Goal: Task Accomplishment & Management: Manage account settings

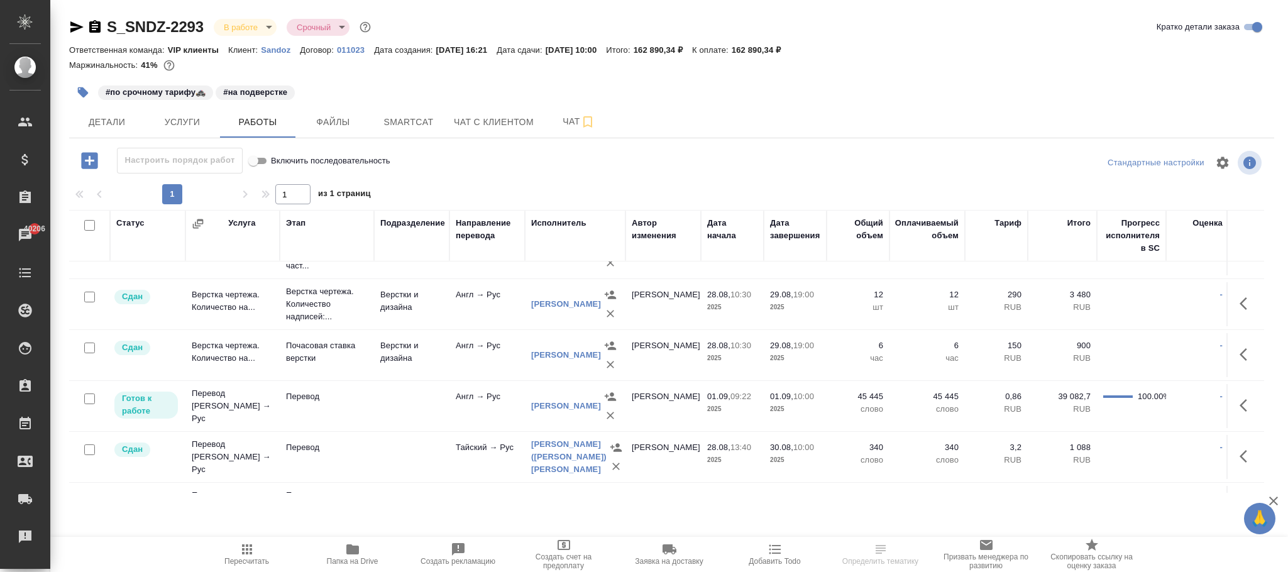
scroll to position [283, 0]
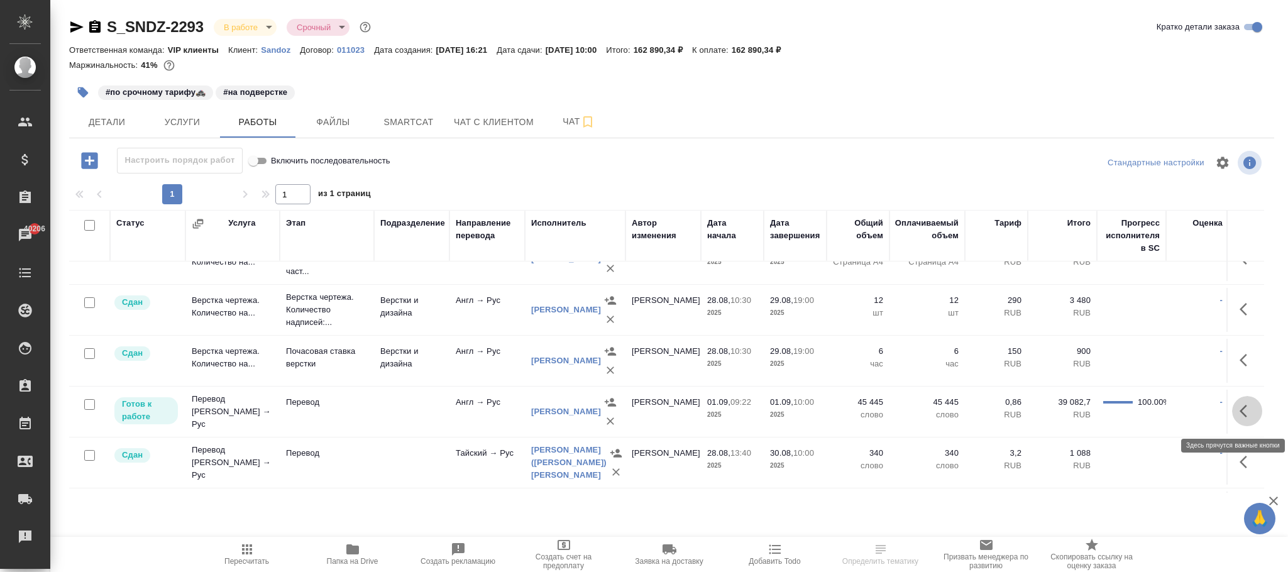
click at [1240, 418] on icon "button" at bounding box center [1244, 411] width 8 height 13
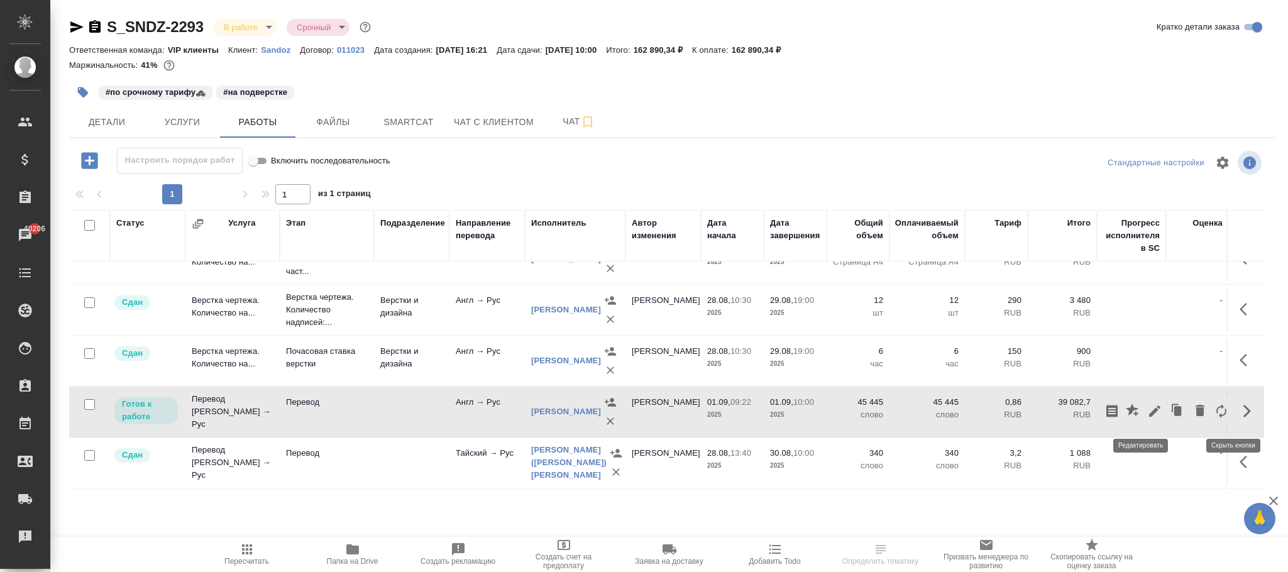
click at [1148, 413] on icon "button" at bounding box center [1155, 411] width 15 height 15
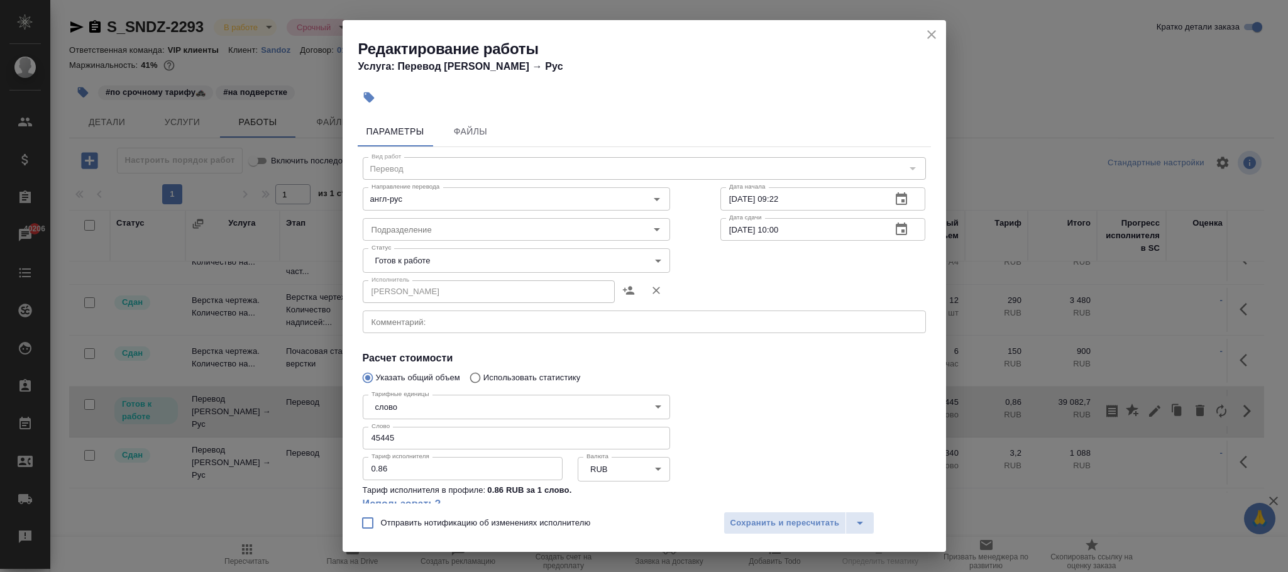
click at [934, 36] on icon "close" at bounding box center [931, 34] width 15 height 15
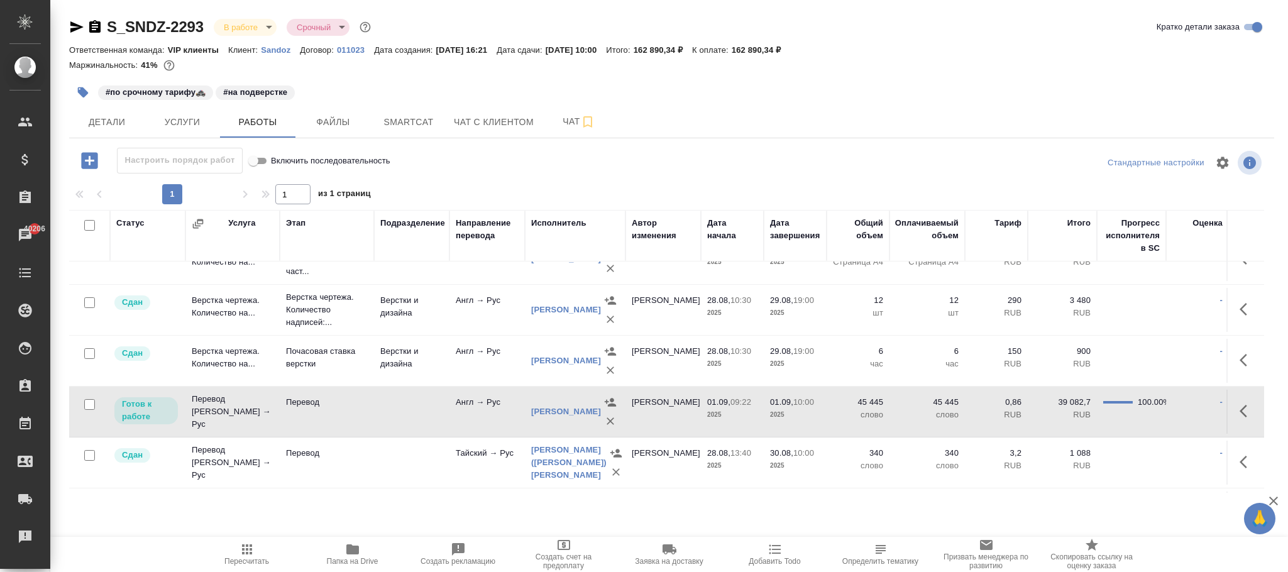
click at [936, 30] on div "S_SNDZ-2293 В работе inProgress Срочный urgent Кратко детали заказа Ответственн…" at bounding box center [671, 262] width 1219 height 525
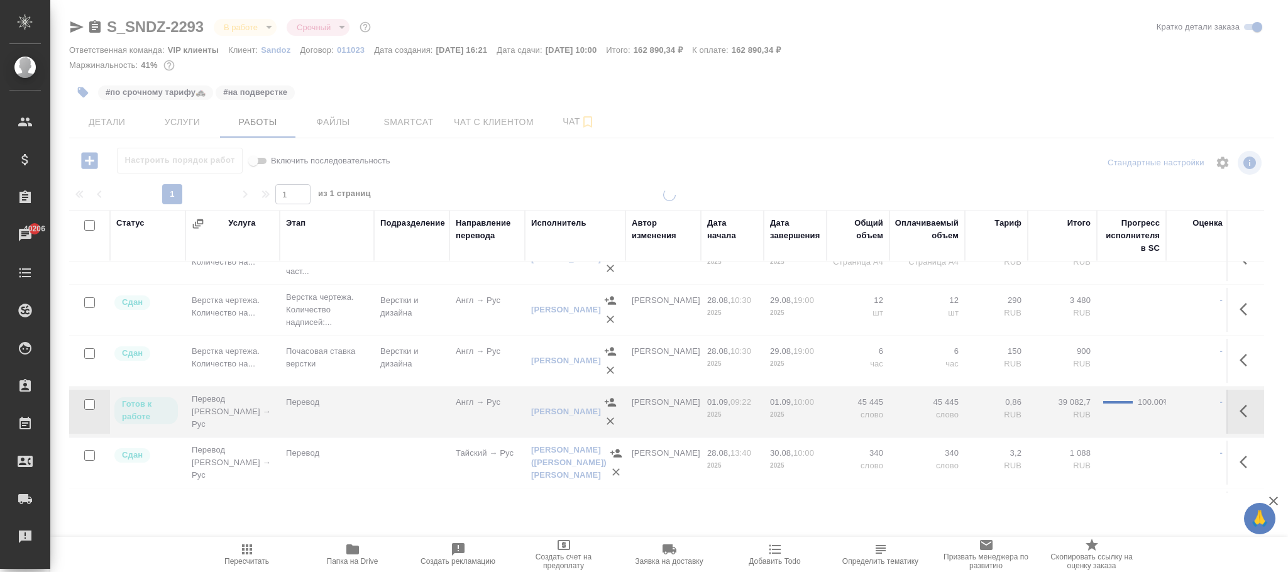
click at [381, 411] on td at bounding box center [411, 412] width 75 height 44
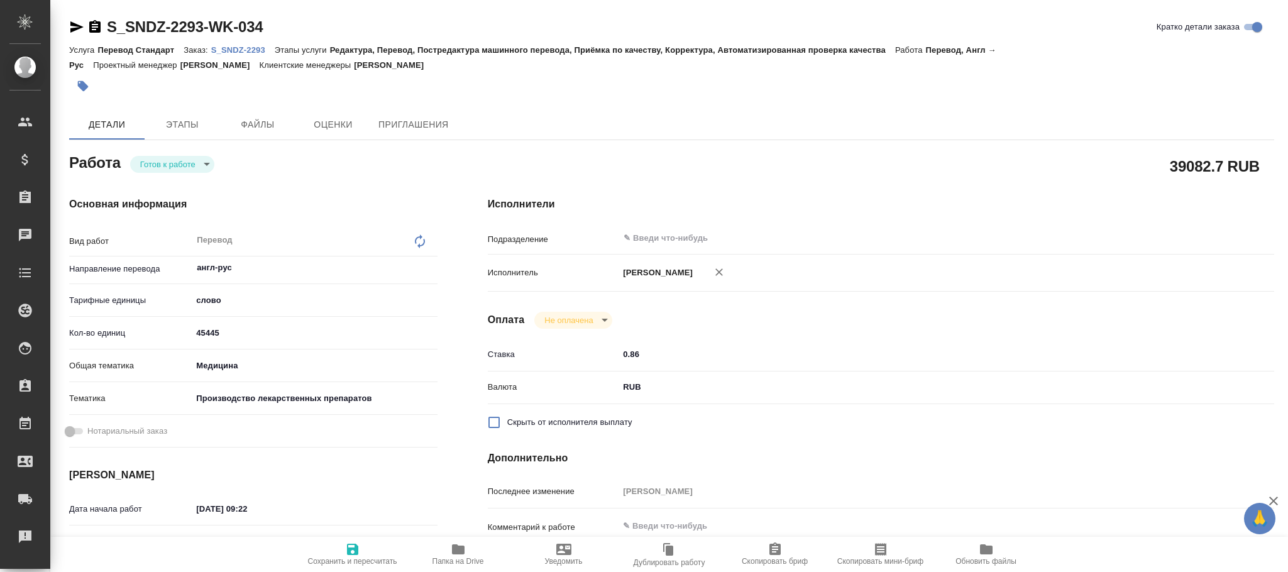
type textarea "x"
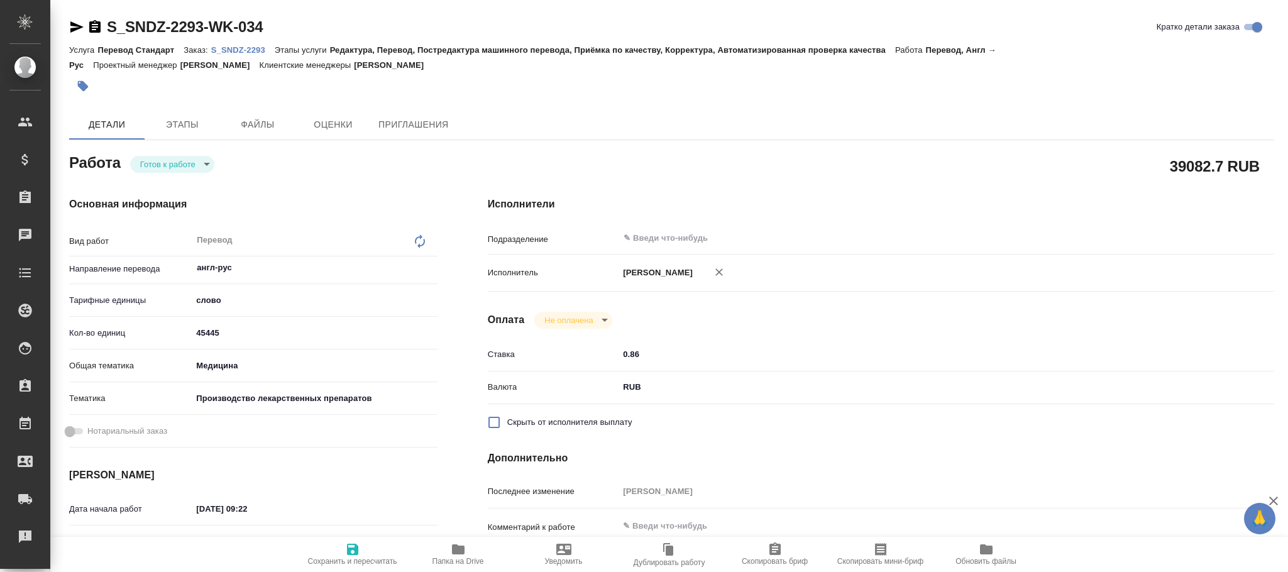
type textarea "x"
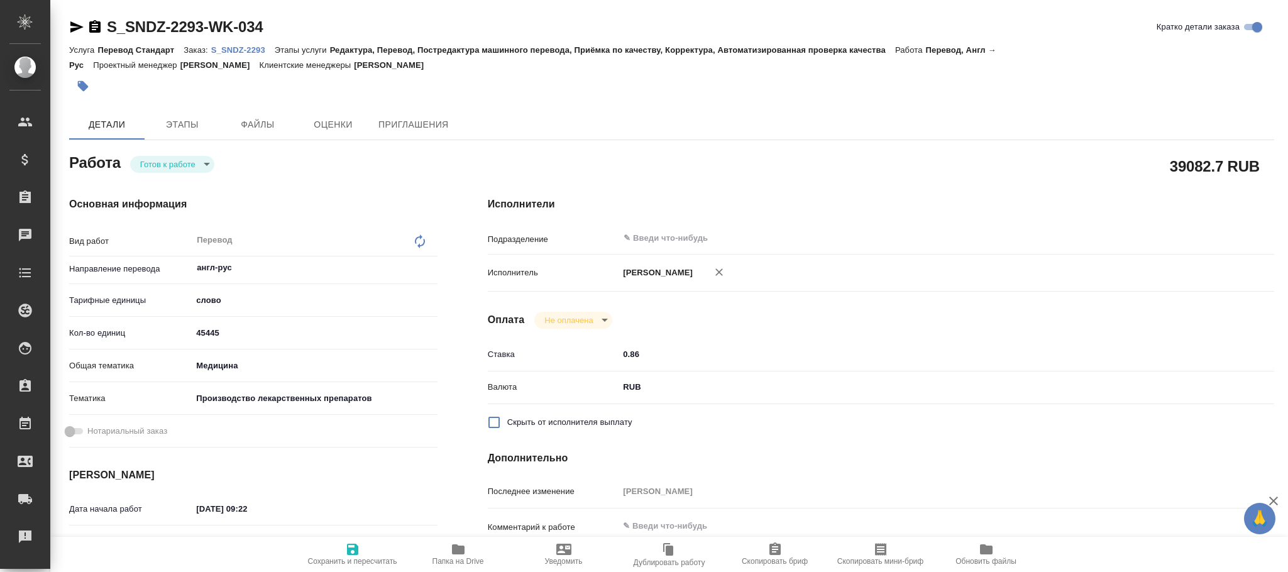
type textarea "x"
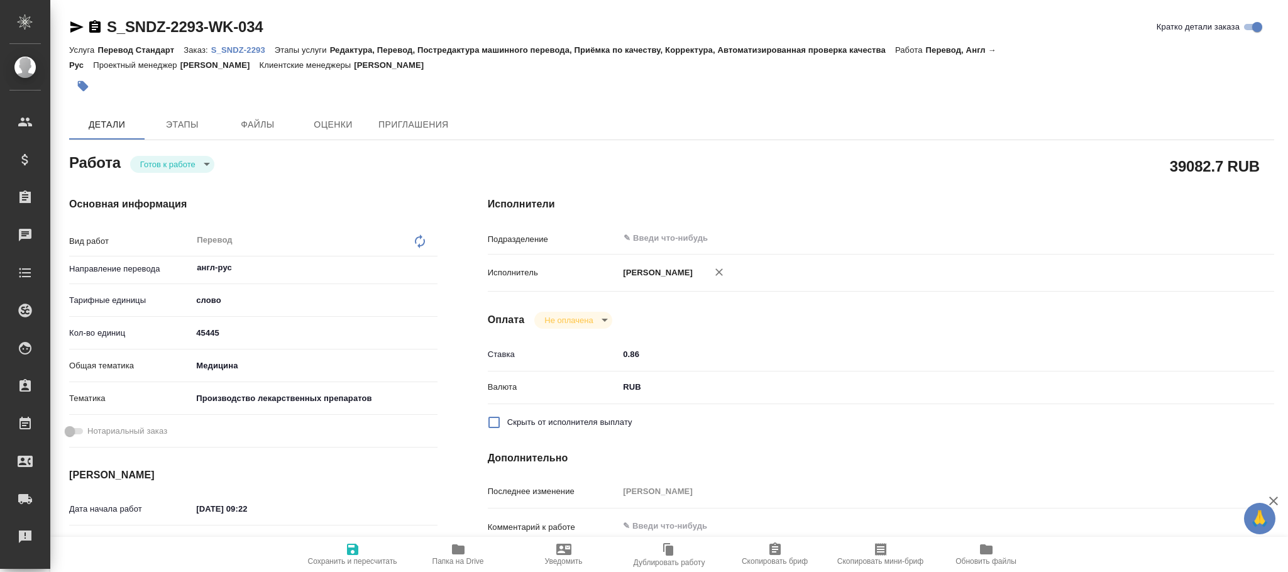
click at [415, 245] on icon at bounding box center [419, 241] width 15 height 15
type textarea "x"
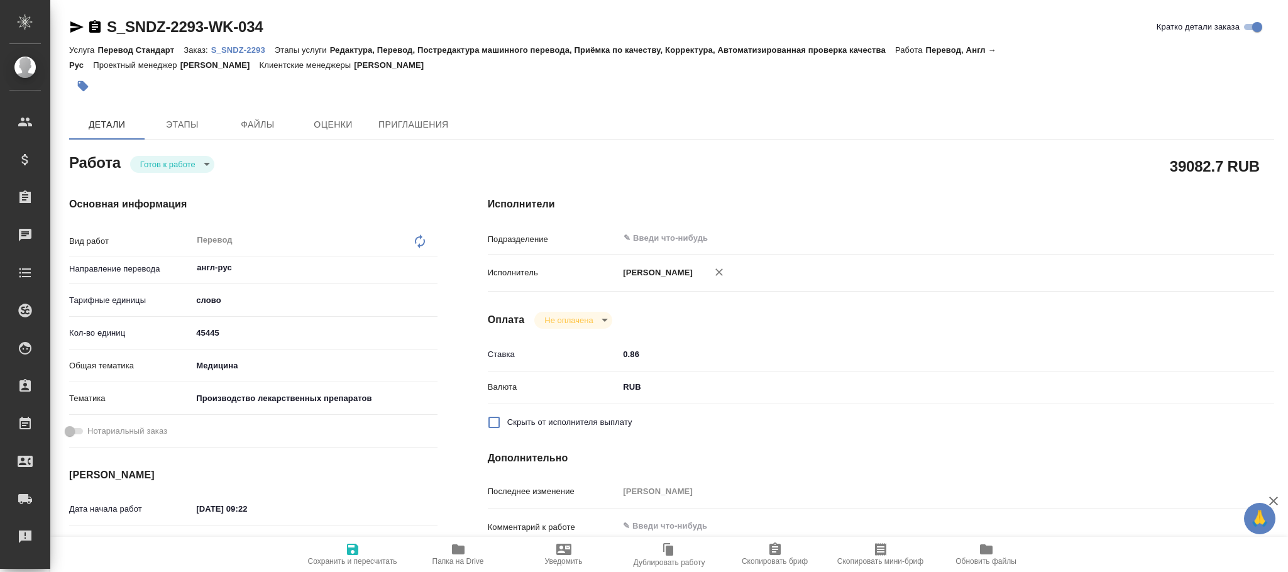
type textarea "x"
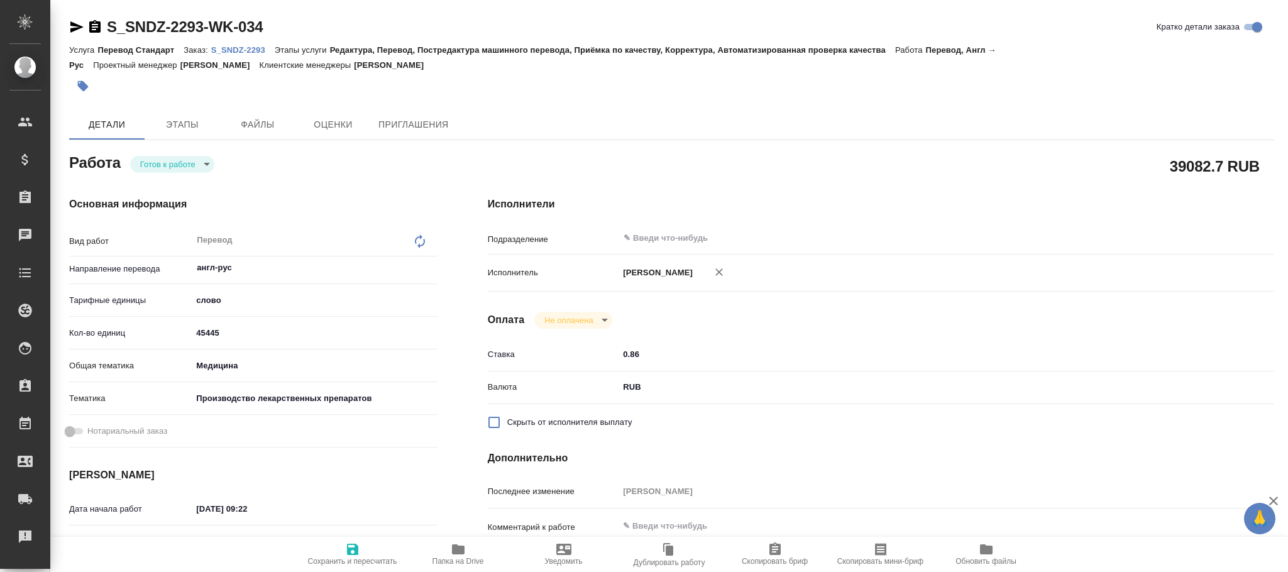
type textarea "x"
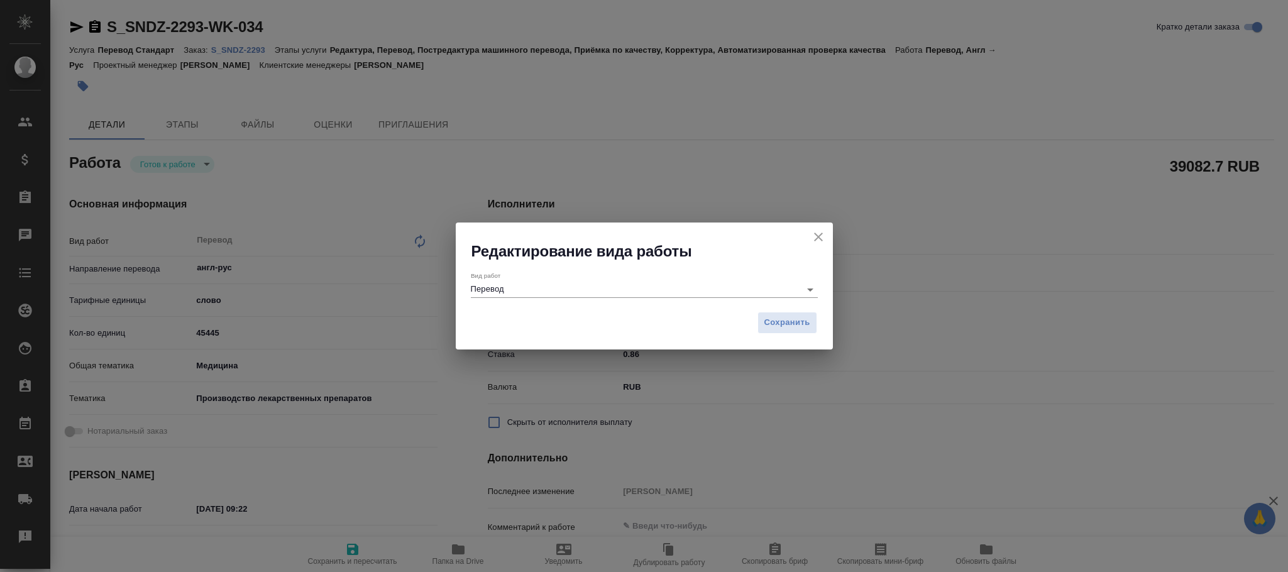
click at [617, 287] on input "Перевод" at bounding box center [632, 289] width 323 height 15
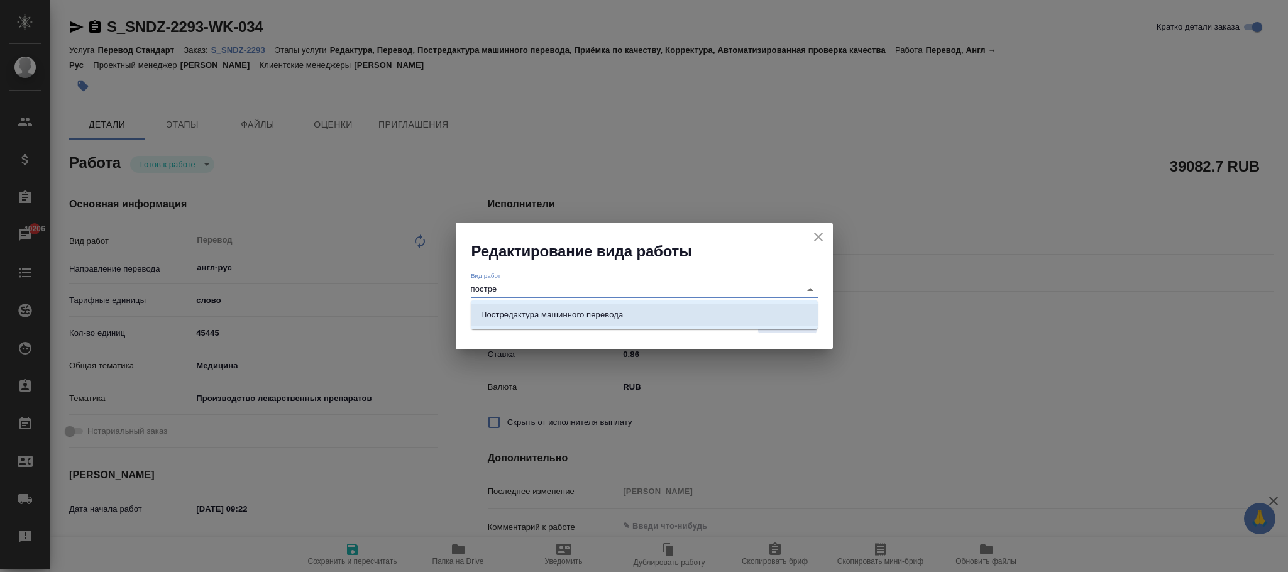
click at [622, 319] on p "Постредактура машинного перевода" at bounding box center [552, 315] width 142 height 13
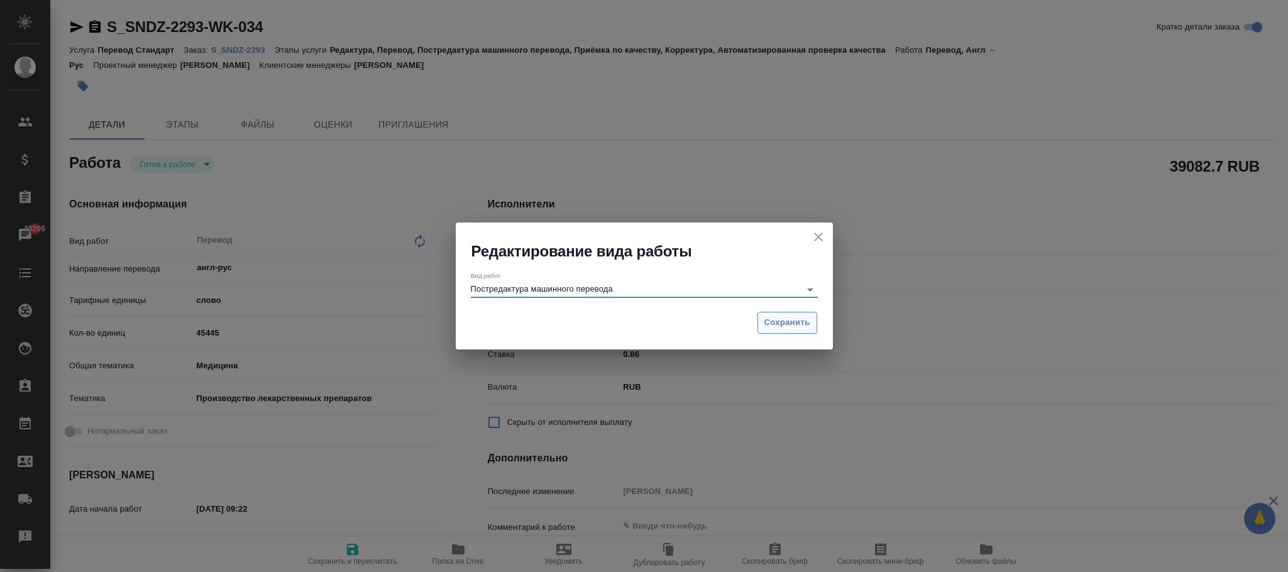
type input "Постредактура машинного перевода"
click at [780, 325] on span "Сохранить" at bounding box center [788, 323] width 46 height 14
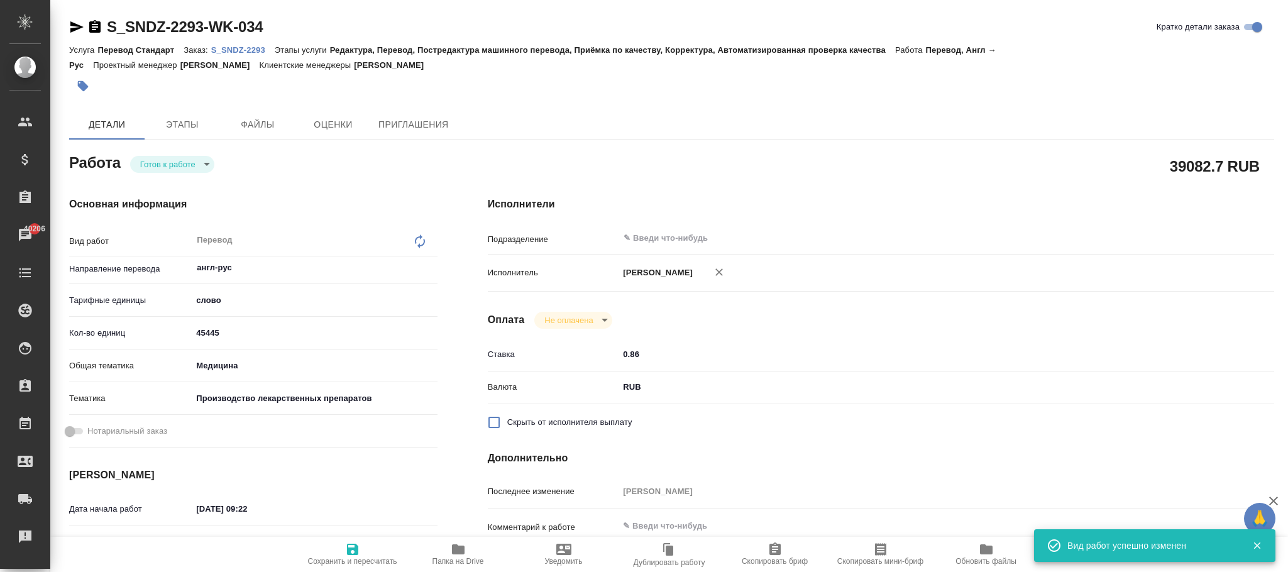
type textarea "x"
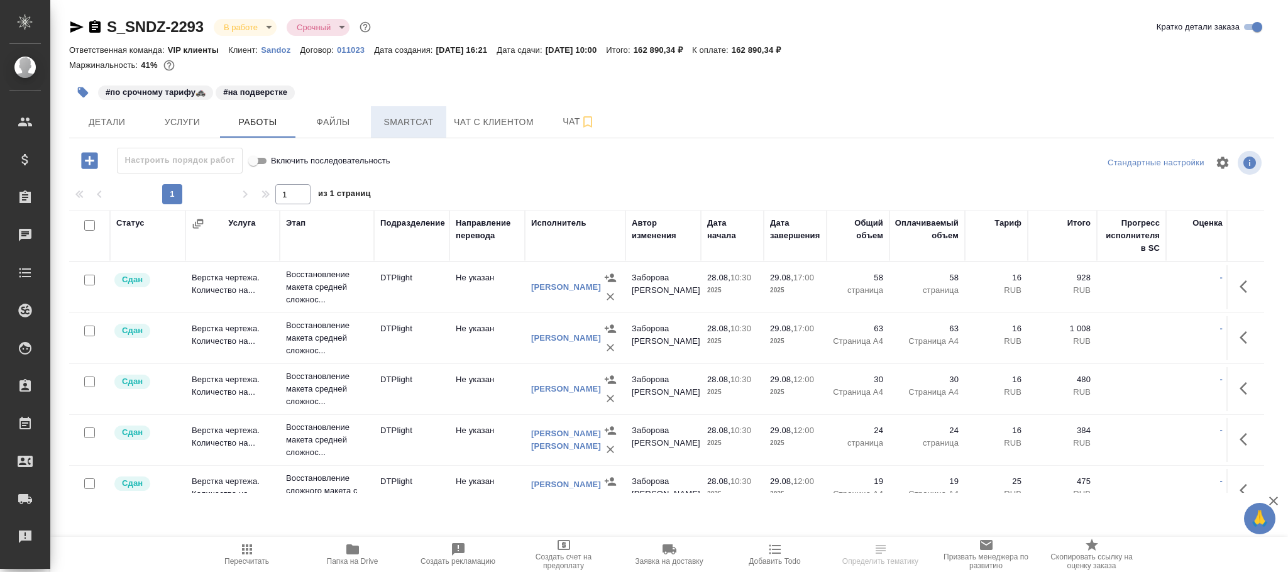
click at [419, 123] on span "Smartcat" at bounding box center [409, 122] width 60 height 16
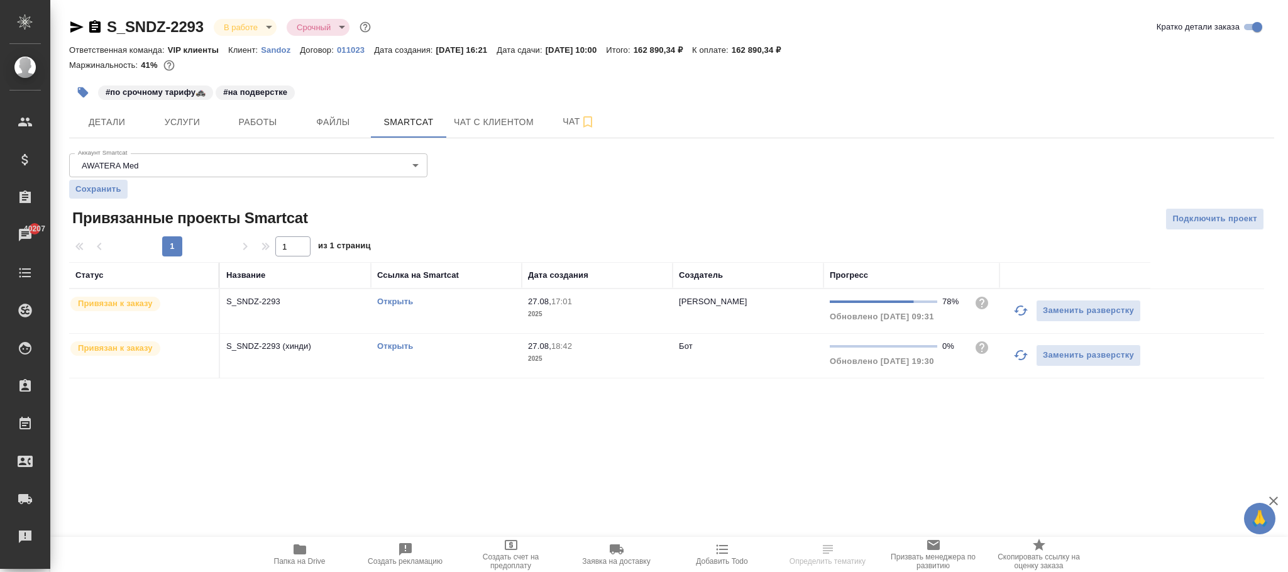
click at [485, 301] on div "Открыть" at bounding box center [446, 302] width 138 height 13
click at [274, 121] on span "Работы" at bounding box center [258, 122] width 60 height 16
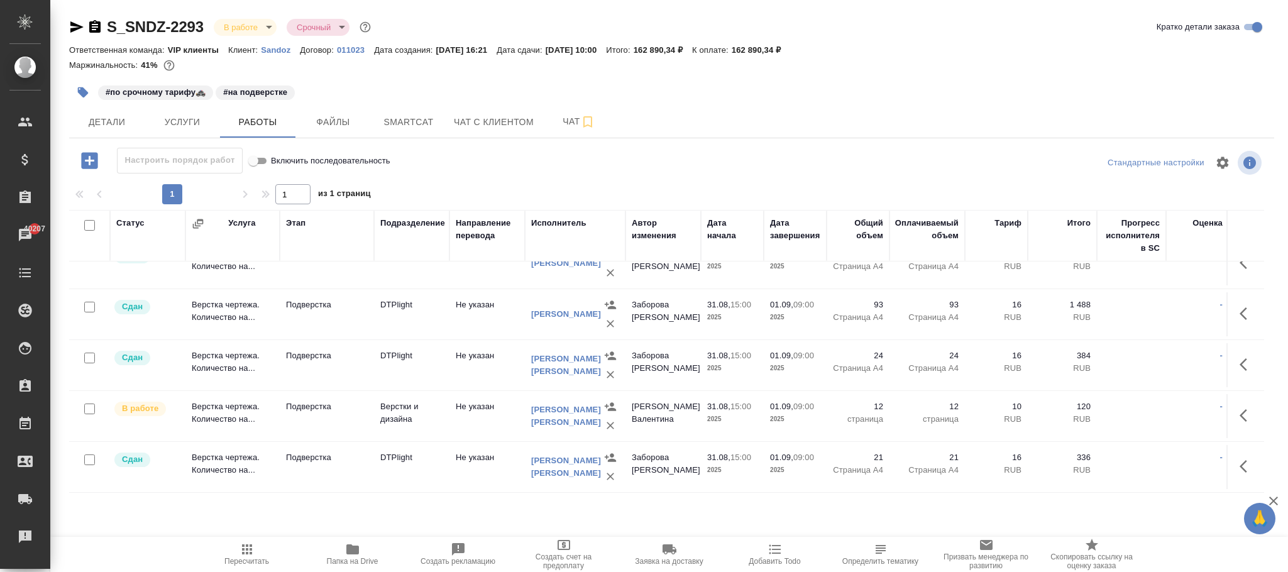
scroll to position [872, 0]
click at [565, 223] on div "Исполнитель" at bounding box center [558, 223] width 55 height 13
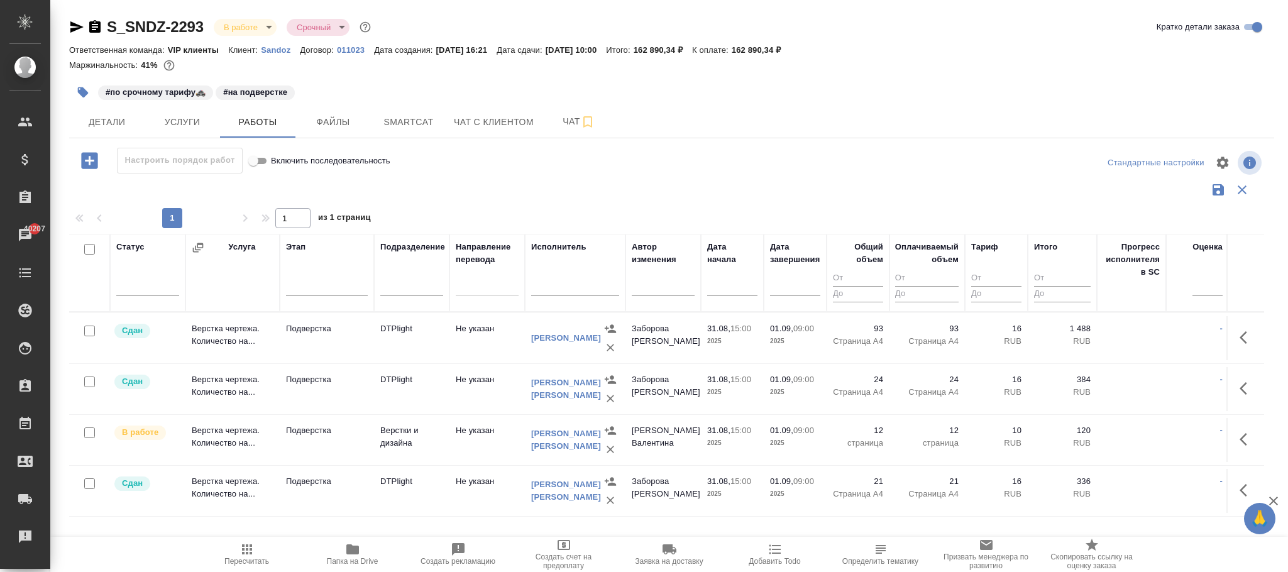
click at [555, 289] on input "text" at bounding box center [575, 288] width 88 height 16
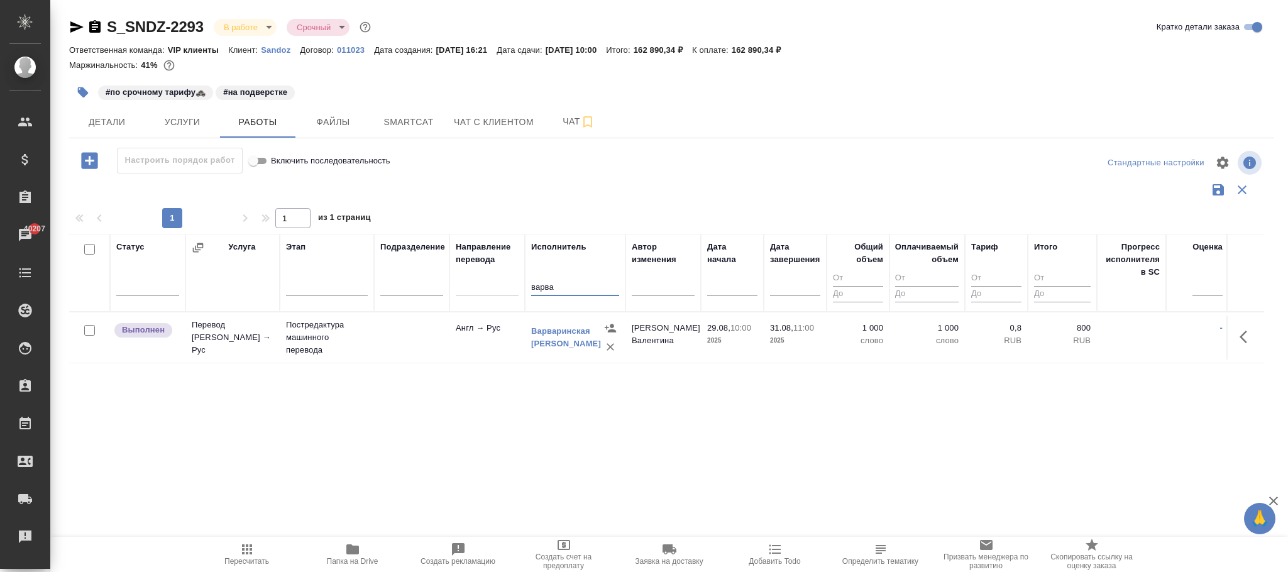
scroll to position [0, 0]
type input "варва"
click at [553, 347] on link "[PERSON_NAME]" at bounding box center [566, 337] width 70 height 22
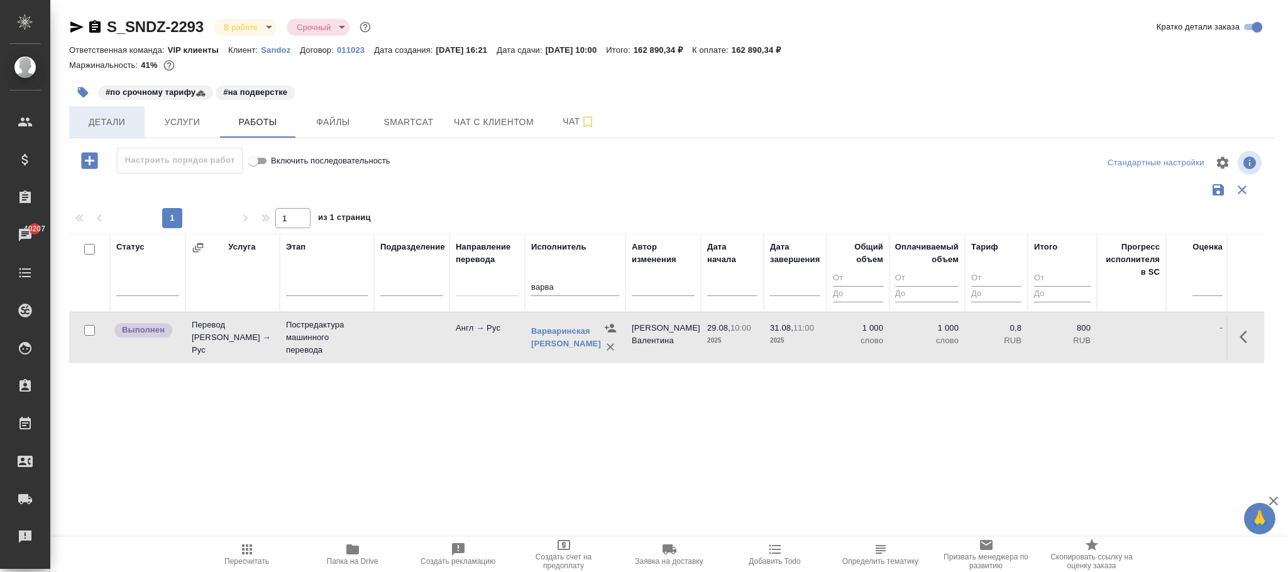
click at [99, 126] on span "Детали" at bounding box center [107, 122] width 60 height 16
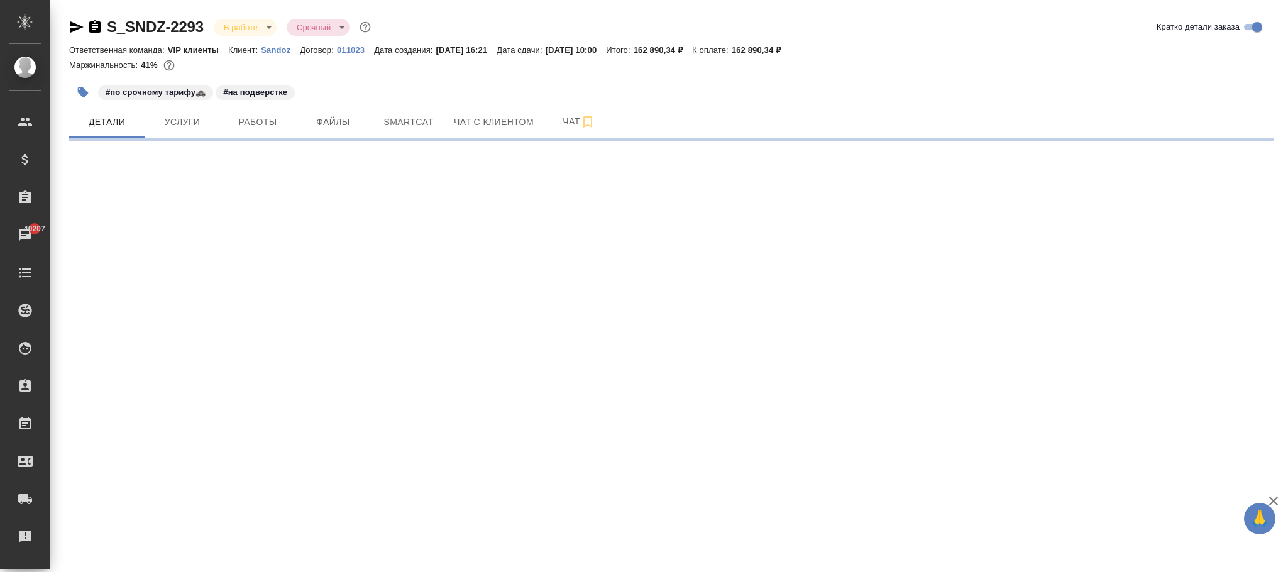
select select "RU"
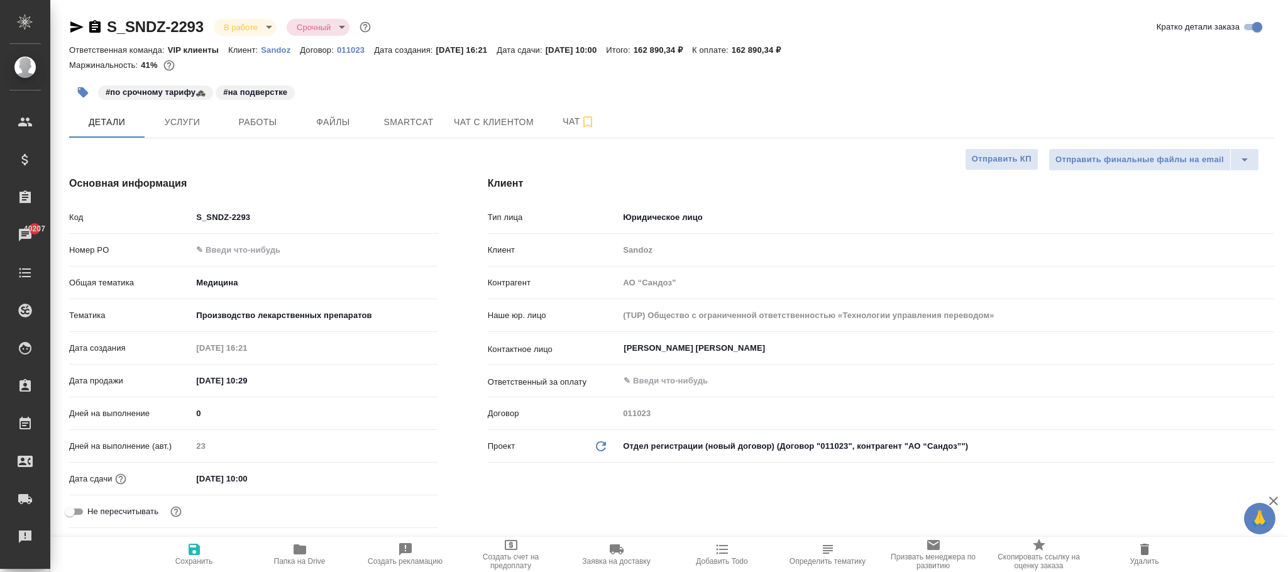
type textarea "x"
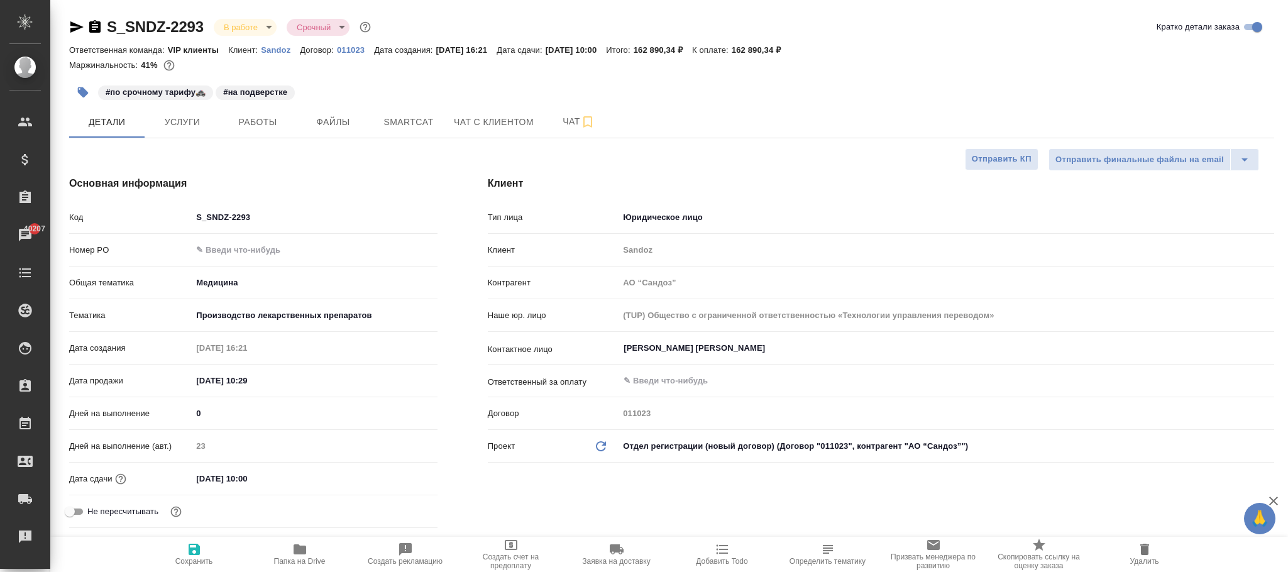
type textarea "x"
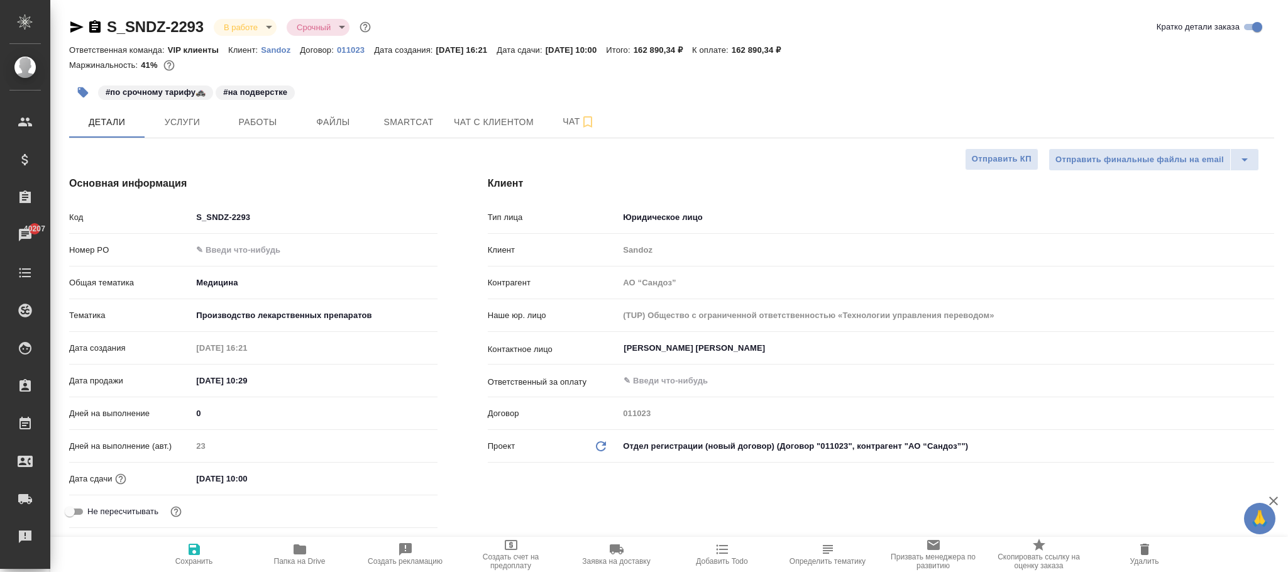
type textarea "x"
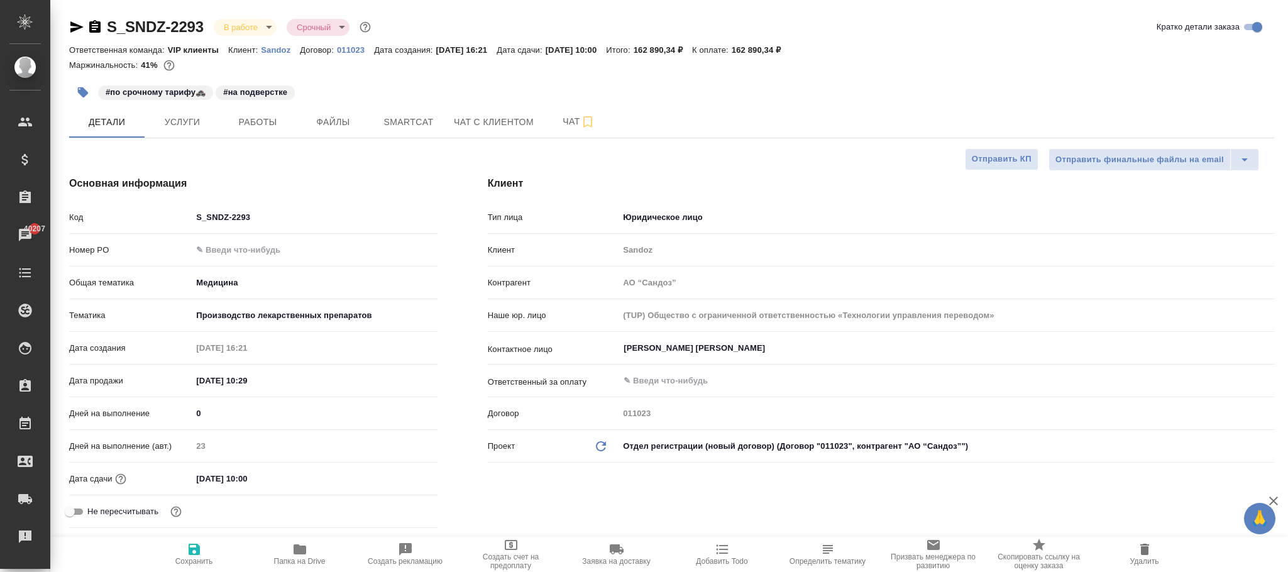
type textarea "x"
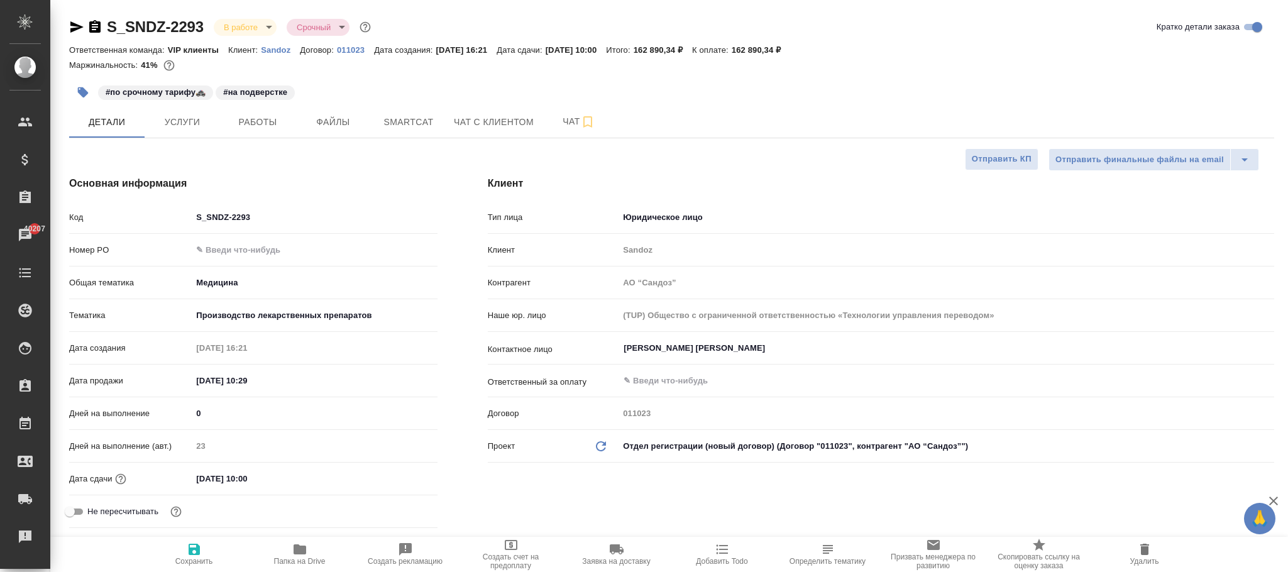
type textarea "x"
click at [278, 117] on span "Работы" at bounding box center [258, 122] width 60 height 16
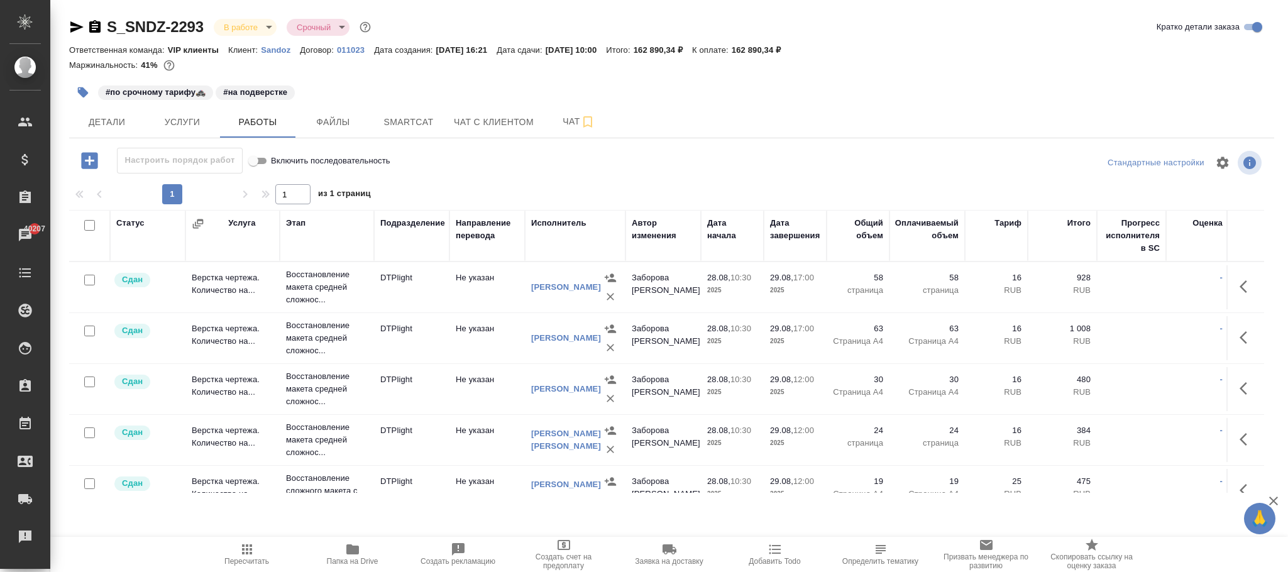
click at [89, 157] on icon "button" at bounding box center [89, 160] width 16 height 16
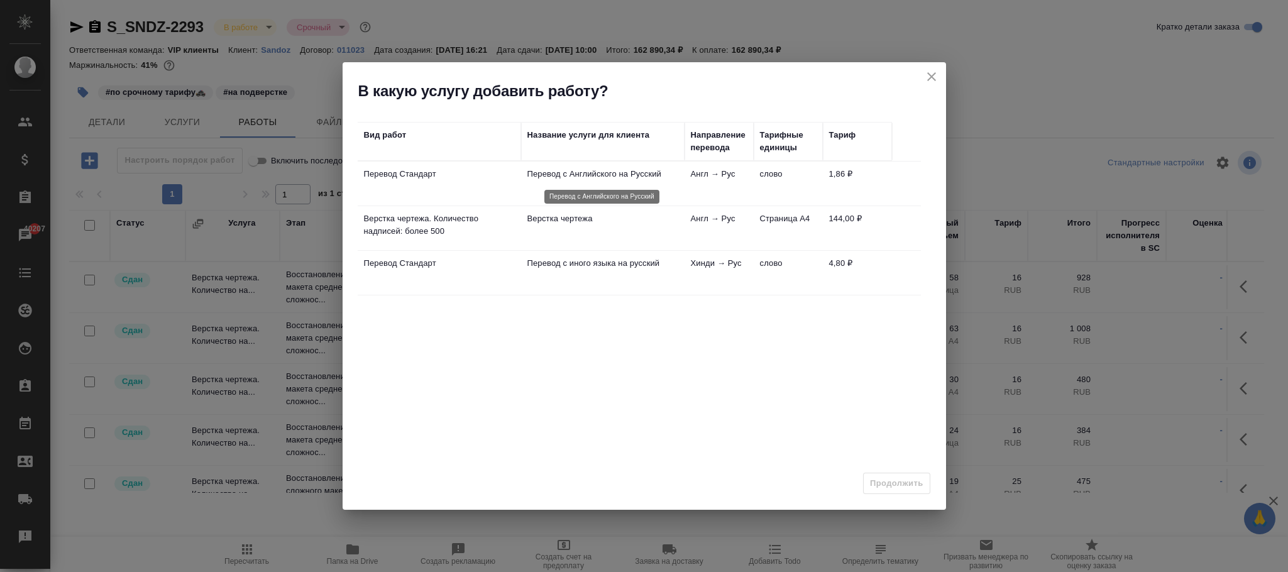
click at [621, 176] on p "Перевод с Английского на Русский" at bounding box center [603, 174] width 151 height 13
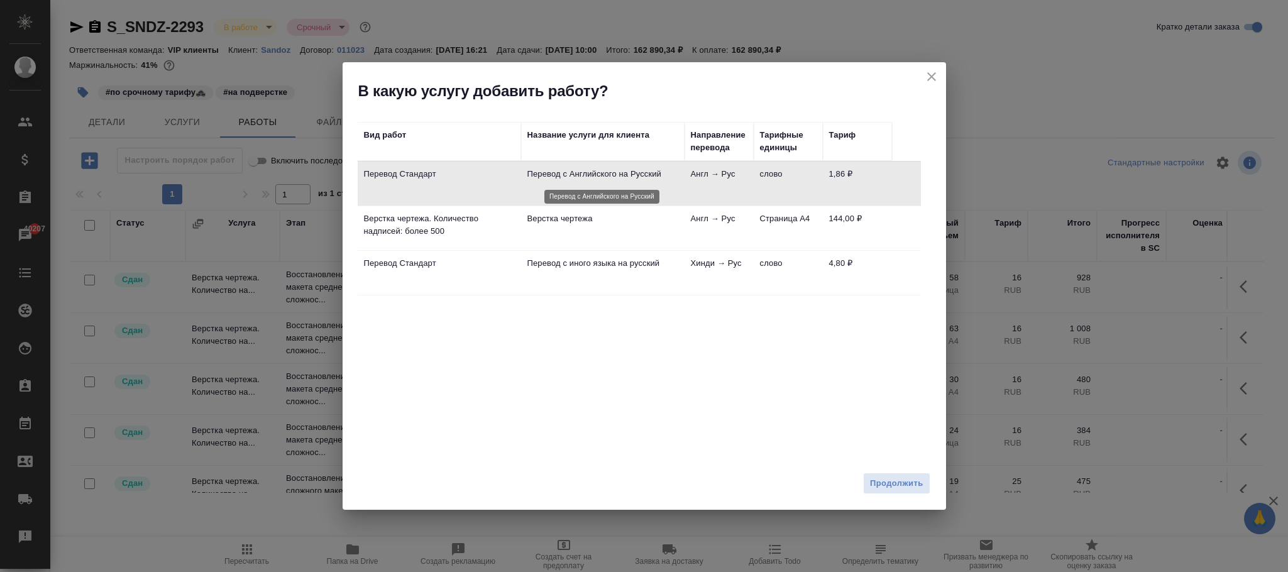
click at [621, 176] on p "Перевод с Английского на Русский" at bounding box center [603, 174] width 151 height 13
click at [899, 483] on span "Продолжить" at bounding box center [896, 484] width 53 height 14
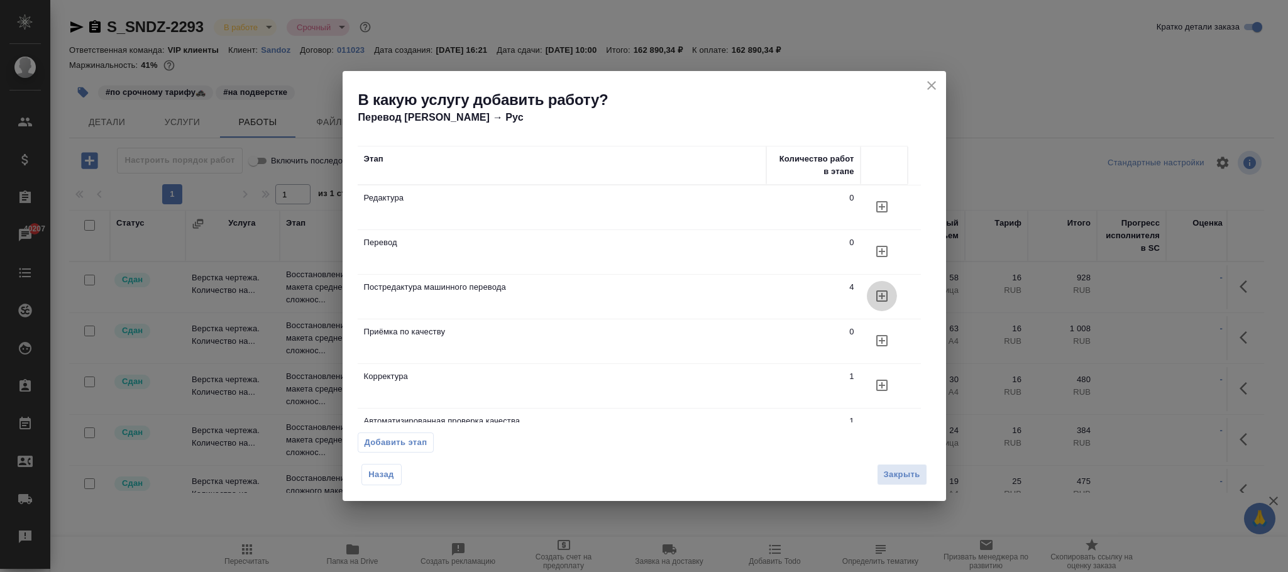
click at [880, 298] on icon "button" at bounding box center [882, 296] width 15 height 15
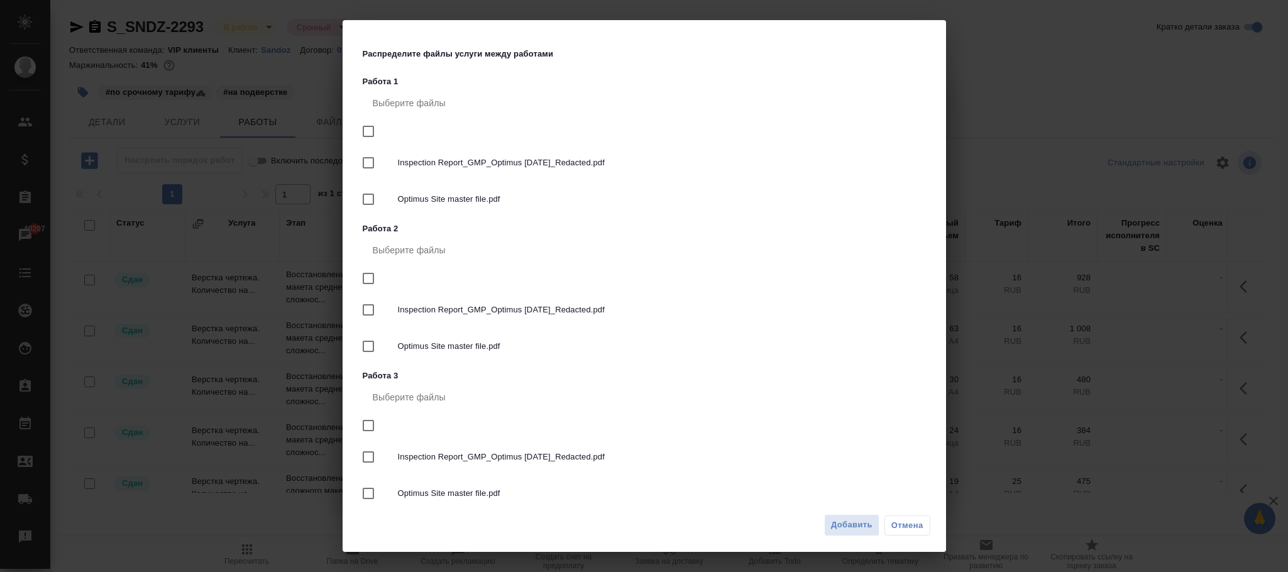
click at [368, 136] on input "checkbox" at bounding box center [368, 131] width 26 height 26
checkbox input "true"
click at [849, 523] on span "Добавить" at bounding box center [851, 525] width 41 height 14
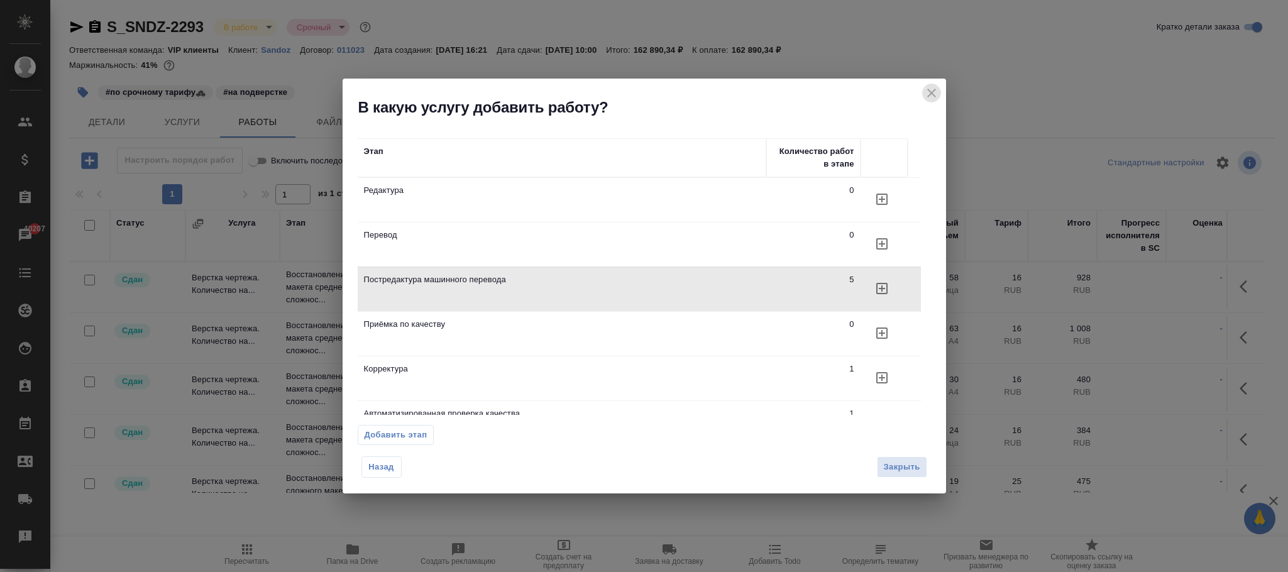
click at [930, 87] on icon "close" at bounding box center [931, 93] width 15 height 15
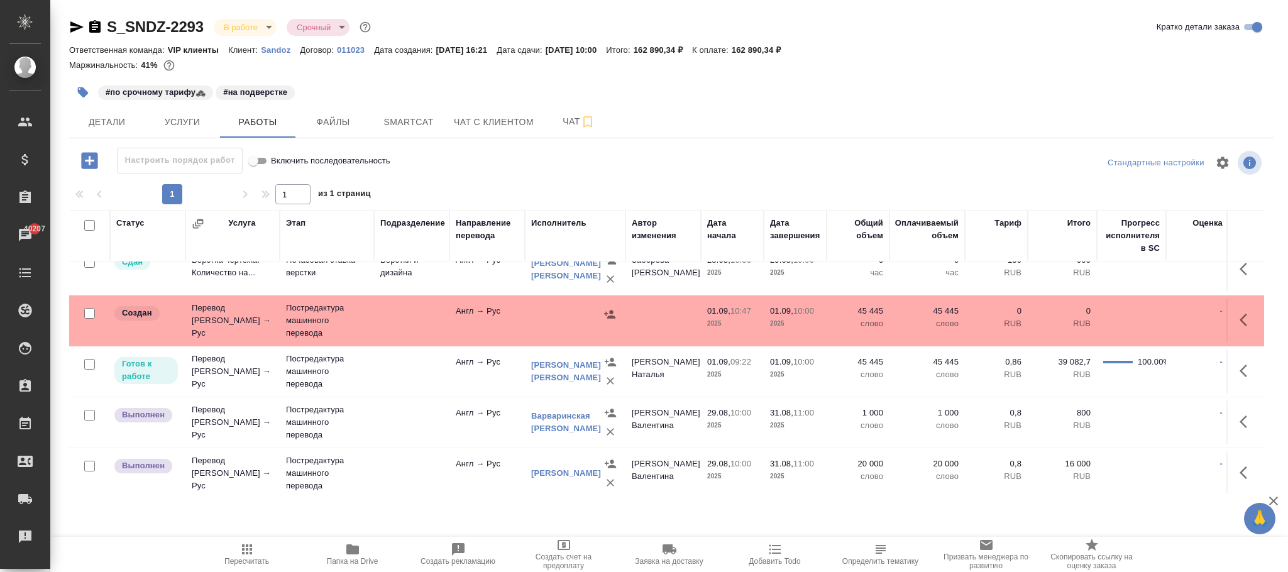
scroll to position [283, 0]
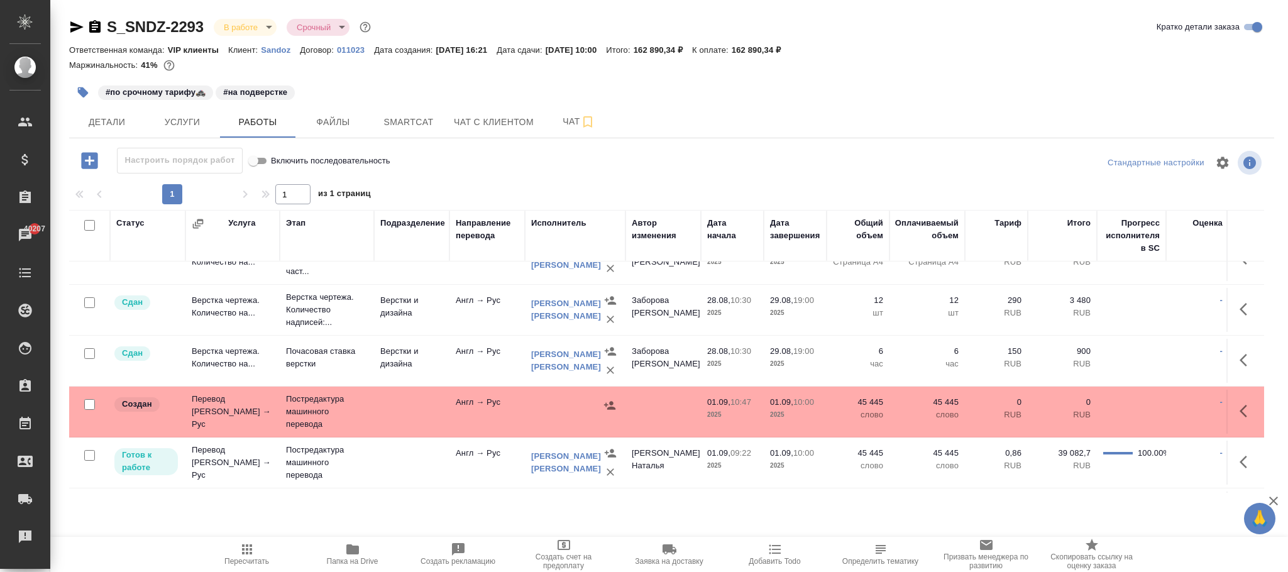
drag, startPoint x: 172, startPoint y: 117, endPoint x: 593, endPoint y: 285, distance: 452.9
click at [175, 117] on span "Услуги" at bounding box center [182, 122] width 60 height 16
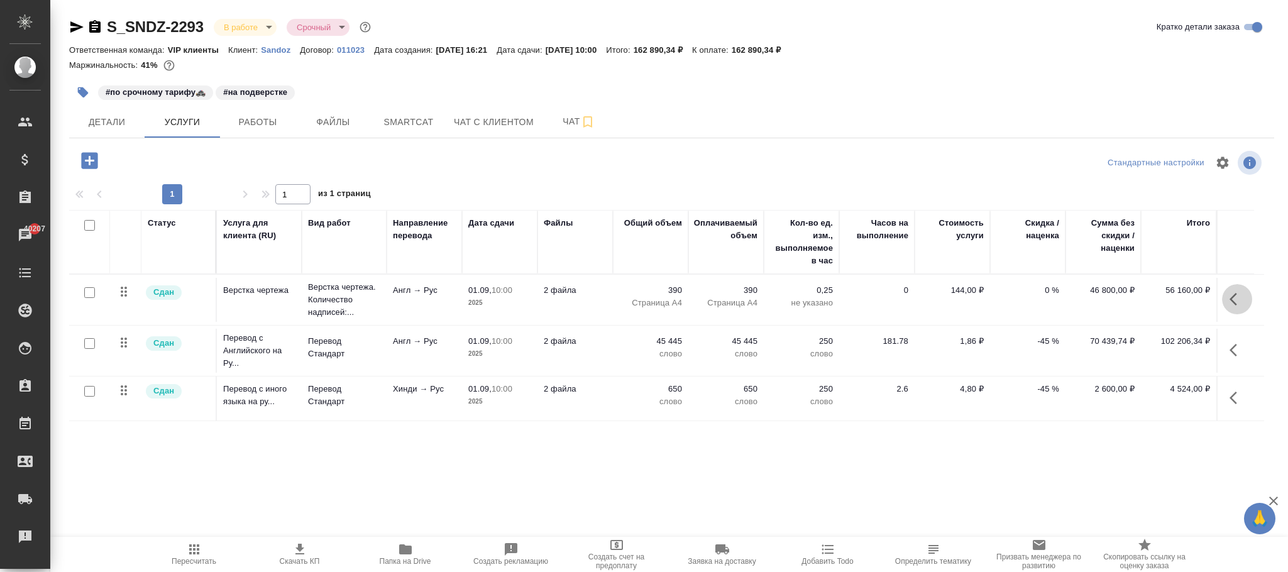
click at [1231, 302] on icon "button" at bounding box center [1237, 299] width 15 height 15
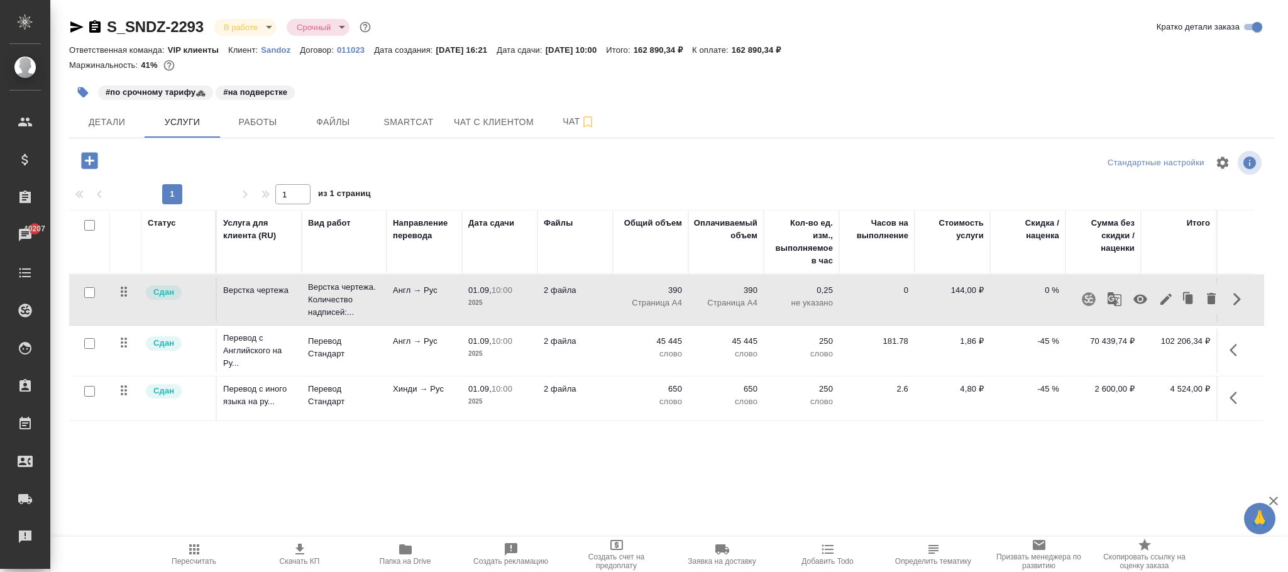
click at [1232, 343] on button "button" at bounding box center [1237, 350] width 30 height 30
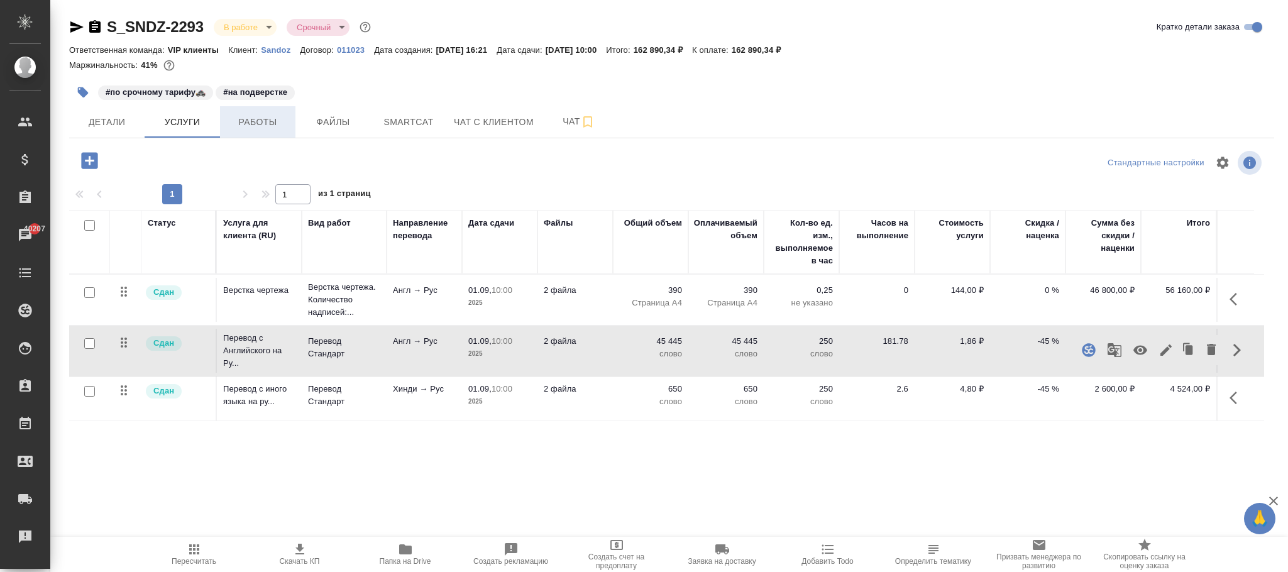
click at [253, 114] on button "Работы" at bounding box center [257, 121] width 75 height 31
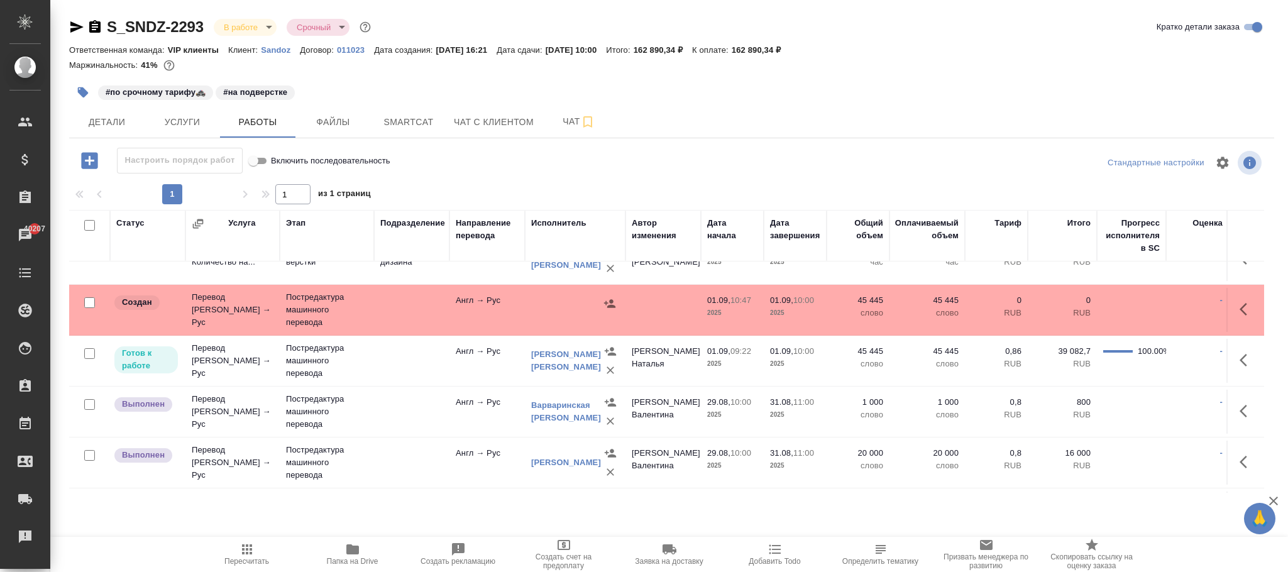
scroll to position [377, 0]
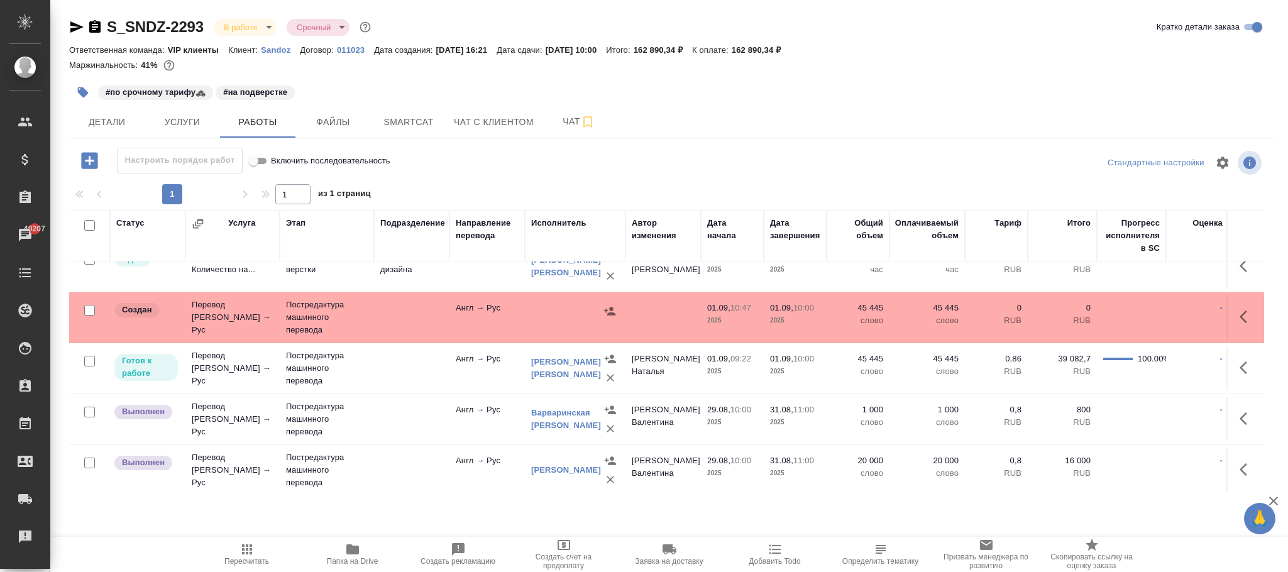
click at [598, 308] on div at bounding box center [575, 311] width 88 height 19
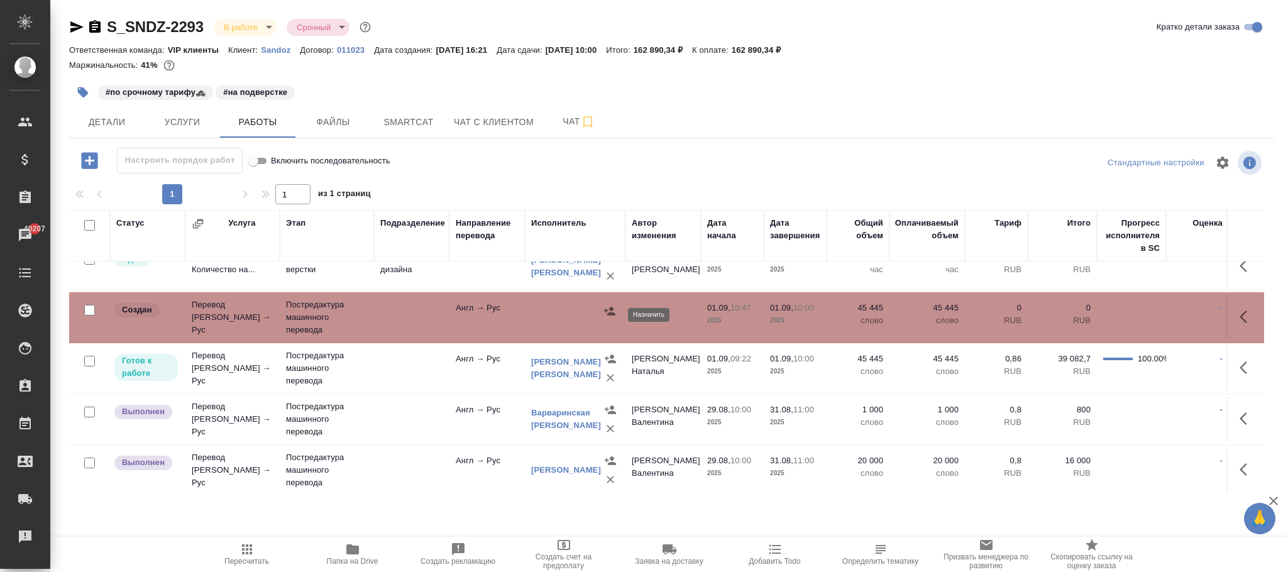
click at [604, 314] on icon "button" at bounding box center [610, 311] width 13 height 13
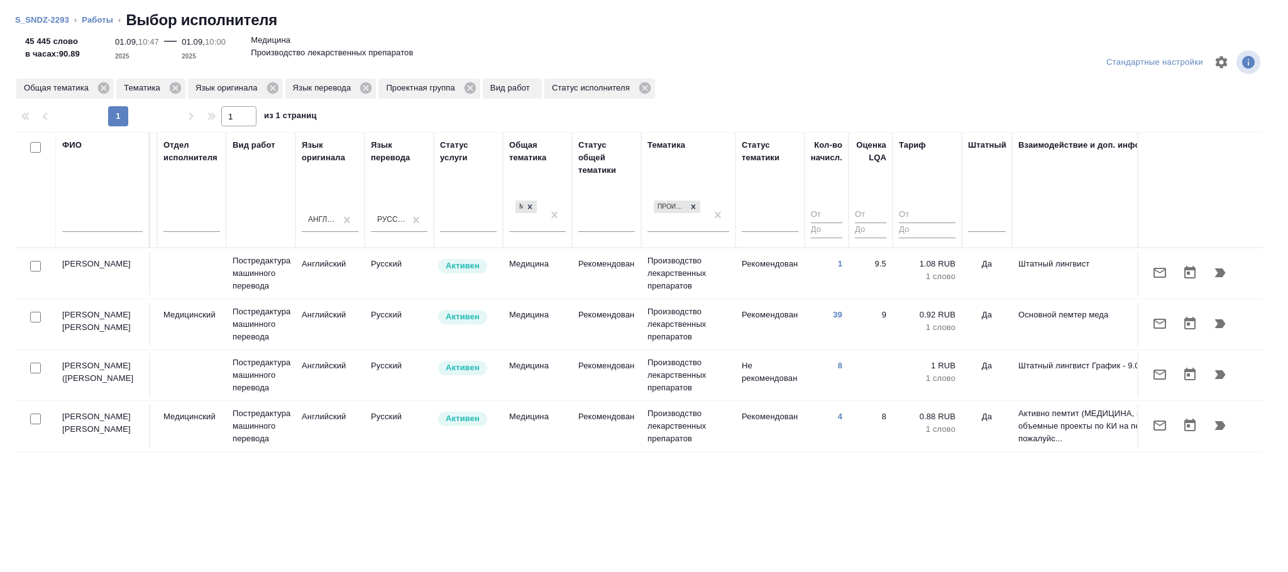
scroll to position [0, 0]
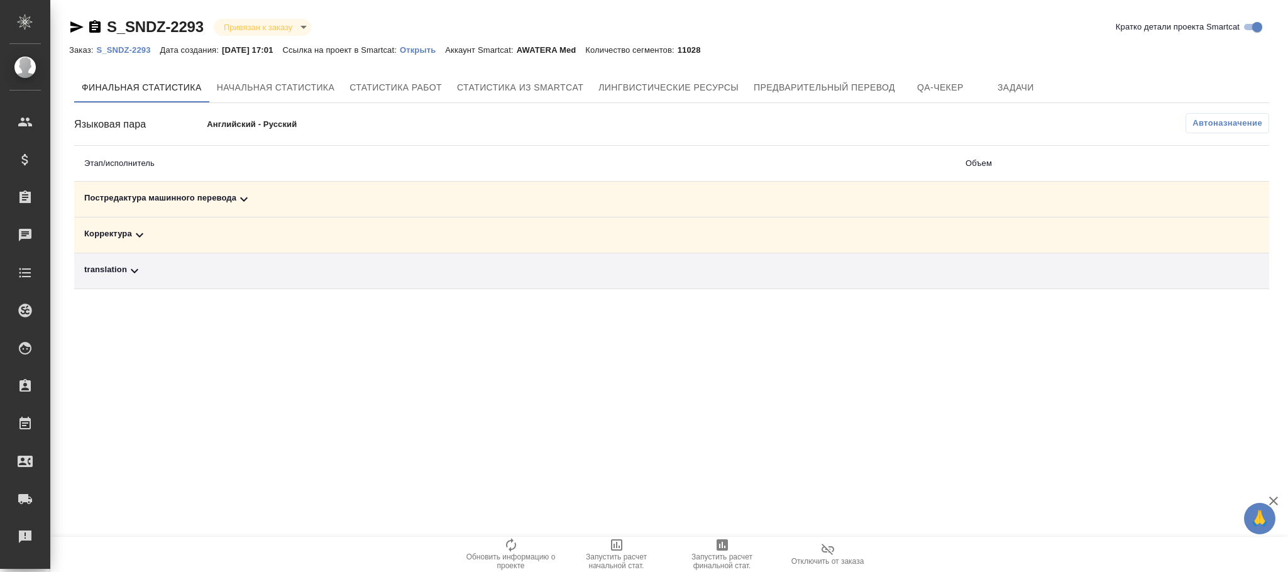
click at [236, 199] on icon at bounding box center [243, 199] width 15 height 15
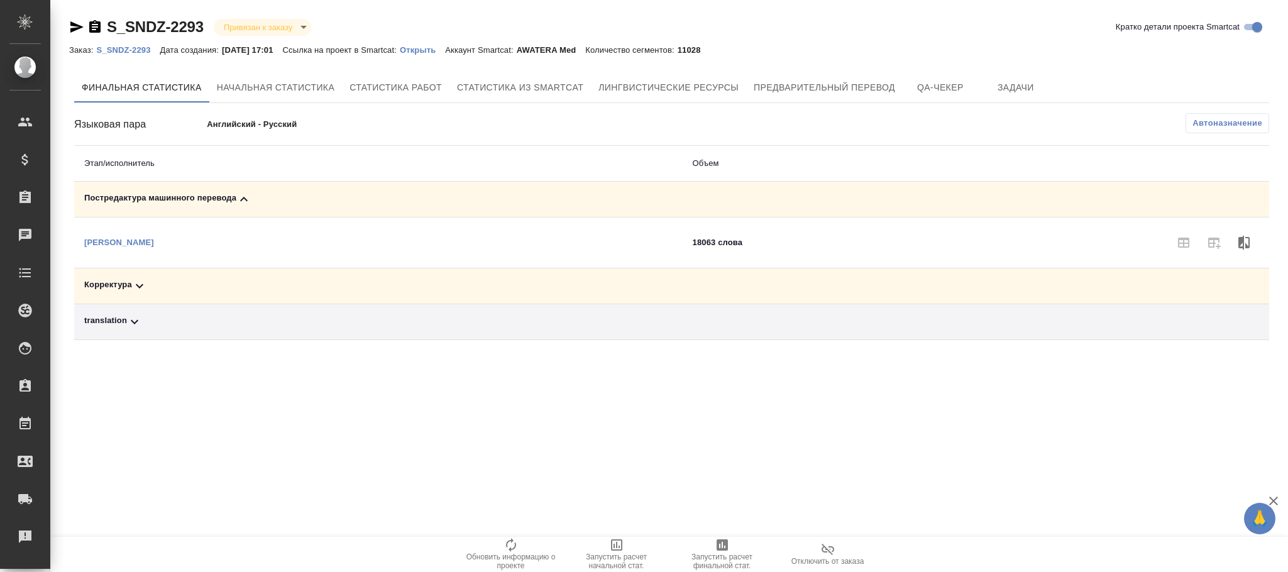
click at [132, 282] on icon at bounding box center [139, 286] width 15 height 15
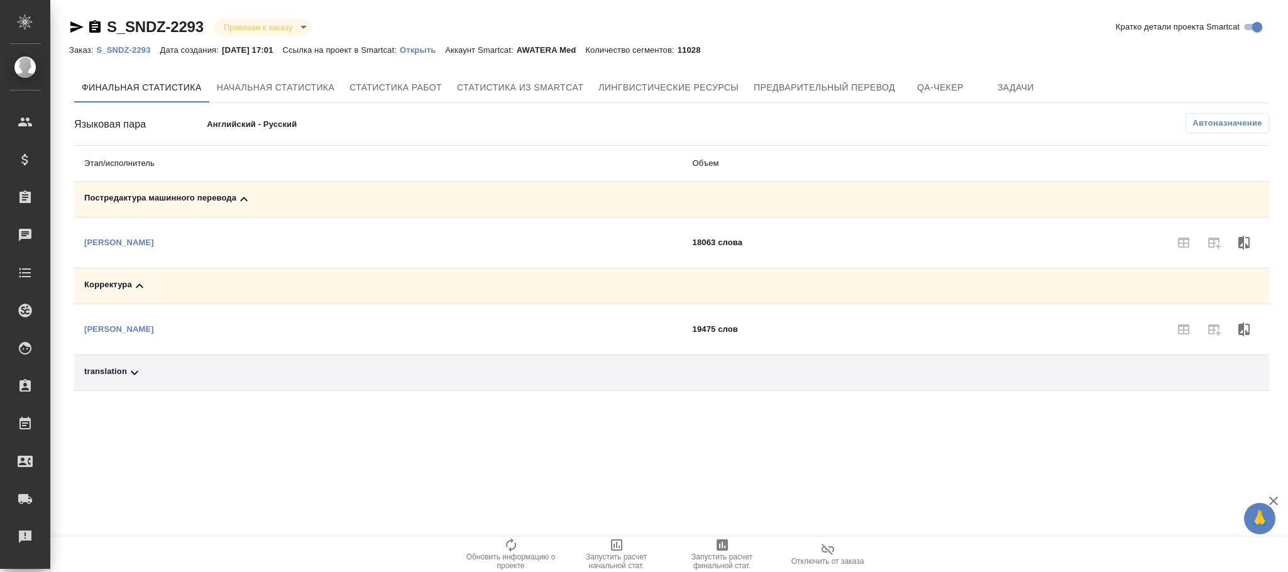
click at [1213, 132] on button "Автоназначение" at bounding box center [1228, 123] width 84 height 20
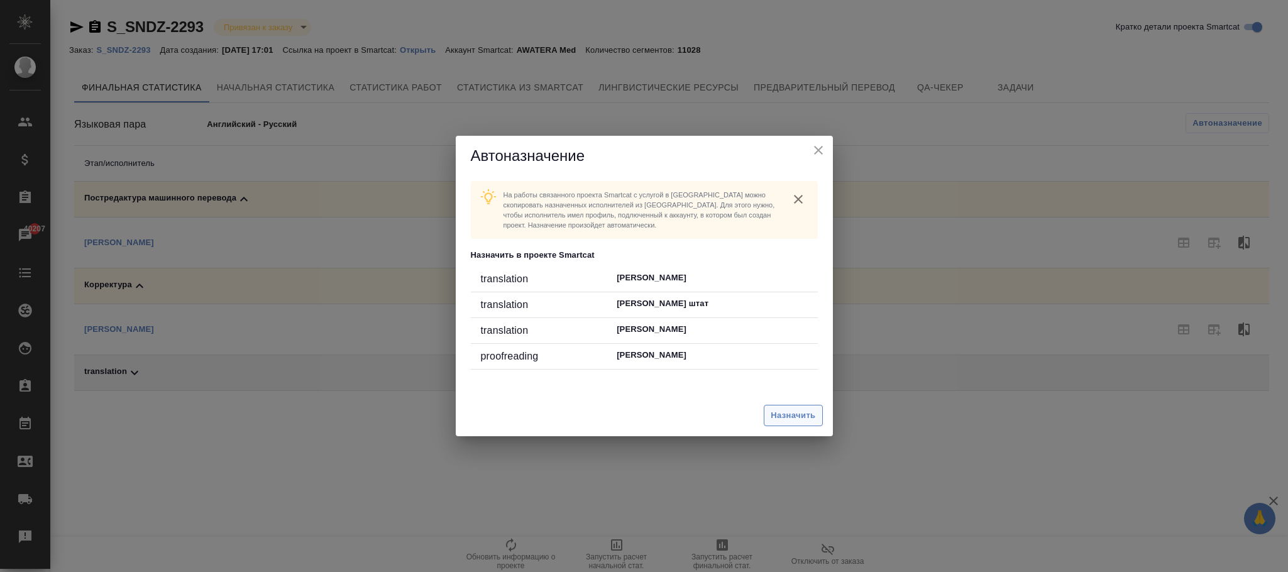
click at [792, 405] on button "Назначить" at bounding box center [793, 416] width 58 height 22
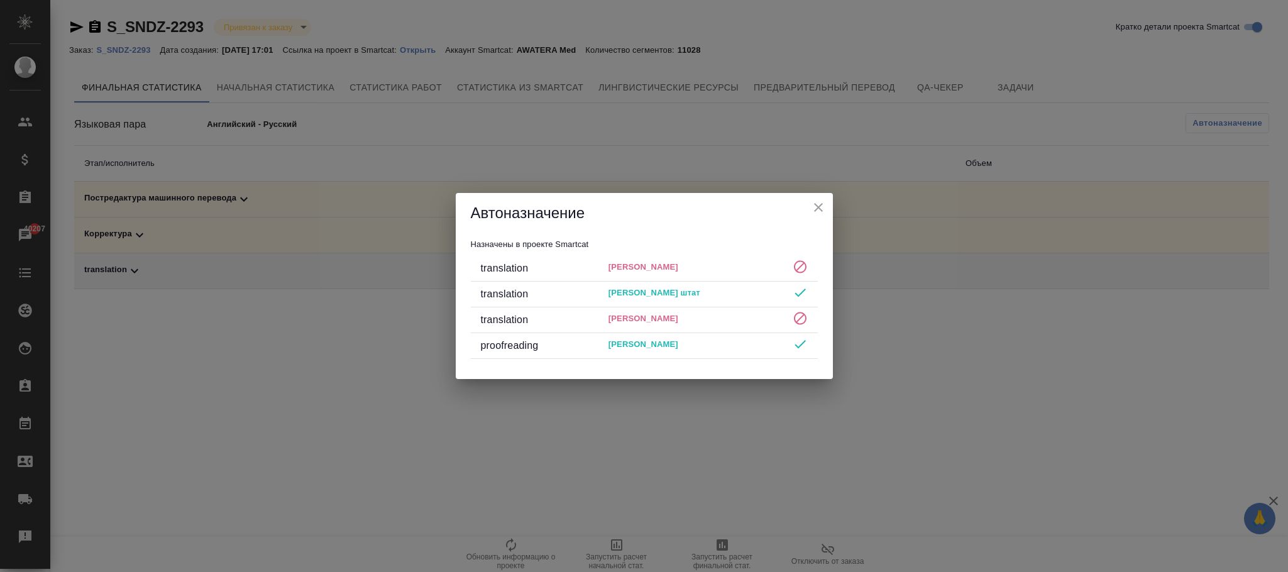
click at [819, 204] on icon "close" at bounding box center [818, 207] width 15 height 15
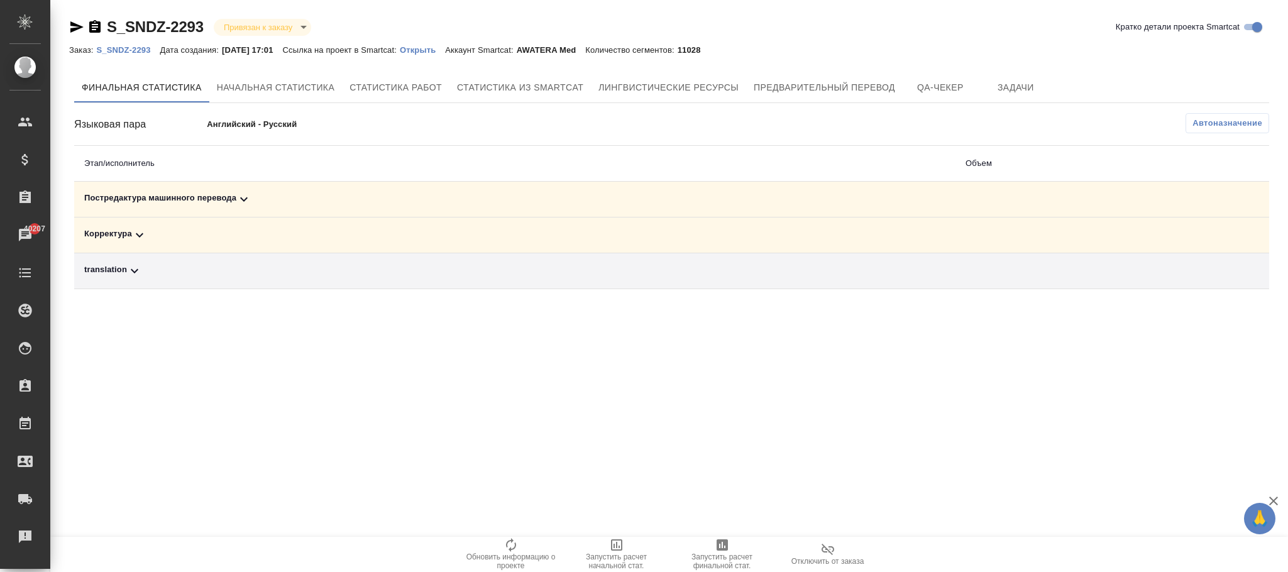
click at [130, 236] on div "Корректура" at bounding box center [514, 235] width 861 height 15
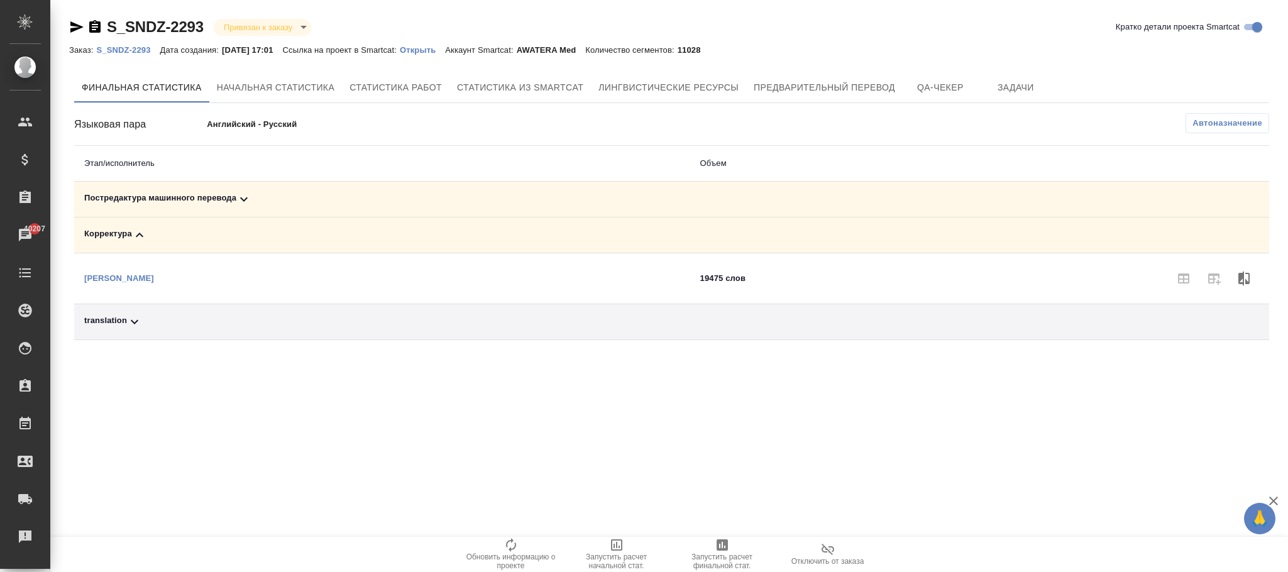
click at [253, 201] on div "Постредактура машинного перевода" at bounding box center [382, 199] width 596 height 15
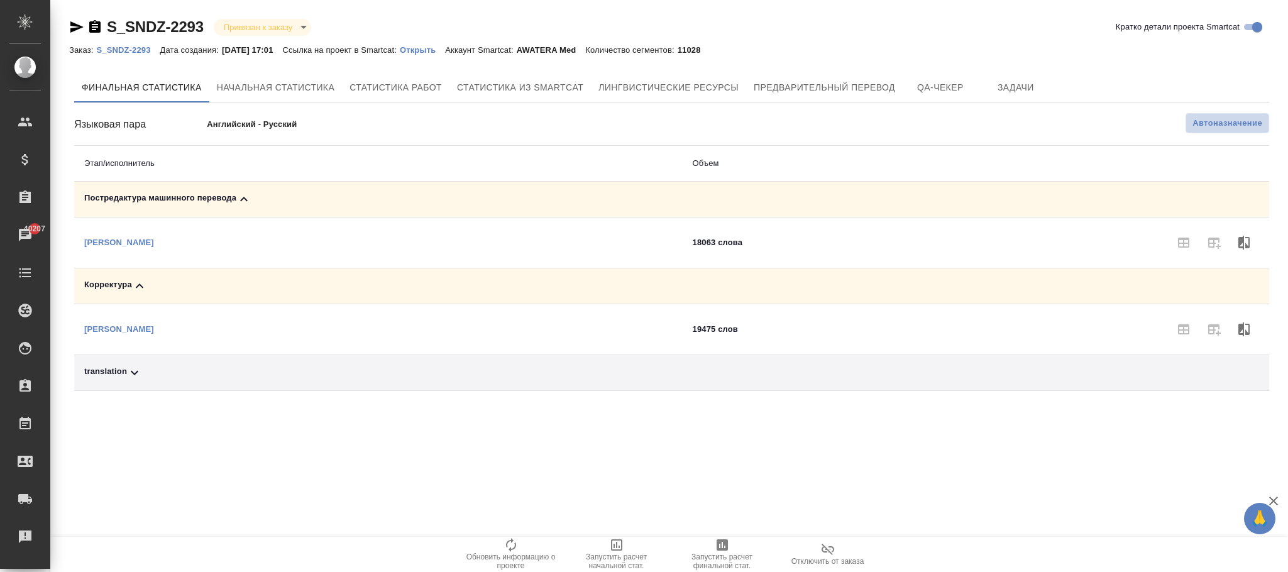
click at [1215, 125] on span "Автоназначение" at bounding box center [1228, 123] width 70 height 13
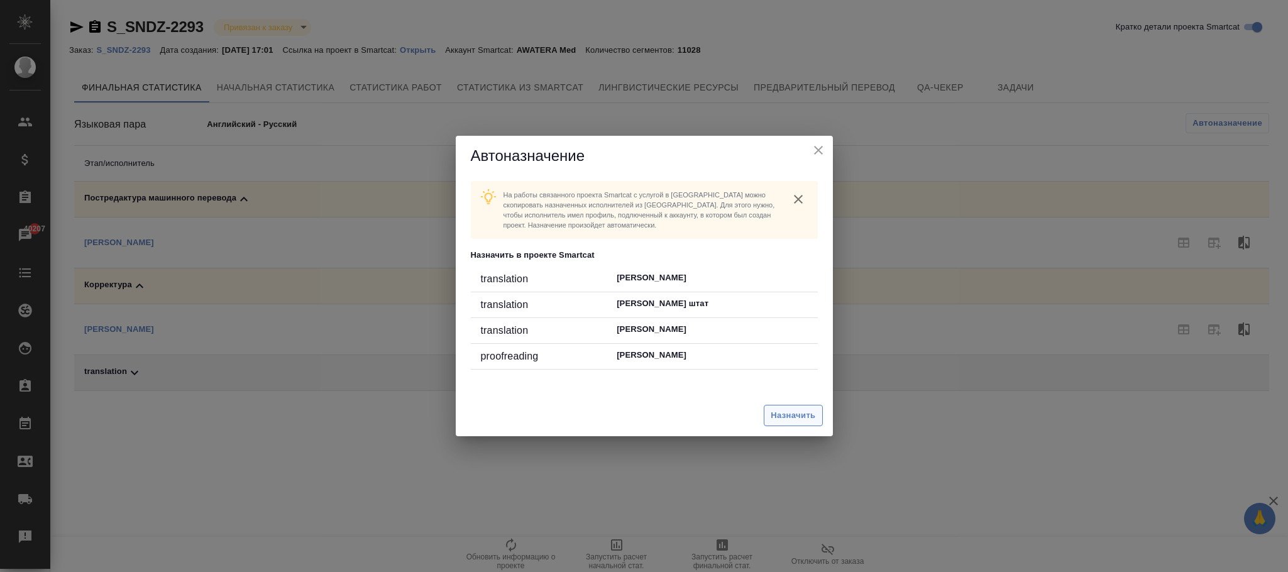
click at [808, 419] on span "Назначить" at bounding box center [793, 416] width 45 height 14
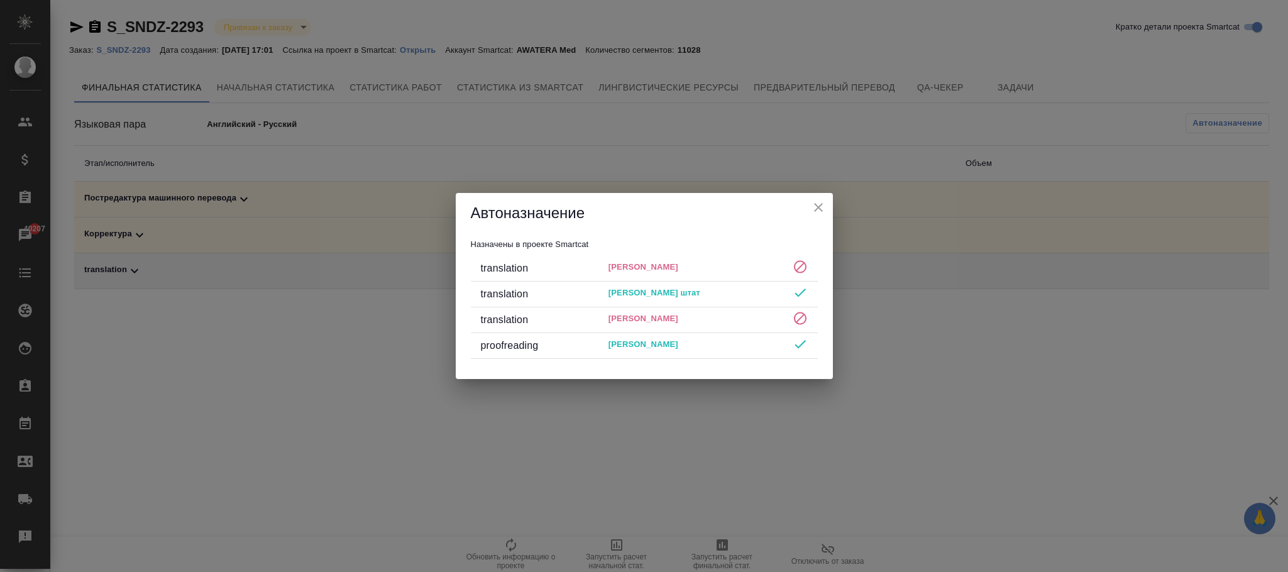
click at [809, 206] on button "close" at bounding box center [818, 207] width 19 height 19
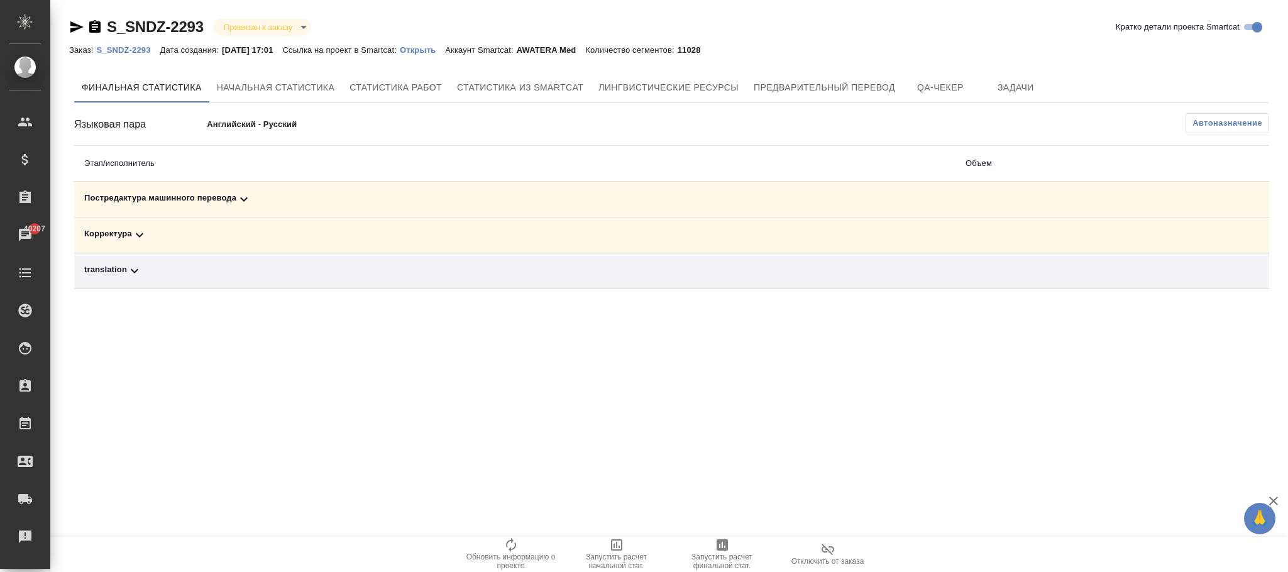
click at [1214, 124] on span "Автоназначение" at bounding box center [1228, 123] width 70 height 13
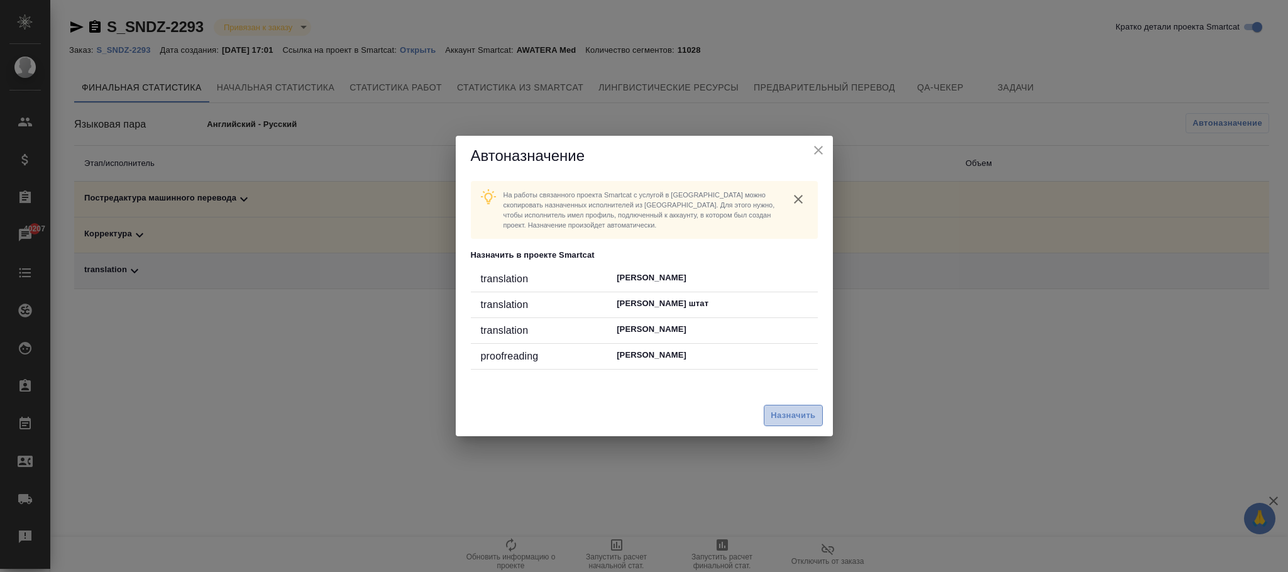
click at [795, 417] on span "Назначить" at bounding box center [793, 416] width 45 height 14
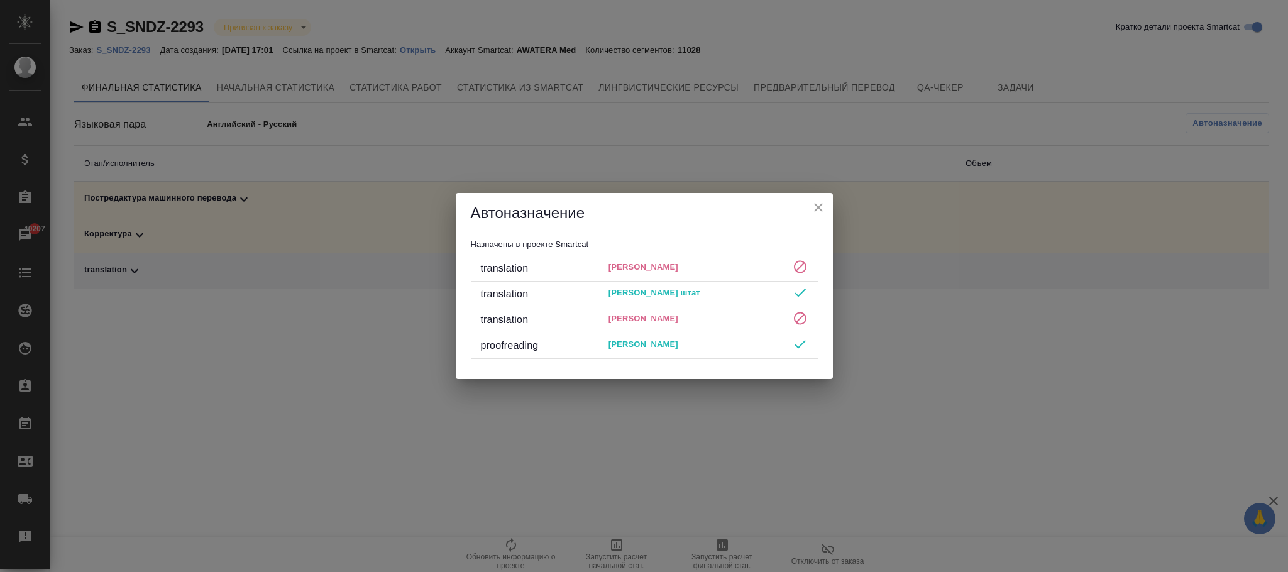
click at [819, 208] on icon "close" at bounding box center [818, 207] width 9 height 9
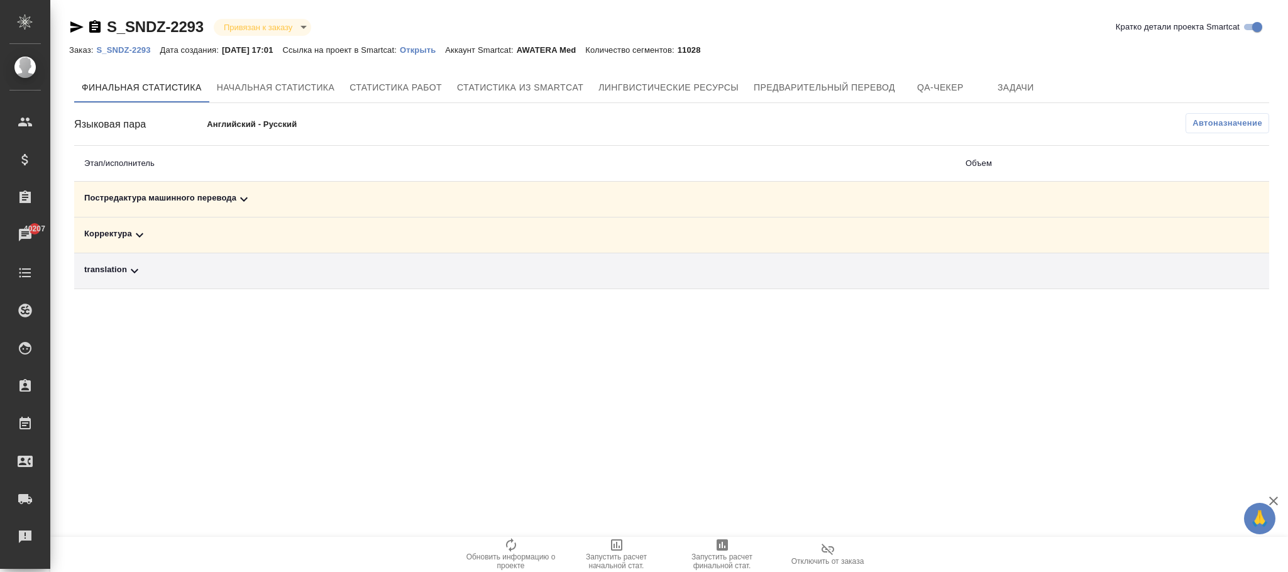
click at [1226, 121] on span "Автоназначение" at bounding box center [1228, 123] width 70 height 13
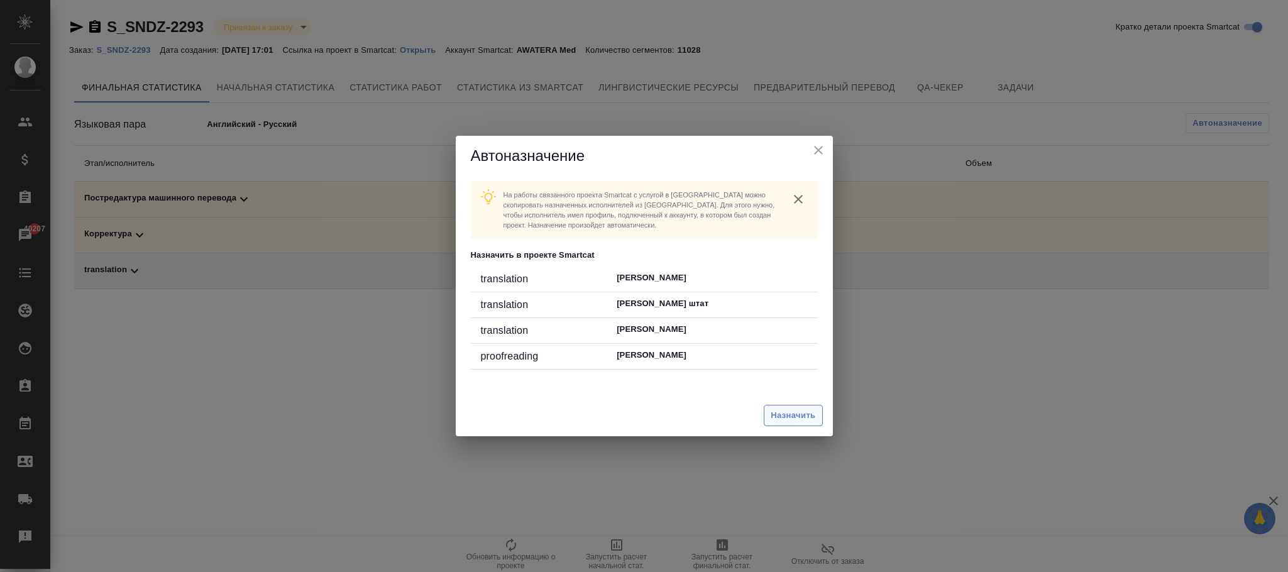
click at [804, 416] on span "Назначить" at bounding box center [793, 416] width 45 height 14
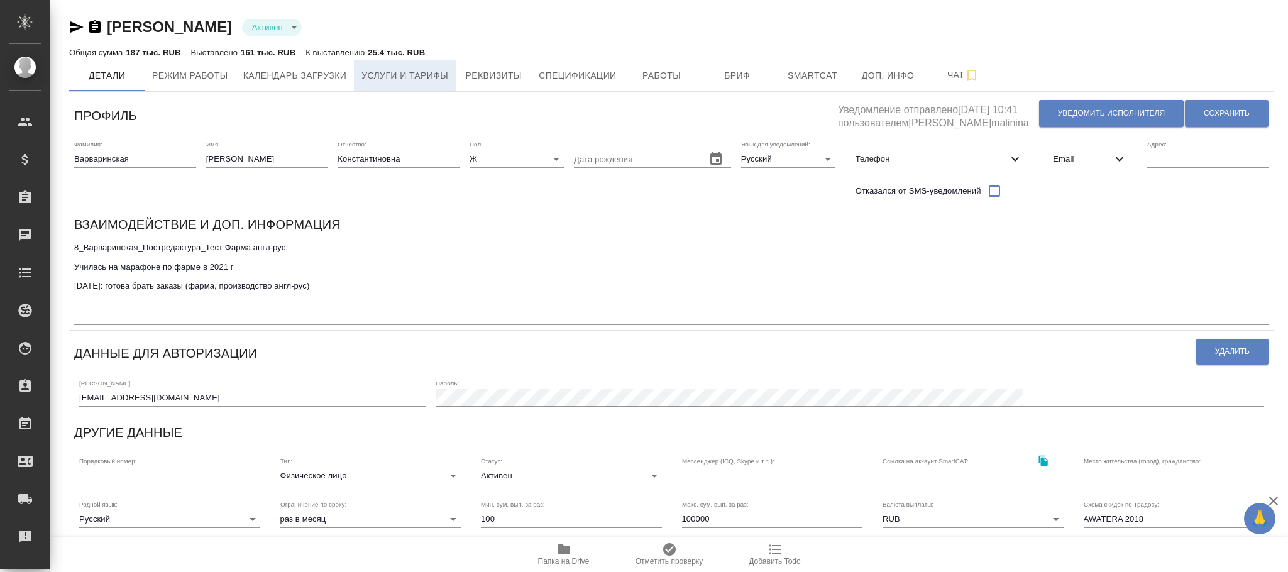
click at [395, 75] on span "Услуги и тарифы" at bounding box center [405, 76] width 87 height 16
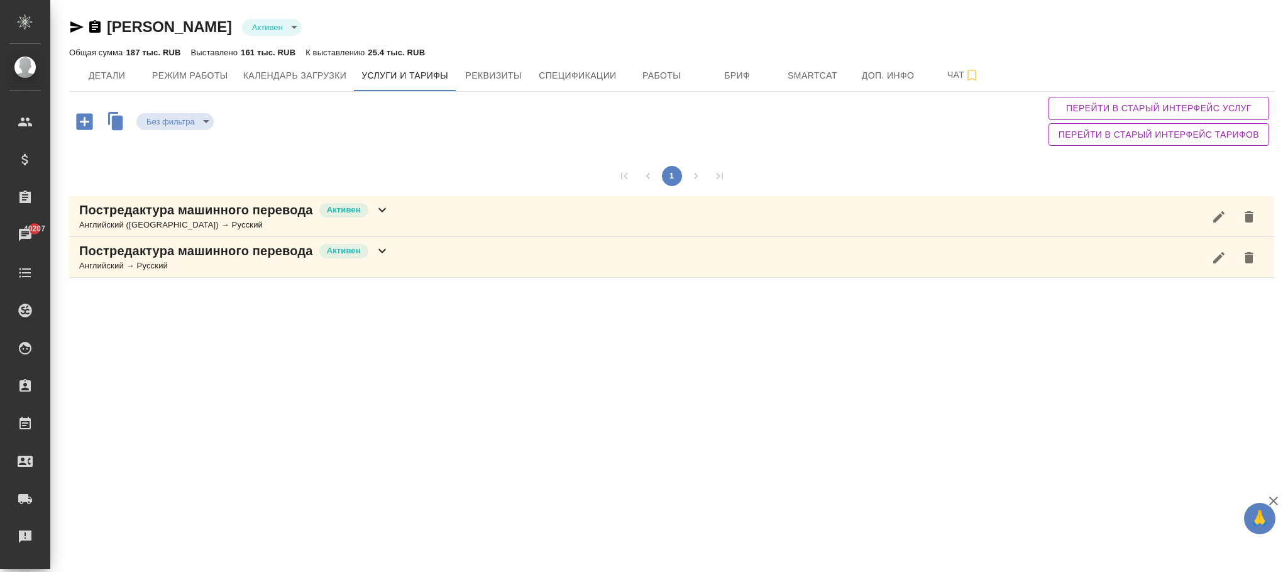
click at [382, 252] on icon at bounding box center [382, 250] width 15 height 15
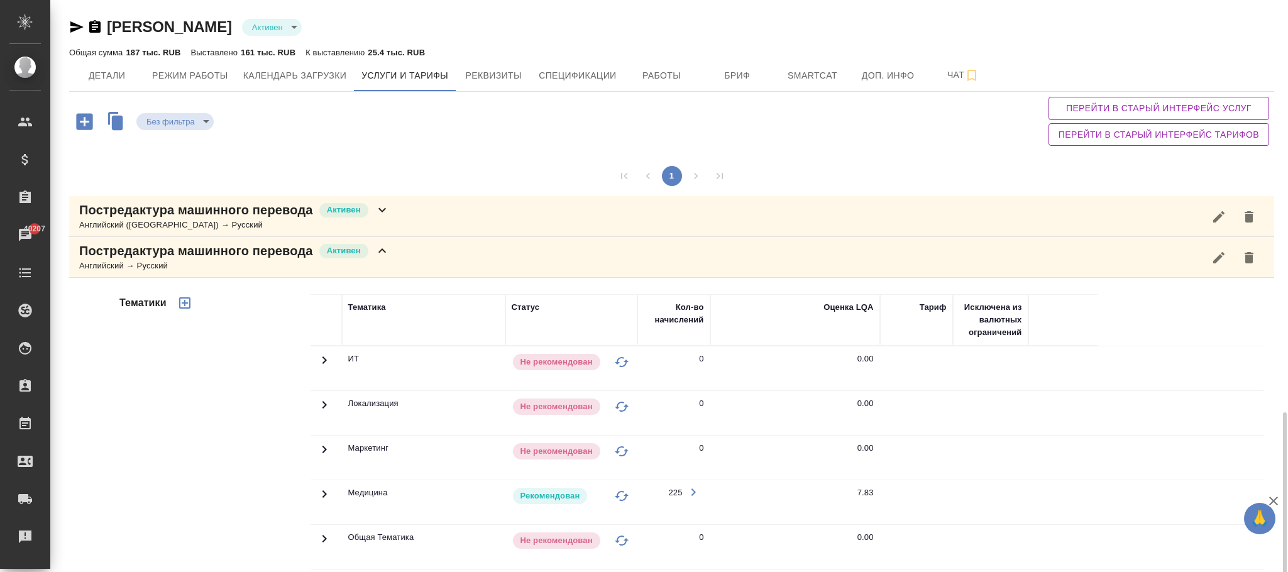
scroll to position [242, 0]
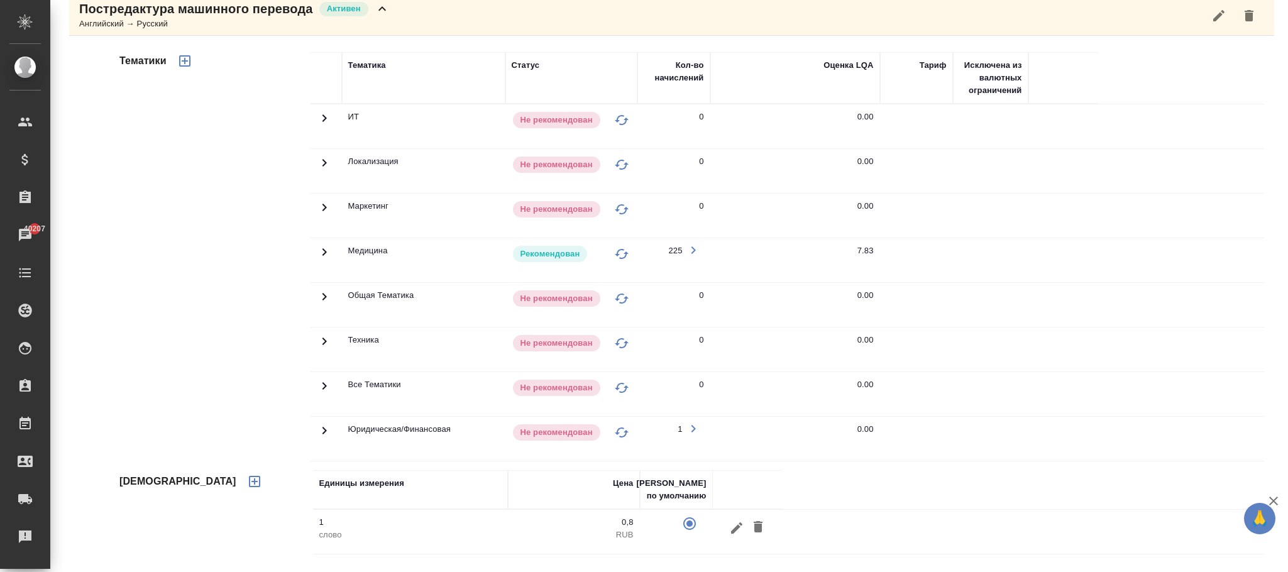
click at [324, 256] on icon at bounding box center [324, 252] width 4 height 8
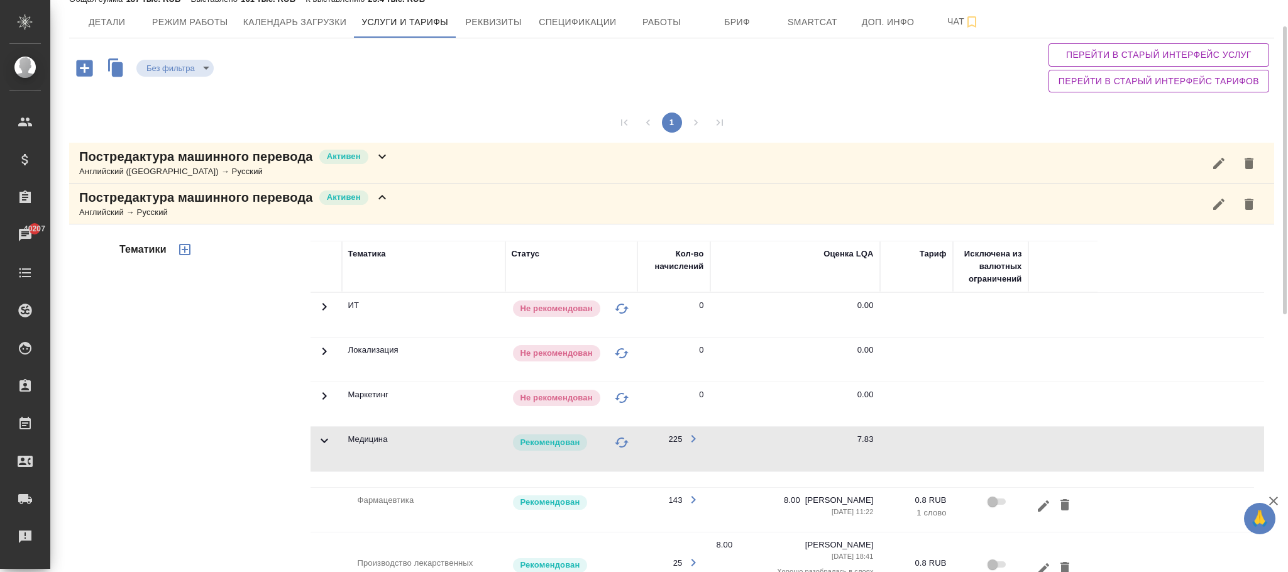
scroll to position [0, 0]
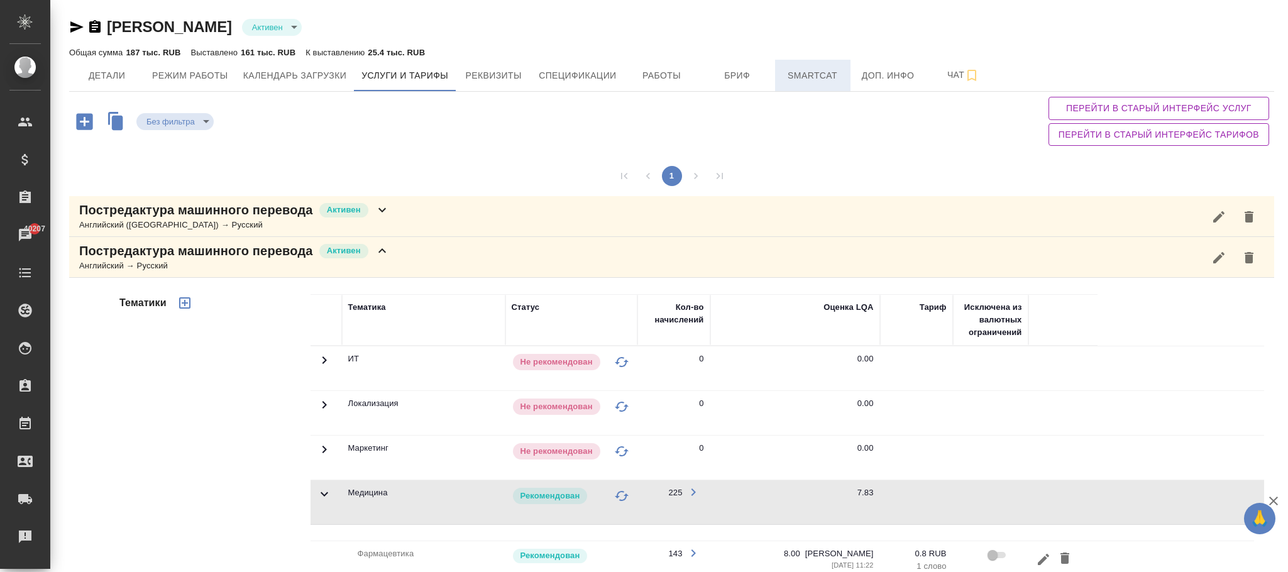
click at [824, 84] on button "Smartcat" at bounding box center [812, 75] width 75 height 31
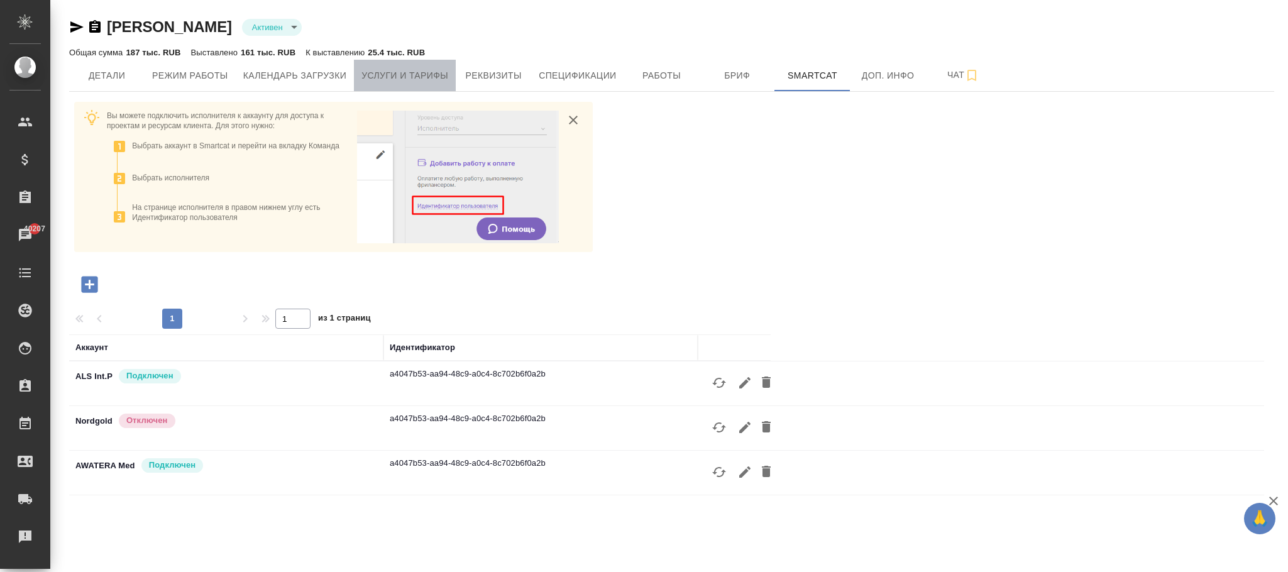
click at [425, 70] on span "Услуги и тарифы" at bounding box center [405, 76] width 87 height 16
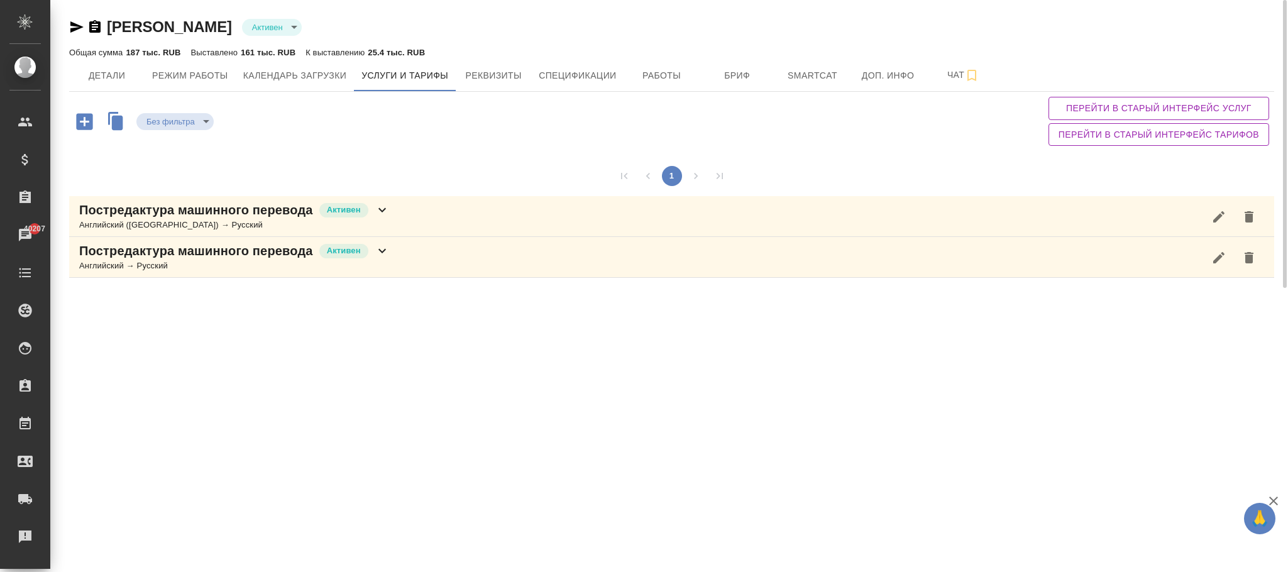
click at [372, 257] on div "Постредактура машинного перевода Активен" at bounding box center [234, 251] width 311 height 18
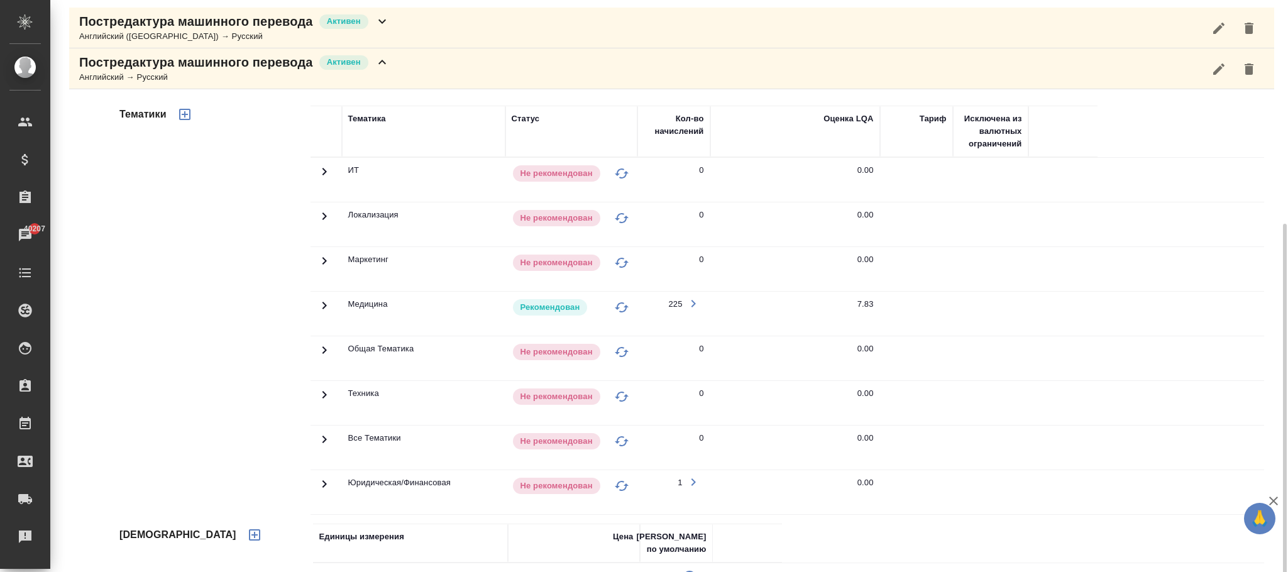
scroll to position [242, 0]
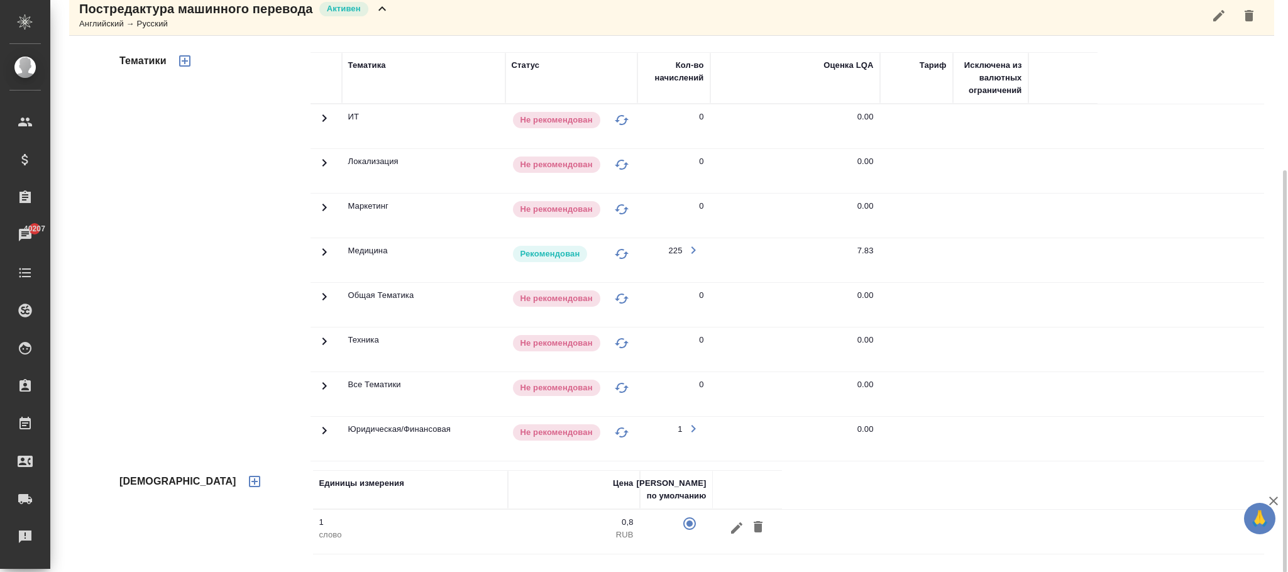
click at [734, 529] on icon "button" at bounding box center [736, 528] width 15 height 15
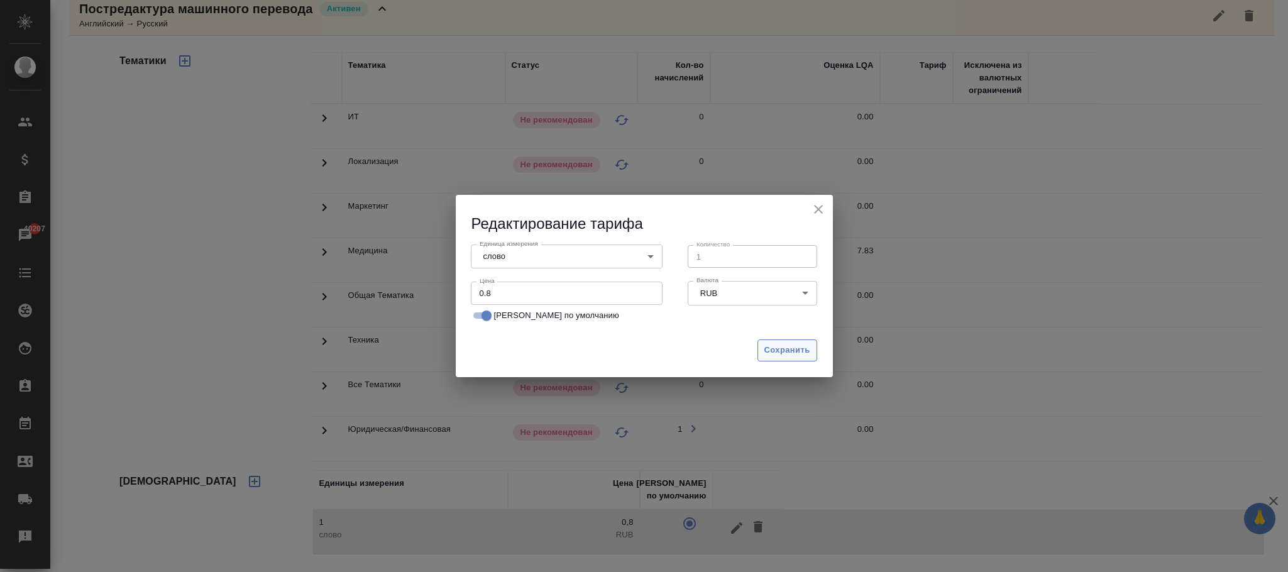
click at [798, 344] on span "Сохранить" at bounding box center [788, 350] width 46 height 14
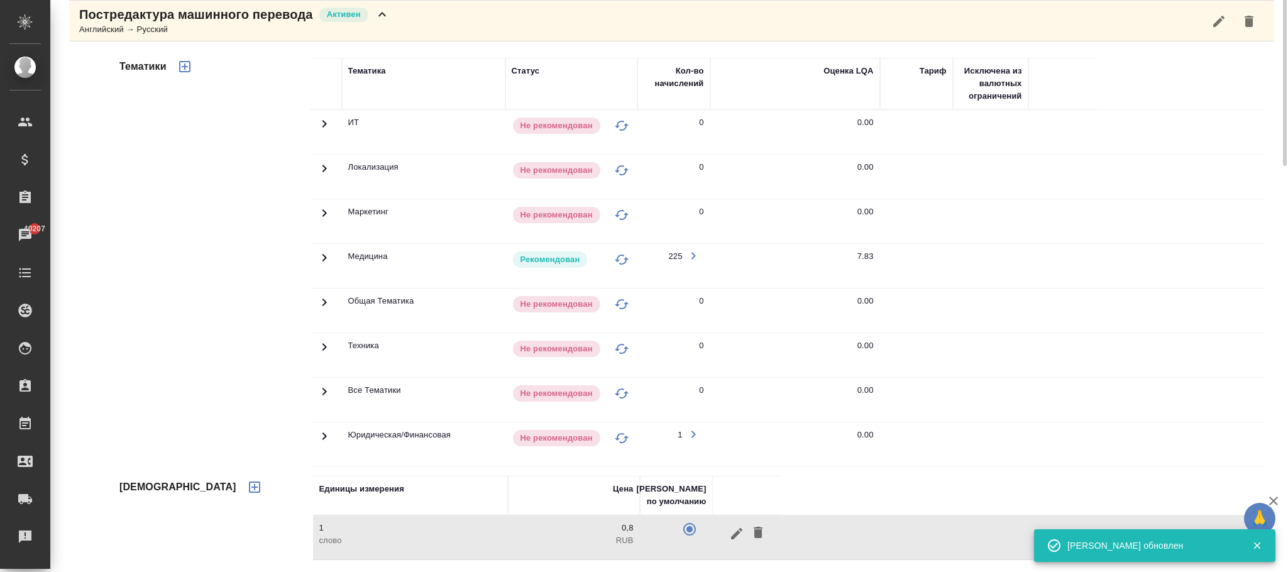
scroll to position [0, 0]
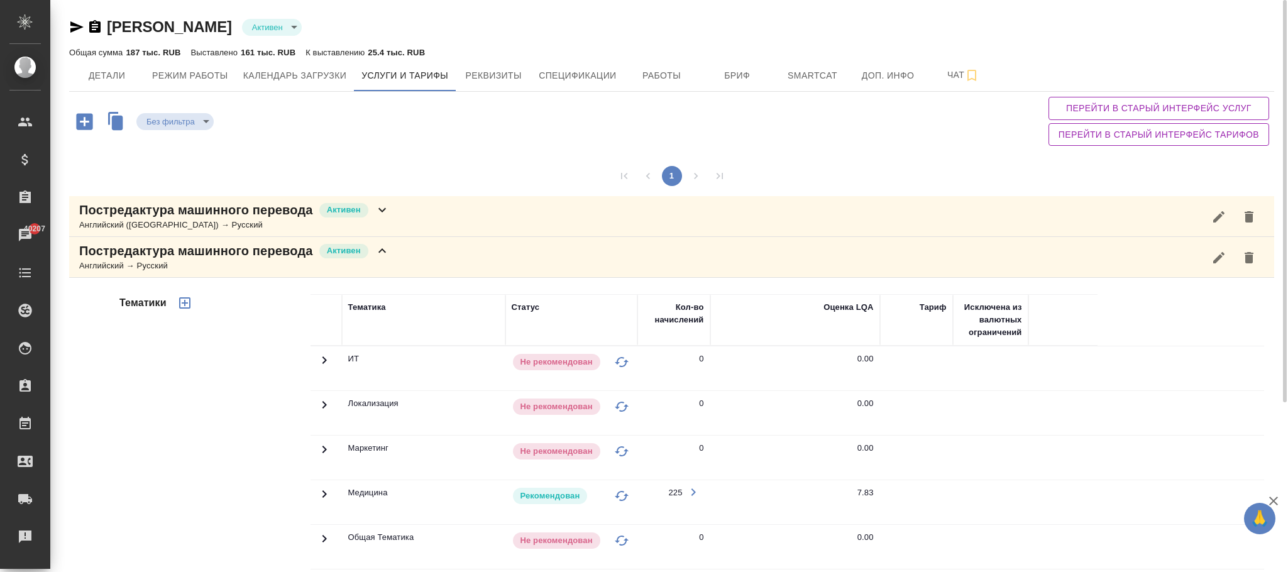
click at [1151, 109] on span "Перейти в старый интерфейс услуг" at bounding box center [1159, 109] width 201 height 16
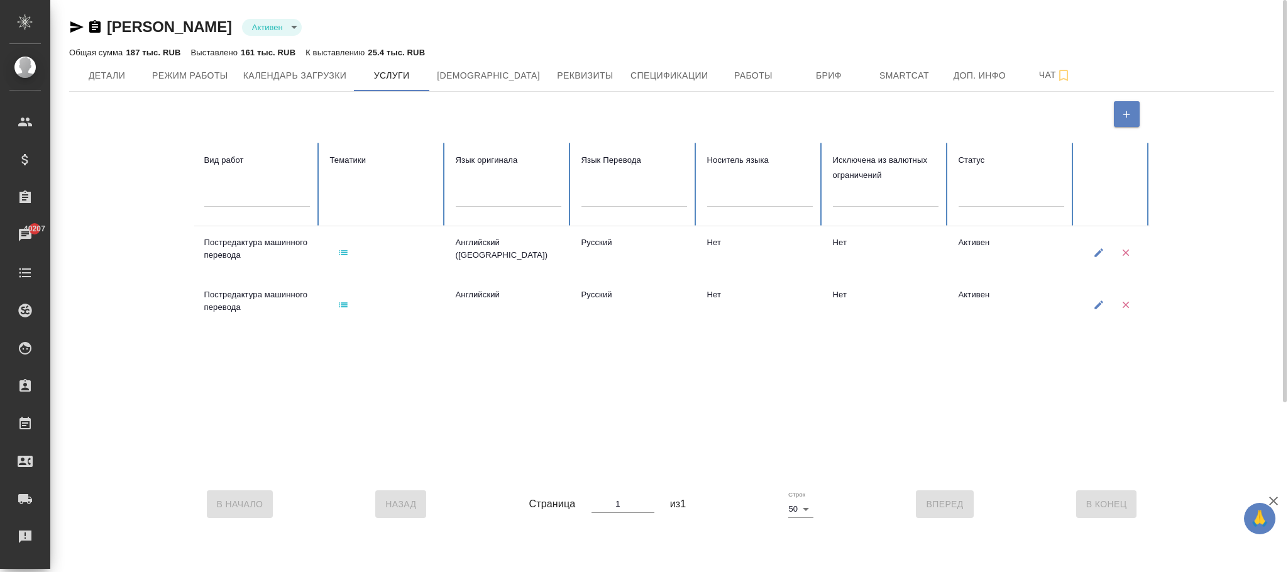
click at [346, 304] on icon "button" at bounding box center [343, 304] width 9 height 5
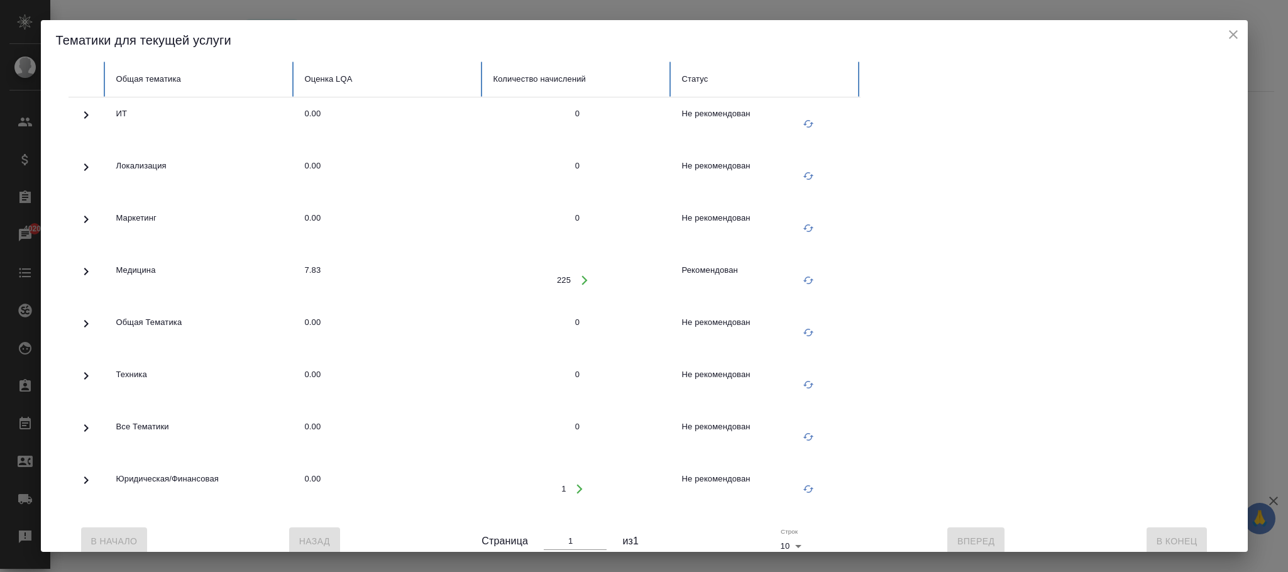
scroll to position [95, 0]
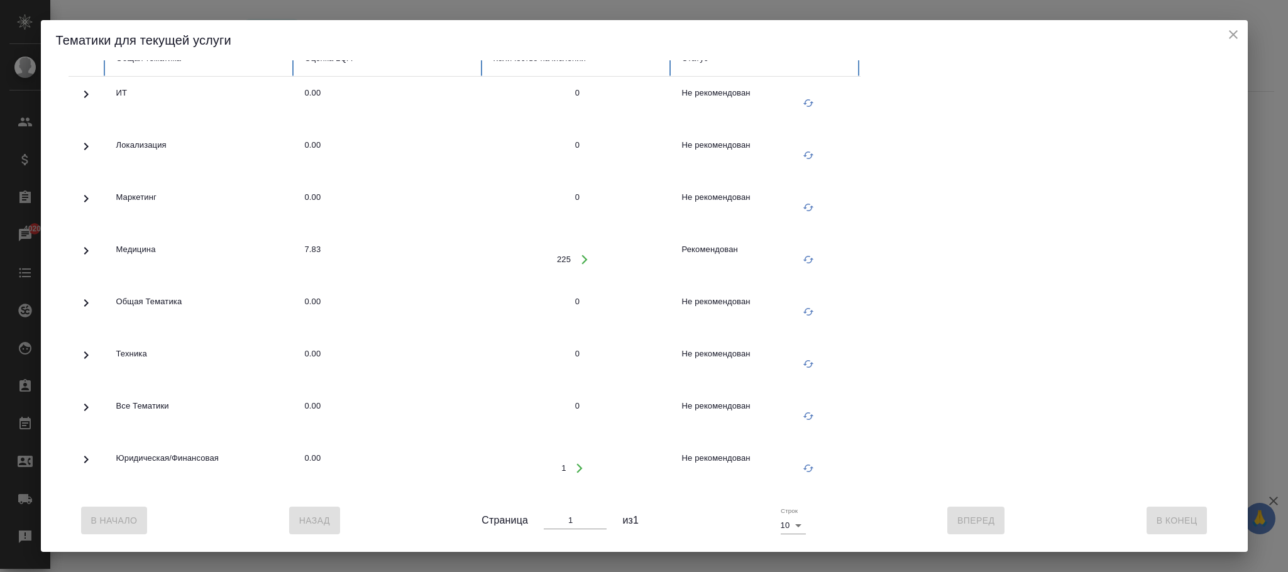
click at [89, 243] on icon at bounding box center [86, 250] width 15 height 15
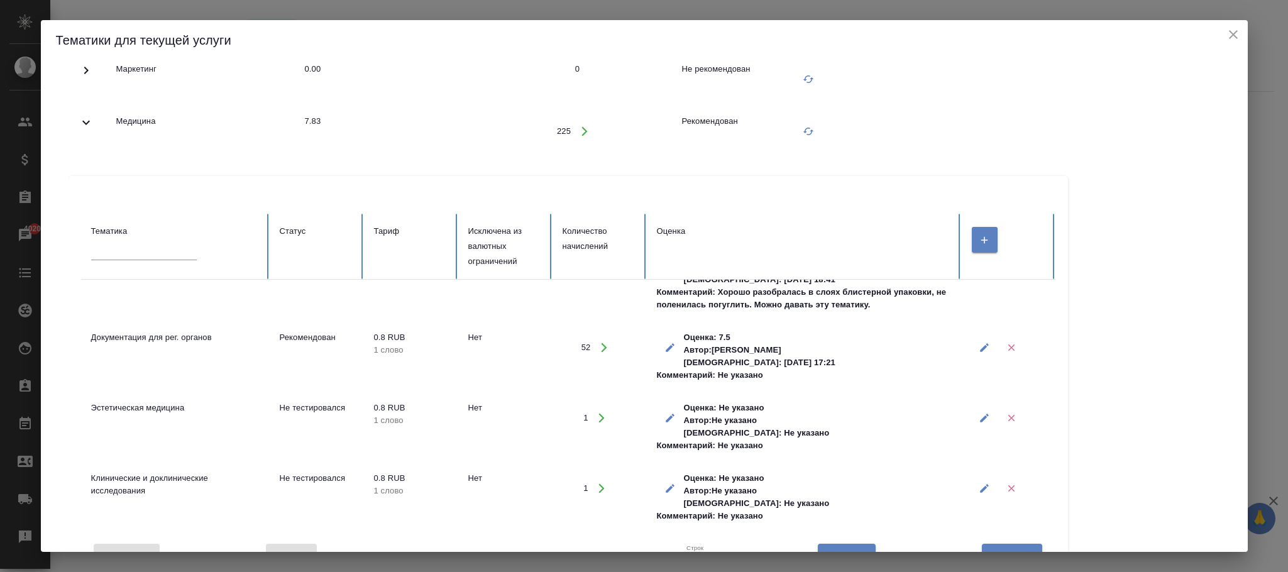
scroll to position [0, 0]
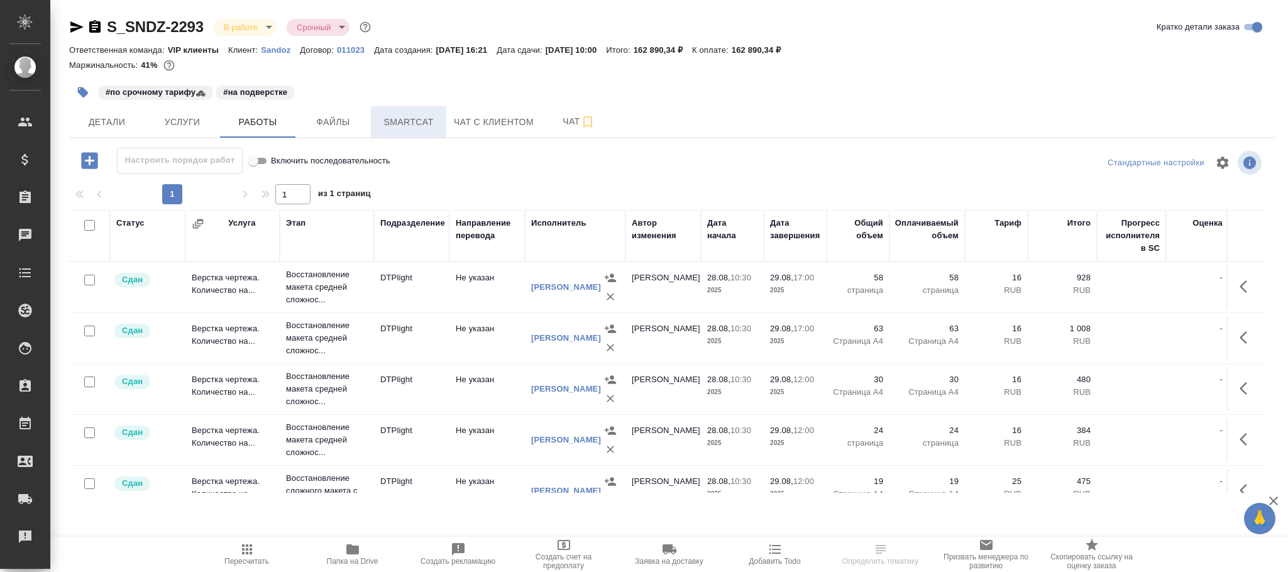
click at [402, 119] on span "Smartcat" at bounding box center [409, 122] width 60 height 16
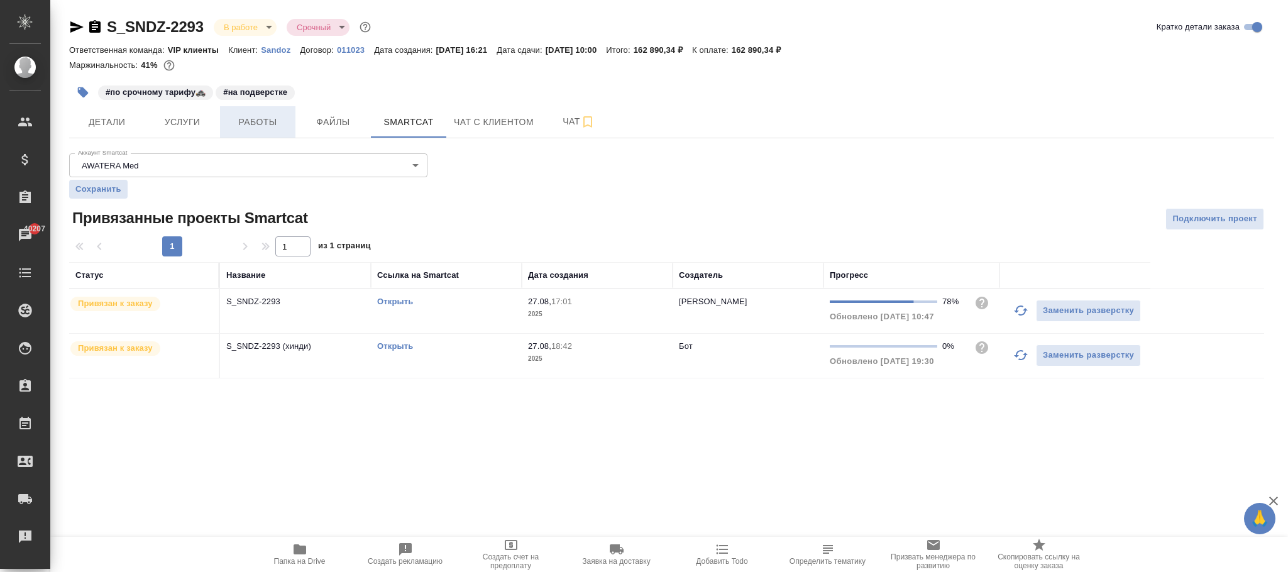
click at [245, 123] on span "Работы" at bounding box center [258, 122] width 60 height 16
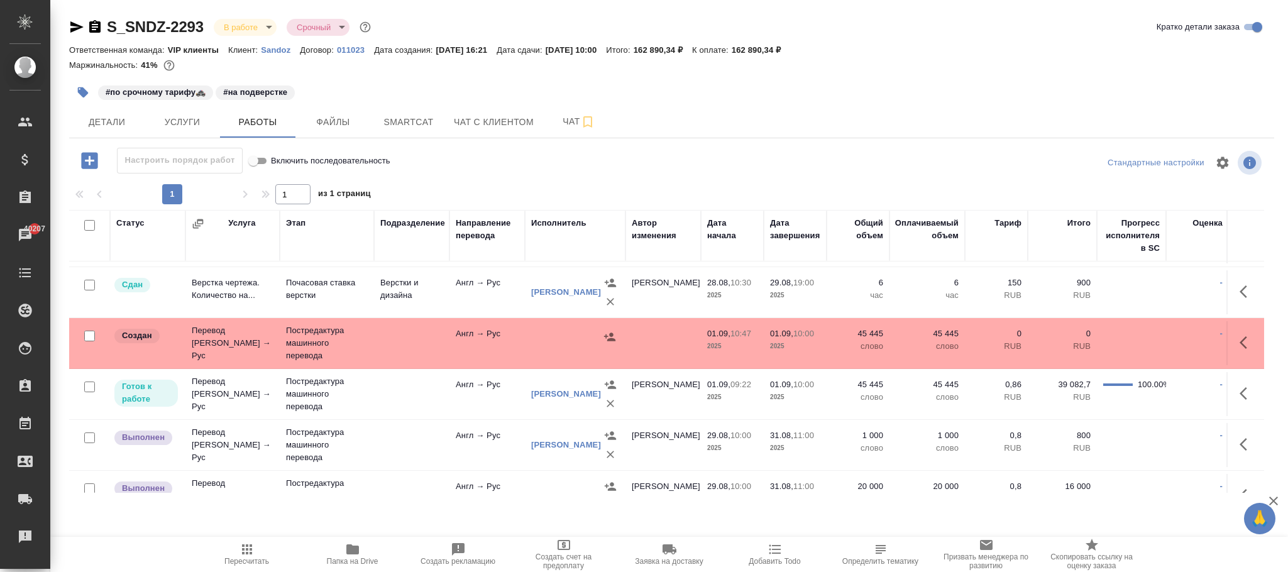
scroll to position [377, 0]
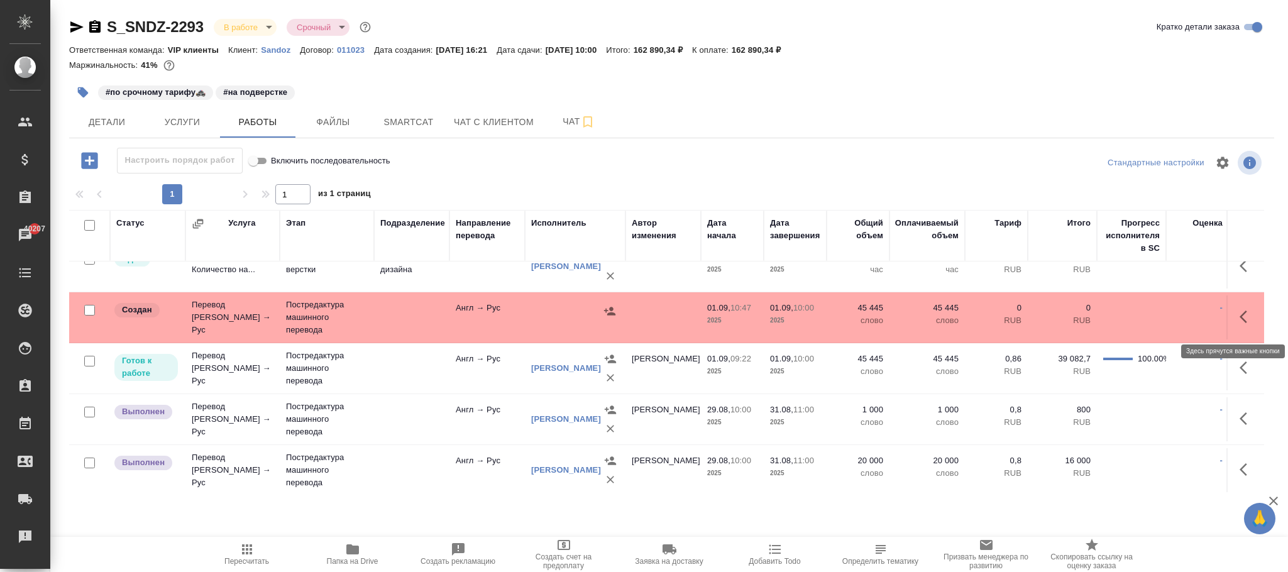
click at [1232, 324] on button "button" at bounding box center [1247, 317] width 30 height 30
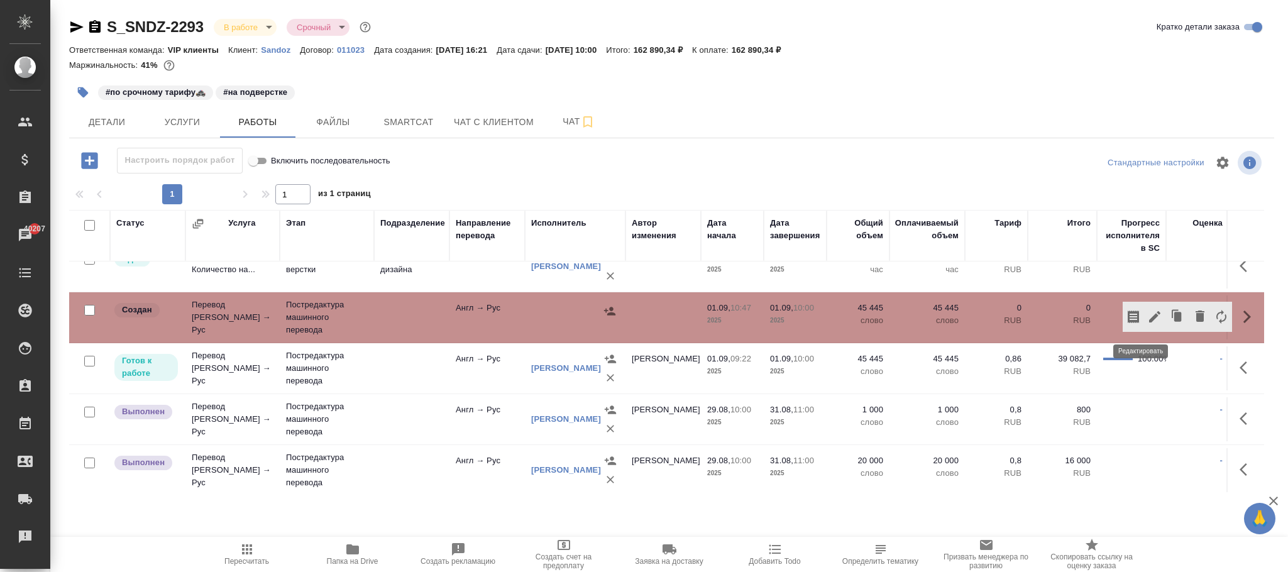
click at [1149, 317] on button "button" at bounding box center [1154, 317] width 21 height 30
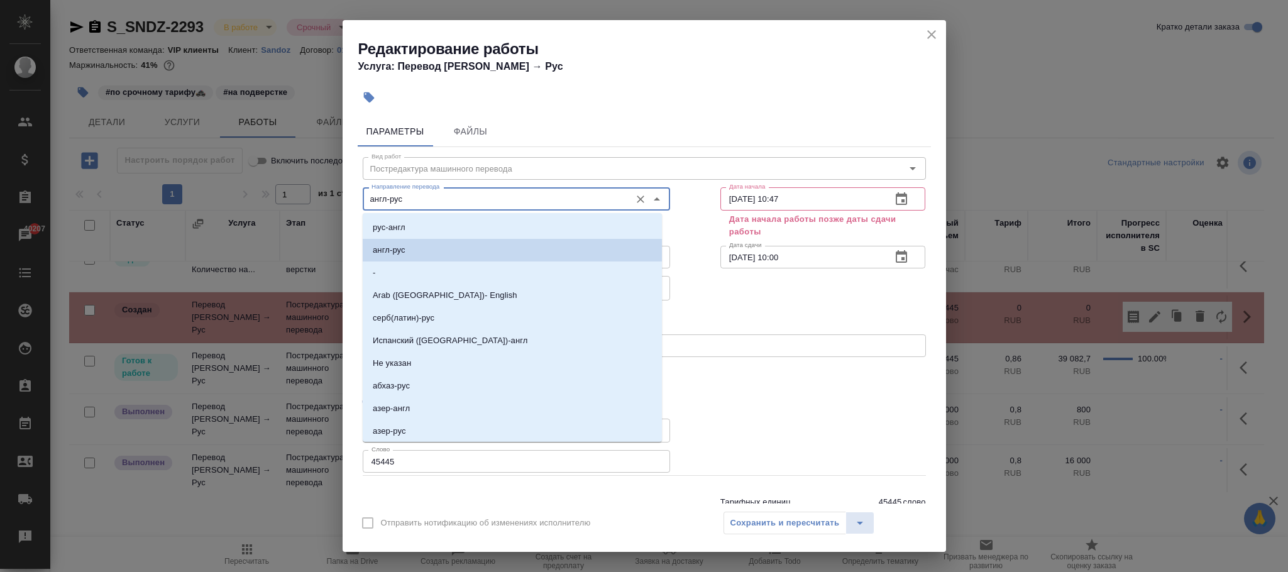
click at [385, 199] on input "англ-рус" at bounding box center [496, 198] width 258 height 15
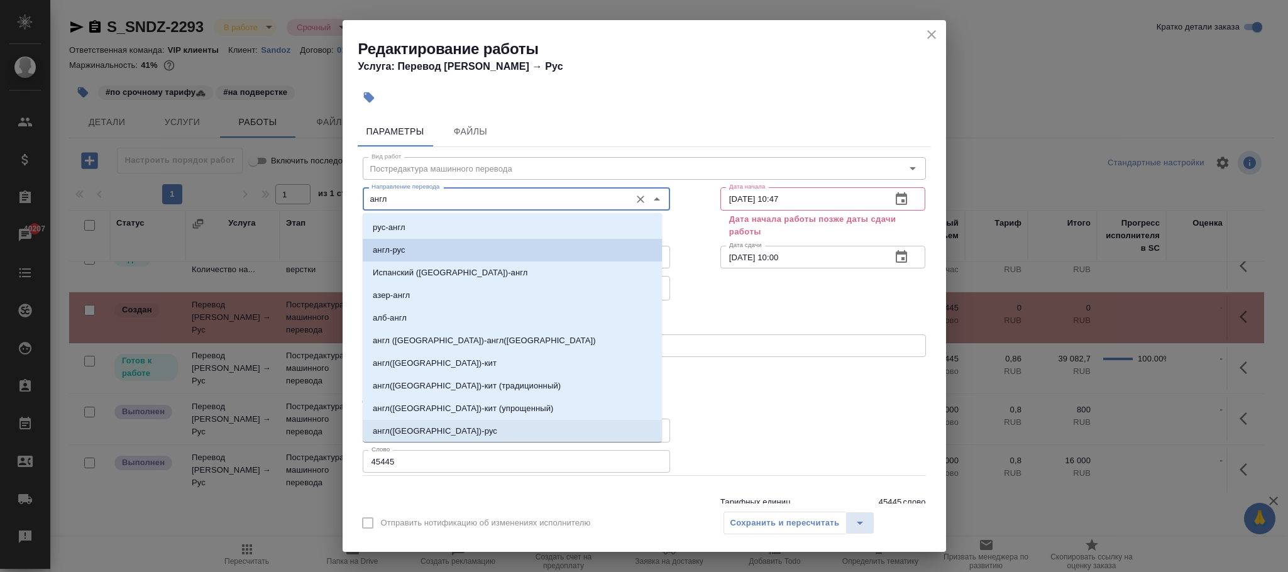
click at [438, 431] on li "англ([GEOGRAPHIC_DATA])-рус" at bounding box center [512, 431] width 299 height 23
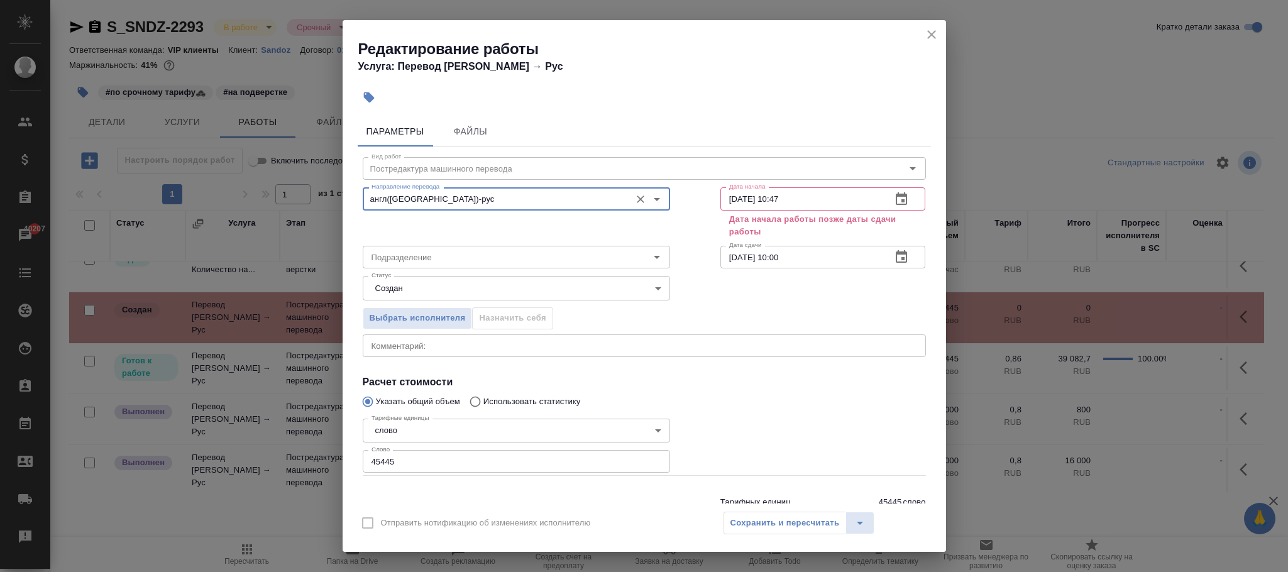
type input "англ([GEOGRAPHIC_DATA])-рус"
drag, startPoint x: 802, startPoint y: 197, endPoint x: 704, endPoint y: 196, distance: 98.1
click at [704, 196] on div "Дата начала 01.09.2025 10:47 Дата начала Дата начала работы позже даты сдачи ра…" at bounding box center [823, 211] width 256 height 108
click at [797, 198] on input "01.09.2025 10:47" at bounding box center [802, 198] width 162 height 23
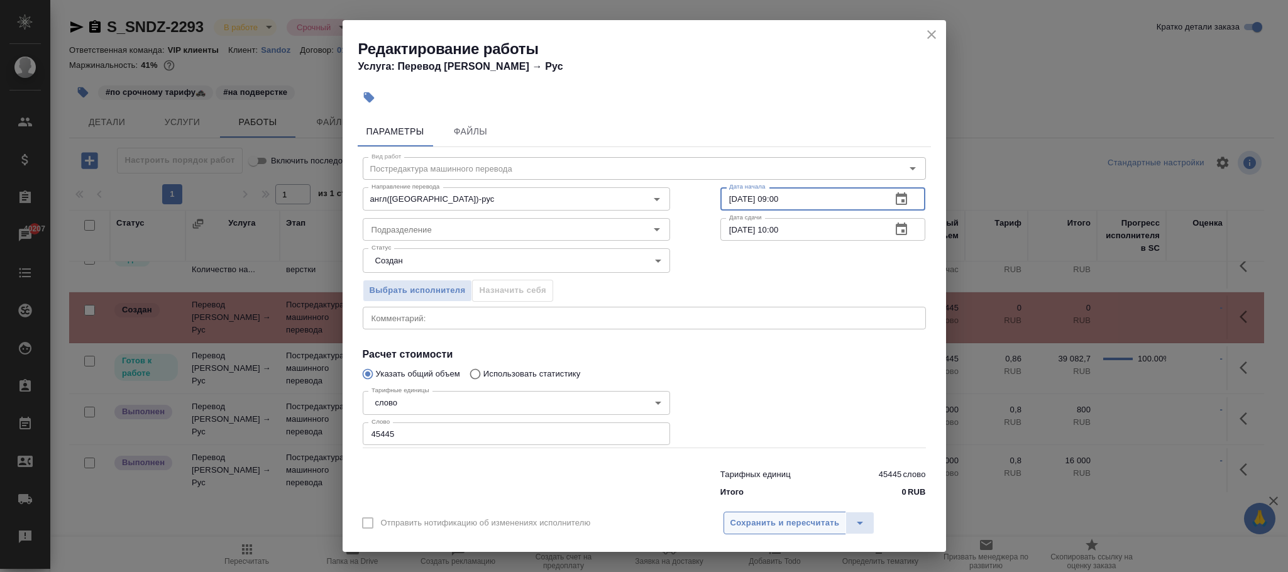
type input "01.09.2025 09:00"
click at [792, 517] on span "Сохранить и пересчитать" at bounding box center [785, 523] width 109 height 14
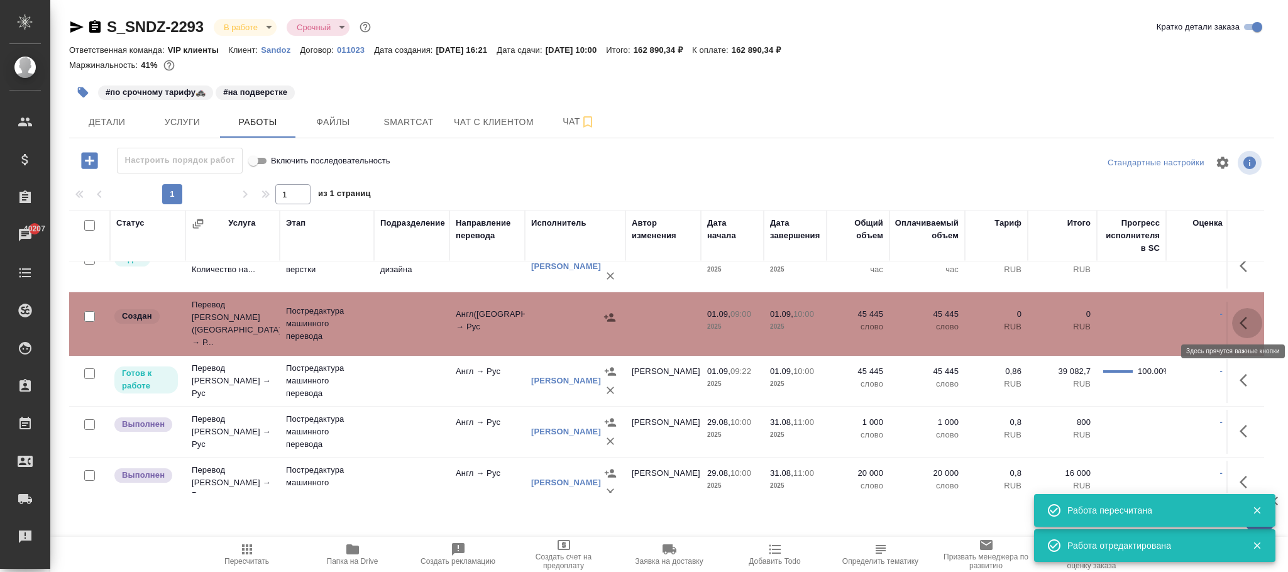
click at [1240, 321] on icon "button" at bounding box center [1247, 323] width 15 height 15
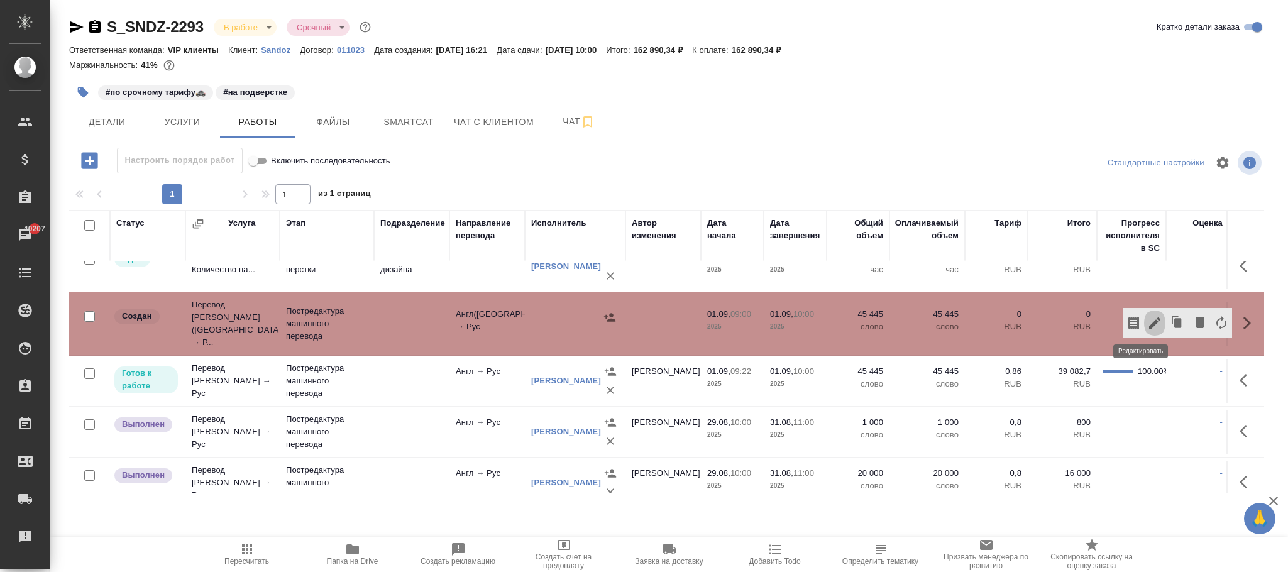
click at [1148, 317] on icon "button" at bounding box center [1155, 323] width 15 height 15
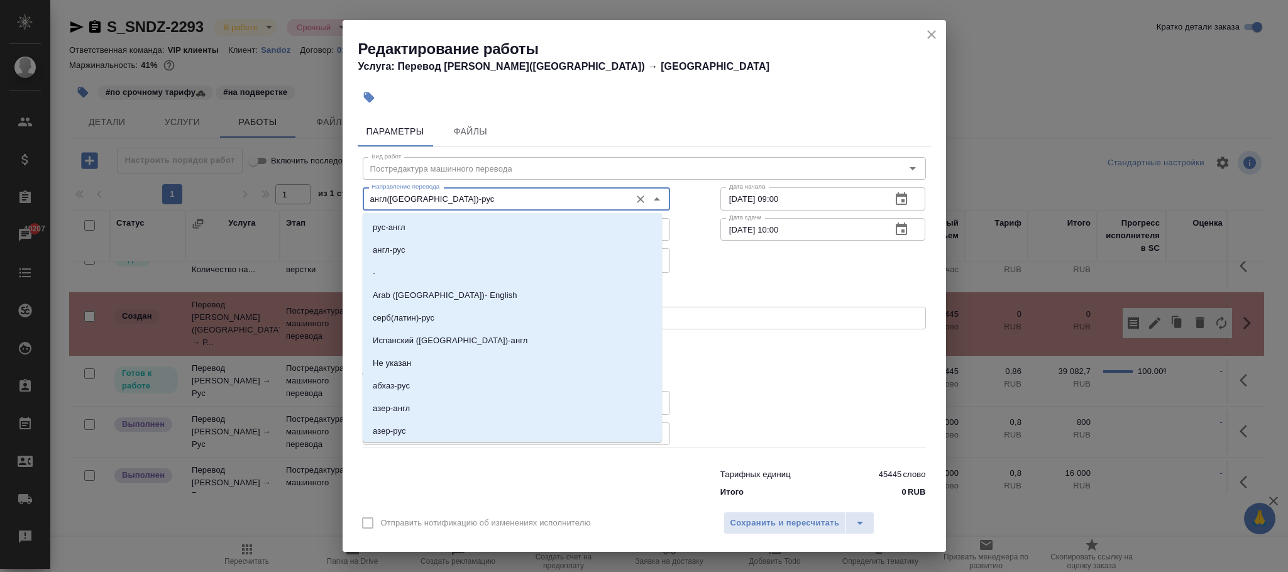
click at [408, 198] on input "англ([GEOGRAPHIC_DATA])-рус" at bounding box center [496, 198] width 258 height 15
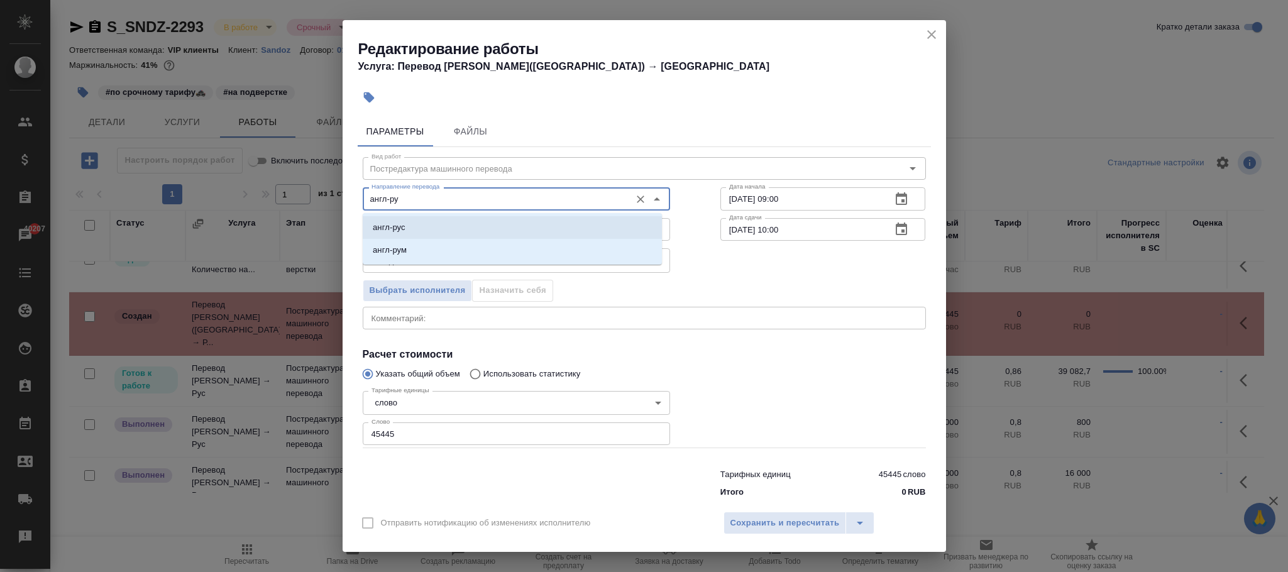
click at [431, 223] on li "англ-рус" at bounding box center [512, 227] width 299 height 23
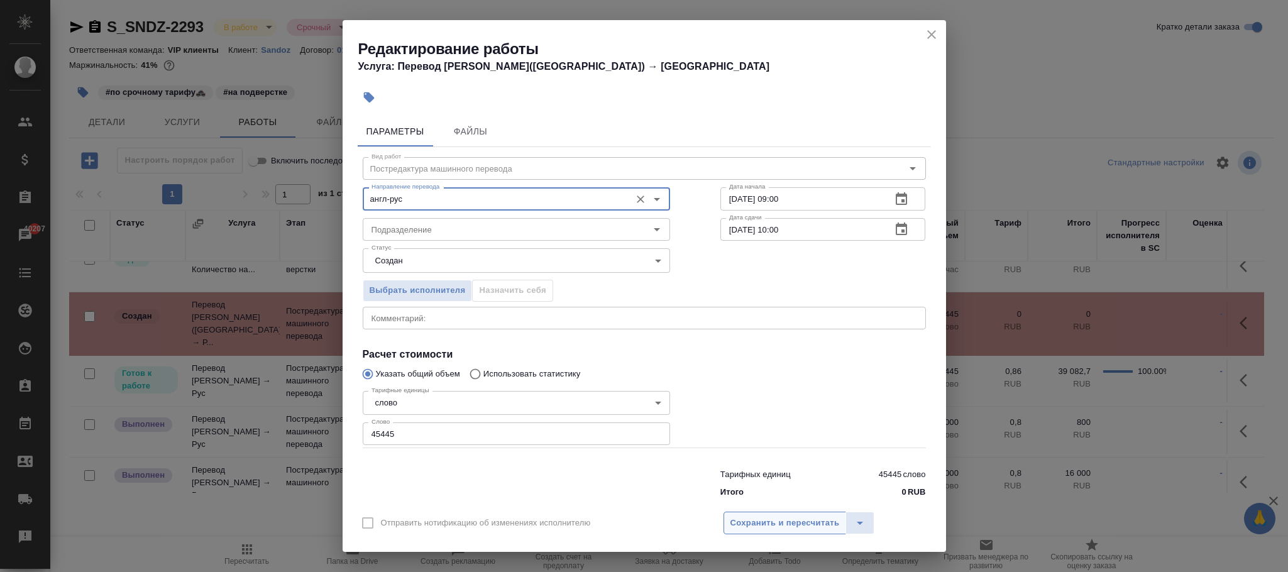
type input "англ-рус"
click at [832, 528] on span "Сохранить и пересчитать" at bounding box center [785, 523] width 109 height 14
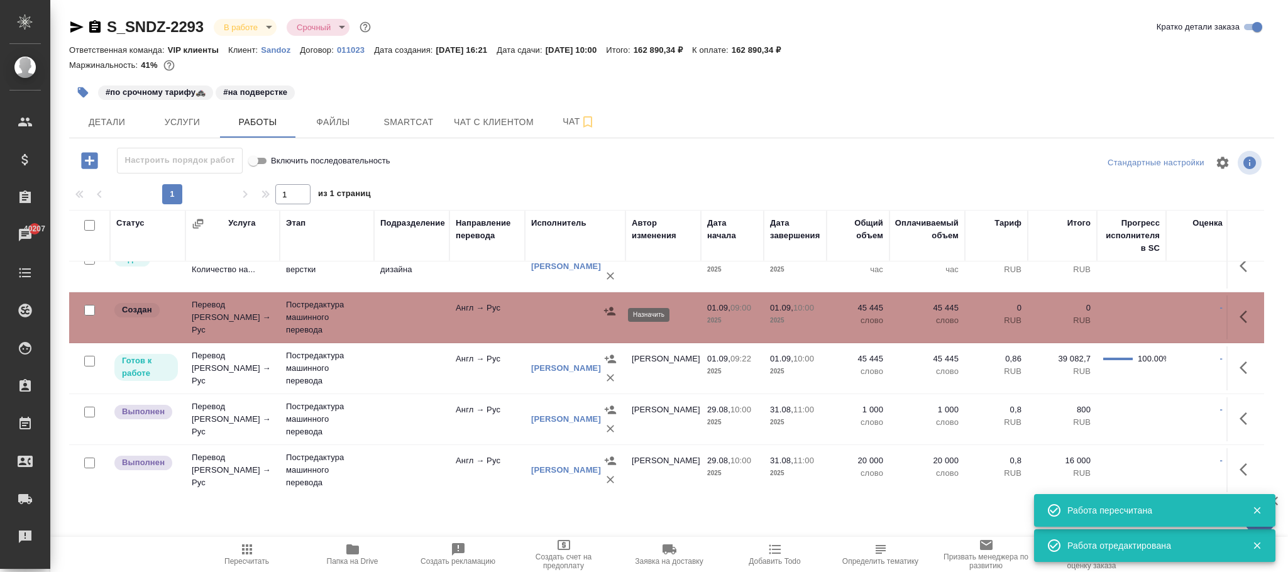
click at [602, 316] on button "button" at bounding box center [609, 311] width 19 height 19
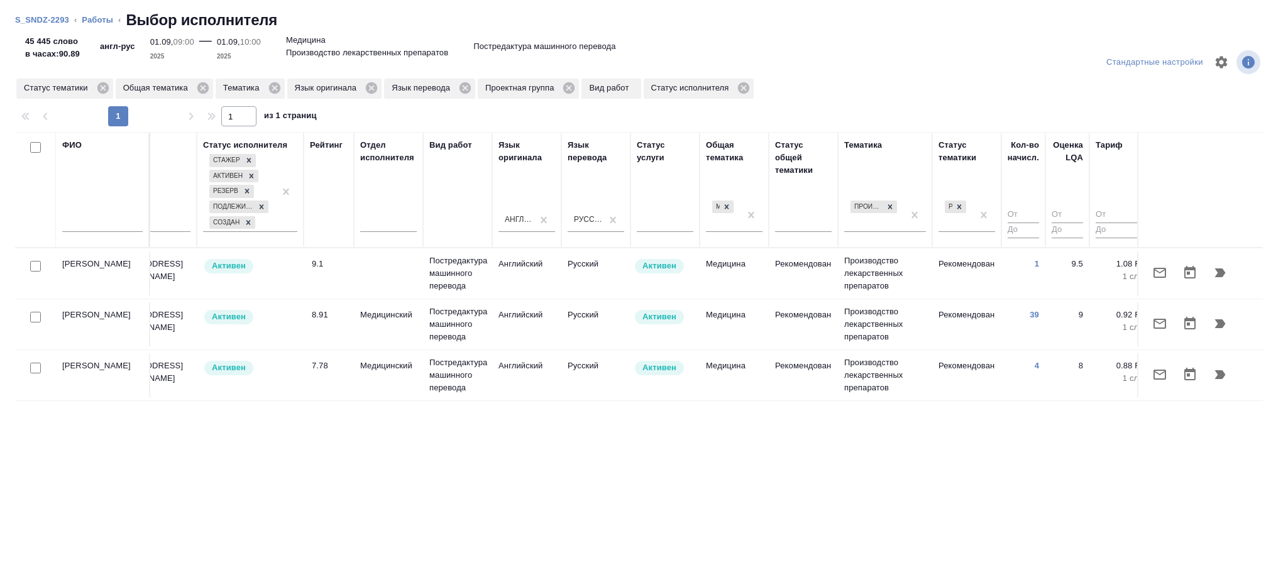
scroll to position [0, 326]
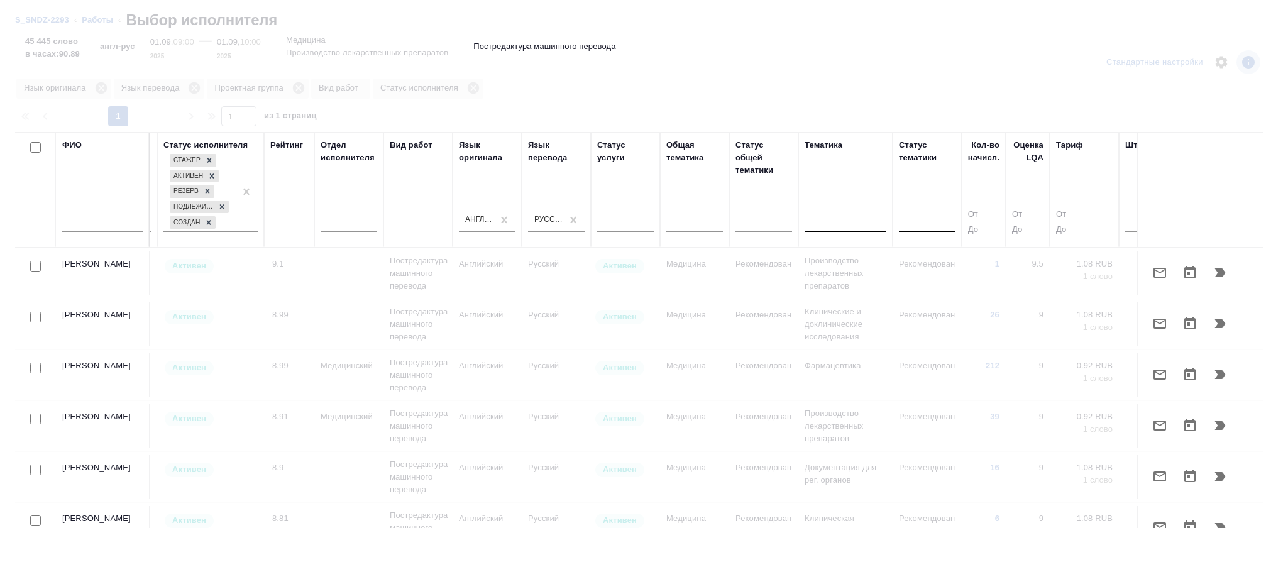
click at [102, 219] on input "text" at bounding box center [102, 224] width 80 height 16
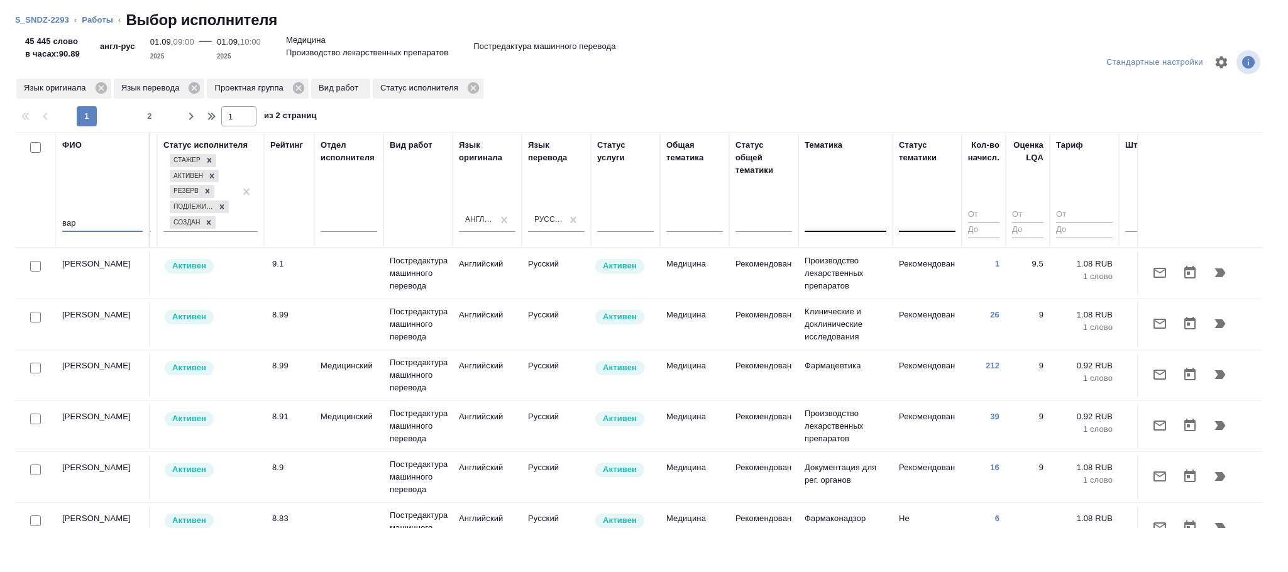
scroll to position [0, 0]
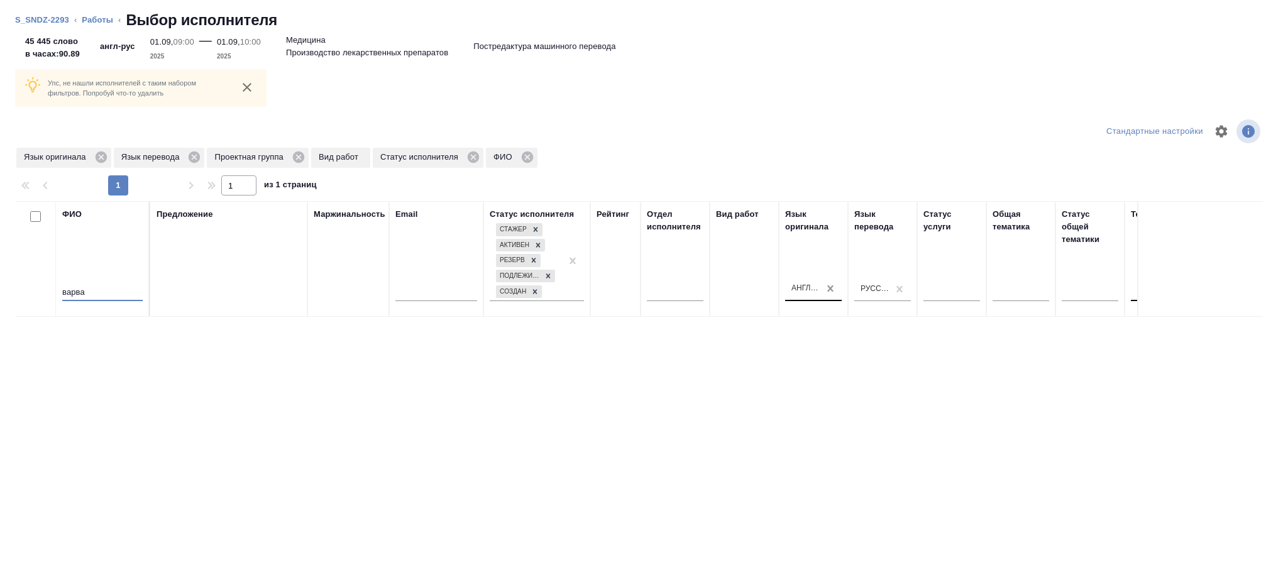
type input "варва"
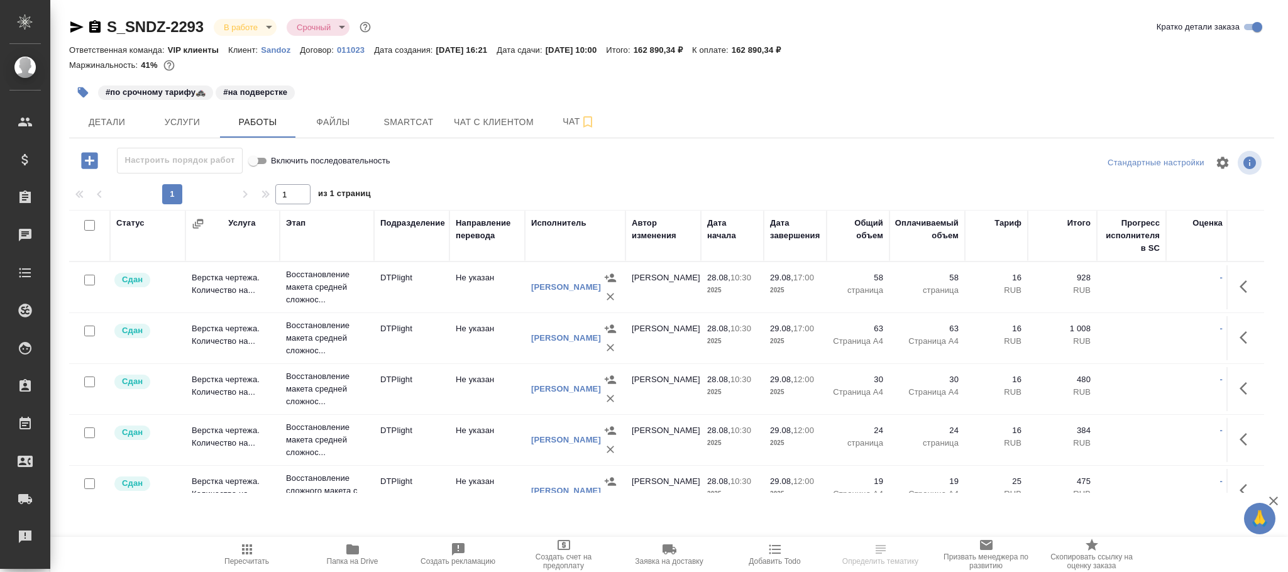
click at [555, 217] on th "Исполнитель" at bounding box center [575, 236] width 101 height 52
click at [566, 223] on div "Исполнитель" at bounding box center [558, 223] width 55 height 13
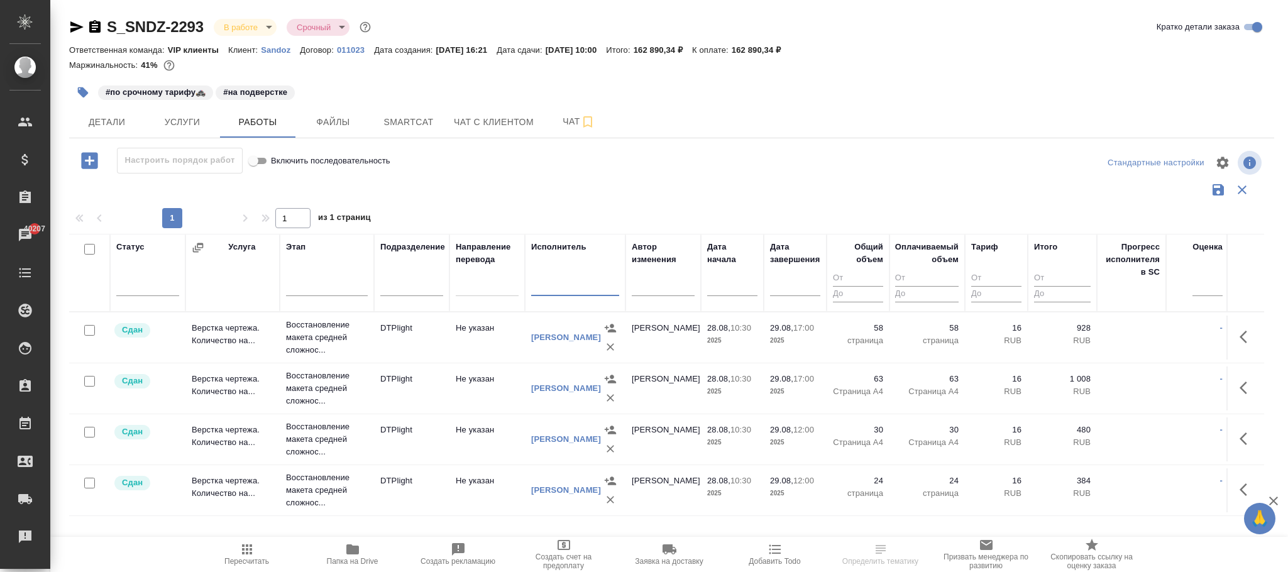
click at [559, 285] on input "text" at bounding box center [575, 288] width 88 height 16
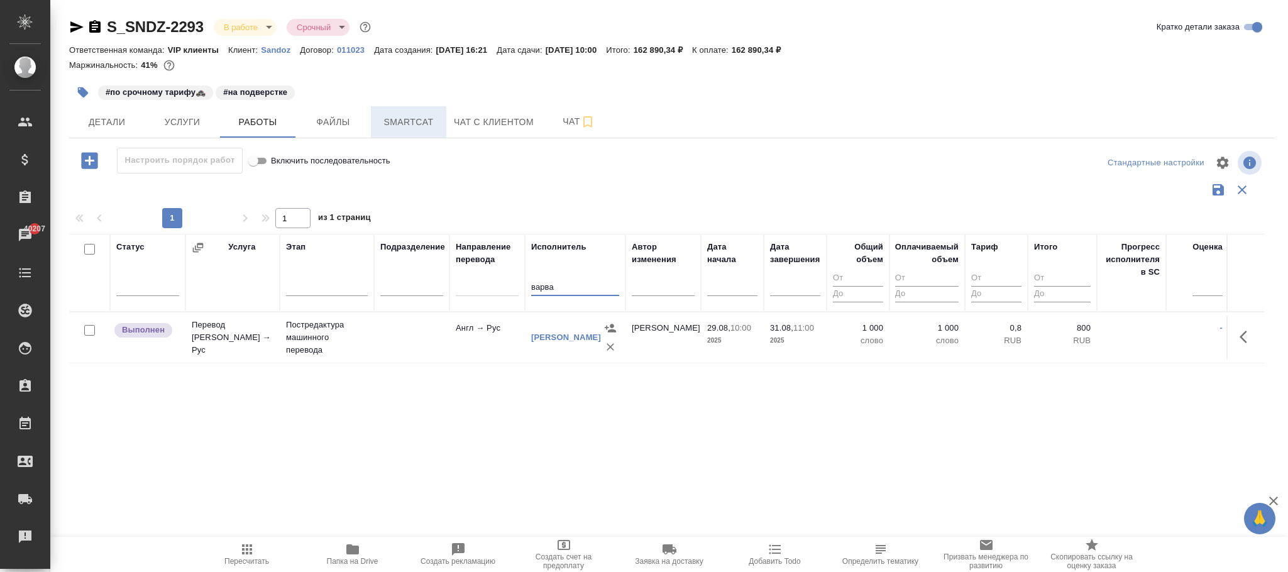
type input "варва"
click at [442, 121] on button "Smartcat" at bounding box center [408, 121] width 75 height 31
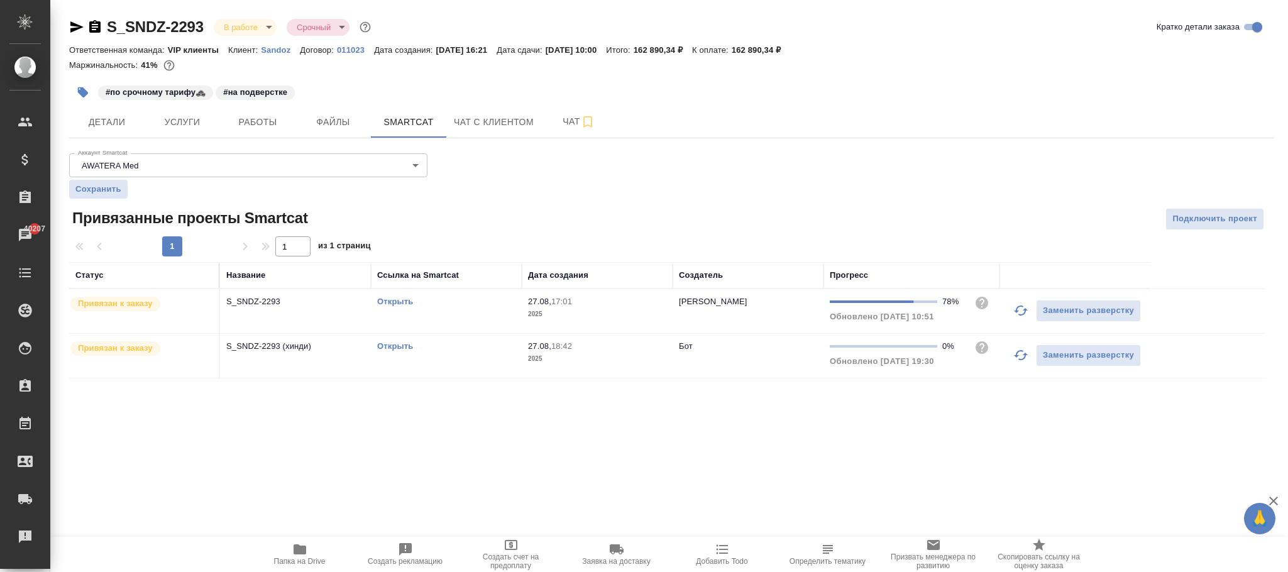
click at [656, 318] on p "2025" at bounding box center [597, 314] width 138 height 13
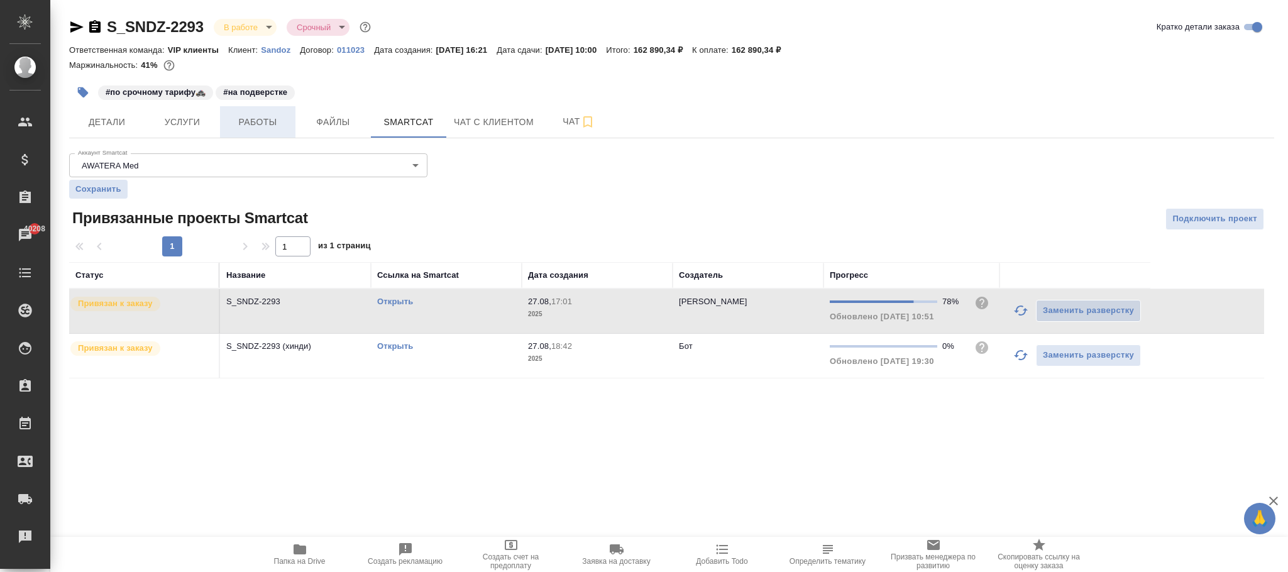
click at [264, 130] on span "Работы" at bounding box center [258, 122] width 60 height 16
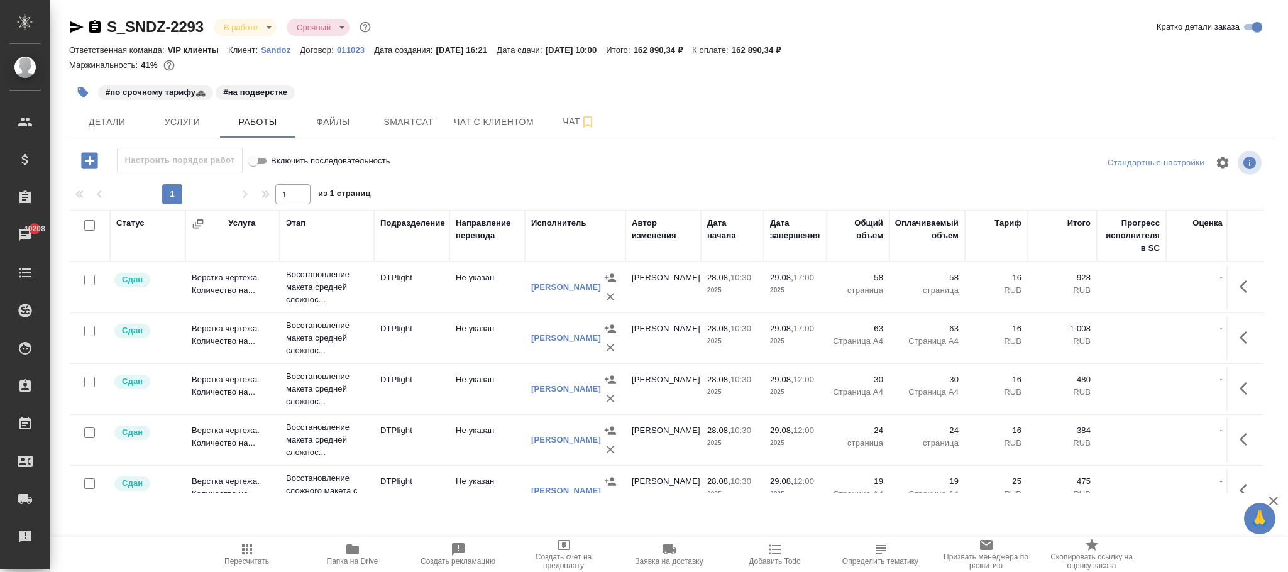
click at [242, 225] on div "Услуга" at bounding box center [241, 223] width 27 height 13
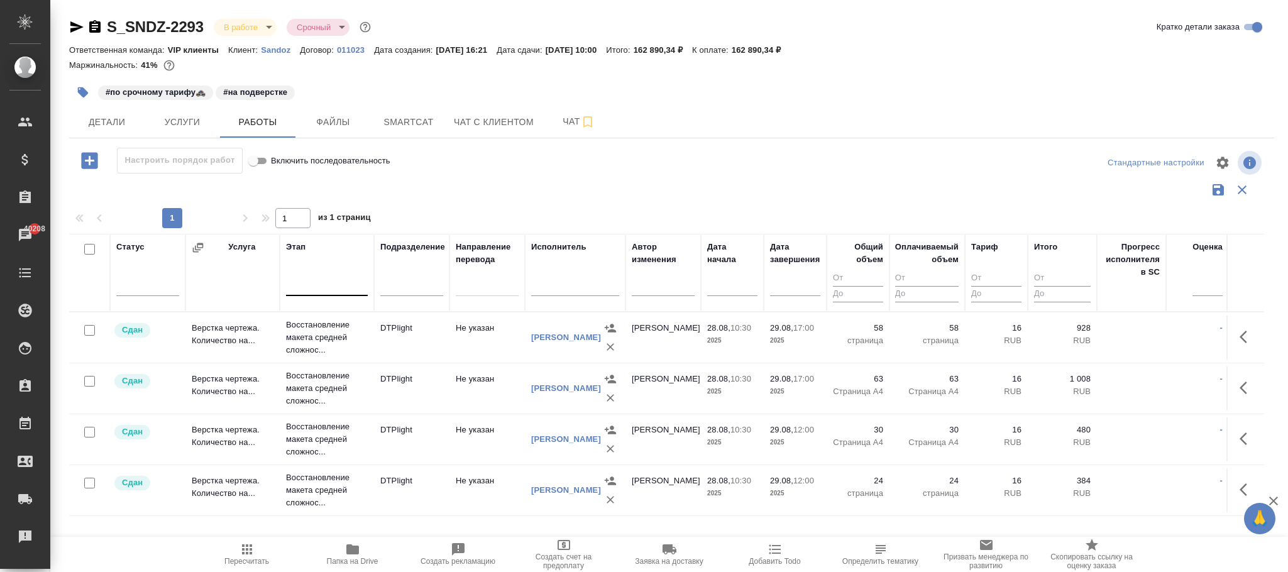
click at [316, 283] on div at bounding box center [327, 283] width 82 height 18
type input "постре"
click at [359, 321] on div "Постредактура машинного перевода" at bounding box center [380, 323] width 189 height 23
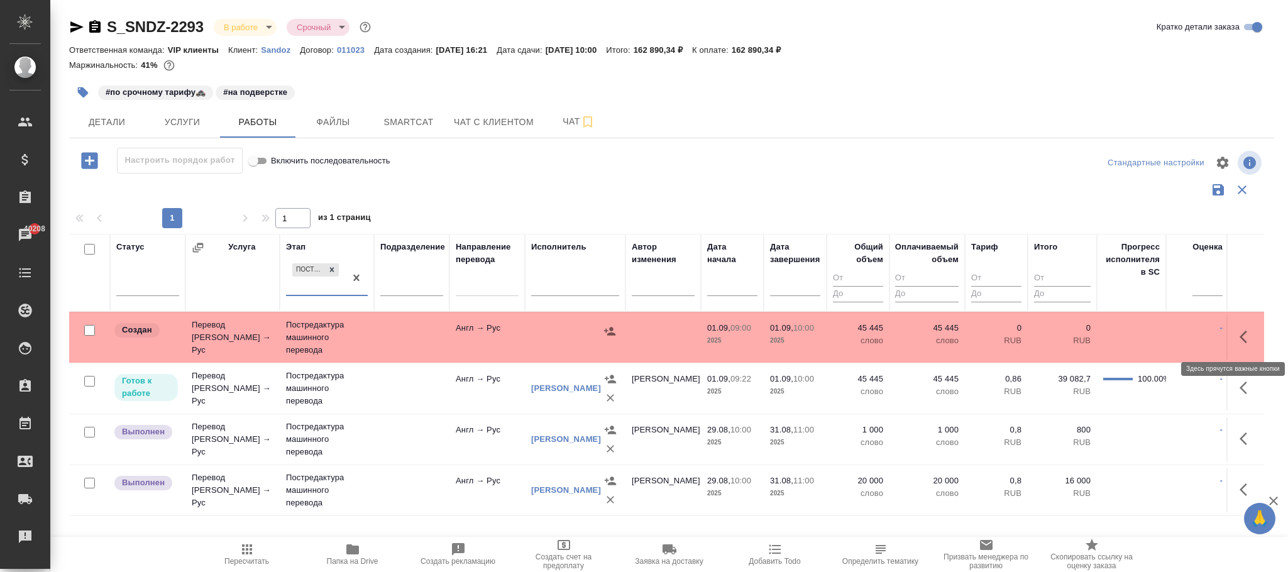
click at [1240, 338] on icon "button" at bounding box center [1247, 336] width 15 height 15
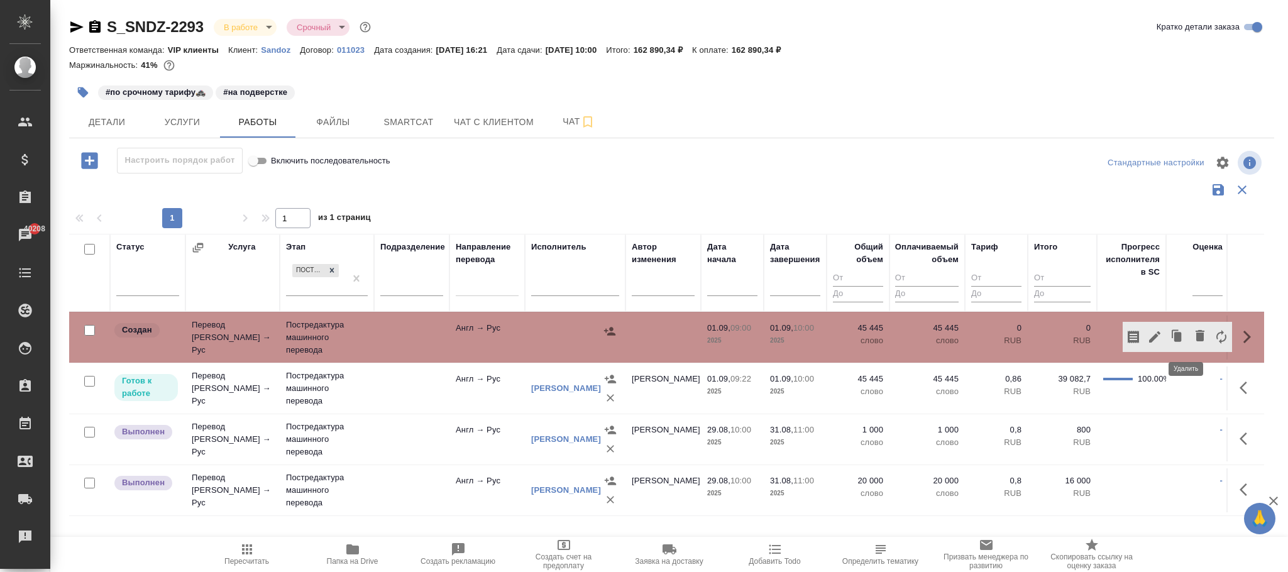
click at [1194, 336] on button "button" at bounding box center [1200, 337] width 21 height 30
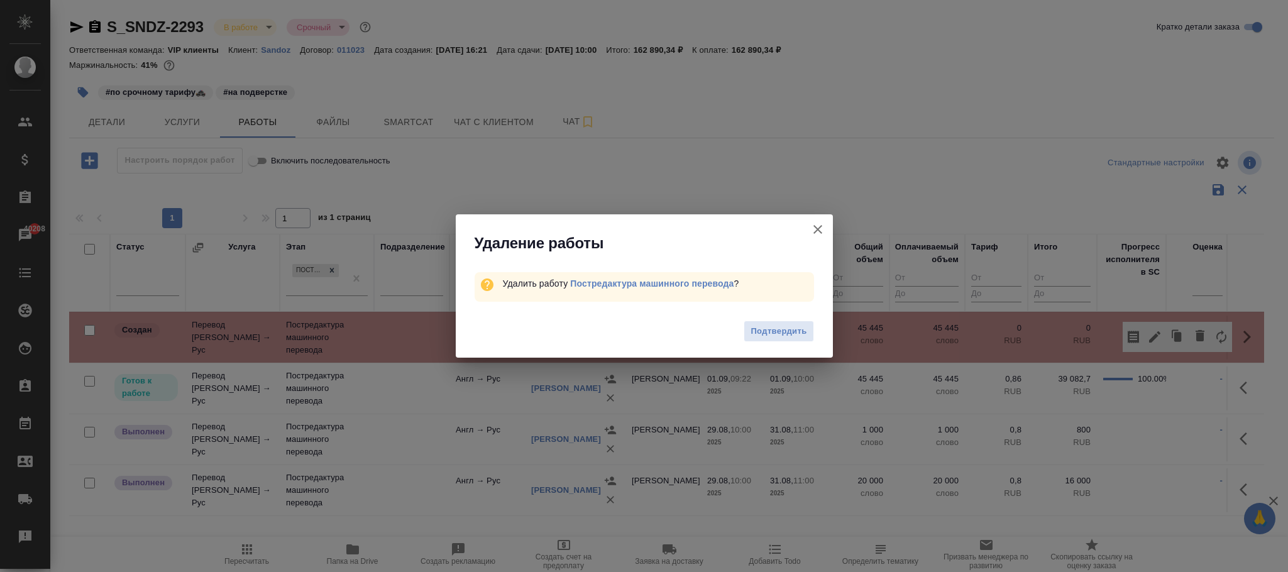
drag, startPoint x: 780, startPoint y: 327, endPoint x: 787, endPoint y: 331, distance: 7.9
click at [779, 331] on span "Подтвердить" at bounding box center [779, 331] width 56 height 14
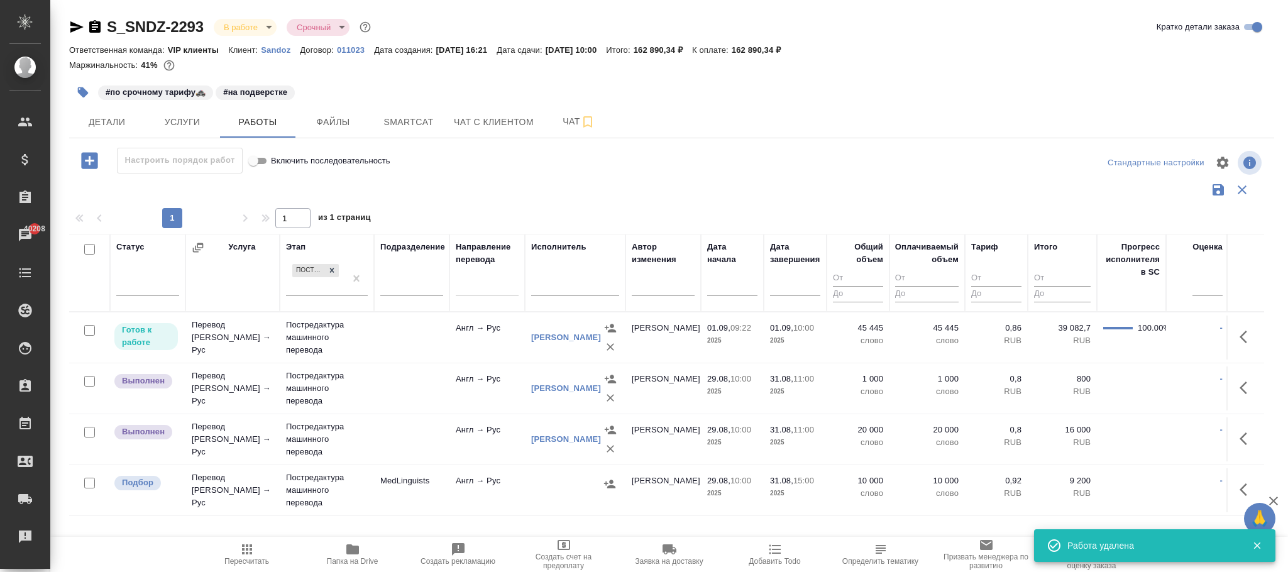
scroll to position [15, 0]
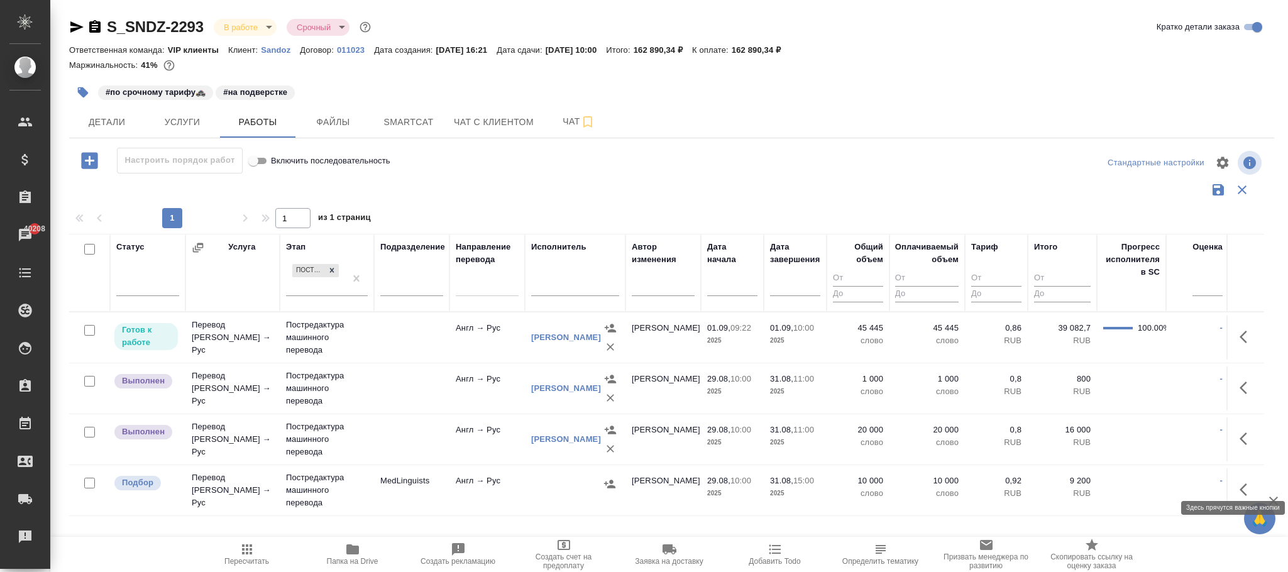
click at [1240, 482] on icon "button" at bounding box center [1247, 489] width 15 height 15
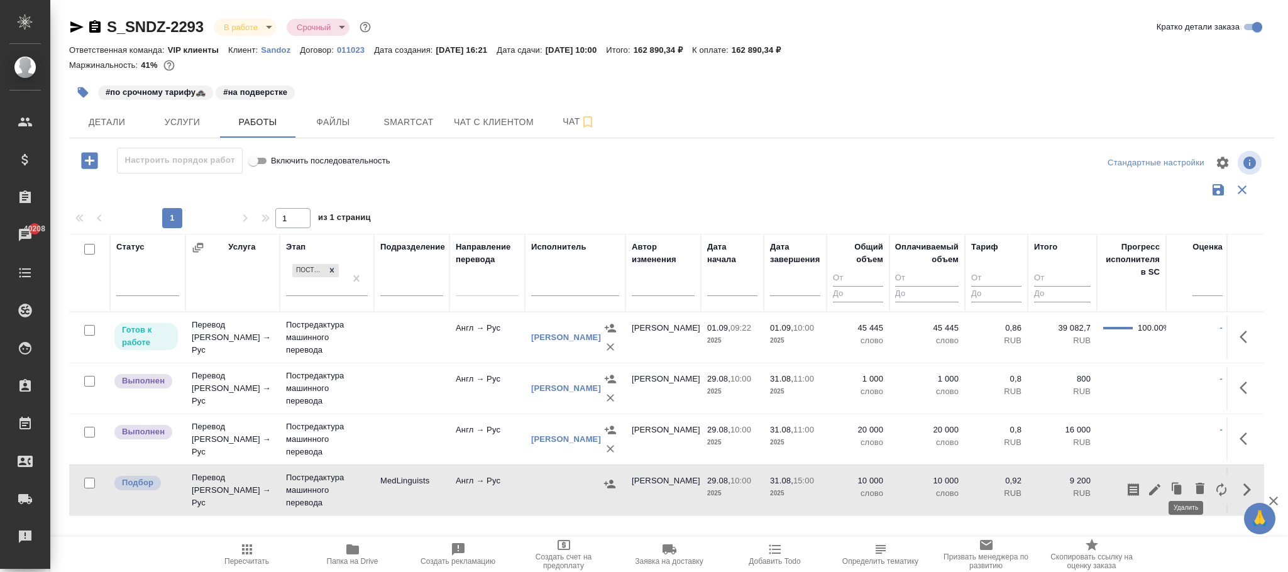
click at [1193, 481] on icon "button" at bounding box center [1200, 488] width 15 height 15
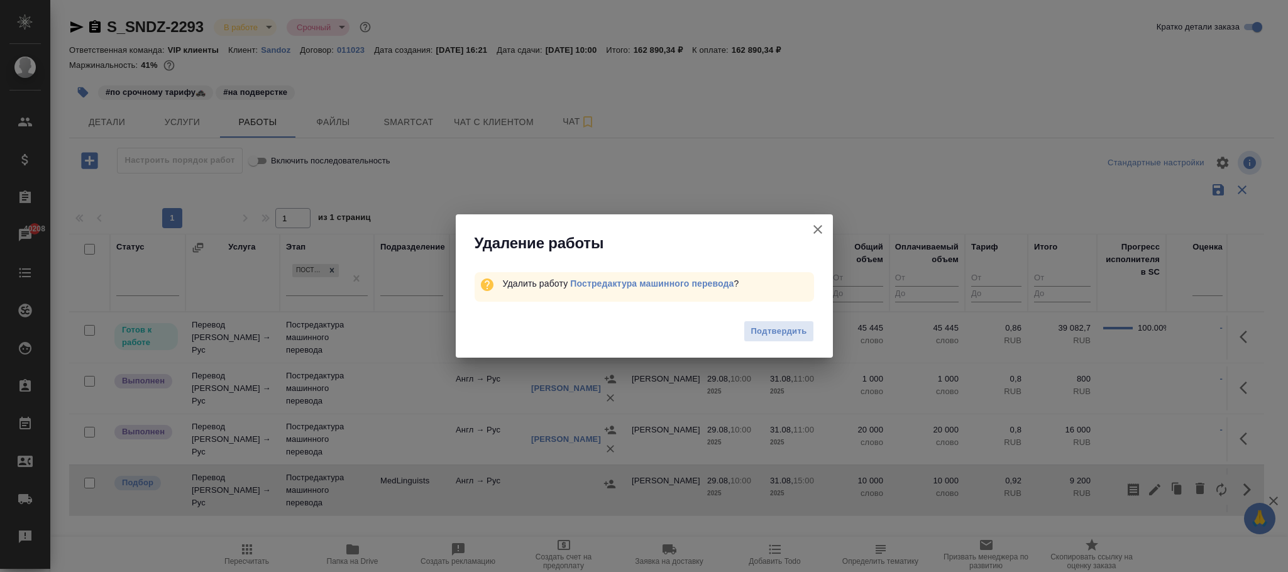
click at [788, 326] on button "Подтвердить" at bounding box center [779, 332] width 70 height 22
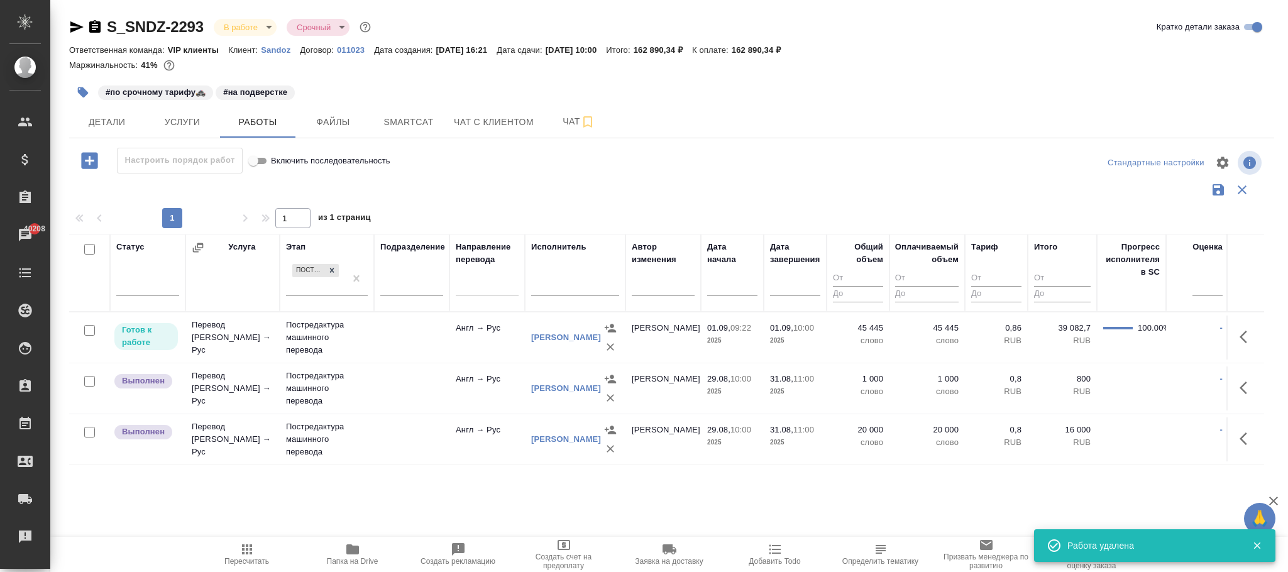
scroll to position [0, 0]
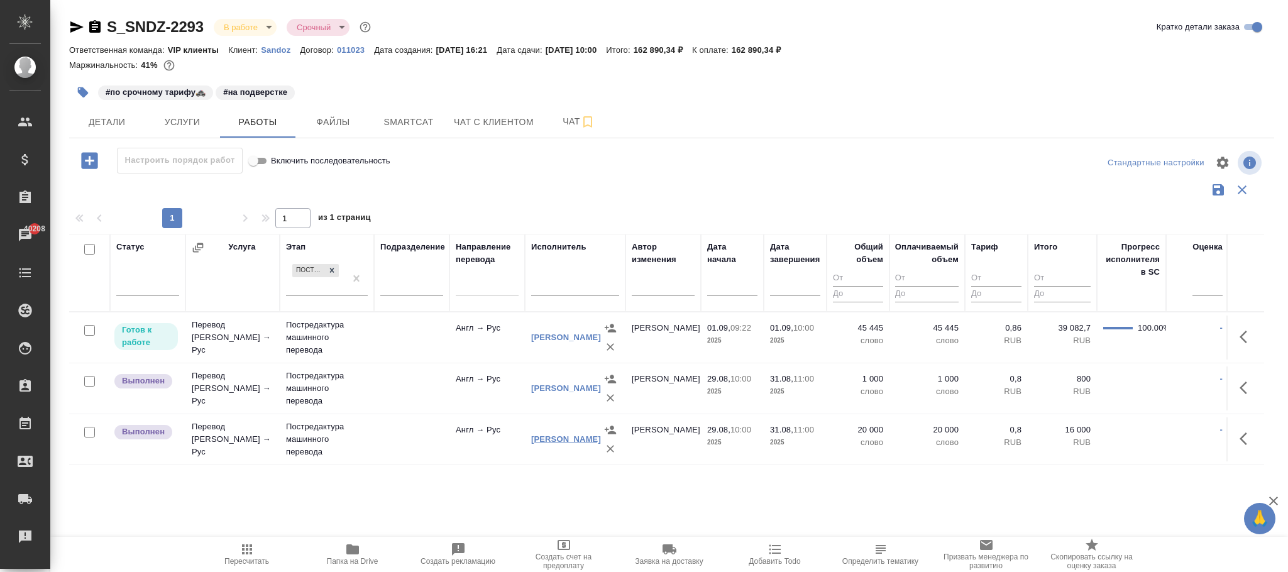
click at [561, 434] on link "Вареца Петр Владимирович" at bounding box center [566, 438] width 70 height 9
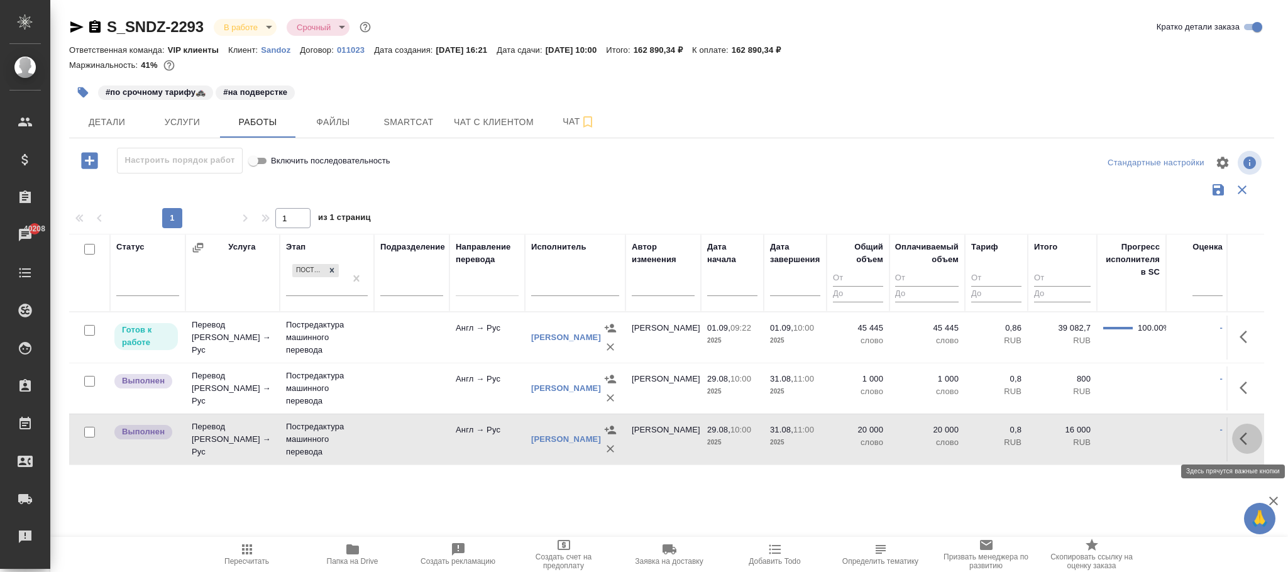
click at [1249, 446] on icon "button" at bounding box center [1247, 438] width 15 height 15
click at [1159, 441] on icon "button" at bounding box center [1155, 438] width 15 height 15
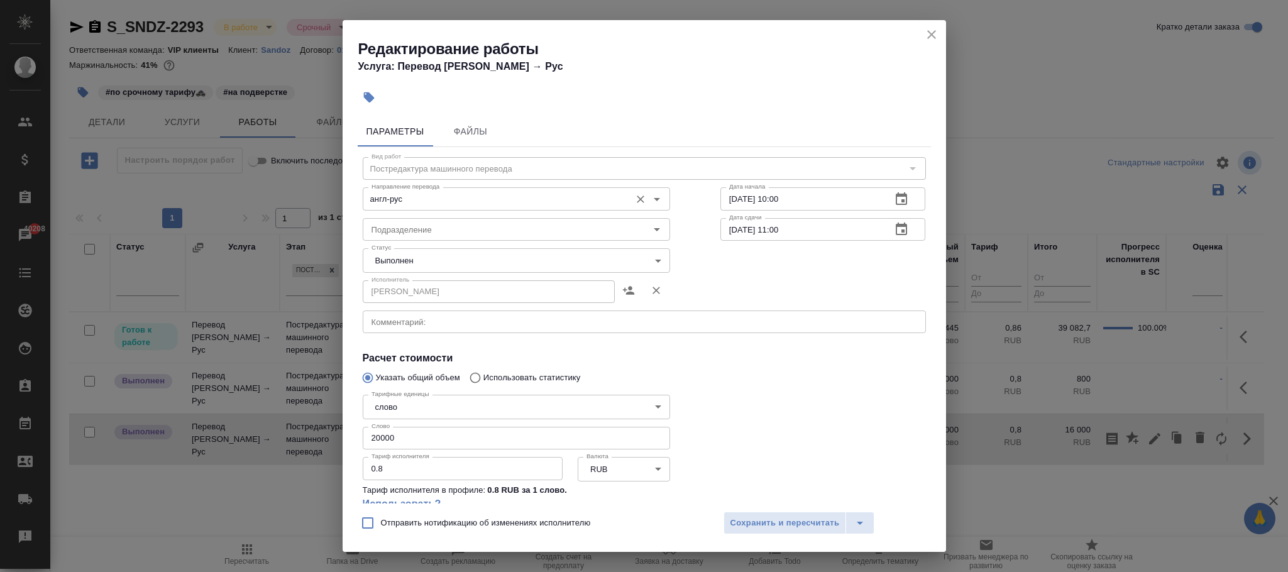
click at [387, 198] on input "англ-рус" at bounding box center [496, 198] width 258 height 15
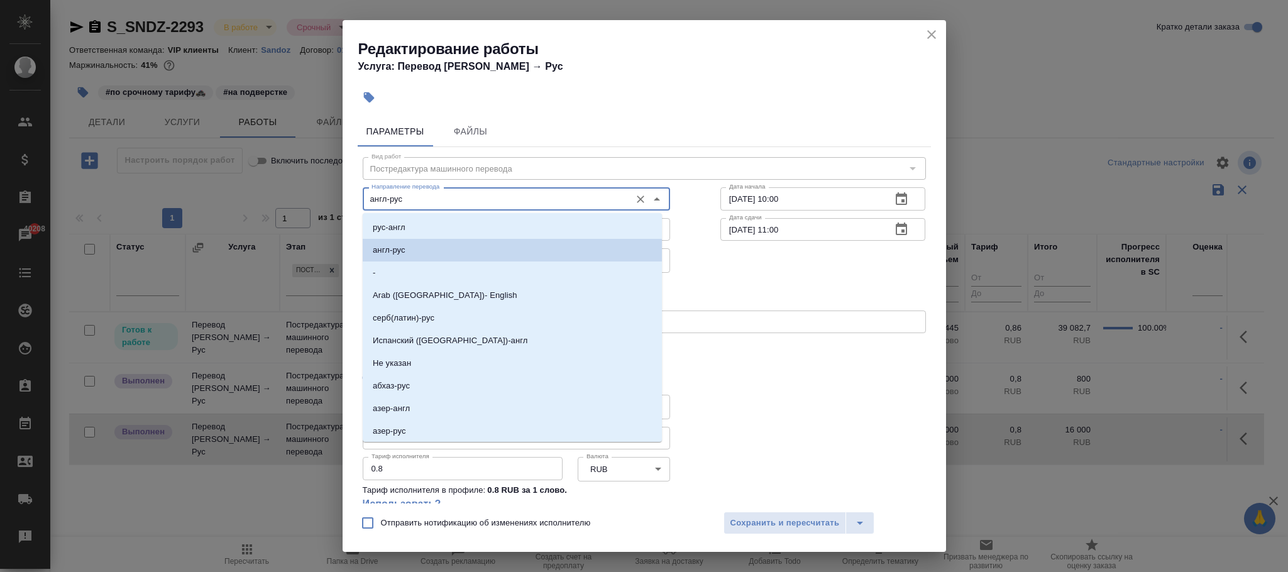
click at [387, 198] on input "англ-рус" at bounding box center [496, 198] width 258 height 15
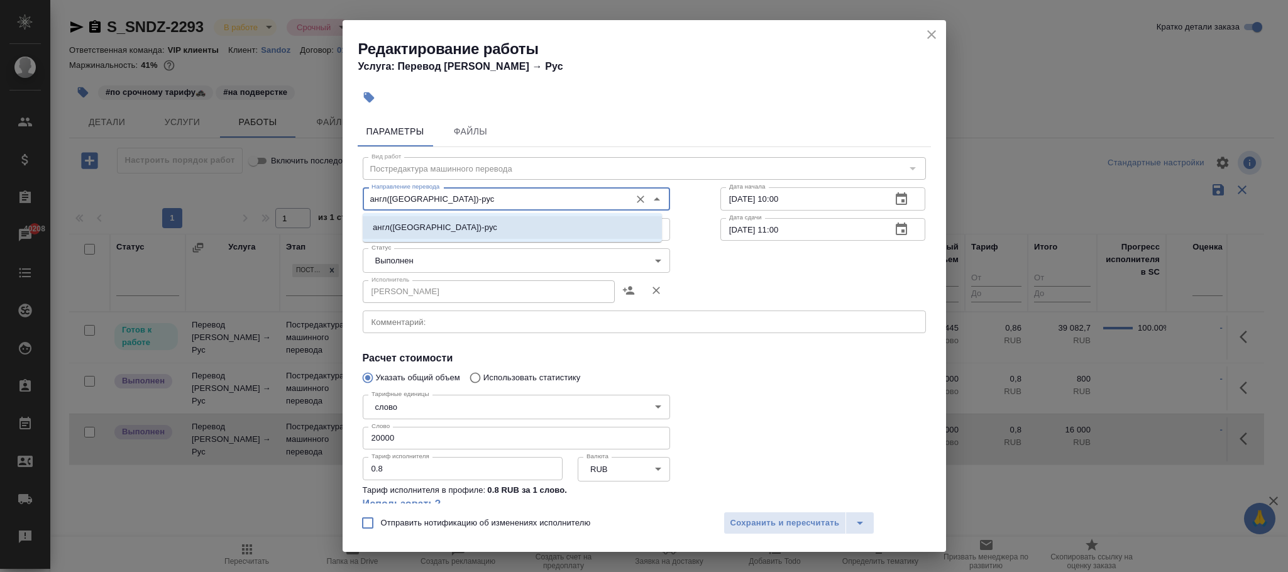
click at [507, 228] on li "англ(США)-рус" at bounding box center [512, 227] width 299 height 23
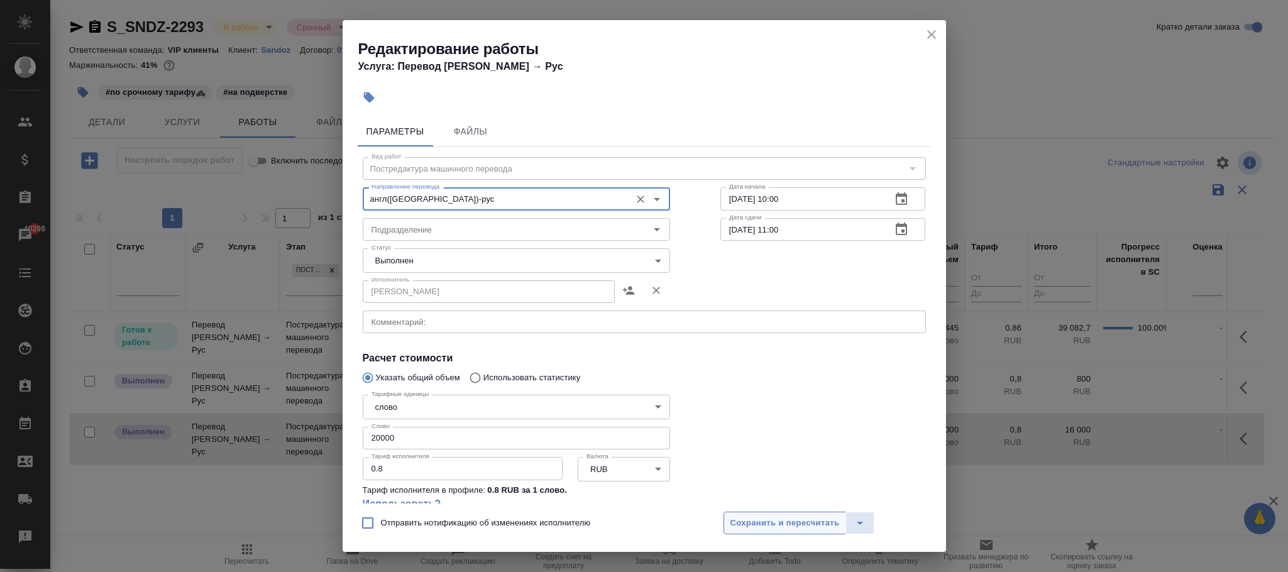
type input "англ(США)-рус"
click at [779, 517] on span "Сохранить и пересчитать" at bounding box center [785, 523] width 109 height 14
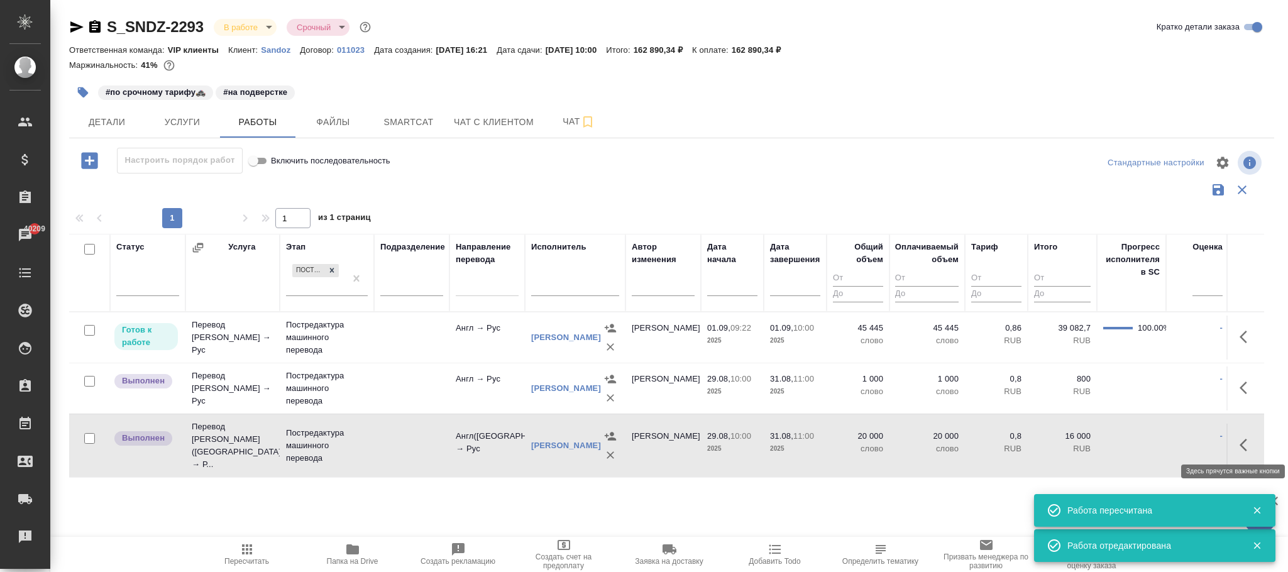
click at [1247, 443] on icon "button" at bounding box center [1247, 445] width 15 height 15
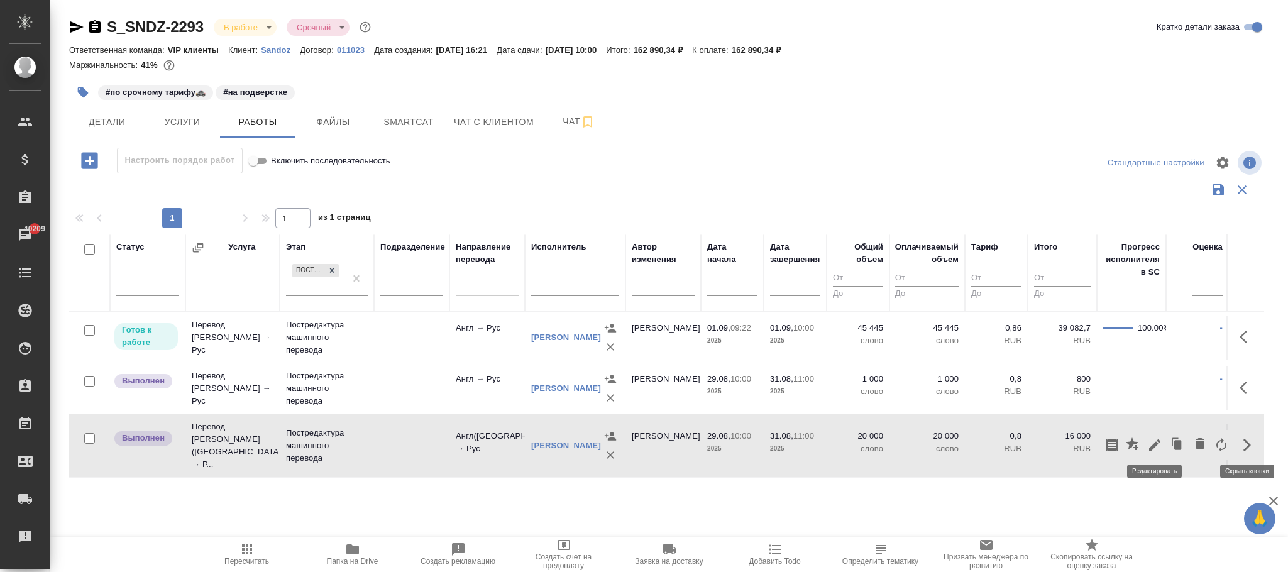
click at [1155, 443] on icon "button" at bounding box center [1155, 445] width 15 height 15
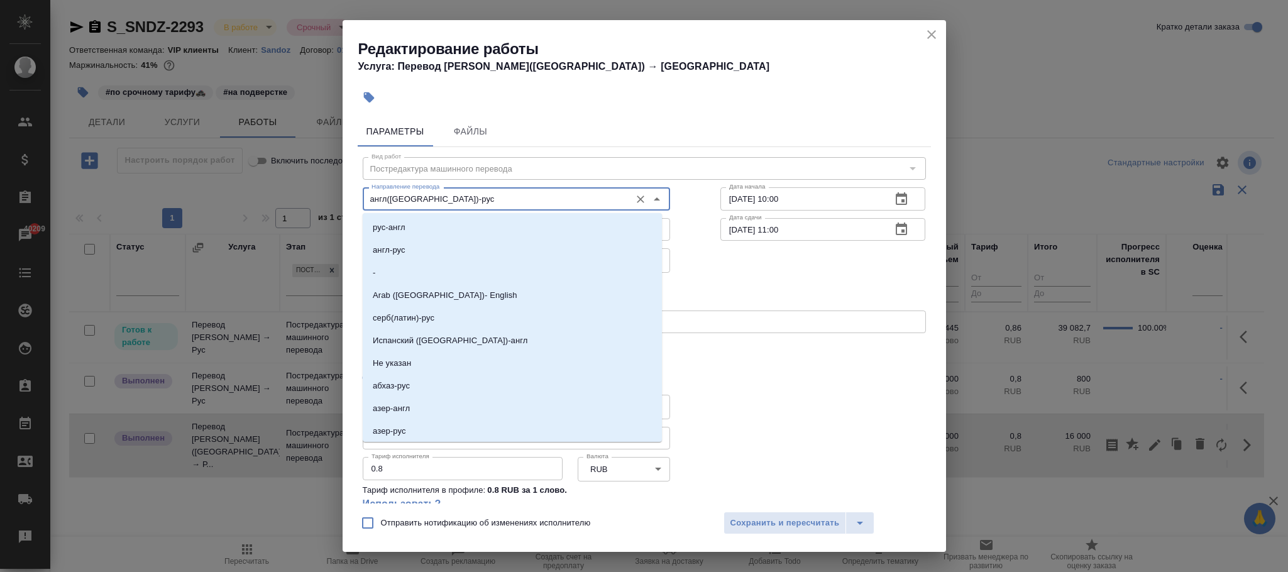
click at [410, 197] on input "англ(США)-рус" at bounding box center [496, 198] width 258 height 15
click at [411, 197] on input "англ(США)-рус" at bounding box center [496, 198] width 258 height 15
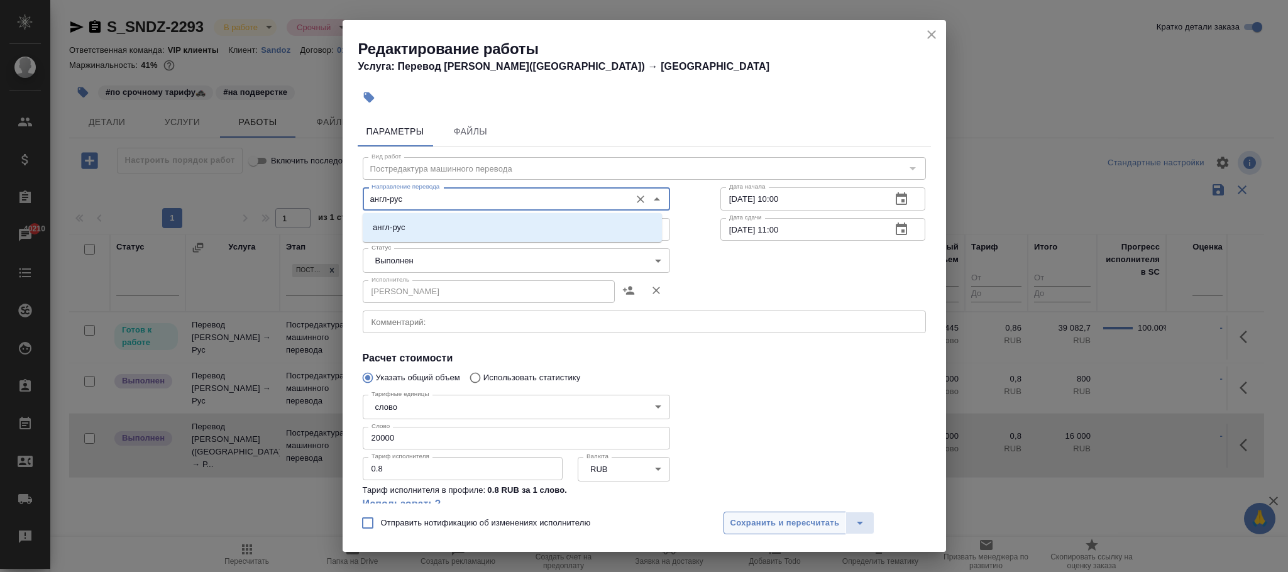
type input "англ-рус"
click at [768, 524] on span "Сохранить и пересчитать" at bounding box center [785, 523] width 109 height 14
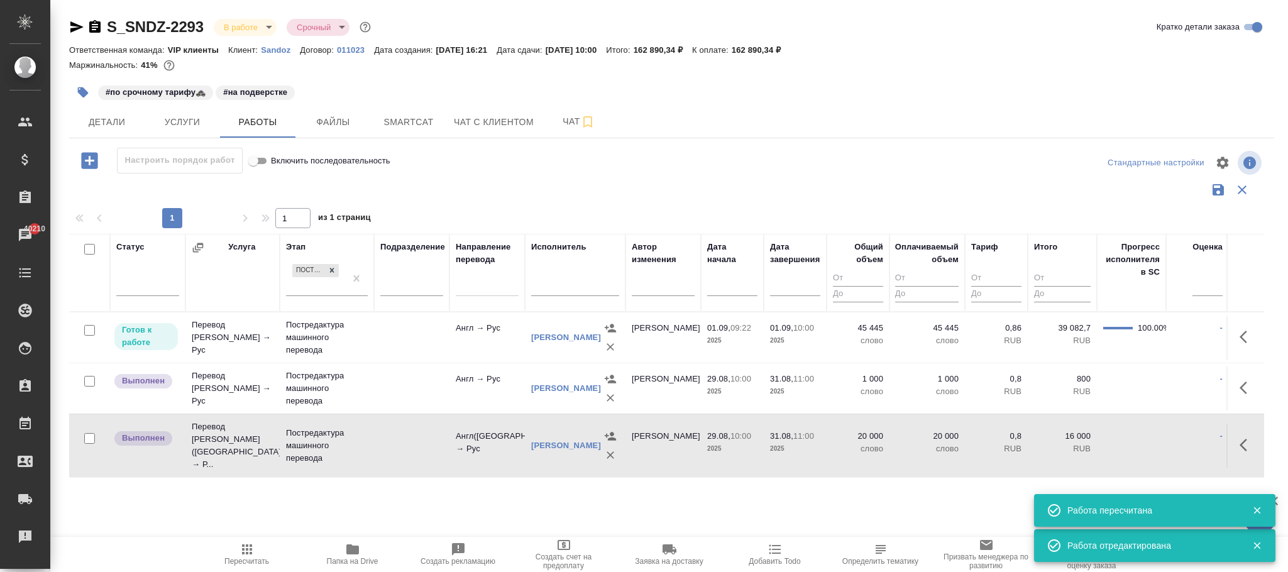
click at [249, 556] on icon "button" at bounding box center [247, 549] width 15 height 15
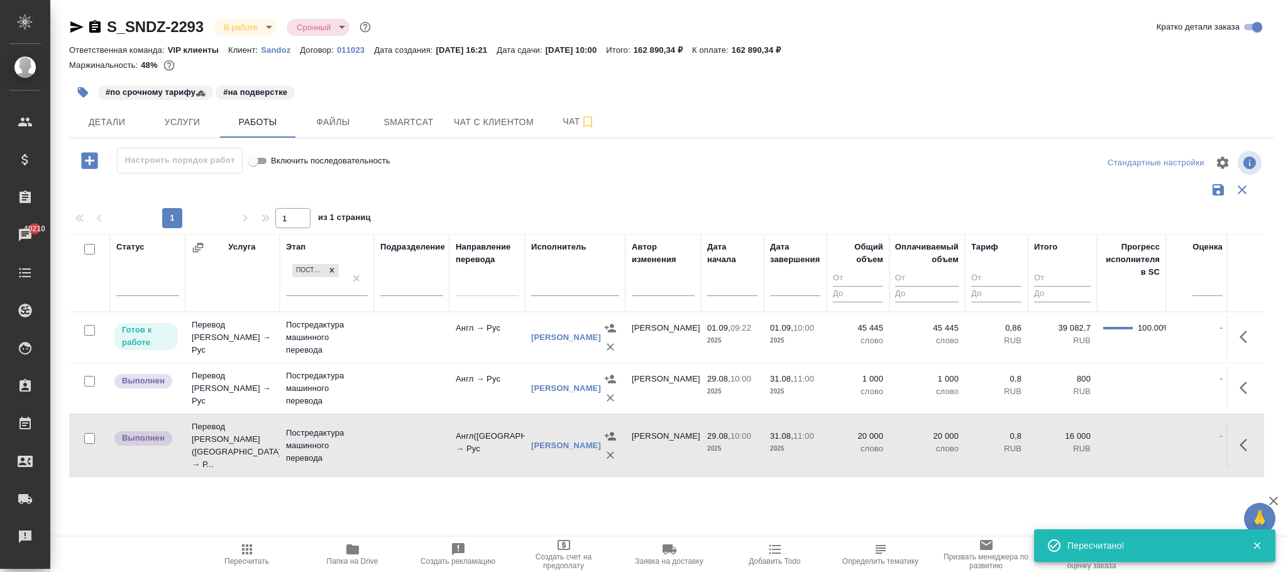
click at [1253, 438] on icon "button" at bounding box center [1247, 445] width 15 height 15
click at [1149, 438] on icon "button" at bounding box center [1155, 445] width 15 height 15
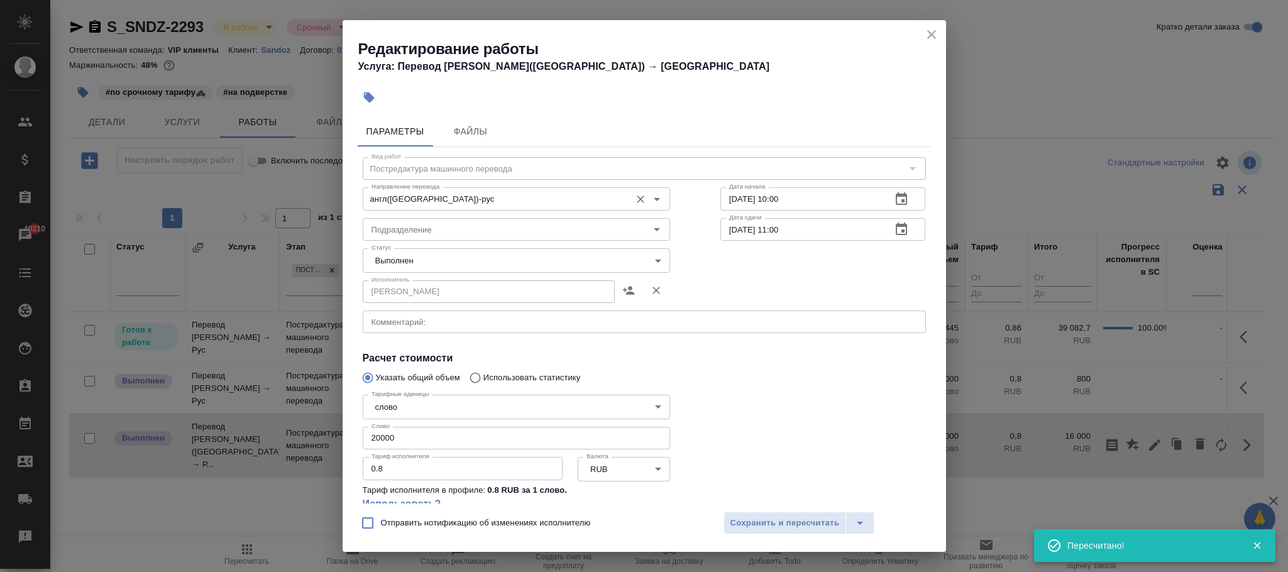
click at [412, 192] on input "англ(США)-рус" at bounding box center [496, 198] width 258 height 15
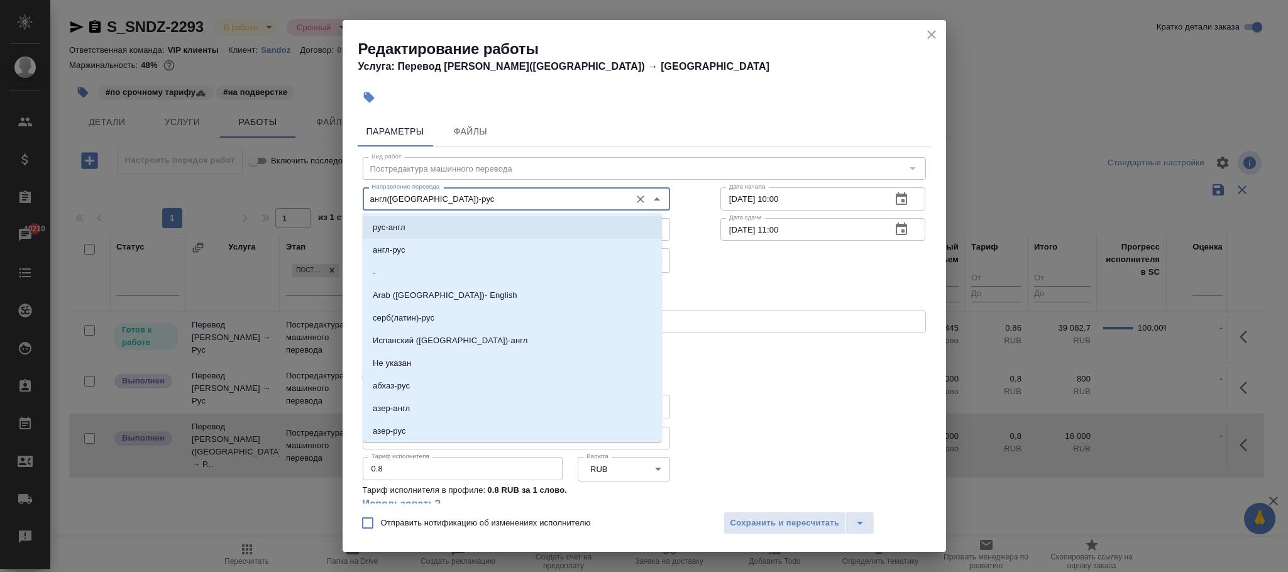
click at [436, 204] on input "англ(США)-рус" at bounding box center [496, 198] width 258 height 15
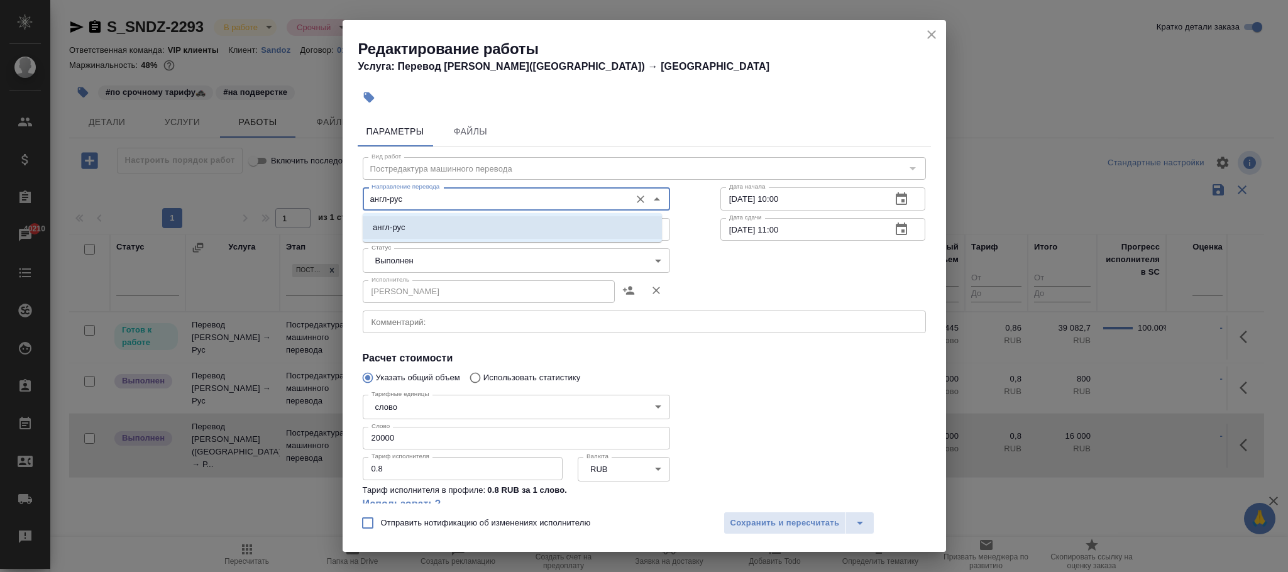
click at [447, 226] on li "англ-рус" at bounding box center [512, 227] width 299 height 23
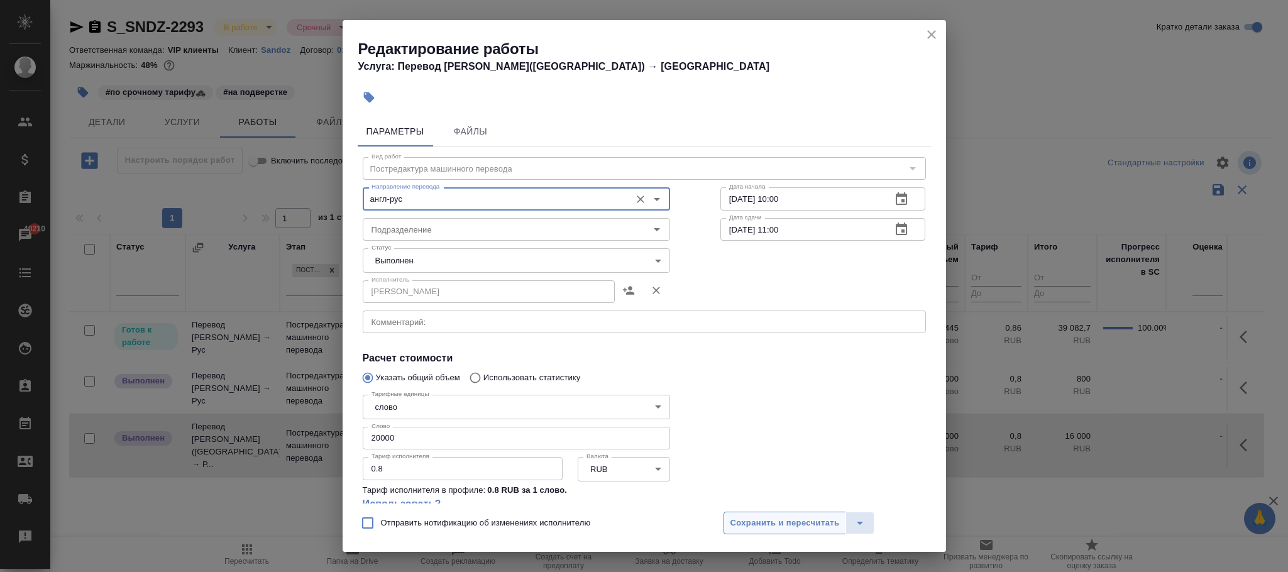
type input "англ-рус"
click at [804, 519] on span "Сохранить и пересчитать" at bounding box center [785, 523] width 109 height 14
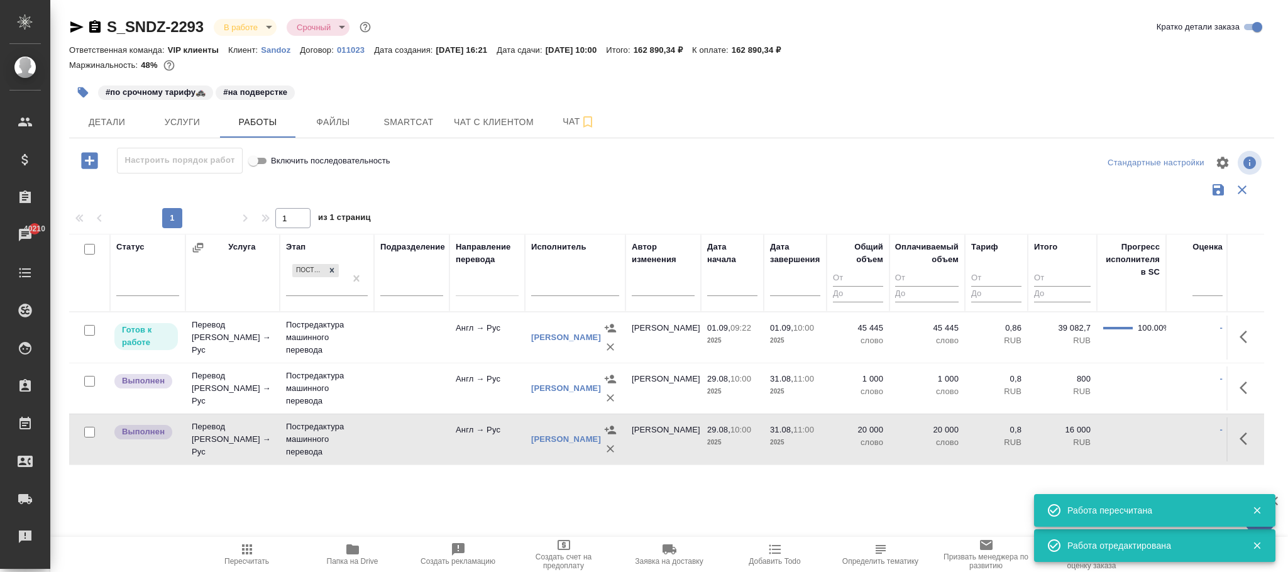
drag, startPoint x: 231, startPoint y: 555, endPoint x: 259, endPoint y: 553, distance: 28.3
click at [231, 553] on span "Пересчитать" at bounding box center [247, 554] width 91 height 24
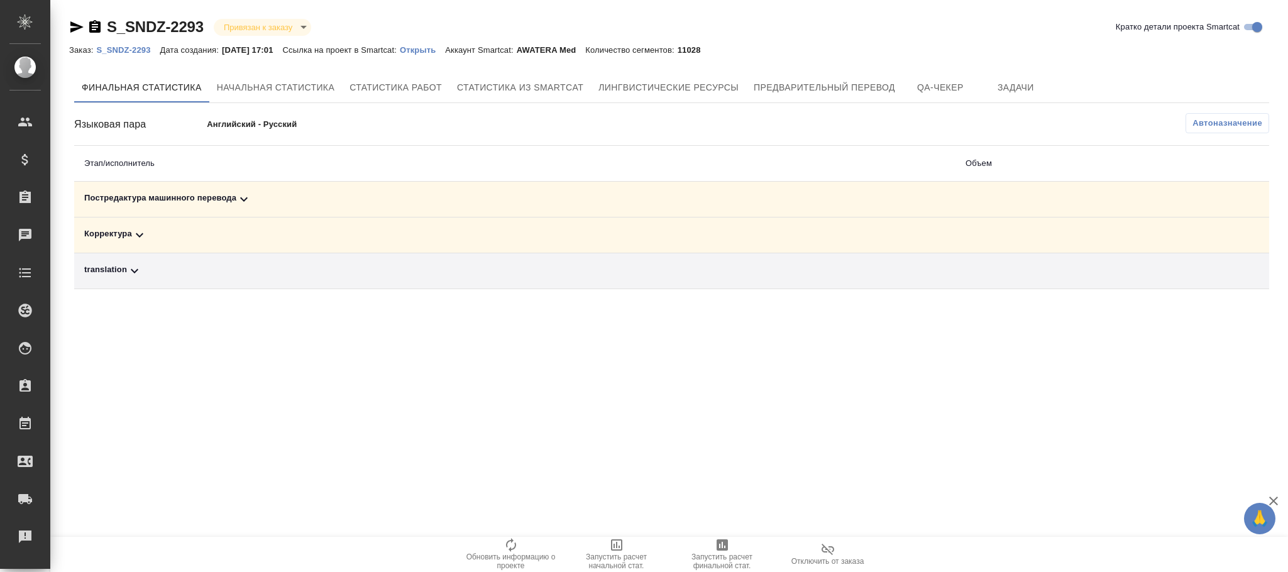
click at [443, 46] on p "Открыть" at bounding box center [422, 49] width 45 height 9
click at [1229, 126] on span "Автоназначение" at bounding box center [1228, 123] width 70 height 13
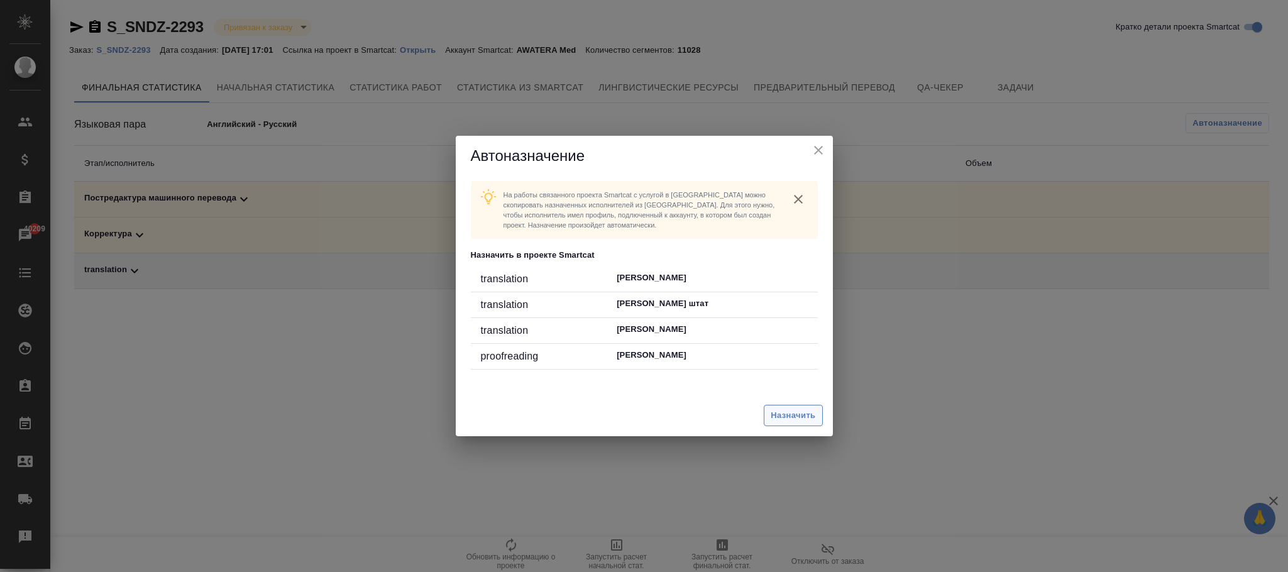
click at [770, 416] on button "Назначить" at bounding box center [793, 416] width 58 height 22
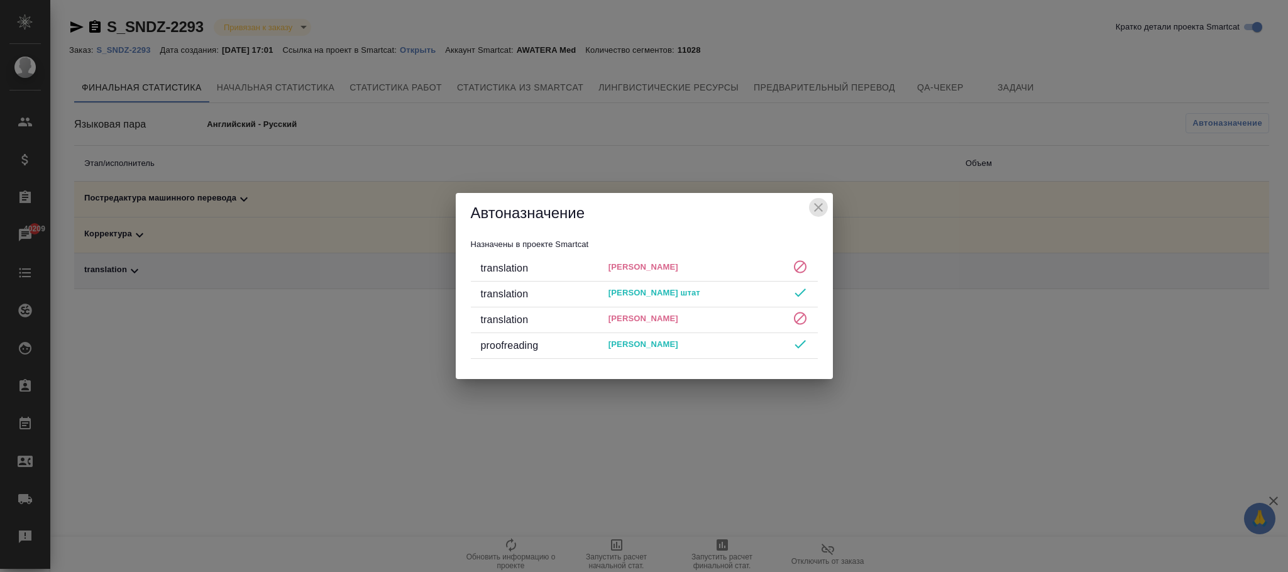
click at [824, 208] on icon "close" at bounding box center [818, 207] width 15 height 15
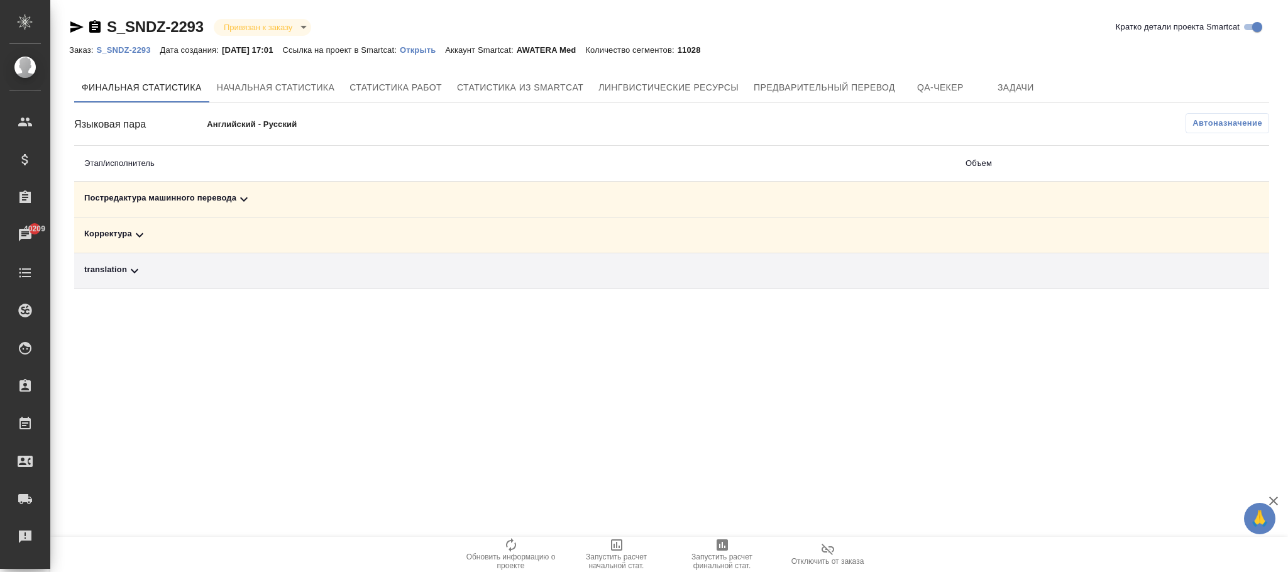
click at [258, 123] on p "Английский - Русский" at bounding box center [339, 124] width 265 height 13
click at [266, 121] on p "Английский - Русский" at bounding box center [339, 124] width 265 height 13
click at [1208, 128] on span "Автоназначение" at bounding box center [1228, 123] width 70 height 13
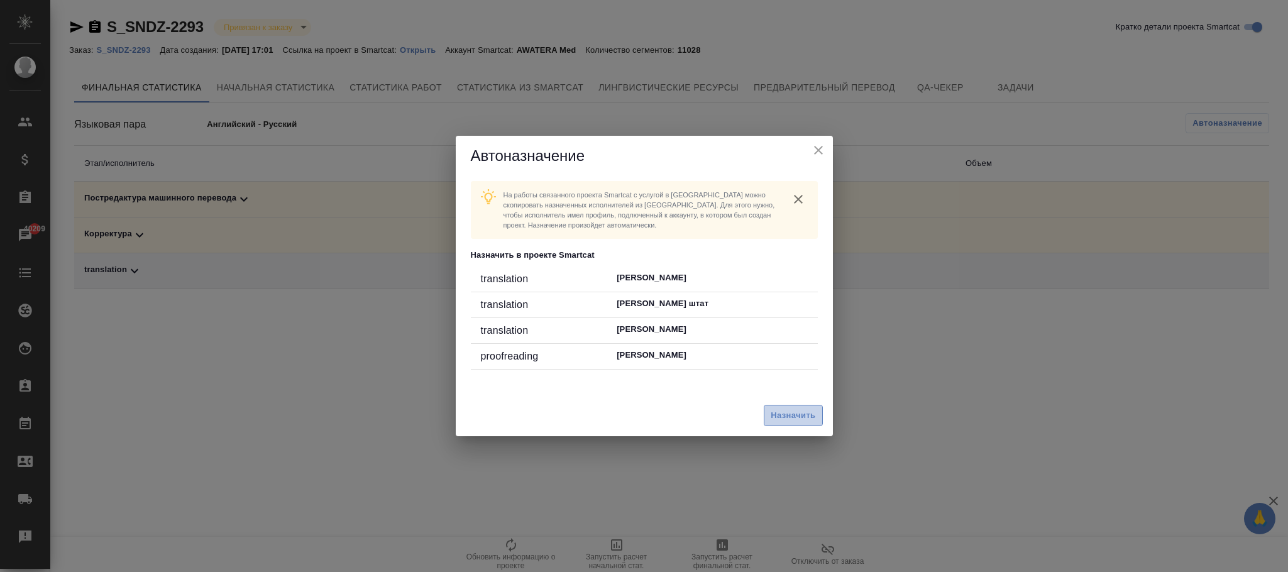
click at [805, 419] on span "Назначить" at bounding box center [793, 416] width 45 height 14
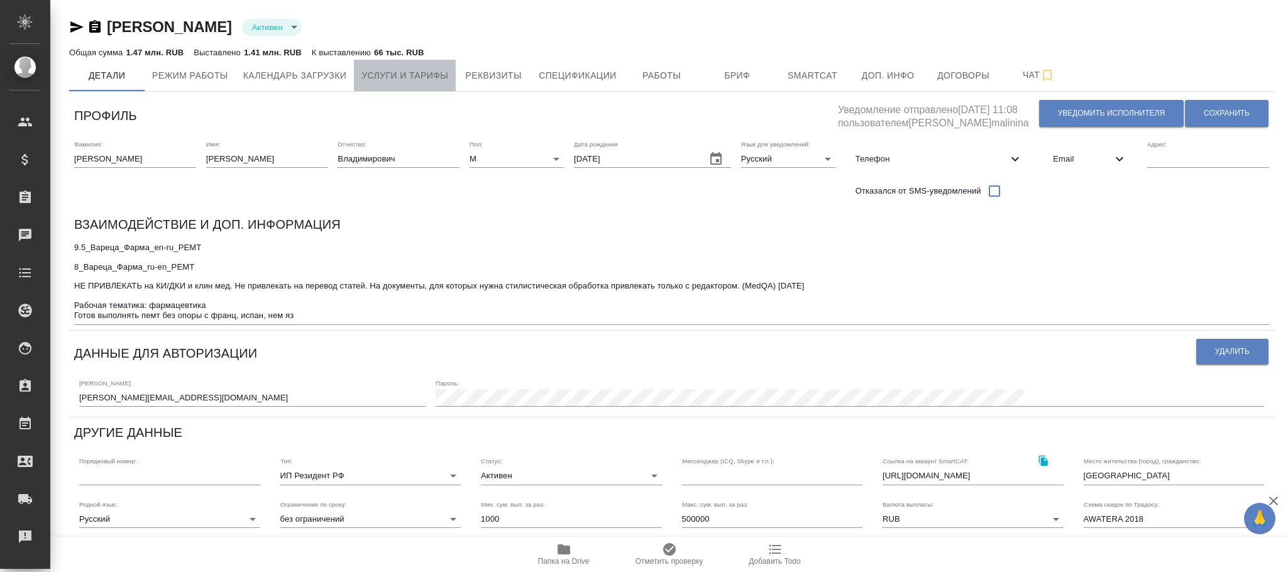
click at [423, 86] on button "Услуги и тарифы" at bounding box center [405, 75] width 102 height 31
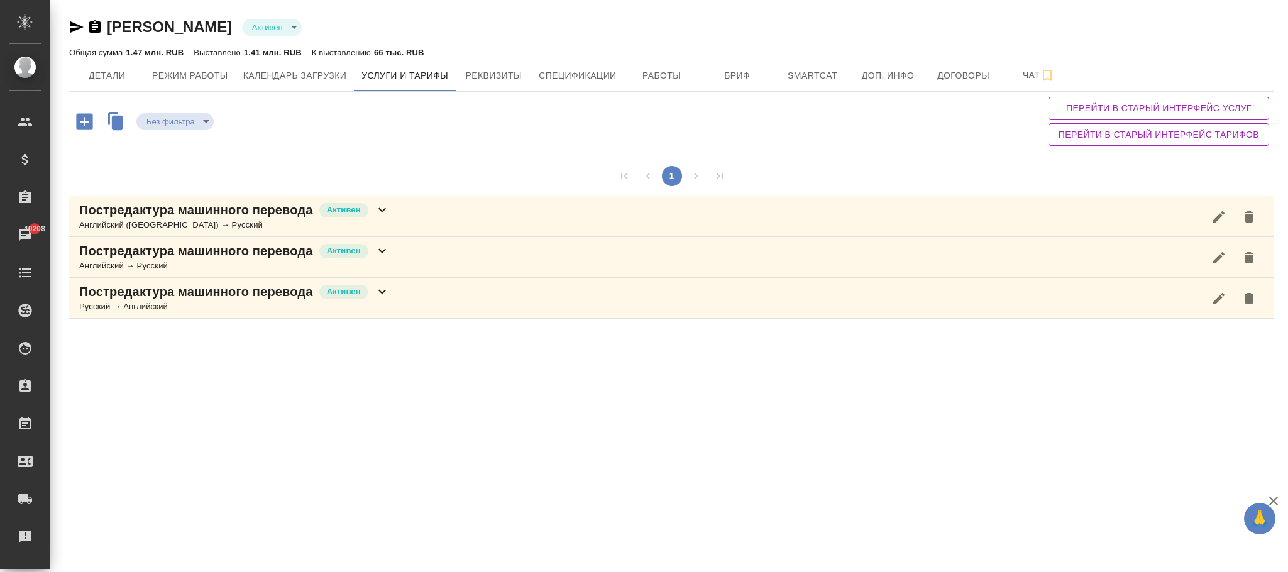
click at [385, 255] on icon at bounding box center [382, 250] width 15 height 15
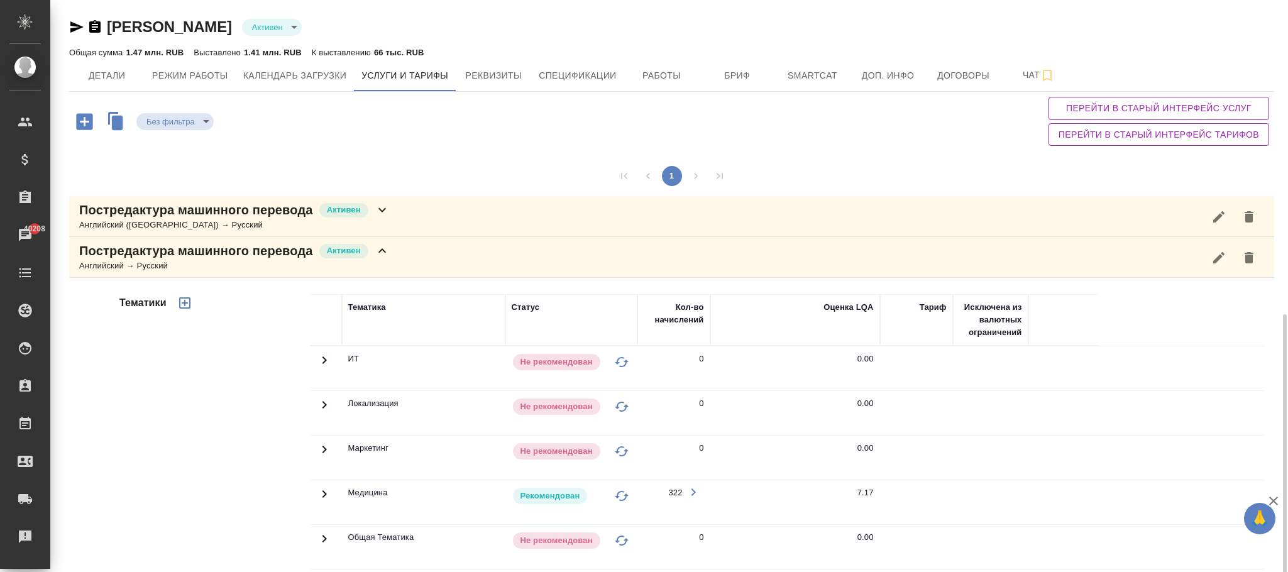
scroll to position [189, 0]
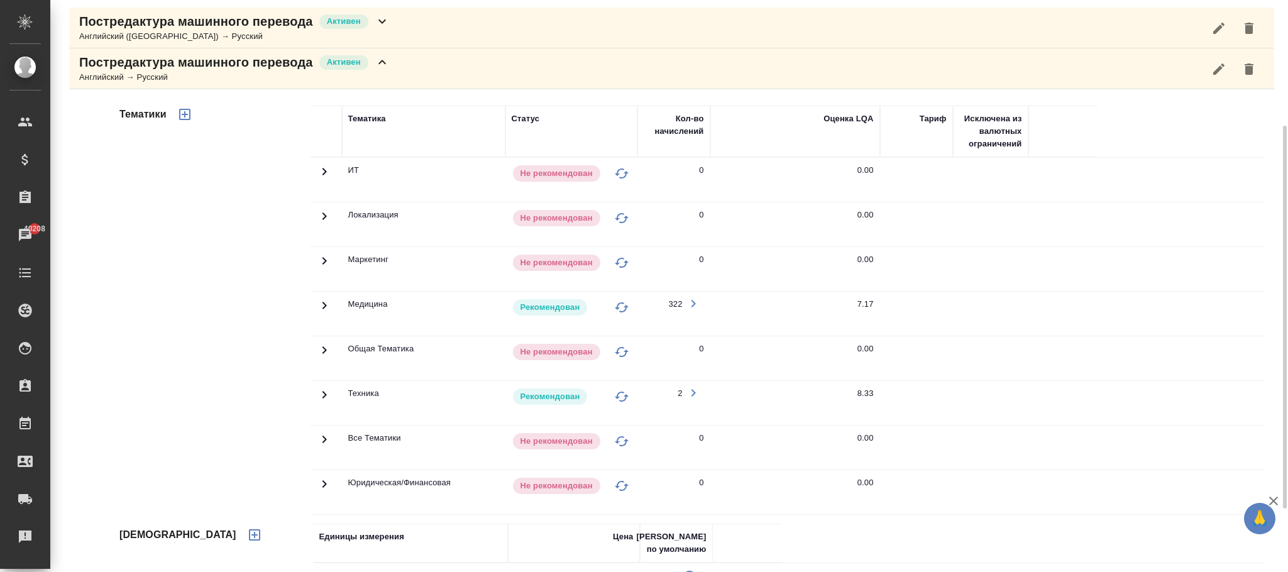
click at [323, 307] on icon at bounding box center [324, 305] width 15 height 15
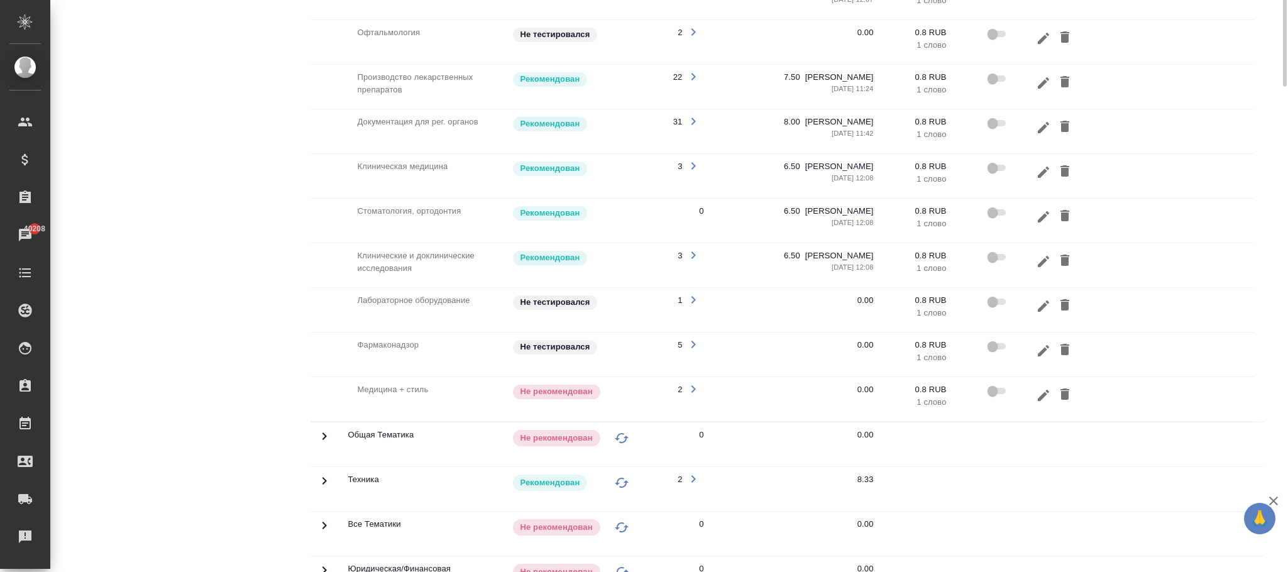
scroll to position [283, 0]
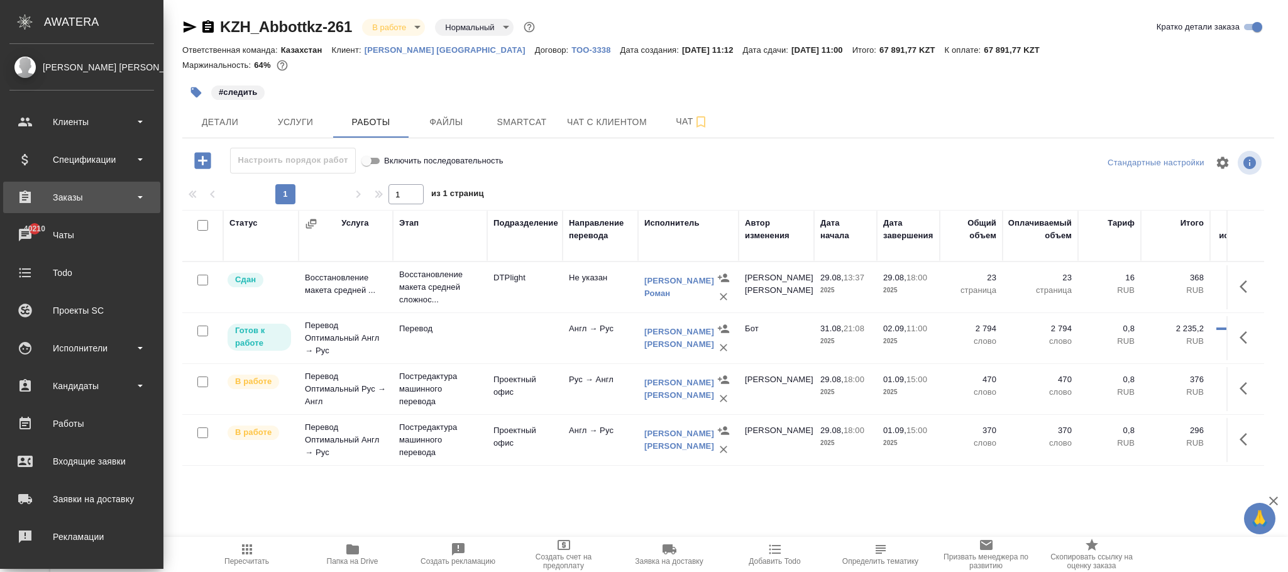
click at [80, 200] on div "Заказы" at bounding box center [81, 197] width 145 height 19
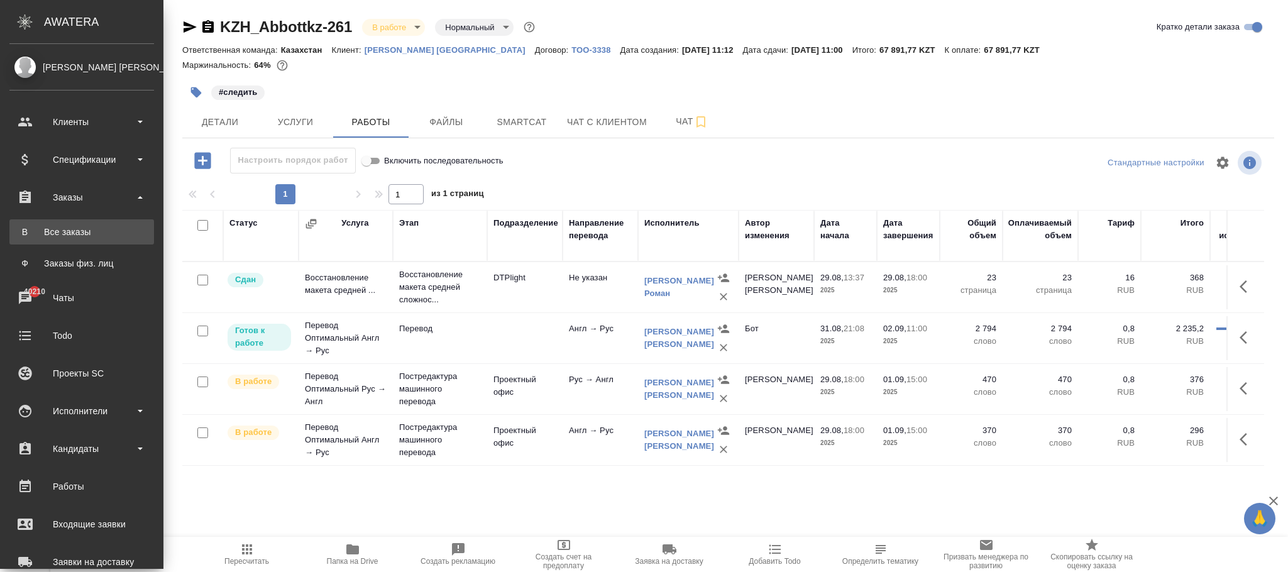
click at [74, 236] on div "Все заказы" at bounding box center [82, 232] width 132 height 13
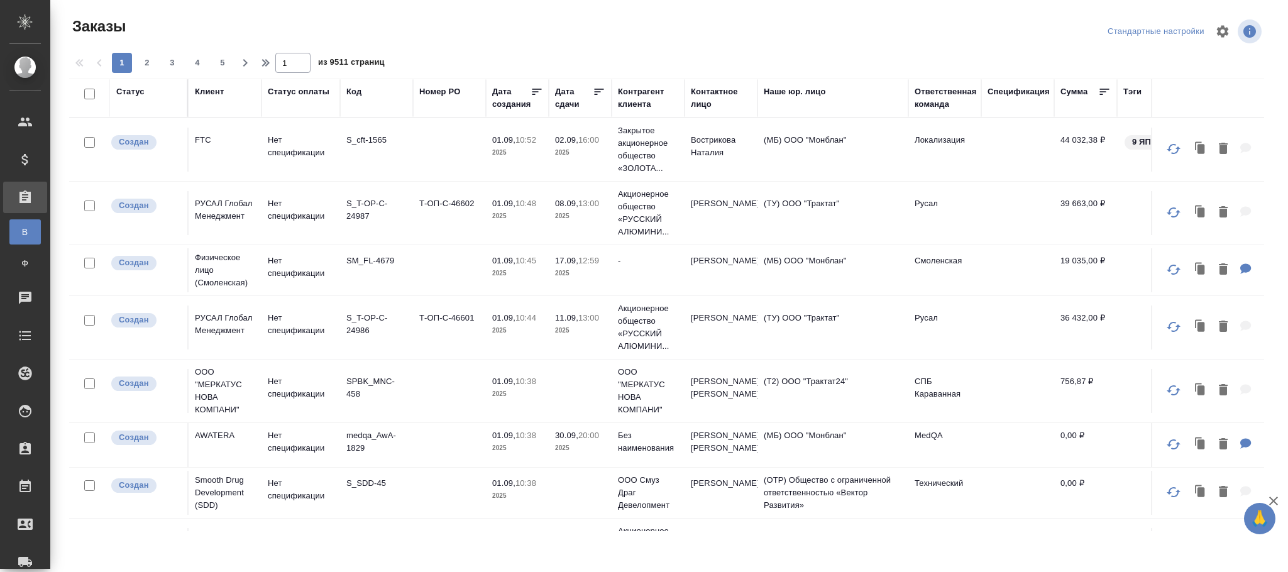
click at [359, 89] on div "Код" at bounding box center [353, 92] width 15 height 13
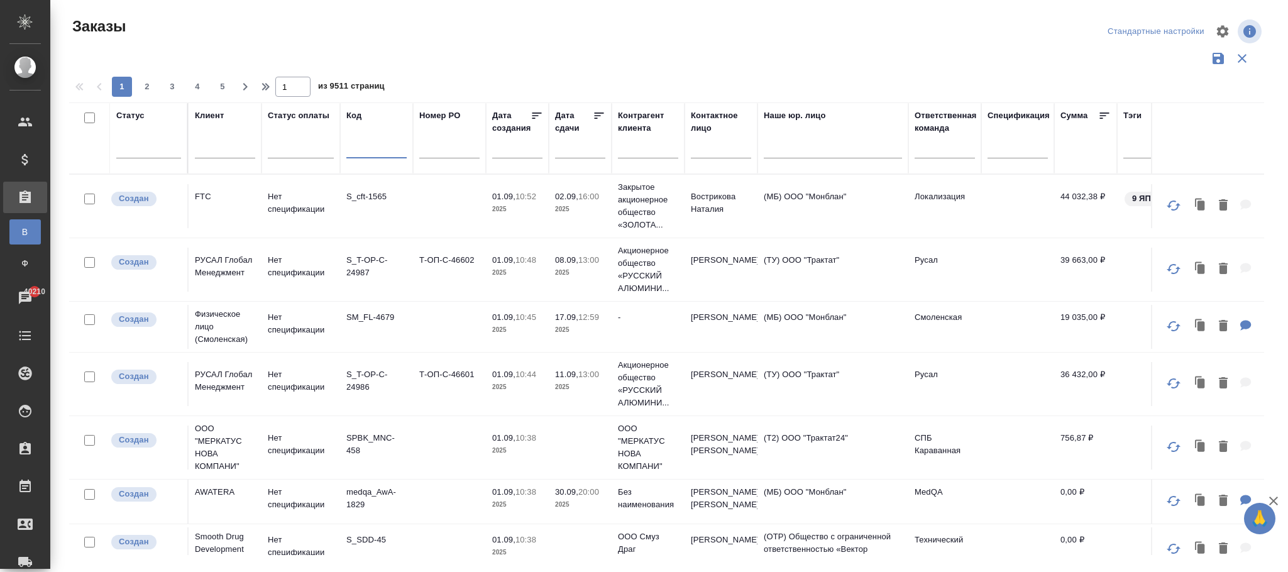
click at [368, 150] on input "text" at bounding box center [376, 151] width 60 height 16
paste input "D_RST-31"
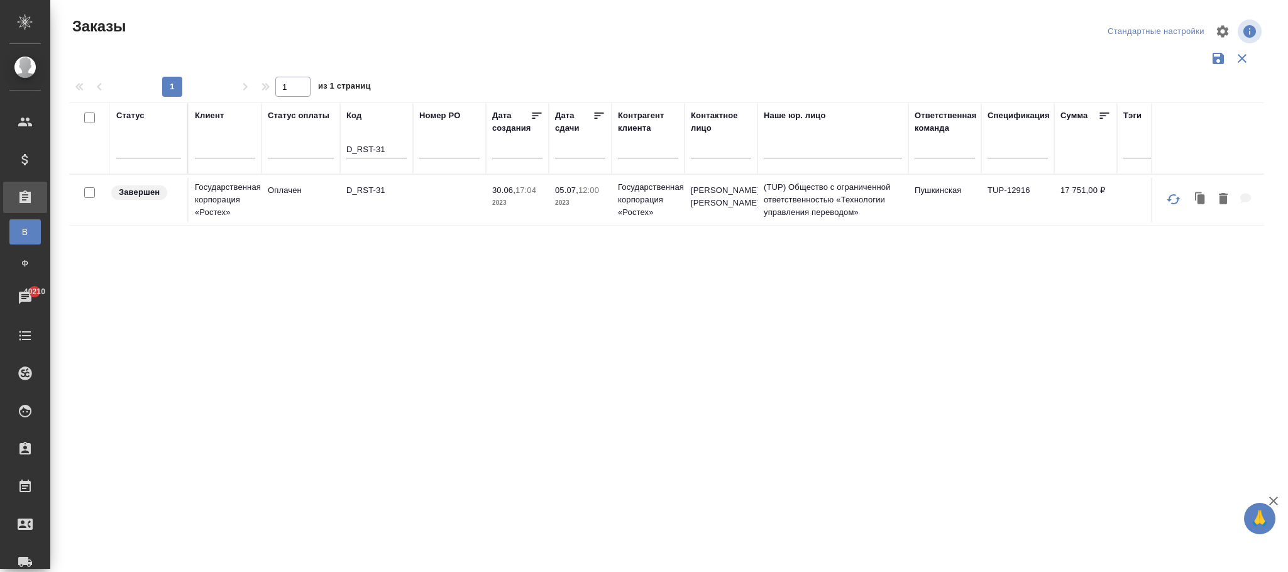
click at [516, 196] on span "30.06, 17:04" at bounding box center [517, 190] width 50 height 13
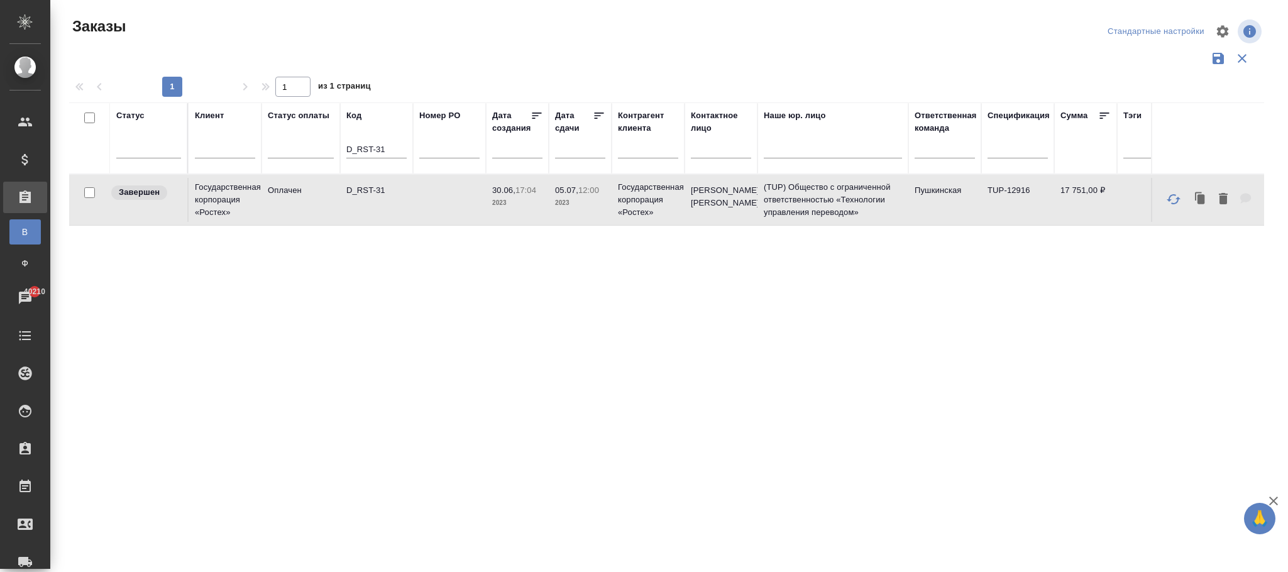
click at [516, 196] on span "30.06, 17:04" at bounding box center [517, 190] width 50 height 13
drag, startPoint x: 392, startPoint y: 153, endPoint x: 268, endPoint y: 180, distance: 127.4
click at [144, 153] on tr "Статус Клиент Статус оплаты Код D_RST-31 Номер PO Дата создания Дата сдачи Конт…" at bounding box center [1197, 138] width 2256 height 72
paste input "C3_FL-66"
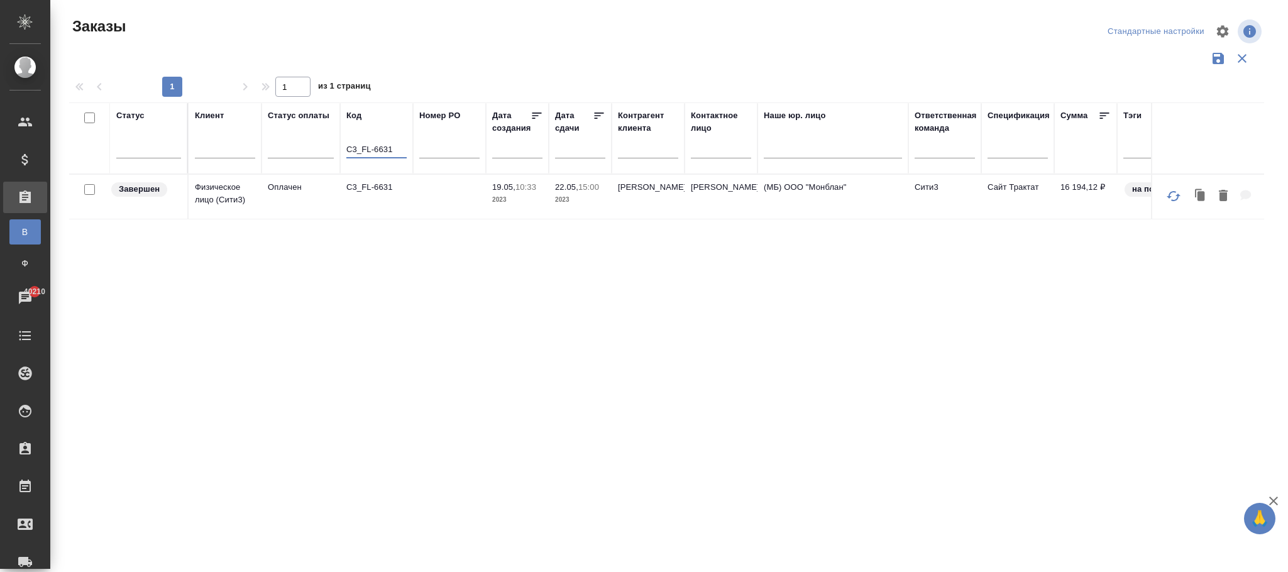
click at [664, 194] on p "Райнхардт Наталья Геннадьевна" at bounding box center [648, 187] width 60 height 13
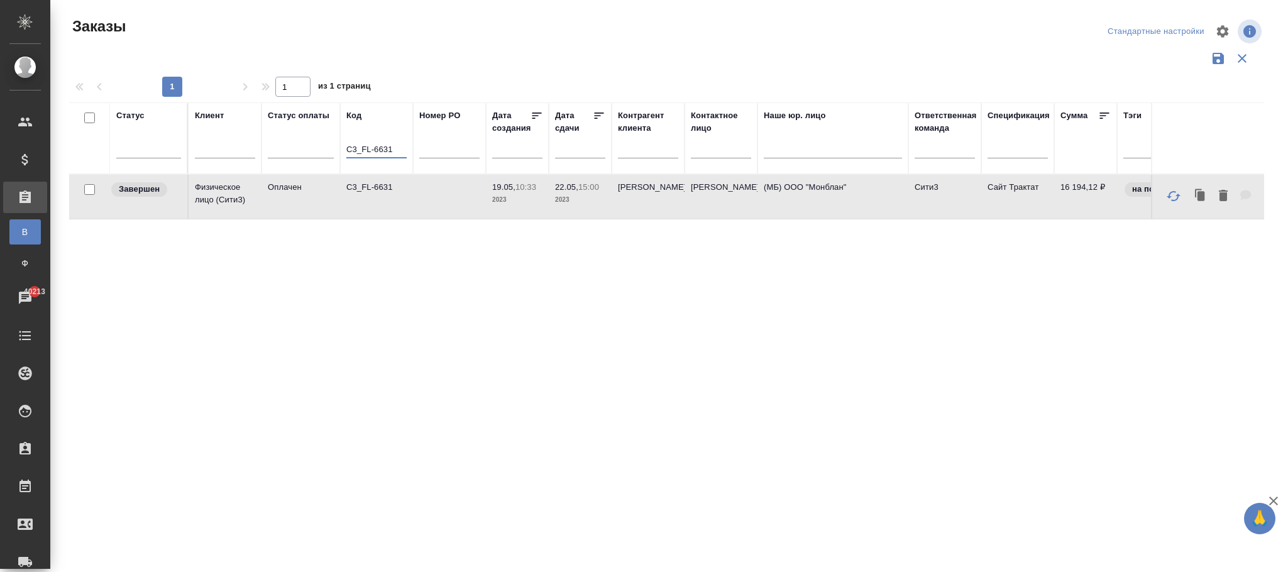
drag, startPoint x: 396, startPoint y: 151, endPoint x: 223, endPoint y: 138, distance: 174.0
click at [208, 144] on tr "Статус Клиент Статус оплаты Код C3_FL-6631 Номер PO Дата создания Дата сдачи Ко…" at bounding box center [1197, 138] width 2256 height 72
paste input "KZH_FLSMIDTH-168"
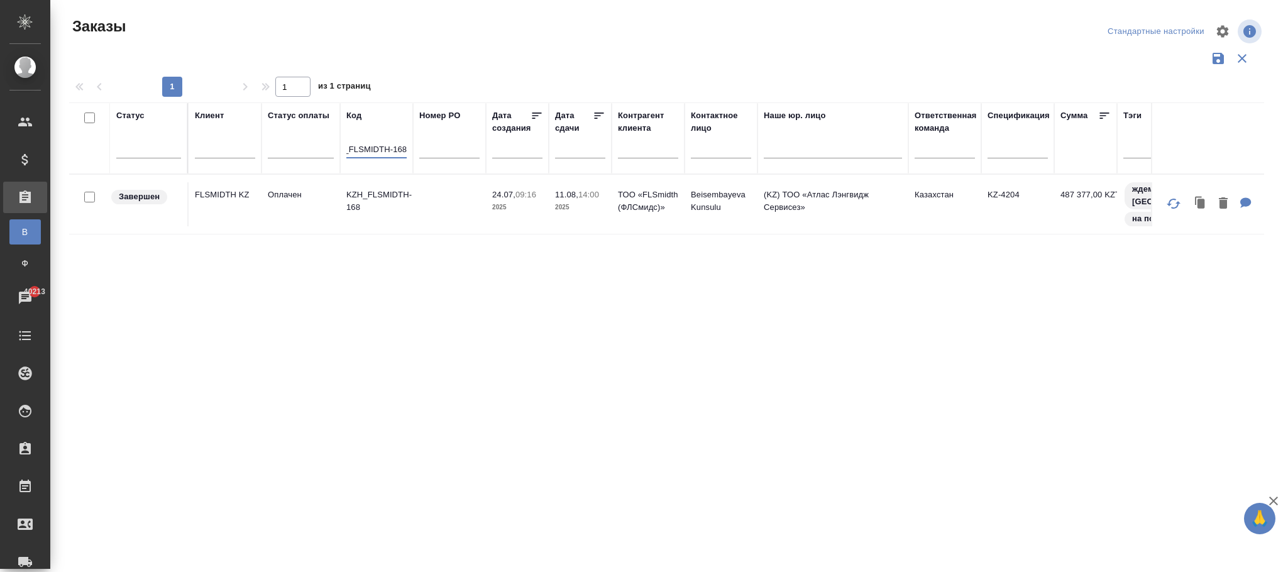
click at [685, 201] on td "Beisembayeva Kunsulu" at bounding box center [721, 204] width 73 height 44
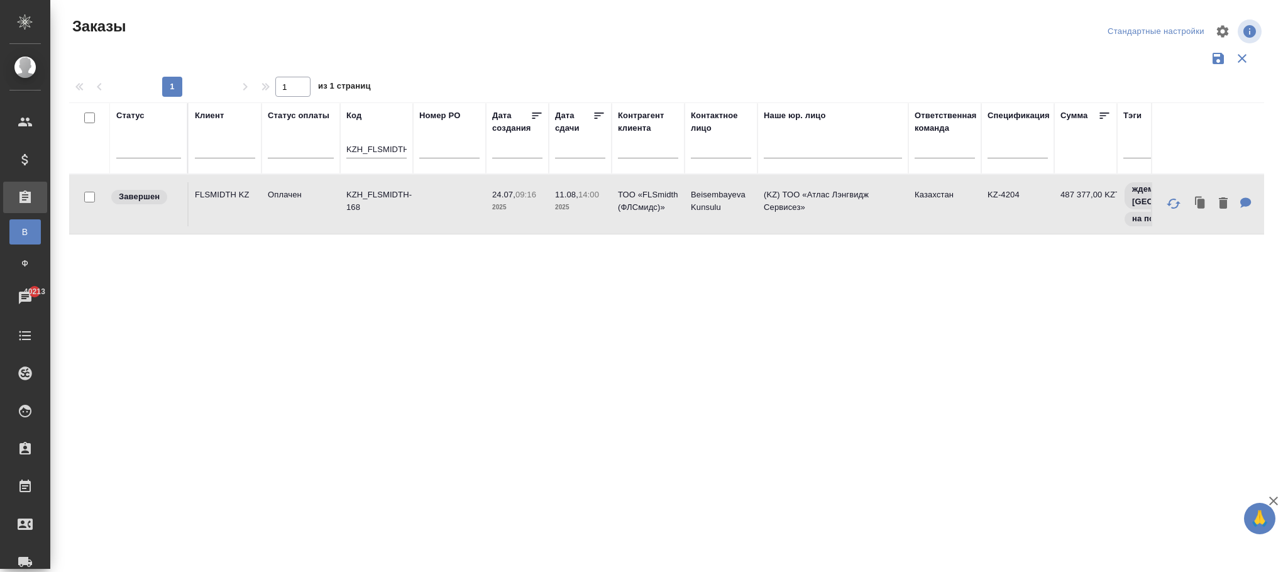
click at [685, 201] on td "Beisembayeva Kunsulu" at bounding box center [721, 204] width 73 height 44
drag, startPoint x: 351, startPoint y: 148, endPoint x: 619, endPoint y: 178, distance: 269.6
click at [619, 178] on table "Статус Клиент Статус оплаты Код KZH_FLSMIDTH-168 Номер PO Дата создания Дата сд…" at bounding box center [1197, 168] width 2256 height 132
type input "K"
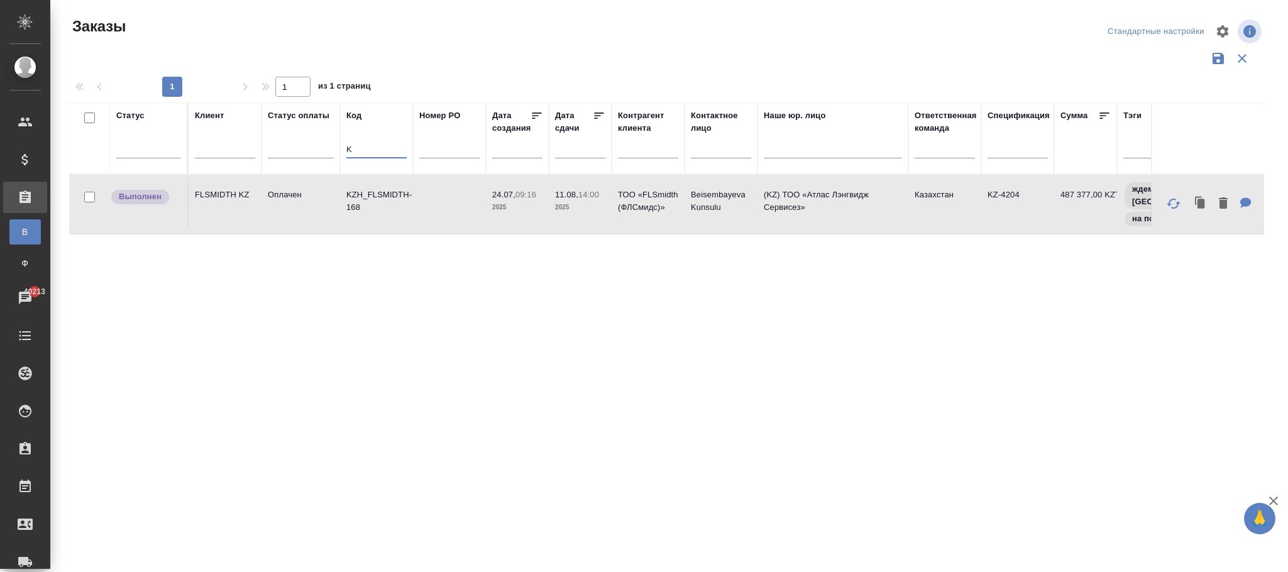
scroll to position [0, 0]
paste input "S_T-OP-C-22894"
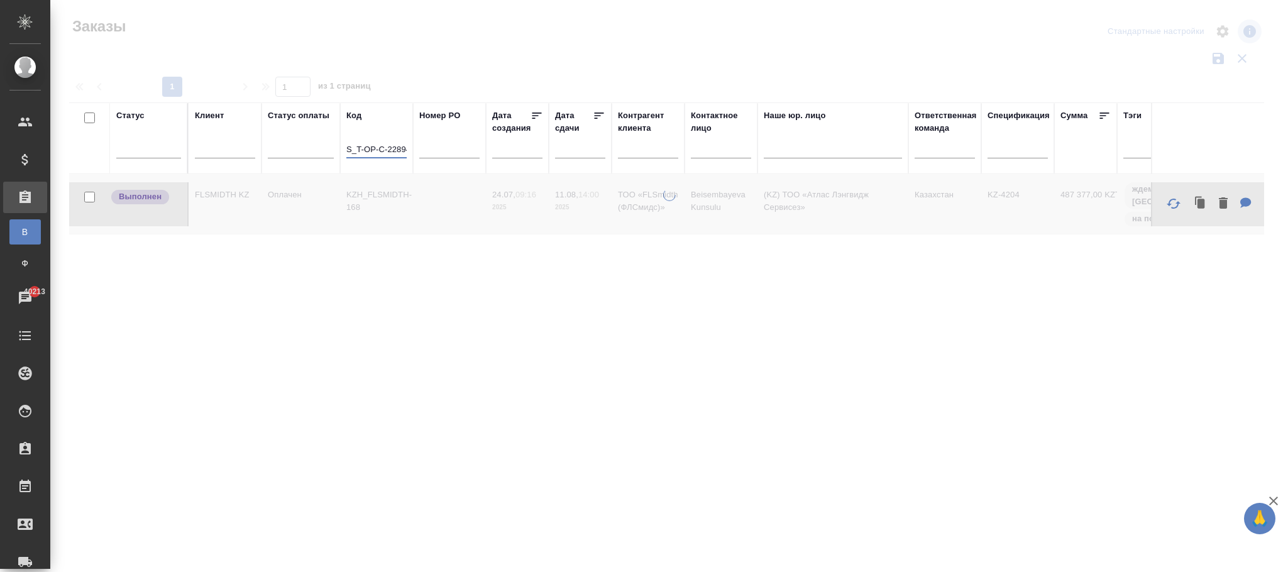
scroll to position [0, 4]
type input "S_T-OP-C-22894"
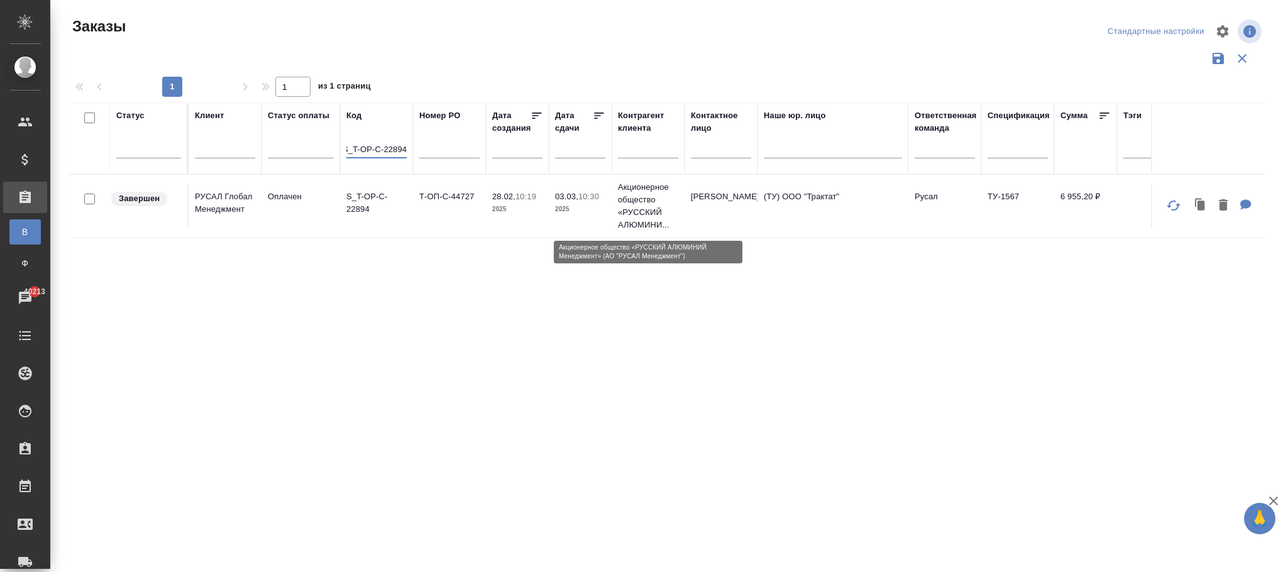
click at [644, 209] on p "Акционерное общество «РУССКИЙ АЛЮМИНИ..." at bounding box center [648, 206] width 60 height 50
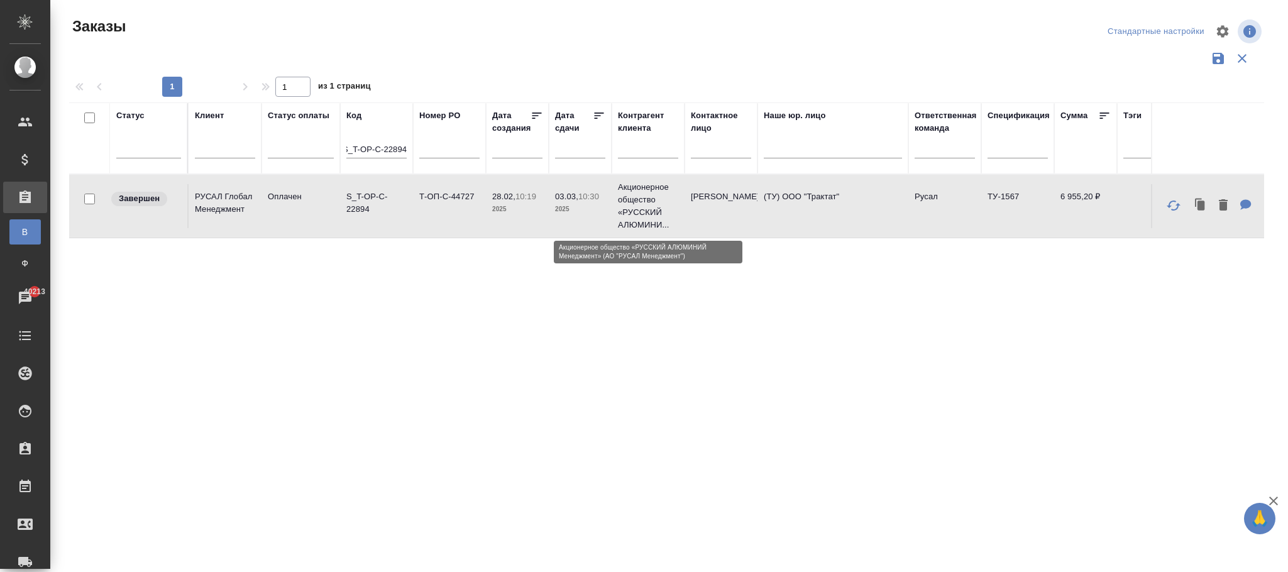
scroll to position [0, 0]
click at [644, 209] on p "Акционерное общество «РУССКИЙ АЛЮМИНИ..." at bounding box center [648, 206] width 60 height 50
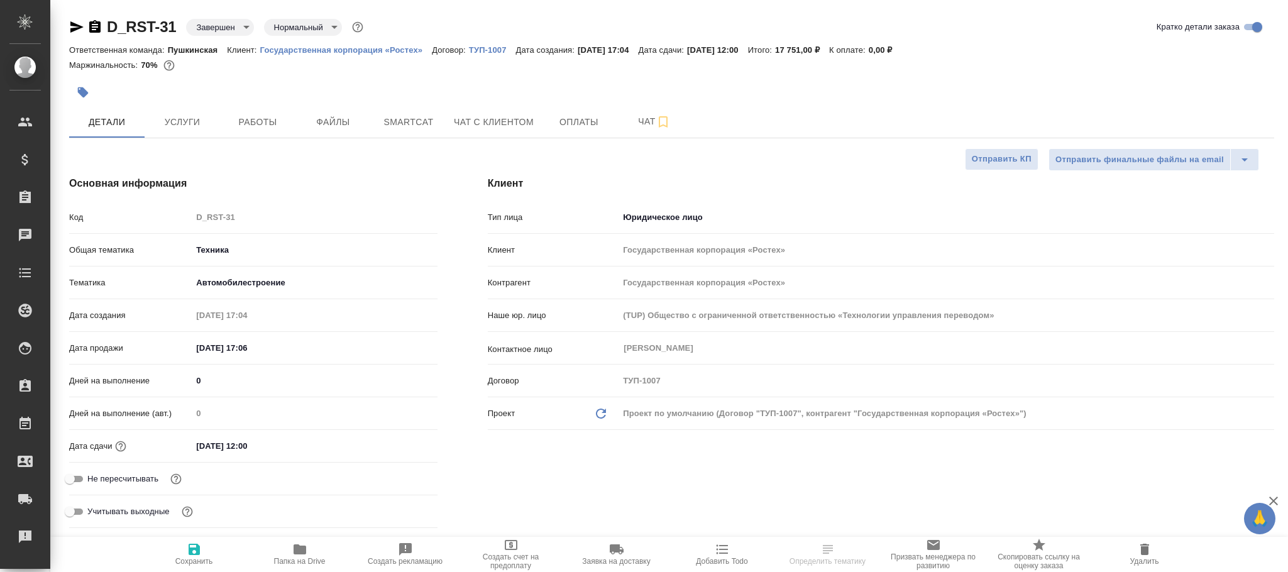
select select "RU"
click at [223, 21] on body "🙏 .cls-1 fill:#fff; AWATERA [PERSON_NAME]fokina Клиенты Спецификации Заказы Чат…" at bounding box center [644, 286] width 1288 height 572
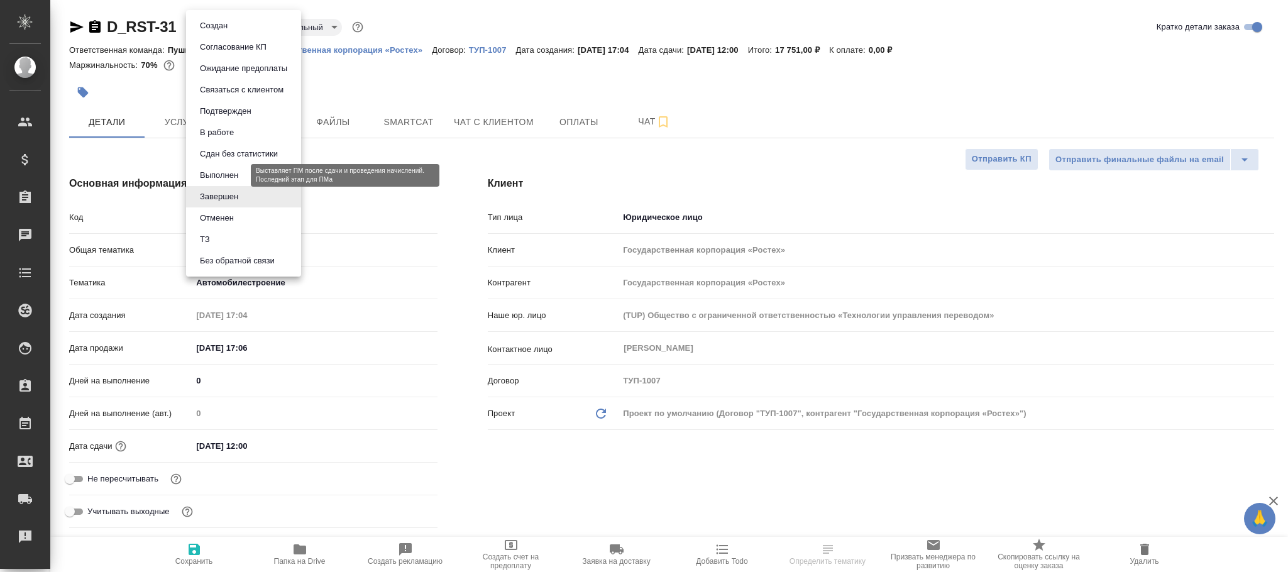
drag, startPoint x: 226, startPoint y: 170, endPoint x: 245, endPoint y: 174, distance: 19.2
click at [227, 170] on button "Выполнен" at bounding box center [219, 176] width 46 height 14
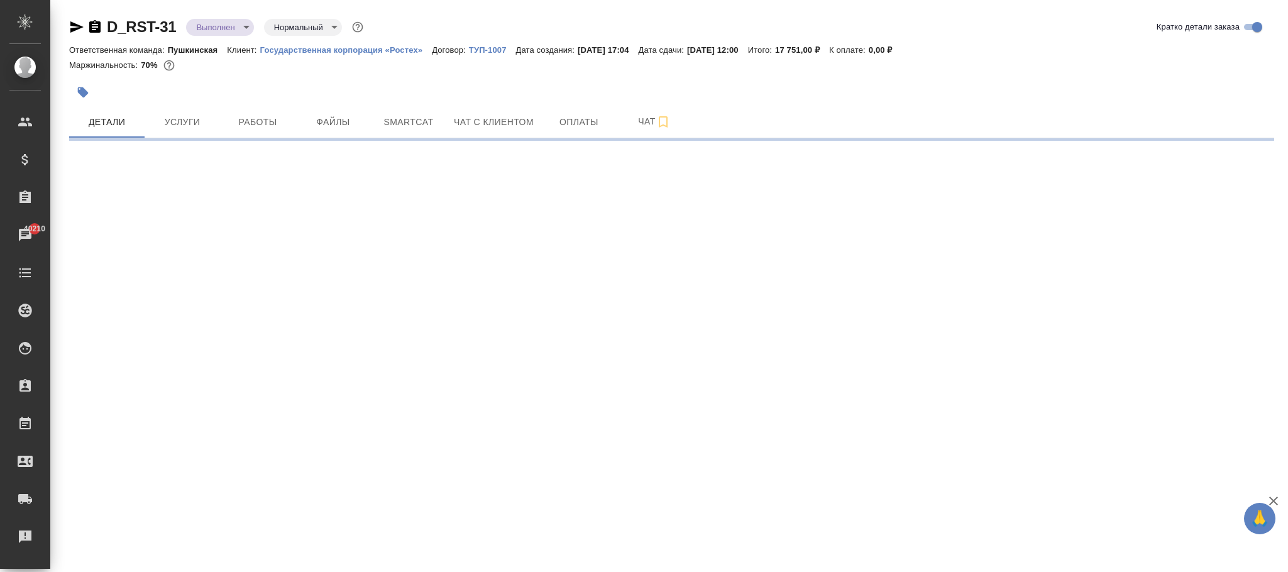
select select "RU"
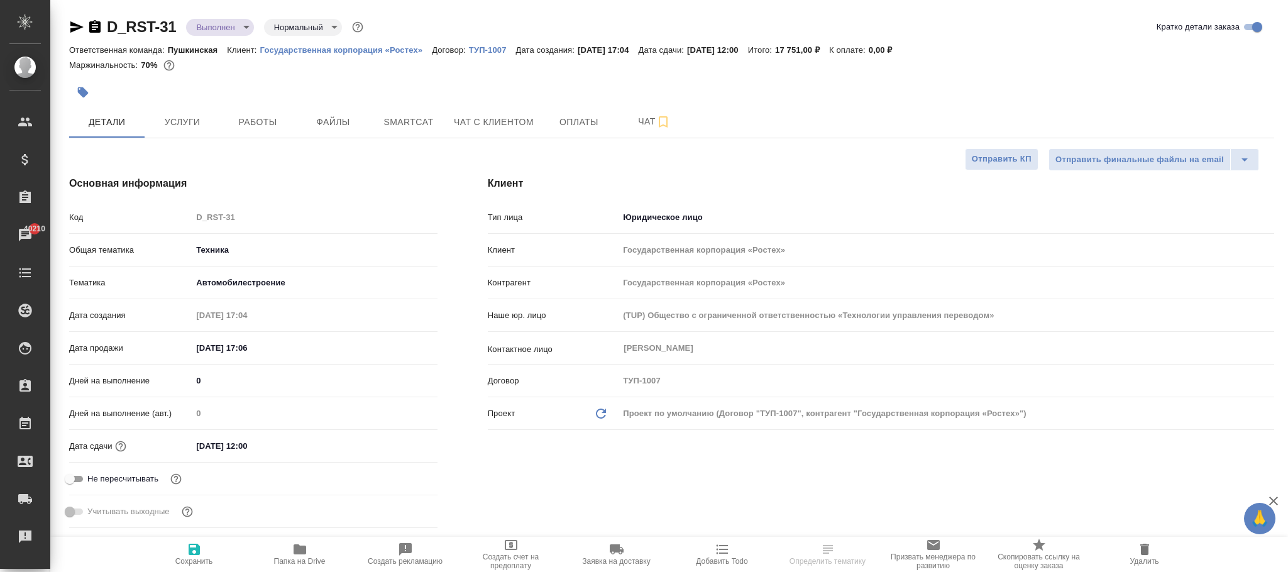
type textarea "x"
click at [195, 548] on icon "button" at bounding box center [194, 549] width 15 height 15
type textarea "x"
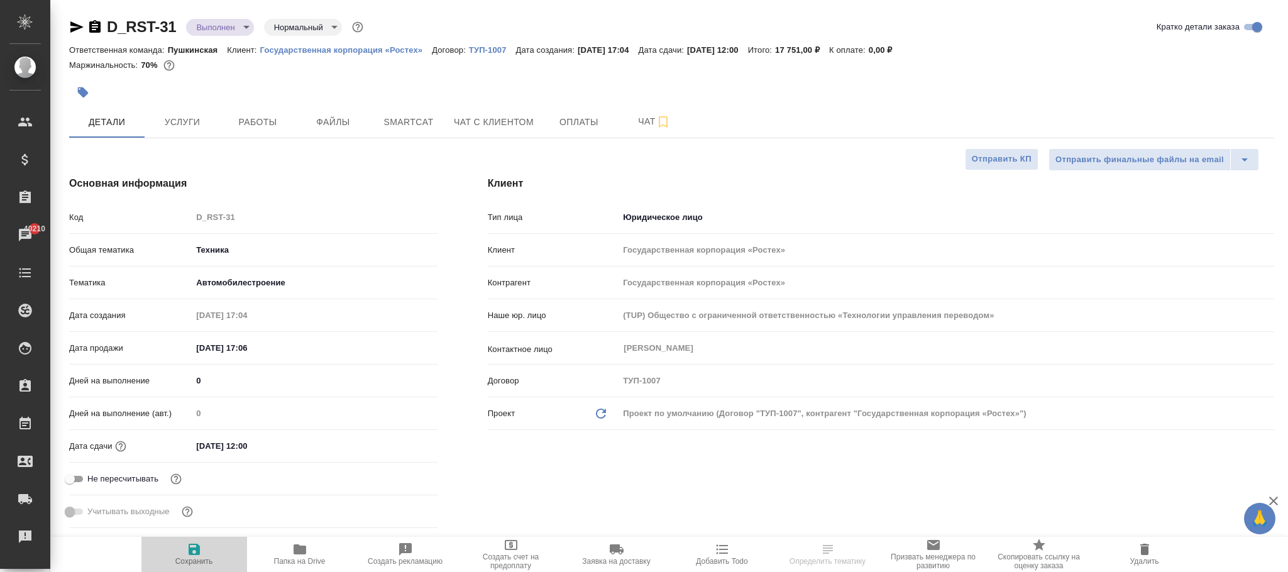
type textarea "x"
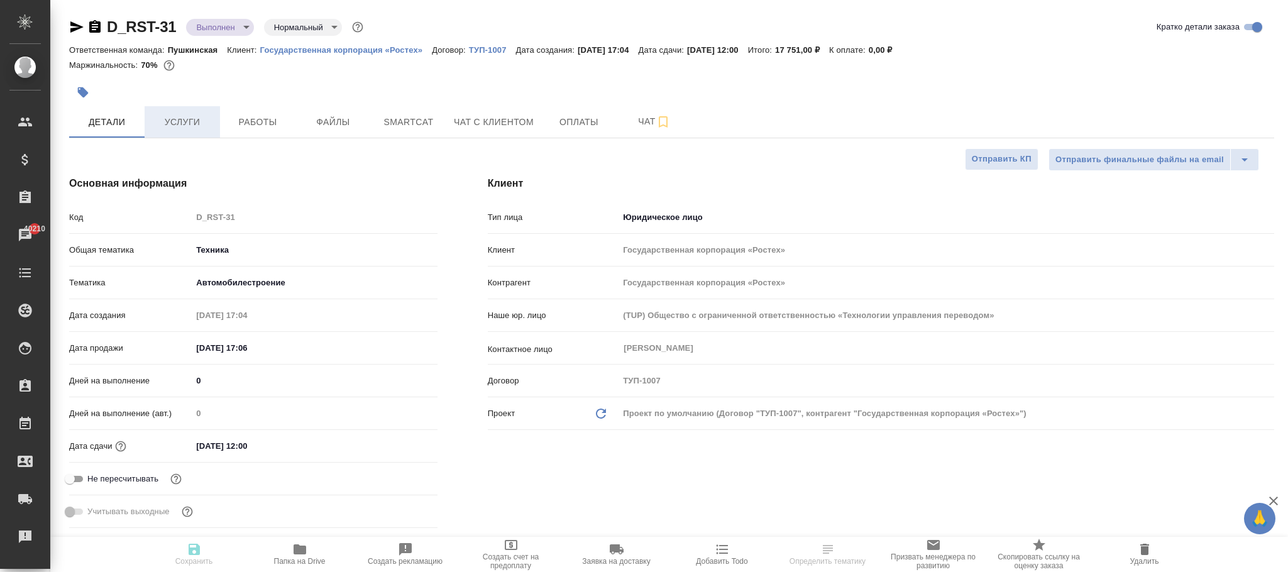
click at [184, 126] on span "Услуги" at bounding box center [182, 122] width 60 height 16
type textarea "x"
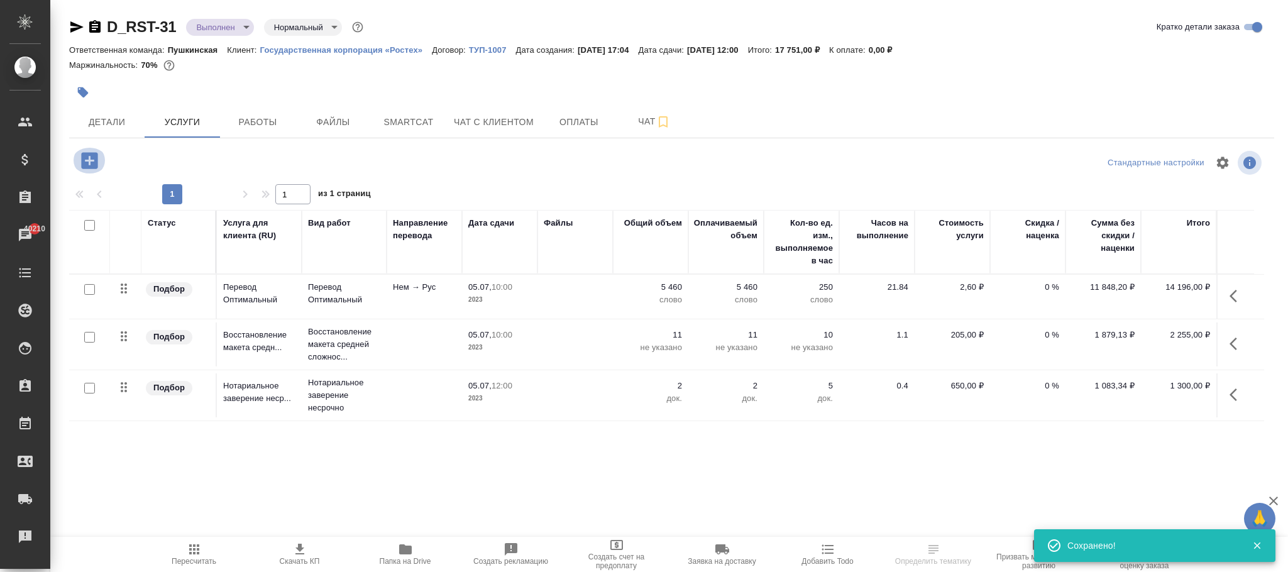
click at [89, 153] on icon "button" at bounding box center [90, 161] width 22 height 22
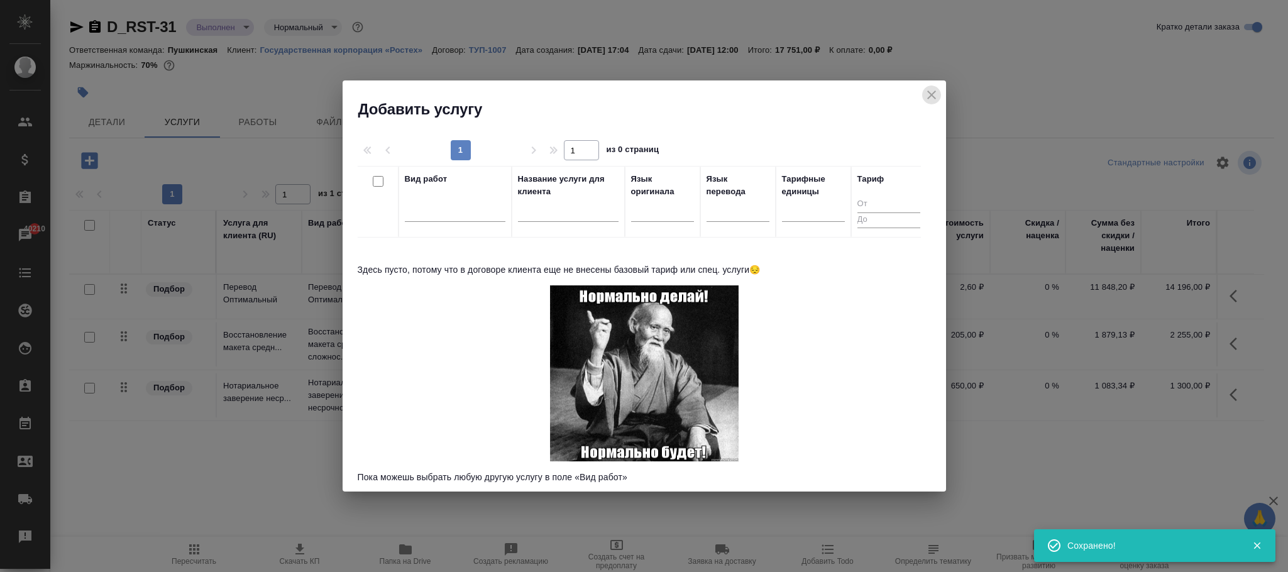
click at [930, 96] on icon "close" at bounding box center [931, 95] width 9 height 9
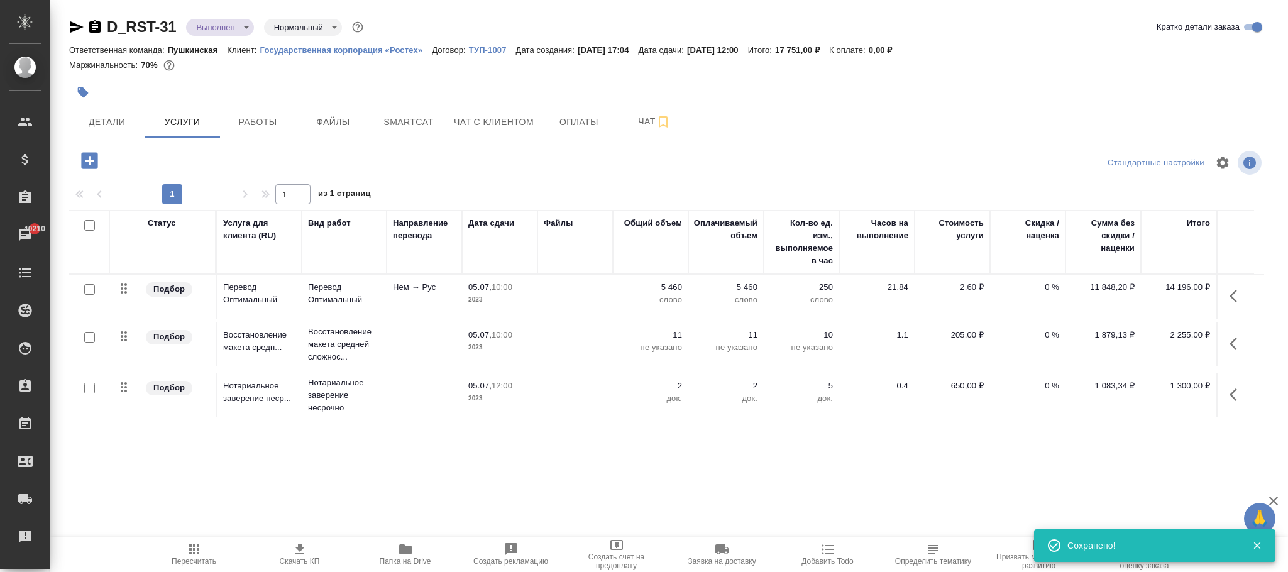
click at [487, 45] on link "ТУП-1007" at bounding box center [492, 49] width 47 height 11
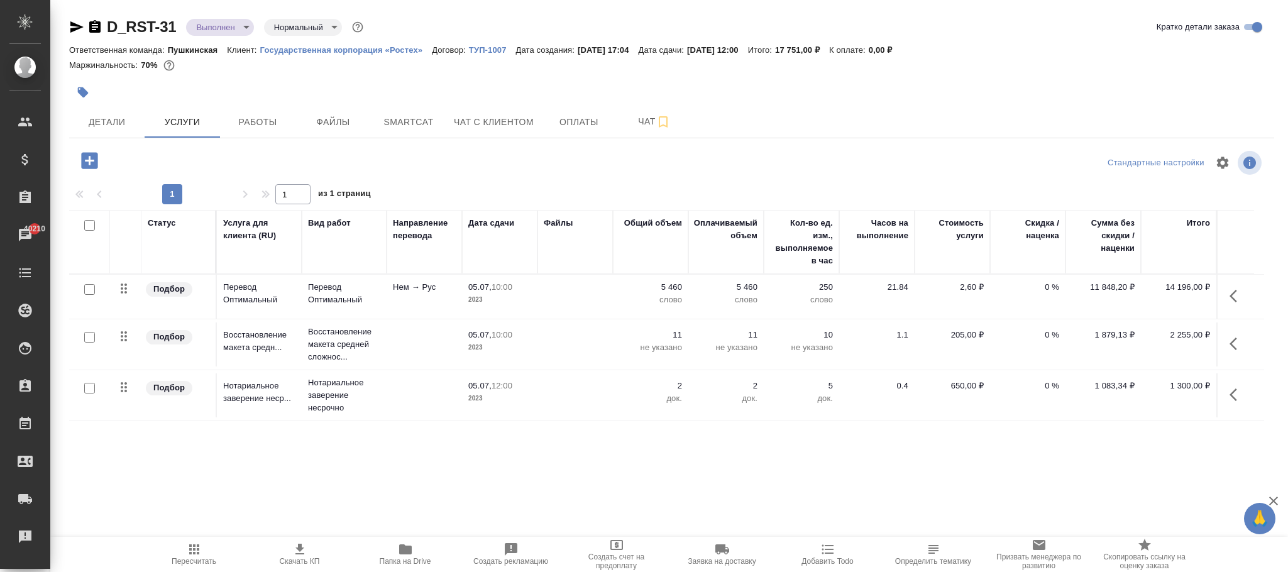
click at [89, 160] on icon "button" at bounding box center [90, 161] width 22 height 22
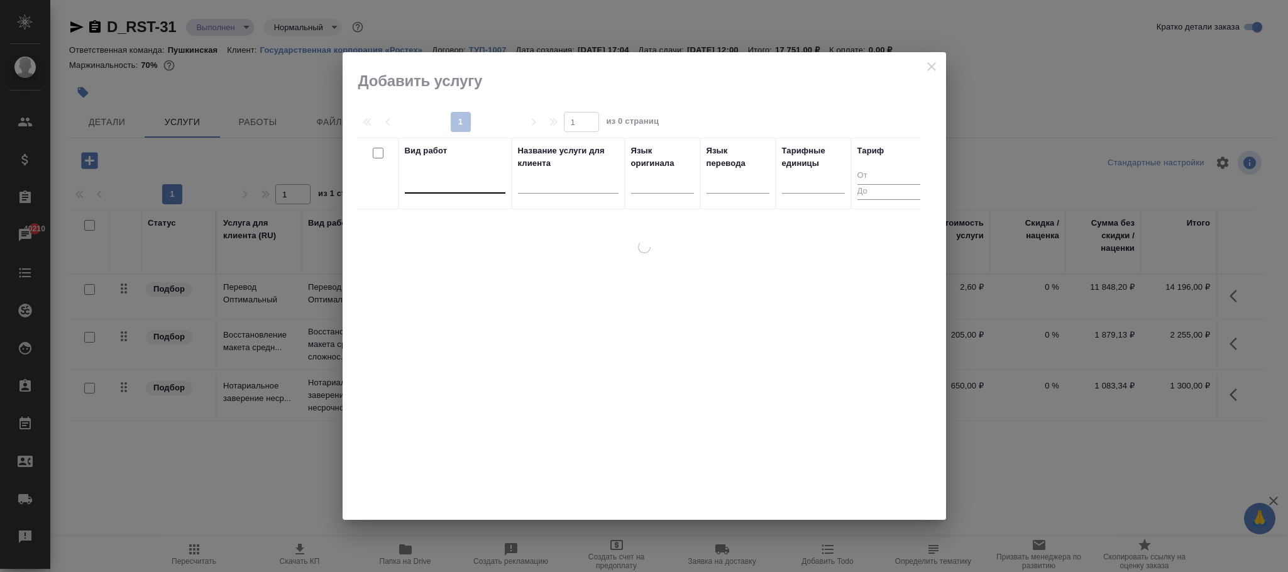
click at [465, 182] on div at bounding box center [455, 181] width 101 height 18
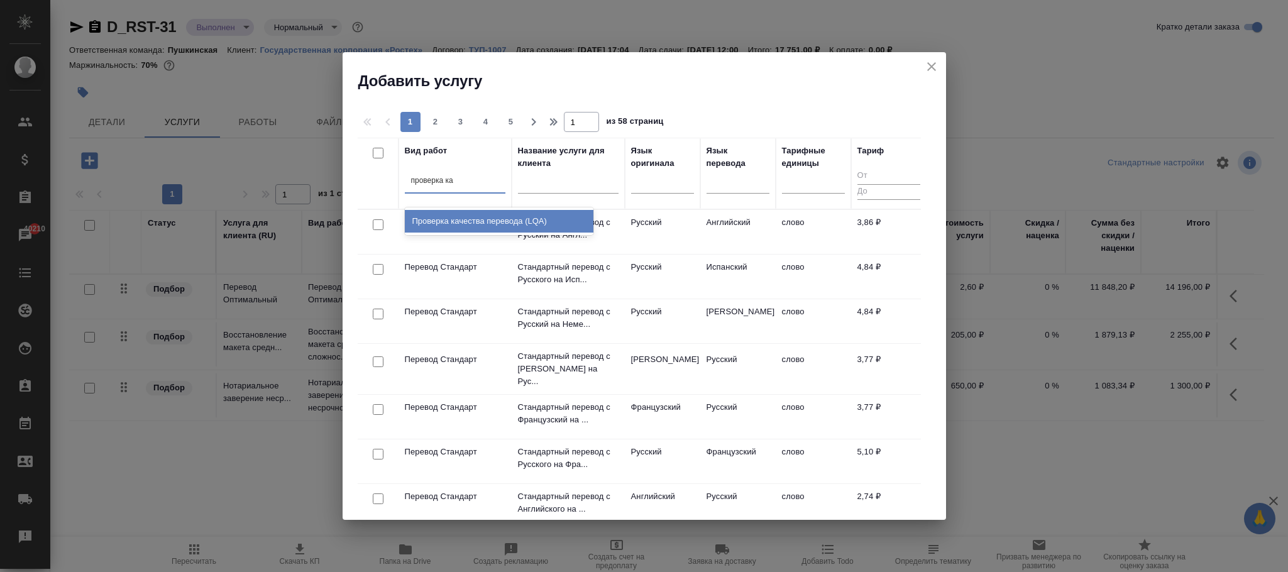
type input "проверка кач"
click at [527, 228] on div "Проверка качества перевода (LQA)" at bounding box center [499, 221] width 189 height 23
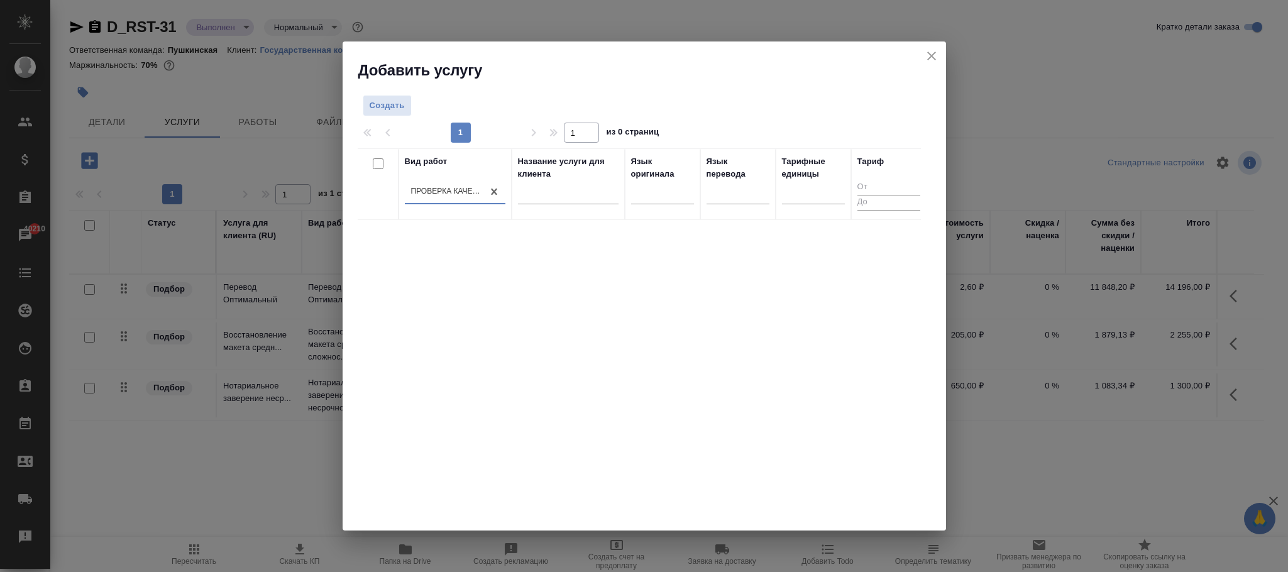
click at [937, 57] on icon "close" at bounding box center [931, 55] width 15 height 15
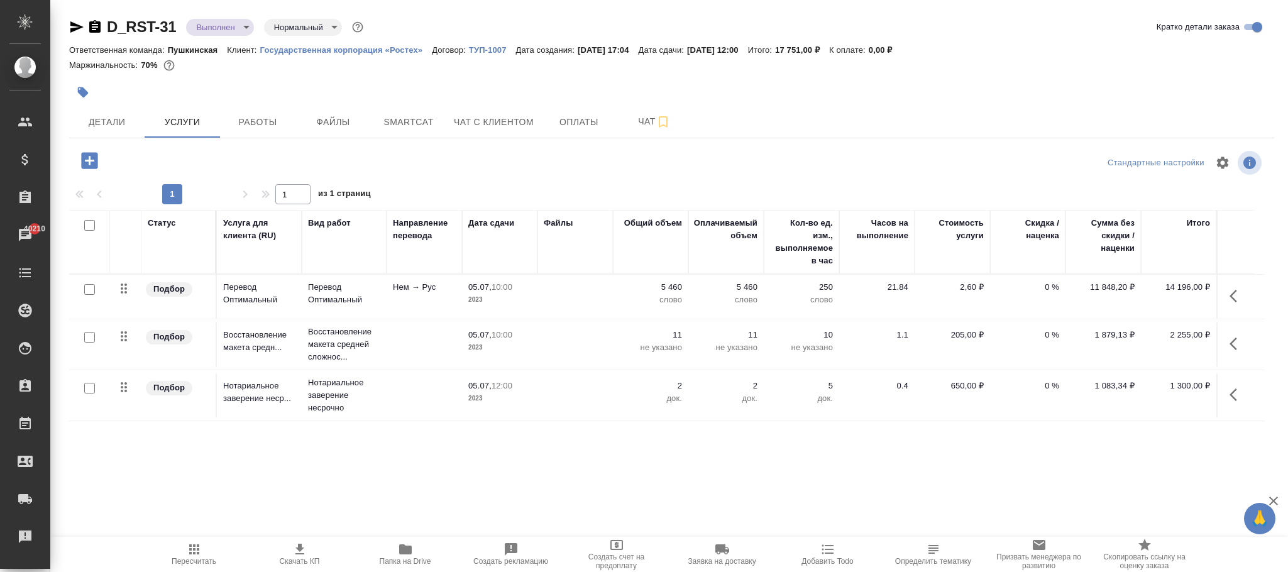
click at [92, 160] on icon "button" at bounding box center [89, 160] width 16 height 16
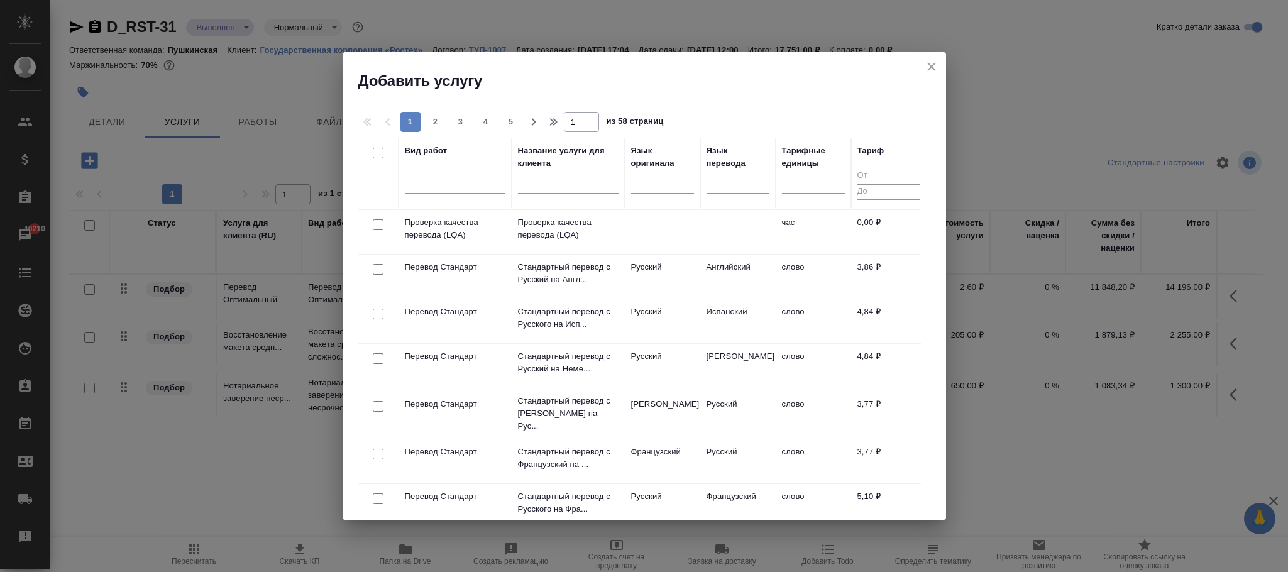
click at [515, 223] on td "Проверка качества перевода (LQA)" at bounding box center [568, 232] width 113 height 44
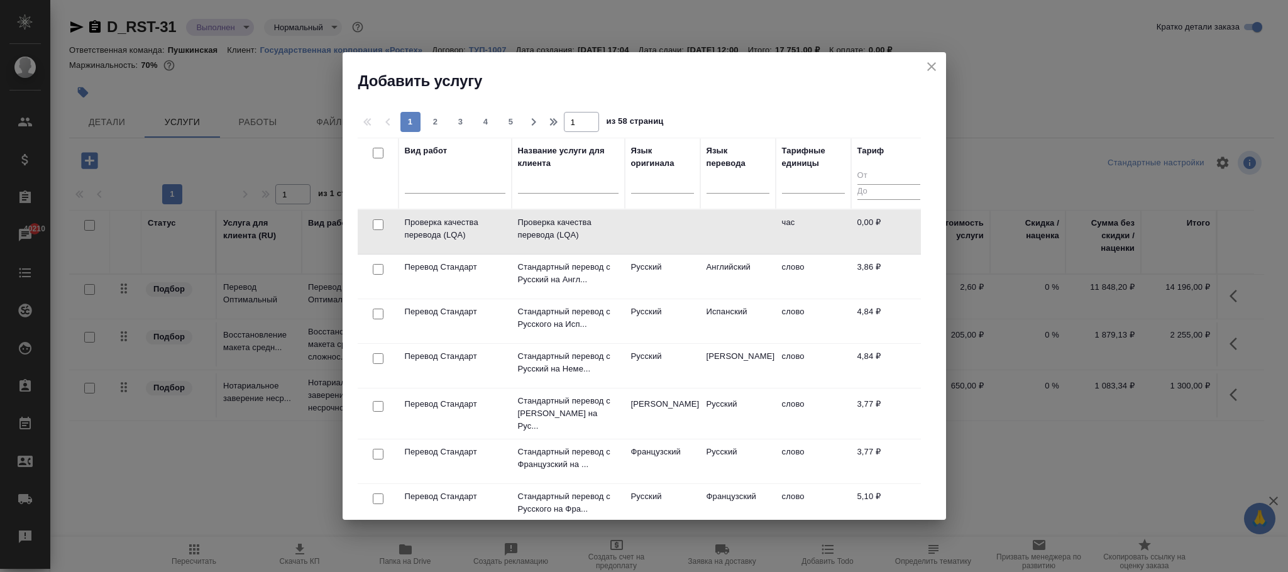
click at [515, 223] on td "Проверка качества перевода (LQA)" at bounding box center [568, 232] width 113 height 44
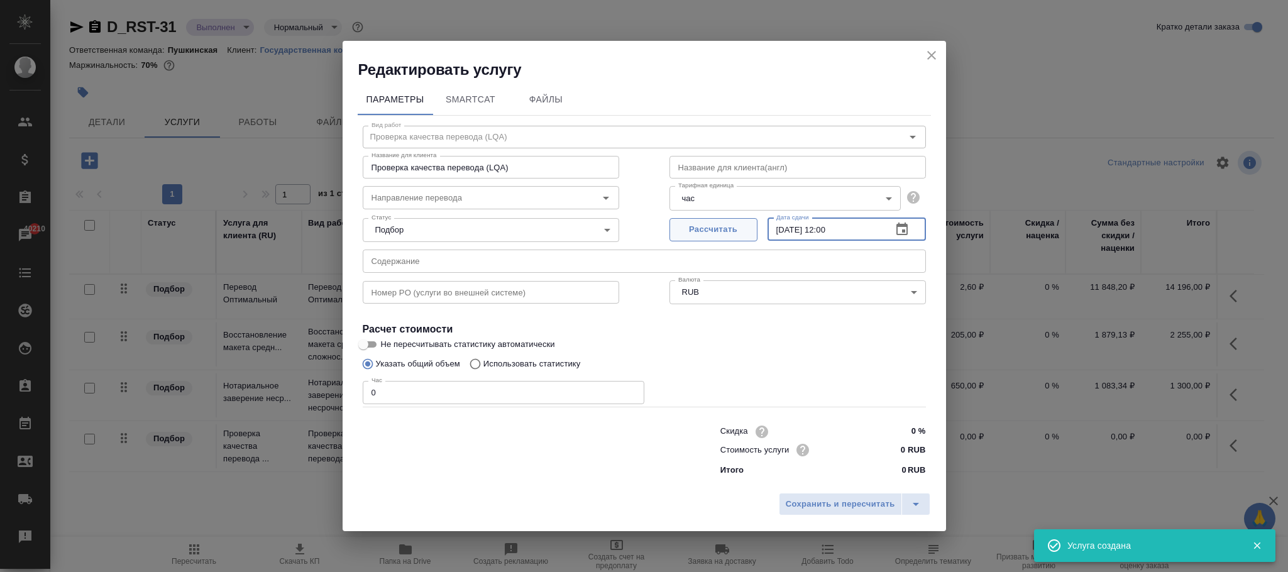
drag, startPoint x: 874, startPoint y: 227, endPoint x: 696, endPoint y: 234, distance: 178.1
click at [694, 233] on div "Рассчитать Дата сдачи 05.07.2023 12:00 Дата сдачи" at bounding box center [798, 228] width 257 height 30
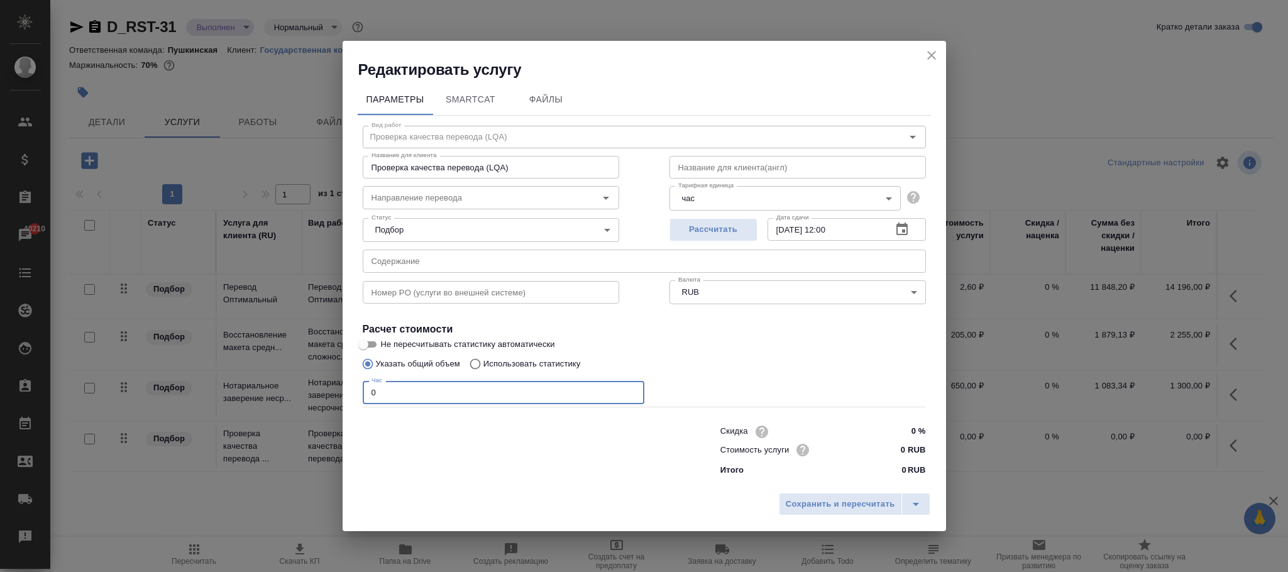
drag, startPoint x: 432, startPoint y: 390, endPoint x: 331, endPoint y: 378, distance: 102.0
click at [306, 379] on div "Редактировать услугу Параметры SmartCat Файлы Вид работ Проверка качества перев…" at bounding box center [644, 286] width 1288 height 572
type input "1"
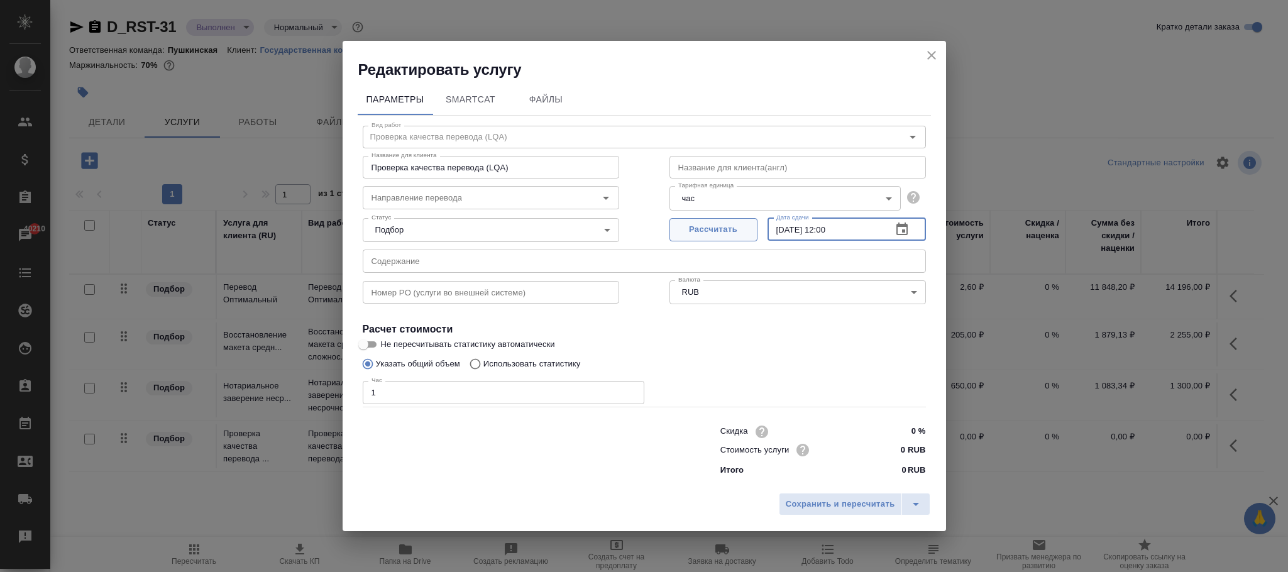
drag, startPoint x: 855, startPoint y: 232, endPoint x: 736, endPoint y: 219, distance: 119.6
click at [736, 219] on div "Рассчитать Дата сдачи 05.07.2023 12:00 Дата сдачи" at bounding box center [798, 228] width 257 height 30
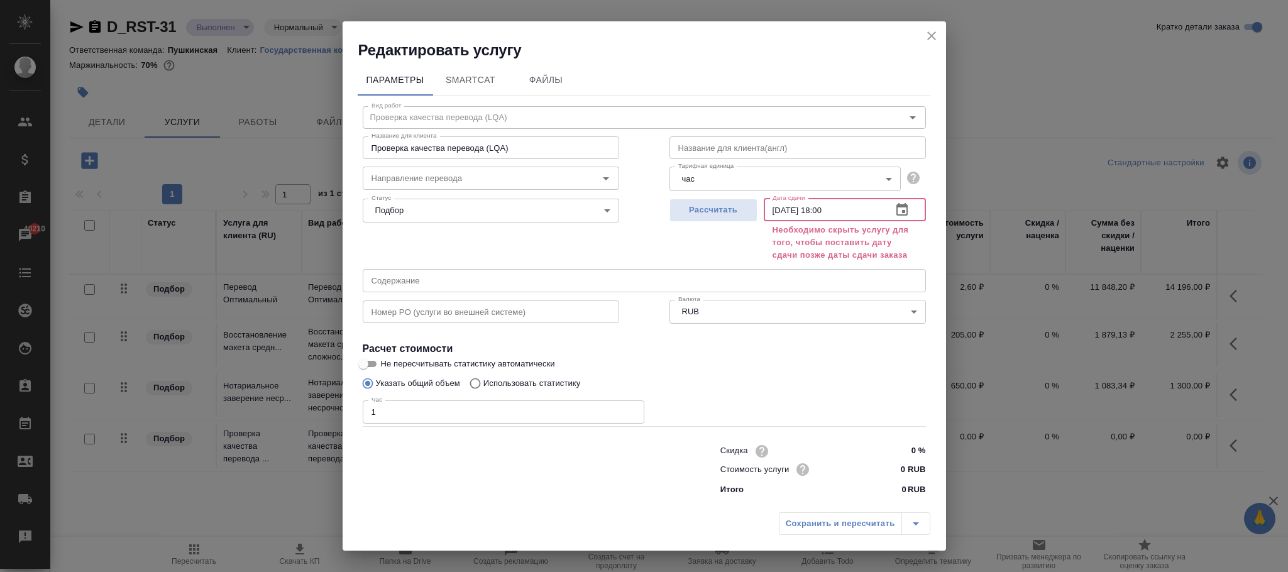
type input "29.08.2025 18:00"
click at [937, 34] on icon "close" at bounding box center [931, 35] width 15 height 15
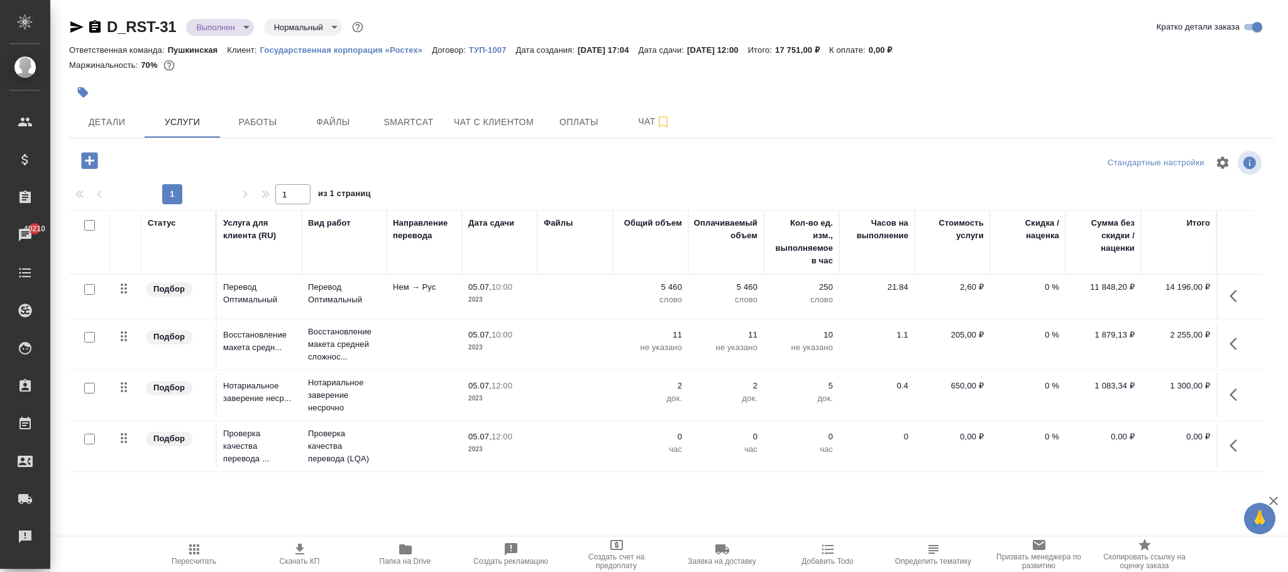
click at [1237, 451] on icon "button" at bounding box center [1237, 445] width 15 height 15
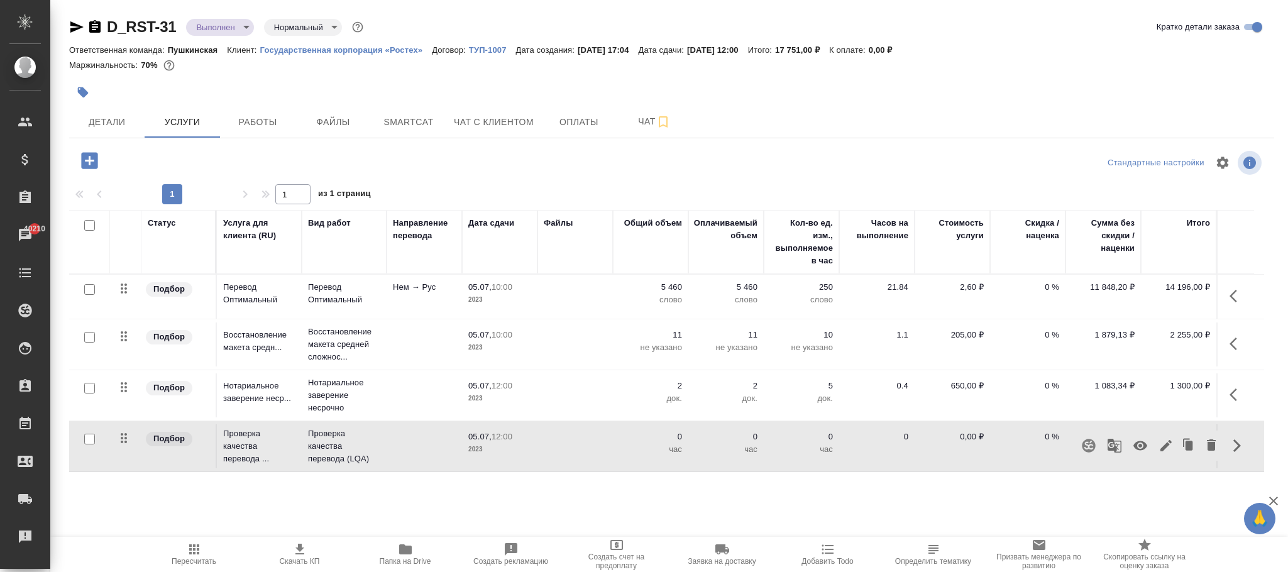
click at [1149, 447] on button "button" at bounding box center [1141, 446] width 30 height 30
click at [210, 550] on span "Пересчитать" at bounding box center [194, 554] width 91 height 24
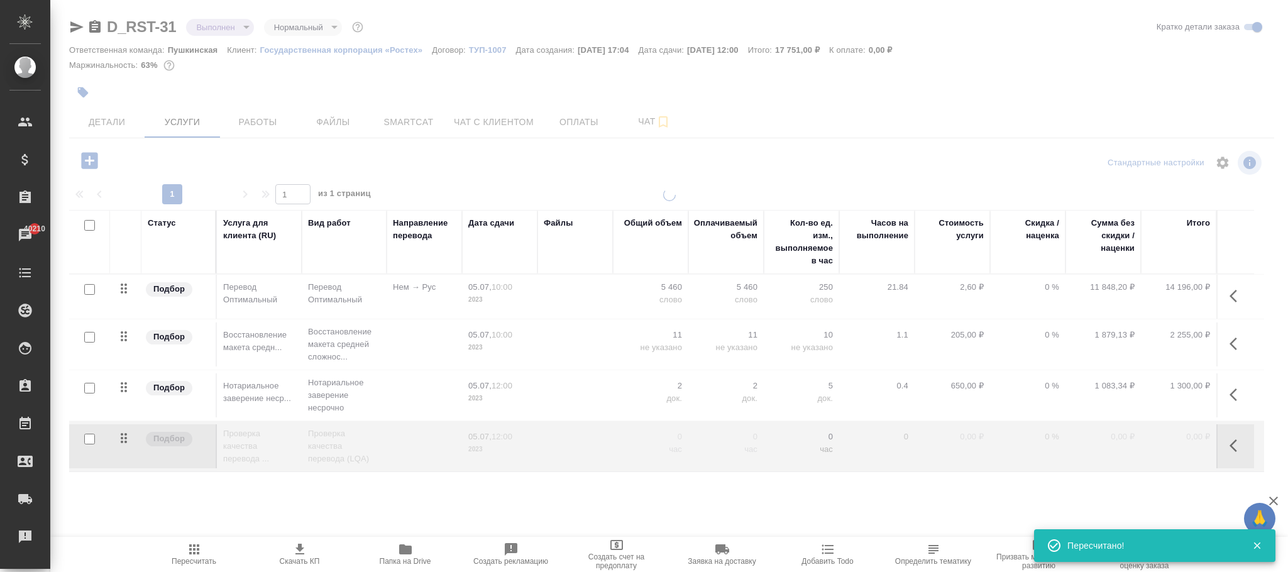
click at [895, 453] on div at bounding box center [669, 351] width 1238 height 324
click at [895, 453] on td "0" at bounding box center [876, 446] width 75 height 44
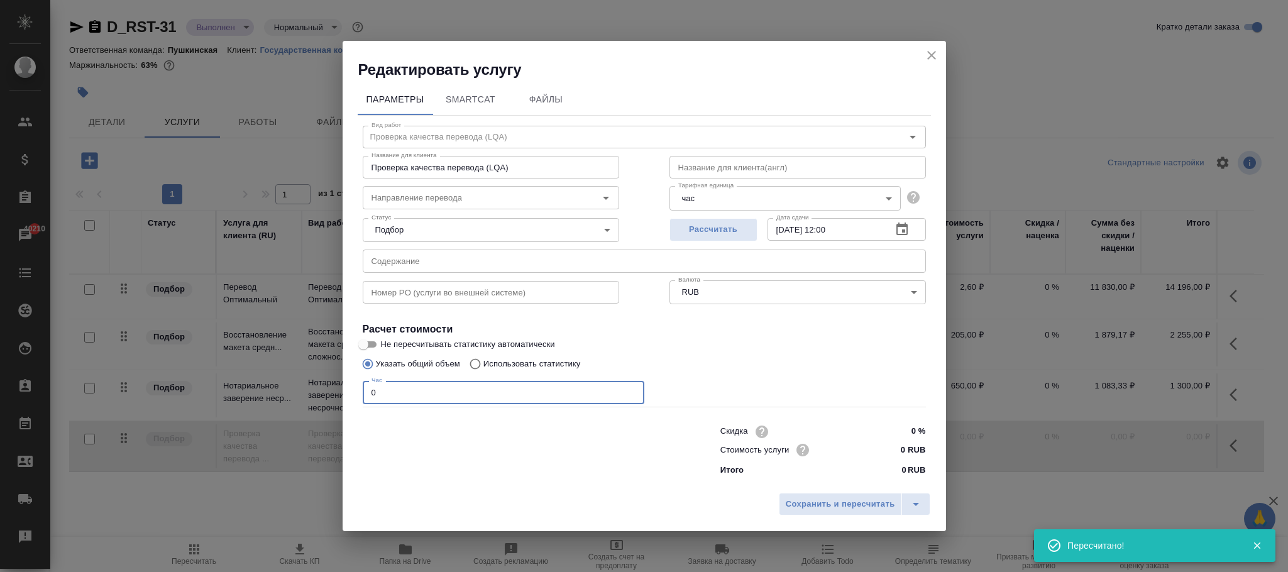
drag, startPoint x: 441, startPoint y: 392, endPoint x: 259, endPoint y: 393, distance: 182.3
click at [259, 393] on div "Редактировать услугу Параметры SmartCat Файлы Вид работ Проверка качества перев…" at bounding box center [644, 286] width 1288 height 572
type input "1"
click at [870, 229] on input "05.07.2023 12:00" at bounding box center [825, 229] width 114 height 23
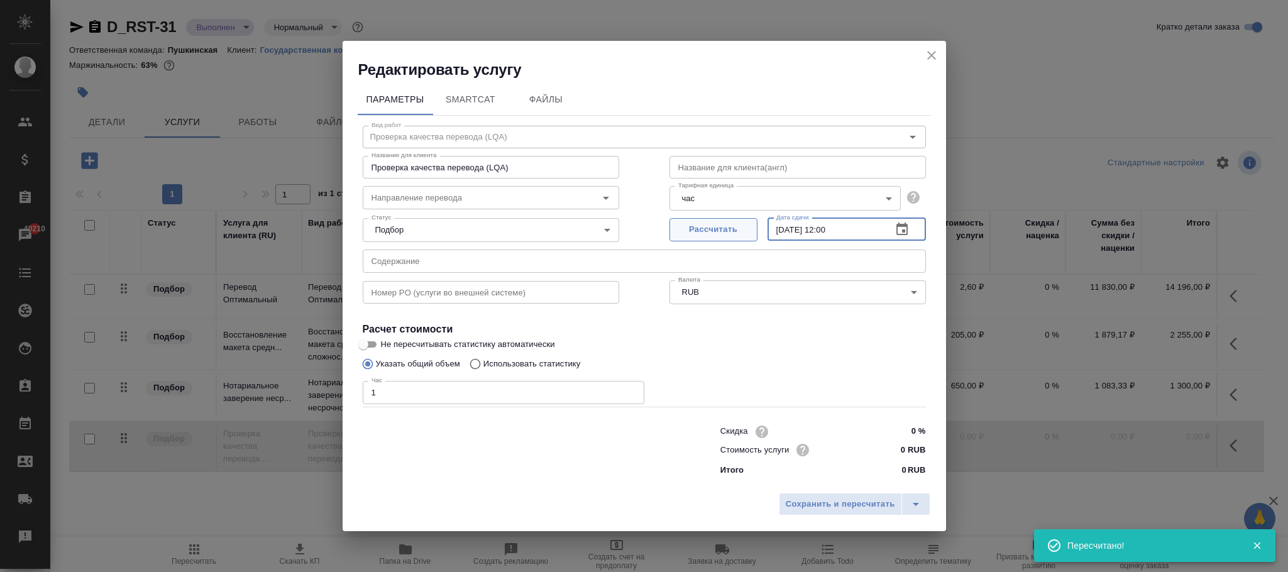
drag, startPoint x: 870, startPoint y: 229, endPoint x: 700, endPoint y: 229, distance: 169.1
click at [700, 229] on div "Рассчитать Дата сдачи 05.07.2023 12:00 Дата сдачи" at bounding box center [798, 228] width 257 height 30
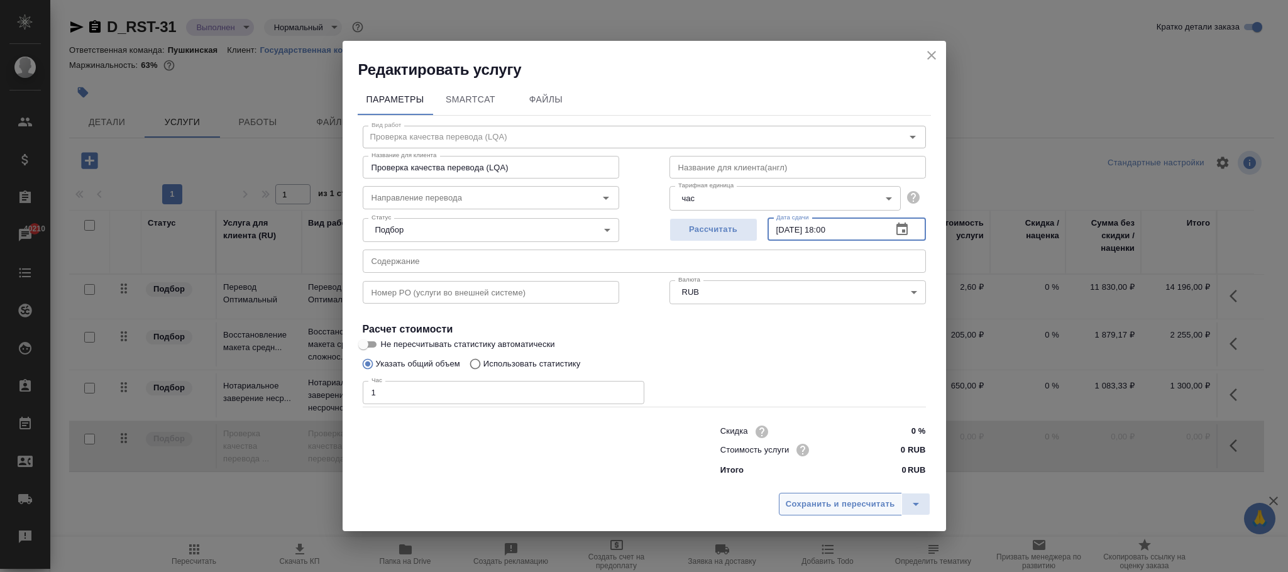
type input "25.08.2025 18:00"
click at [838, 504] on span "Сохранить и пересчитать" at bounding box center [840, 504] width 109 height 14
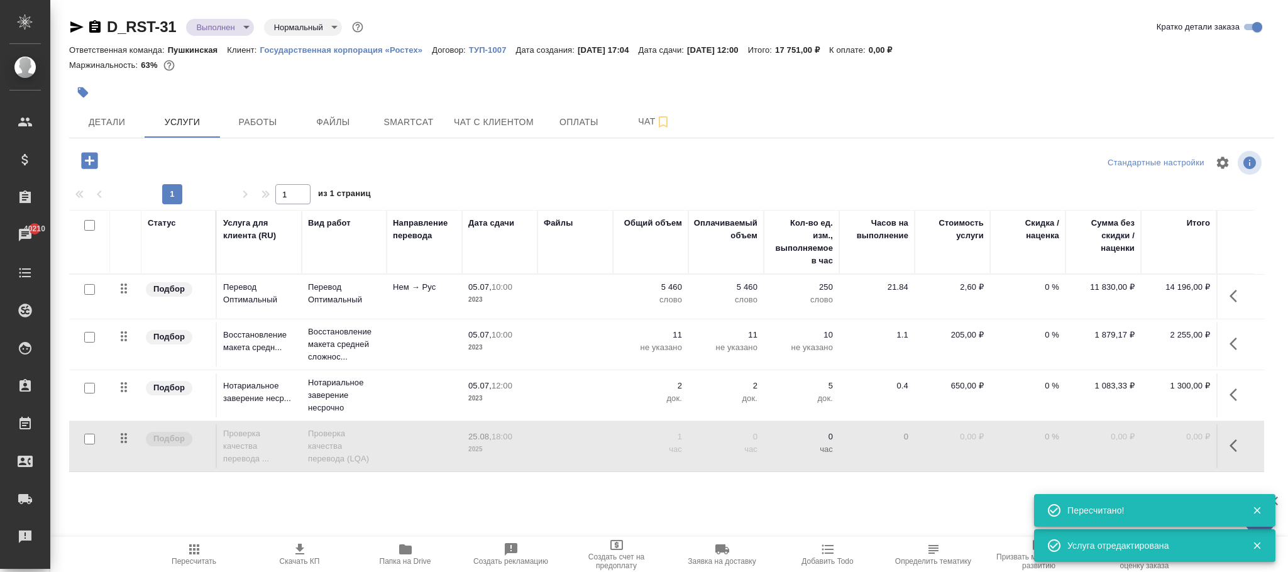
drag, startPoint x: 191, startPoint y: 549, endPoint x: 223, endPoint y: 540, distance: 33.3
click at [192, 549] on icon "button" at bounding box center [194, 549] width 15 height 15
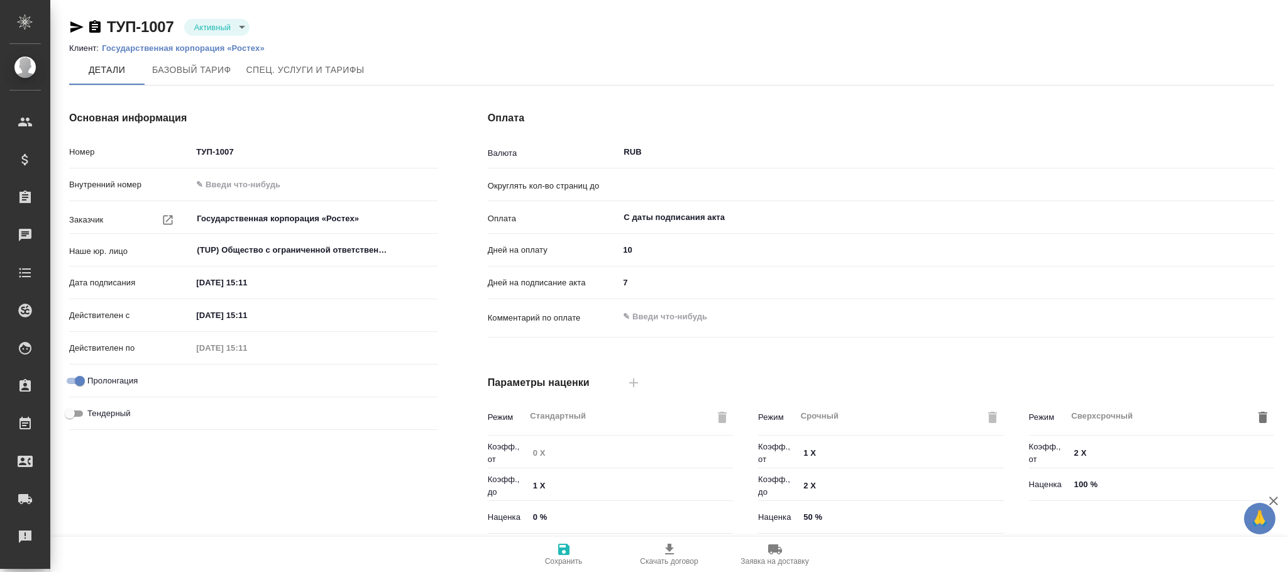
type input "0.5"
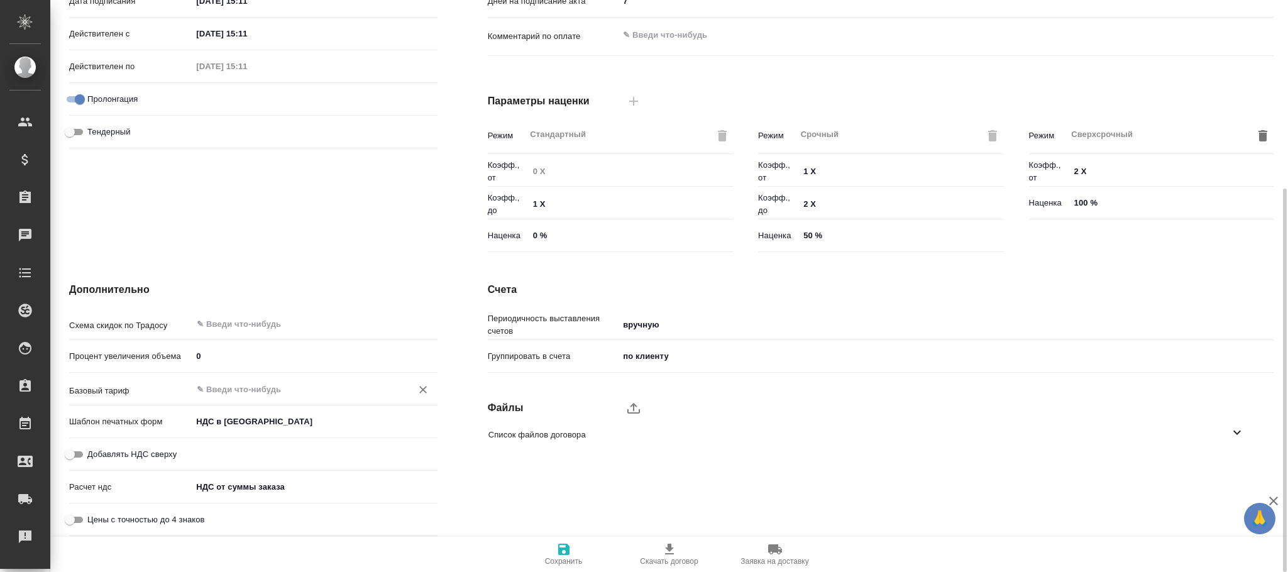
click at [240, 389] on input "text" at bounding box center [294, 389] width 196 height 15
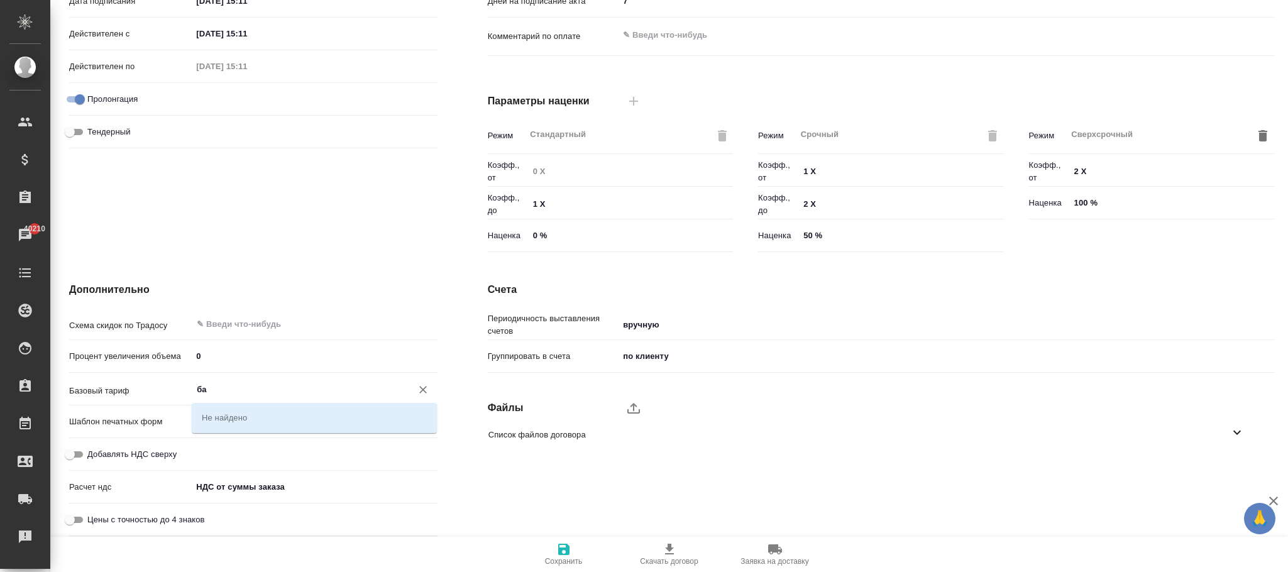
type input "б"
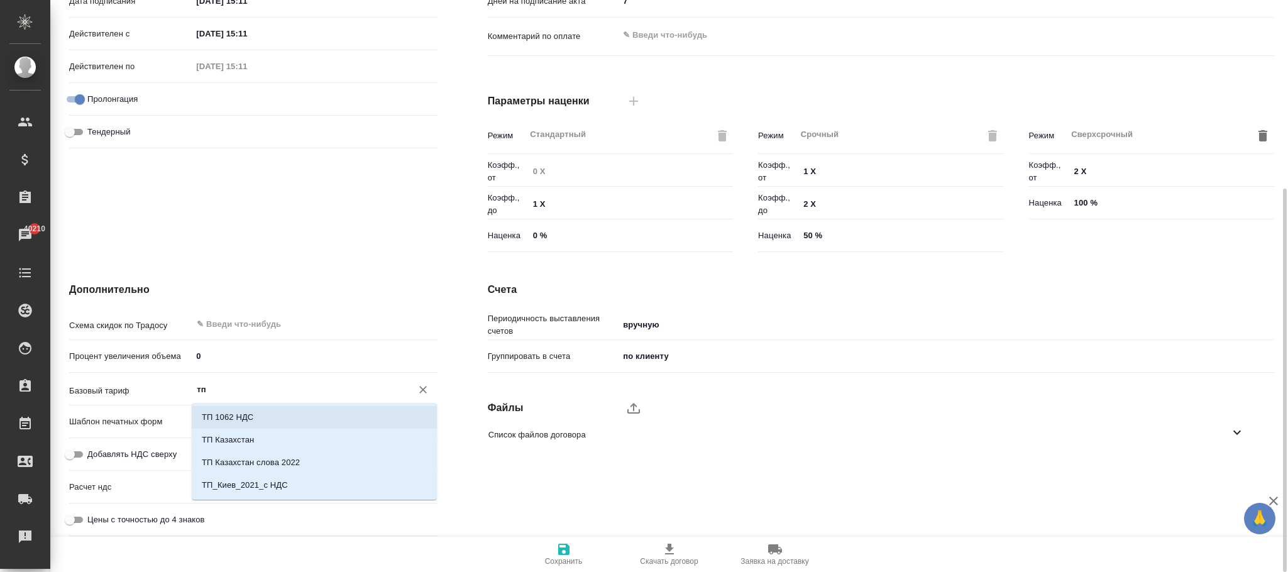
type input "т"
click at [289, 419] on p "Новый НДС, 2022 (руб.)" at bounding box center [248, 417] width 92 height 13
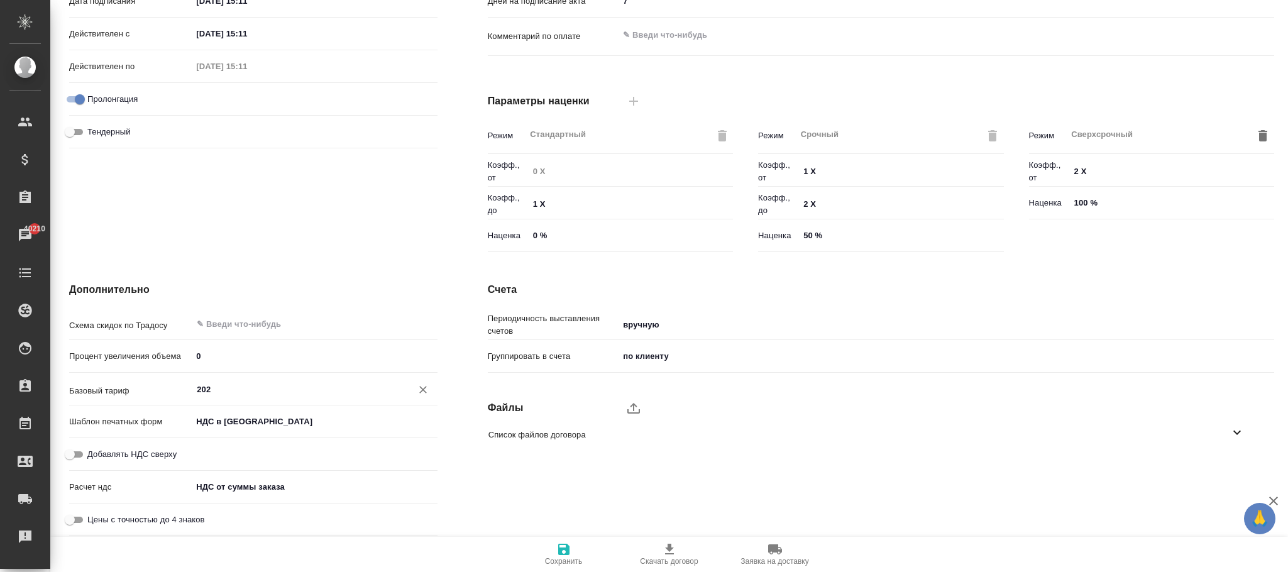
type input "Новый НДС, 2022 (руб.)"
drag, startPoint x: 553, startPoint y: 556, endPoint x: 484, endPoint y: 363, distance: 205.6
click at [555, 553] on span "Сохранить" at bounding box center [564, 554] width 91 height 24
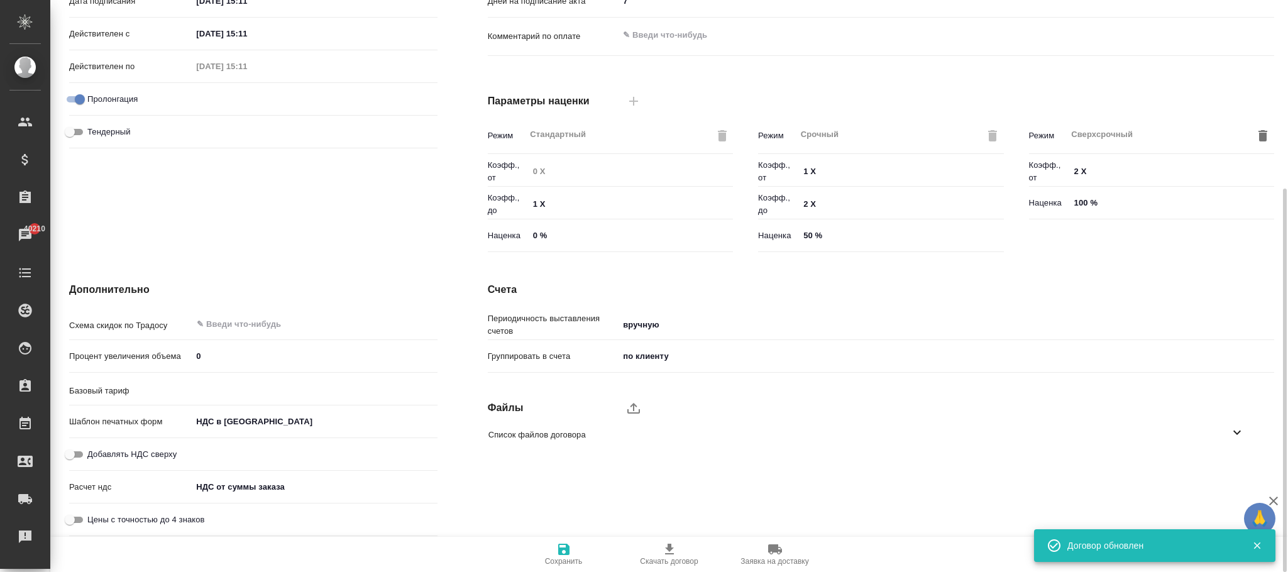
type input "Новый НДС, 2022 (руб.)"
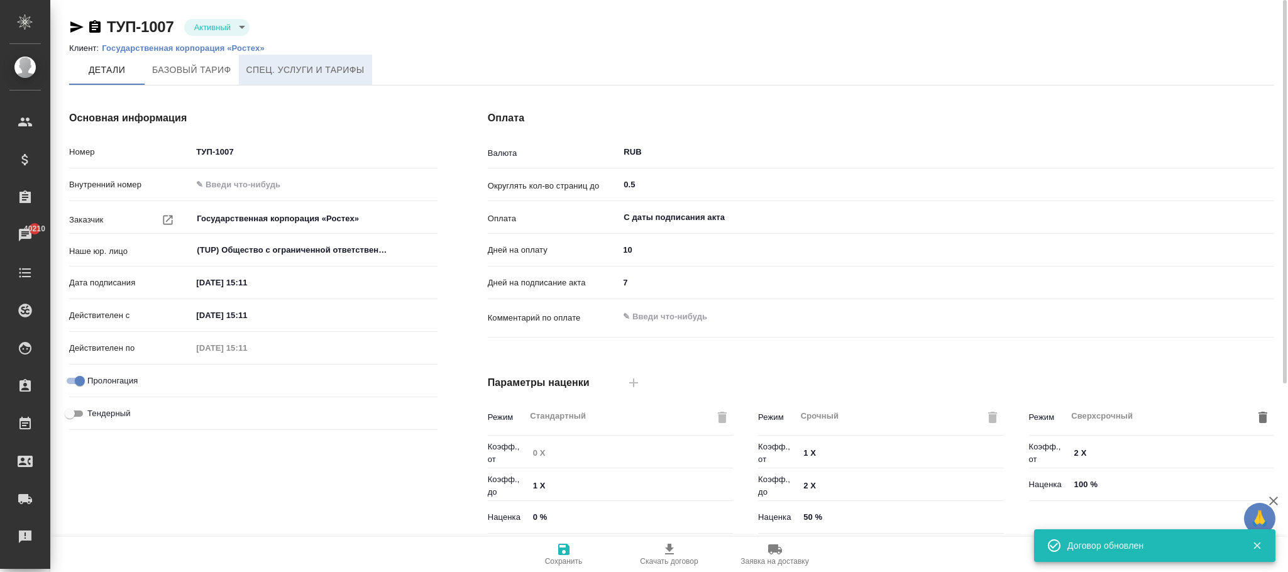
click at [301, 69] on span "Спец. услуги и тарифы" at bounding box center [305, 70] width 118 height 16
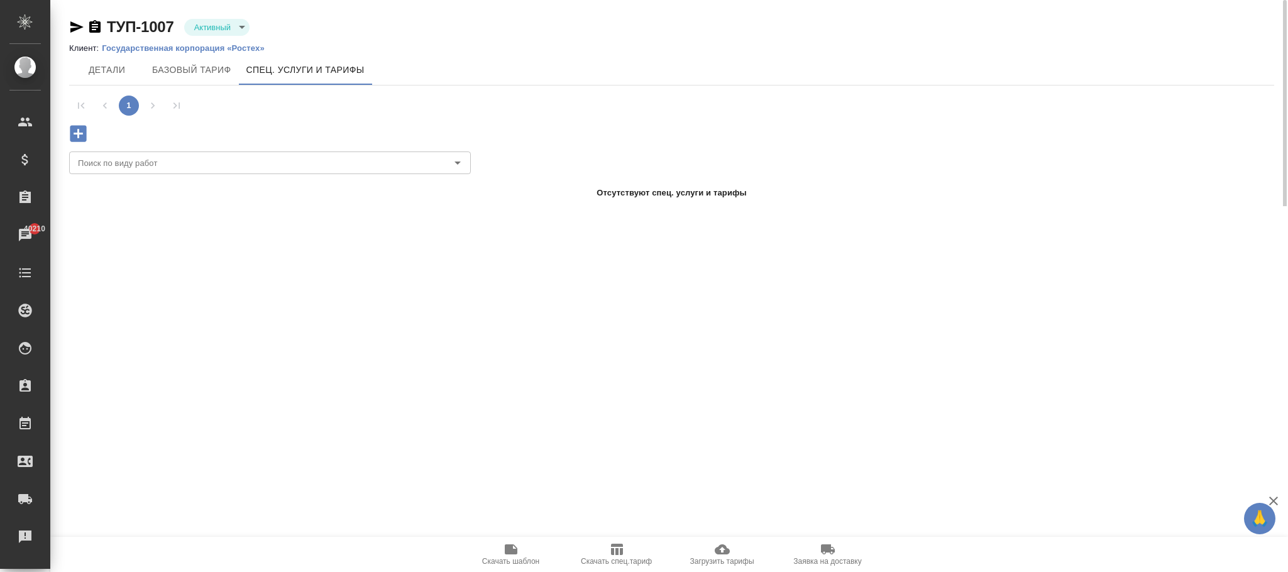
click at [76, 136] on icon "button" at bounding box center [78, 133] width 16 height 16
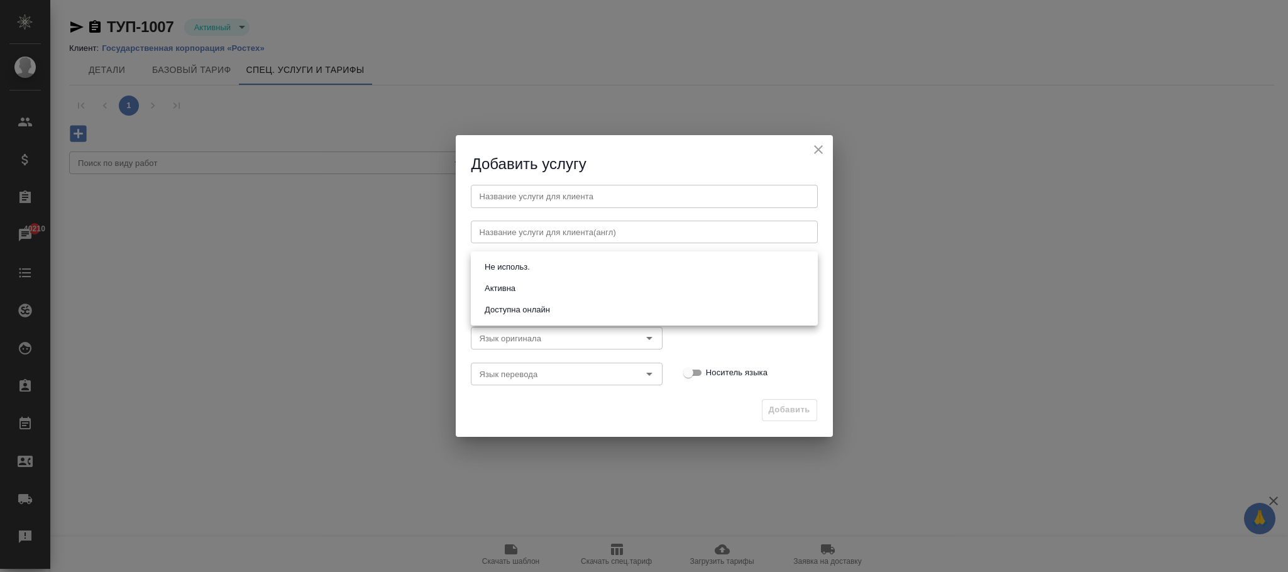
click at [510, 259] on body "🙏 .cls-1 fill:#fff; AWATERA Фокина Наталья n.fokina Клиенты Спецификации Заказы…" at bounding box center [644, 286] width 1288 height 572
click at [504, 285] on button "Активна" at bounding box center [500, 289] width 38 height 14
type input "active"
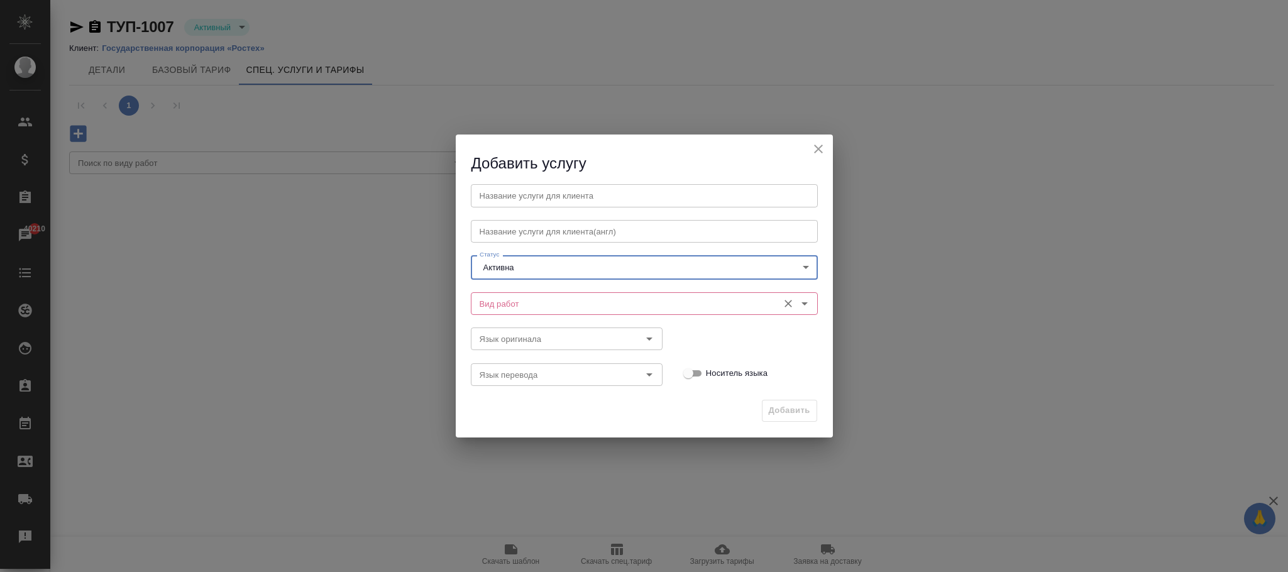
click at [506, 308] on input "Вид работ" at bounding box center [623, 303] width 297 height 15
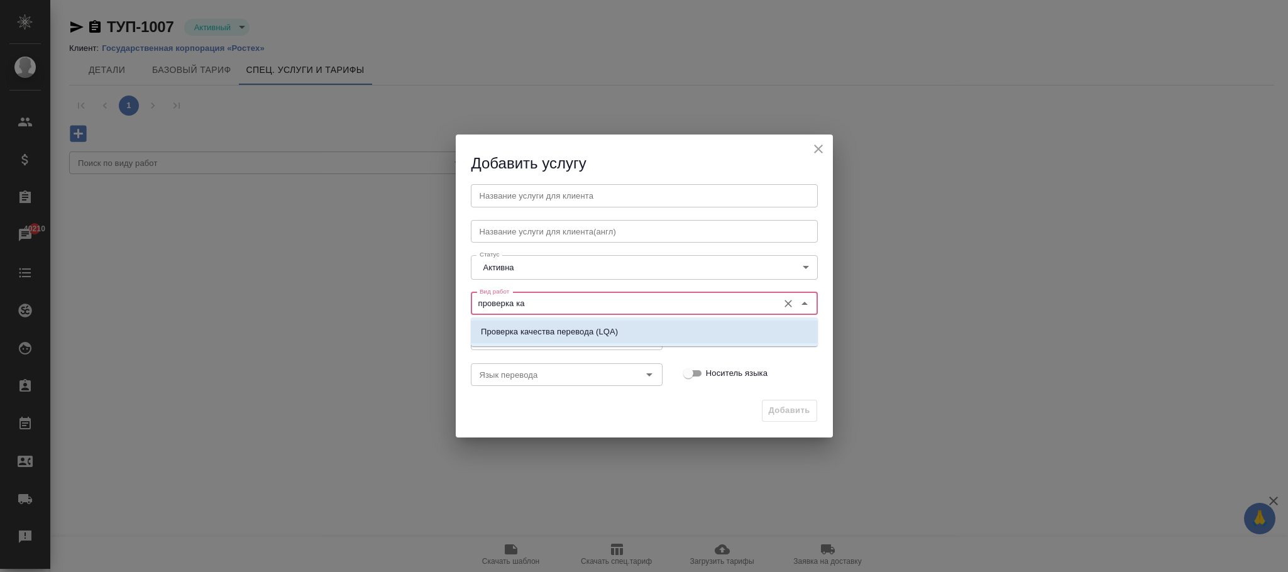
click at [580, 323] on li "Проверка качества перевода (LQA)" at bounding box center [644, 332] width 347 height 23
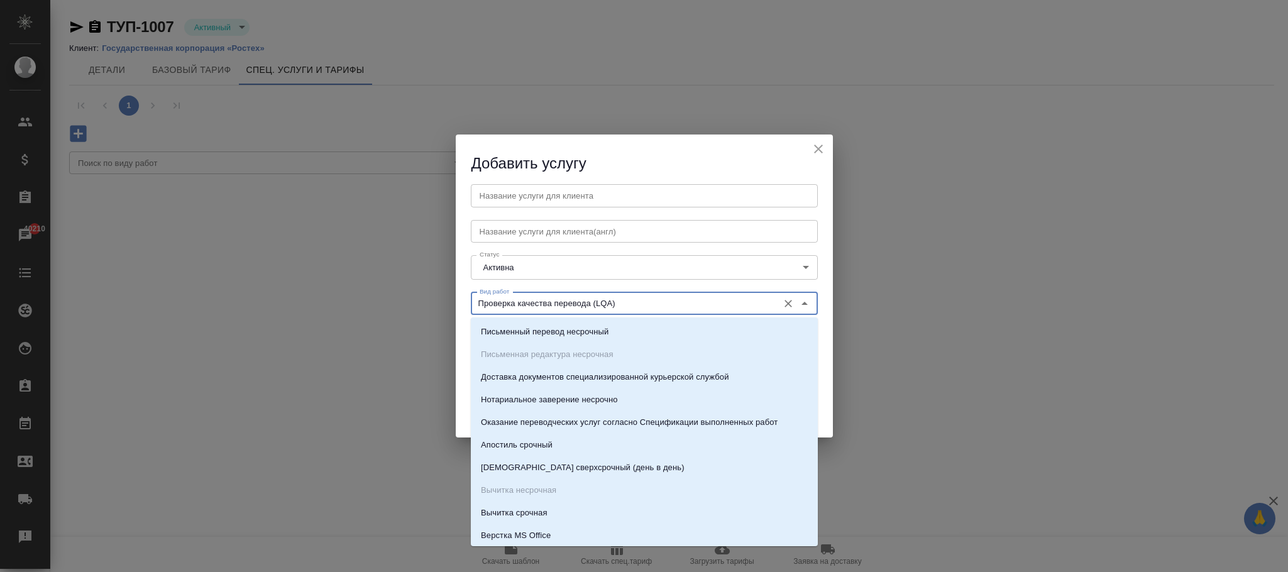
drag, startPoint x: 629, startPoint y: 302, endPoint x: 487, endPoint y: 287, distance: 142.2
click at [468, 287] on div "Вид работ Проверка качества перевода (LQA) Вид работ" at bounding box center [644, 302] width 372 height 55
type input "Проверка качества перевода (LQA)"
drag, startPoint x: 556, startPoint y: 195, endPoint x: 568, endPoint y: 197, distance: 11.5
click input "text"
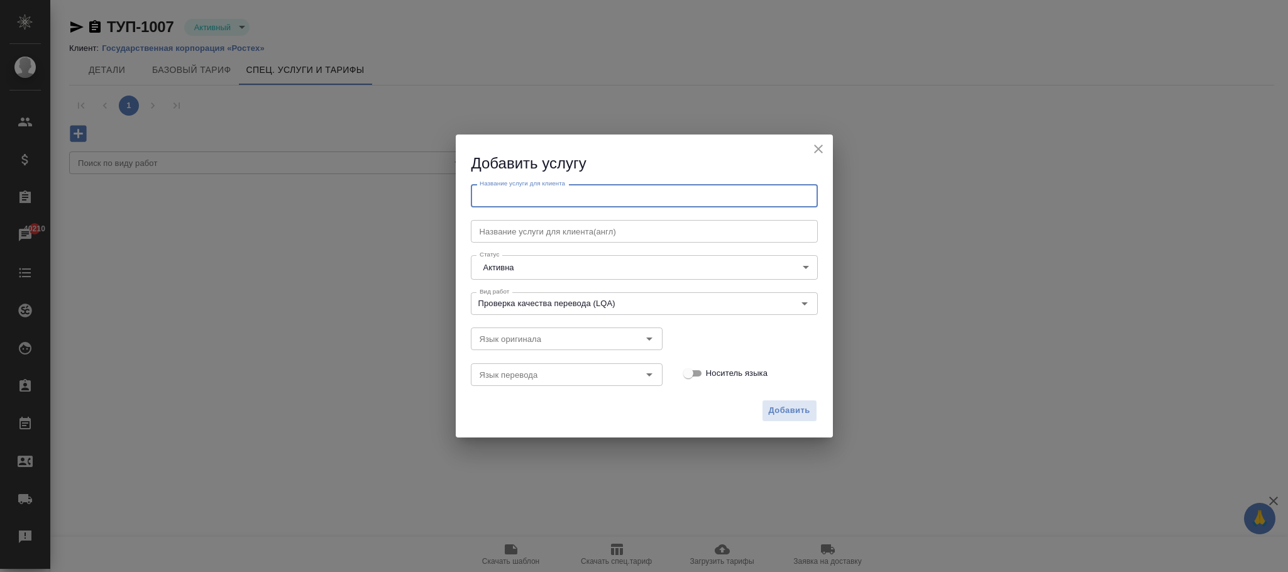
paste input "Проверка качества перевода (LQA)"
type input "Проверка качества перевода (LQA)"
click span "Добавить"
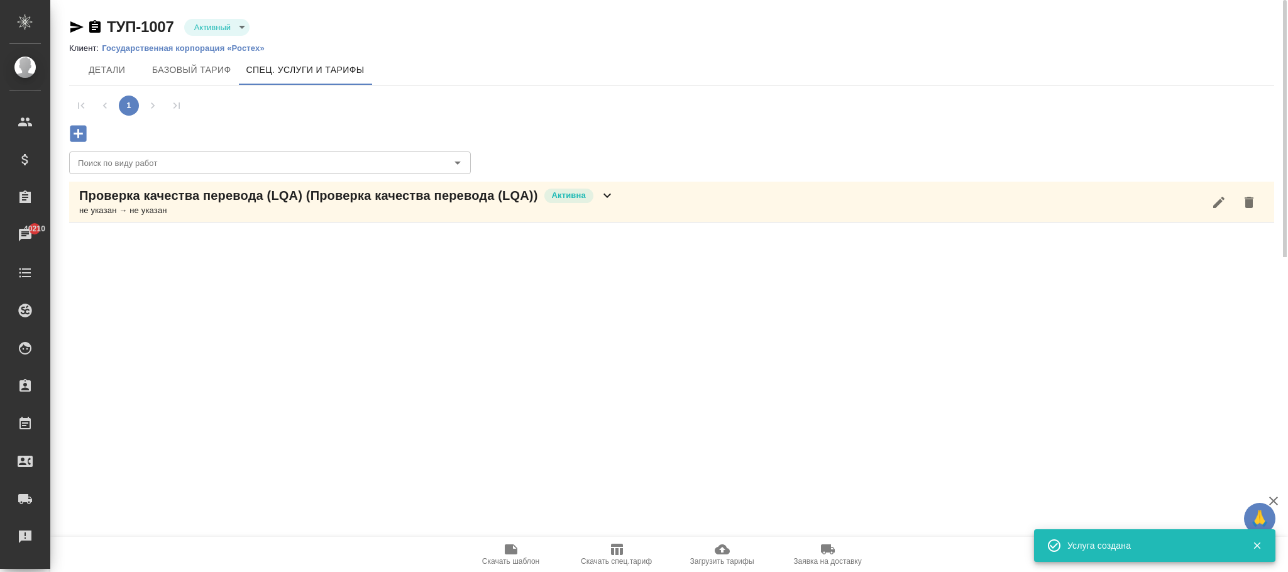
drag, startPoint x: 606, startPoint y: 198, endPoint x: 578, endPoint y: 265, distance: 72.4
click icon
click button "button"
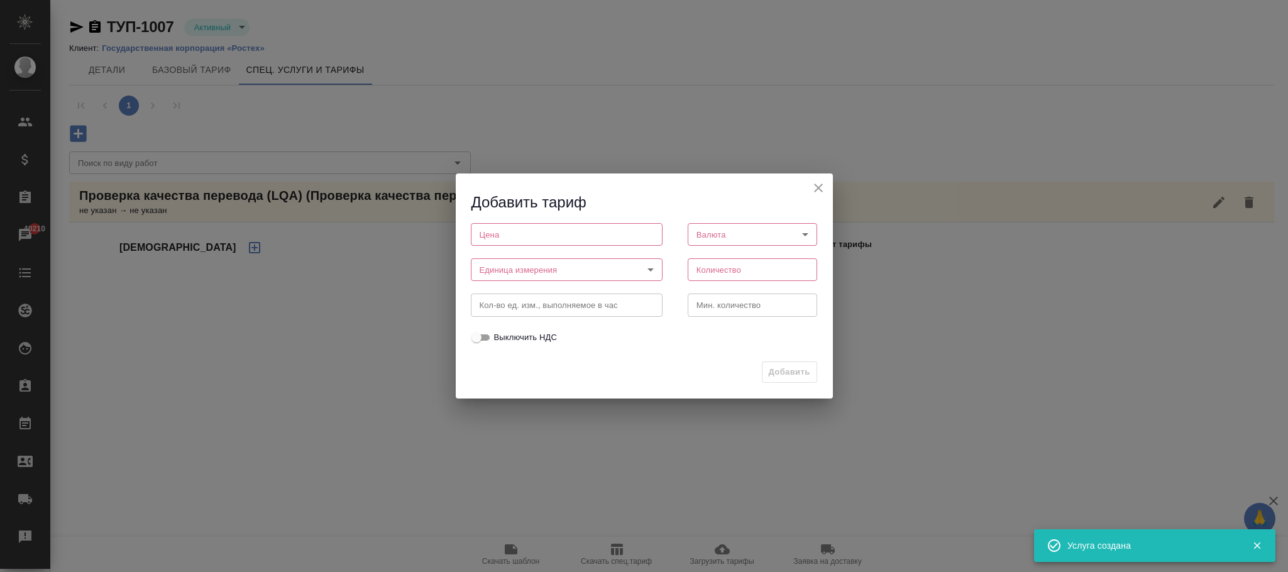
click input "number"
type input "0"
click body "🙏 .cls-1 fill:#fff; AWATERA Фокина Наталья n.fokina Клиенты Спецификации Заказы…"
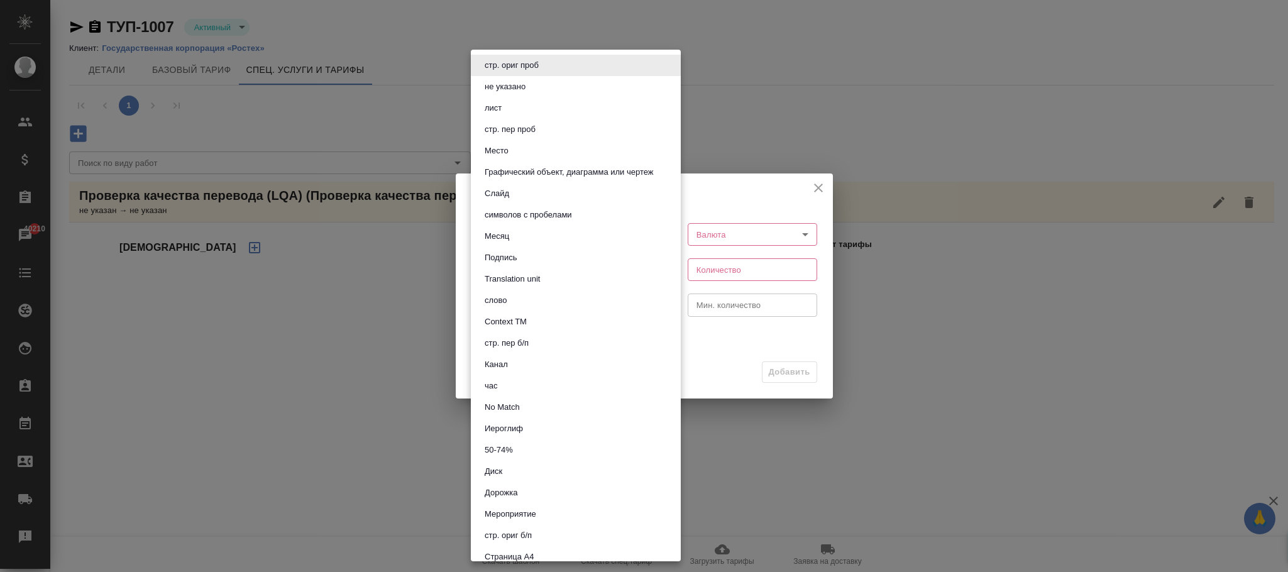
click li "час"
type input "5a8b1489cc6b4906c91bfd93"
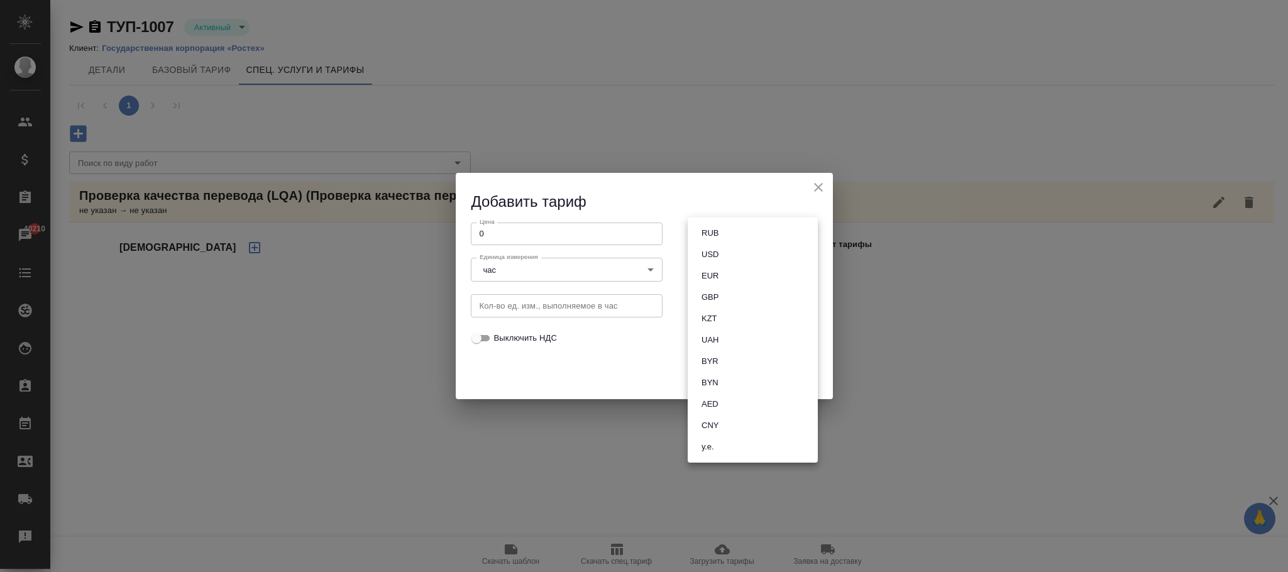
click body "🙏 .cls-1 fill:#fff; AWATERA Фокина Наталья n.fokina Клиенты Спецификации Заказы…"
click li "RUB"
type input "RUB"
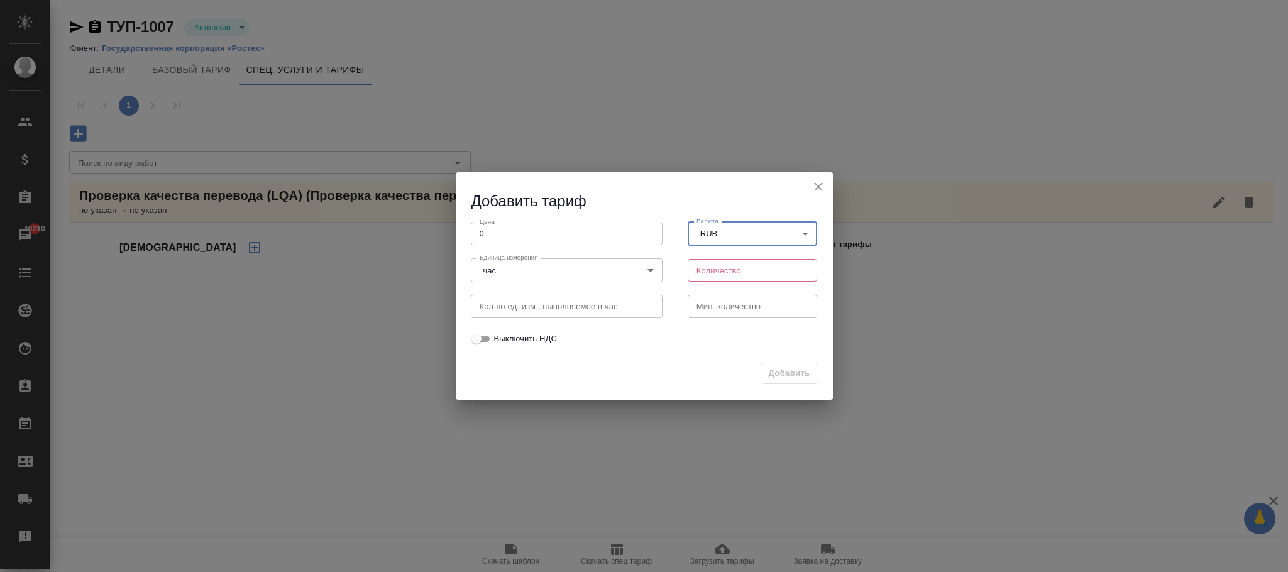
click input "number"
type input "1"
click span "Добавить"
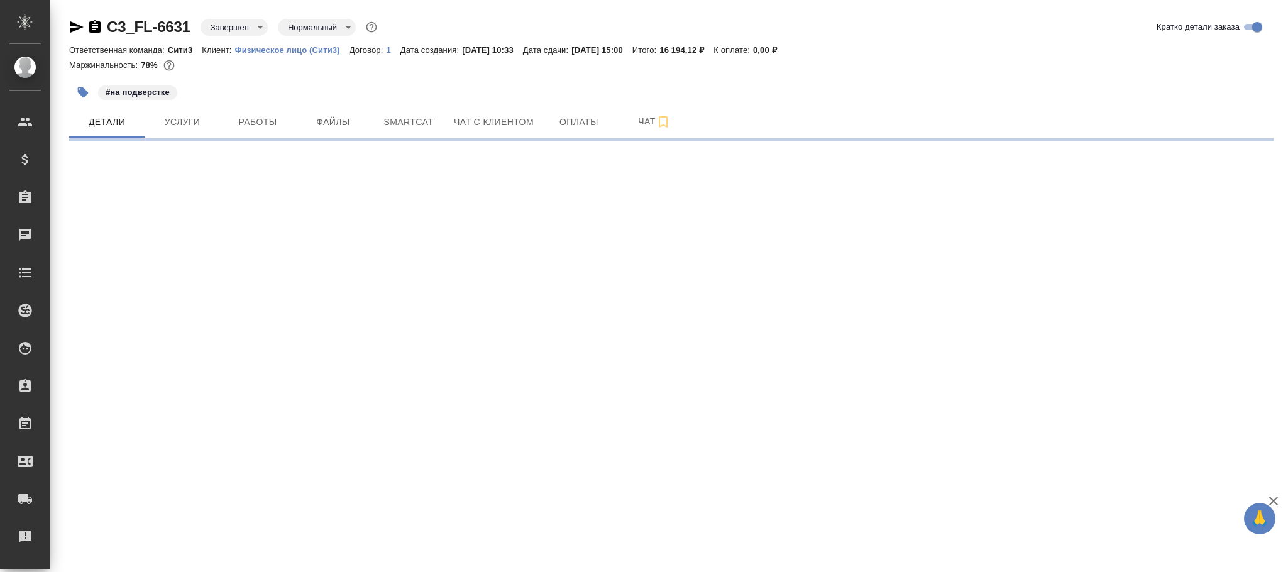
click at [241, 32] on body "🙏 .cls-1 fill:#fff; AWATERA [PERSON_NAME]fokina Клиенты Спецификации Заказы Чат…" at bounding box center [644, 286] width 1288 height 572
select select "RU"
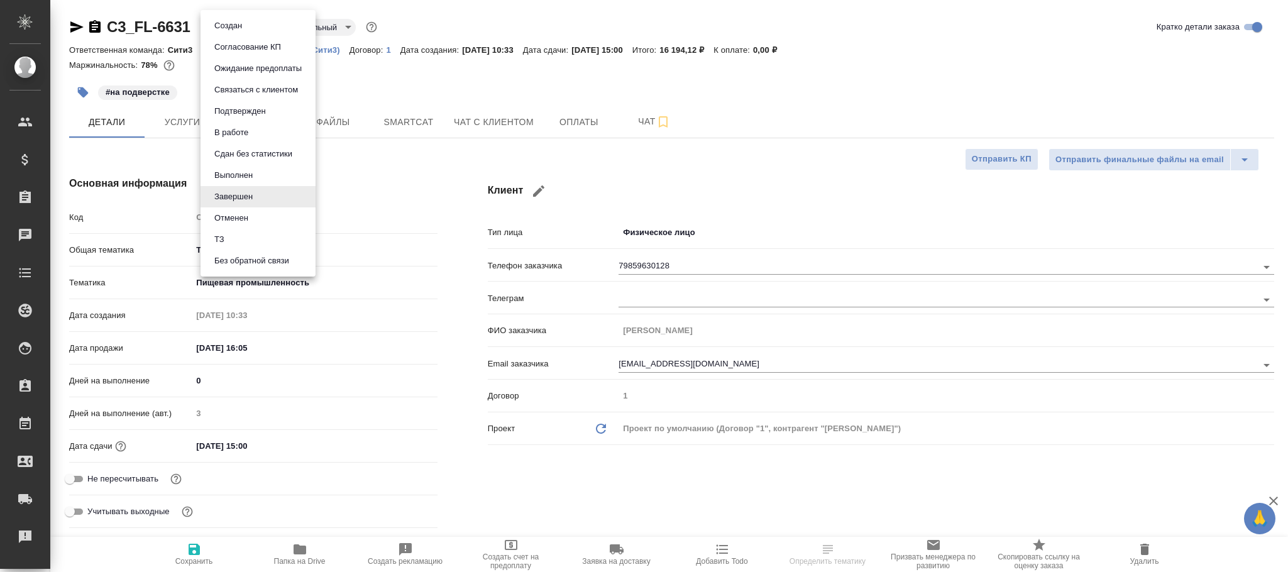
type textarea "x"
click at [238, 174] on button "Выполнен" at bounding box center [234, 176] width 46 height 14
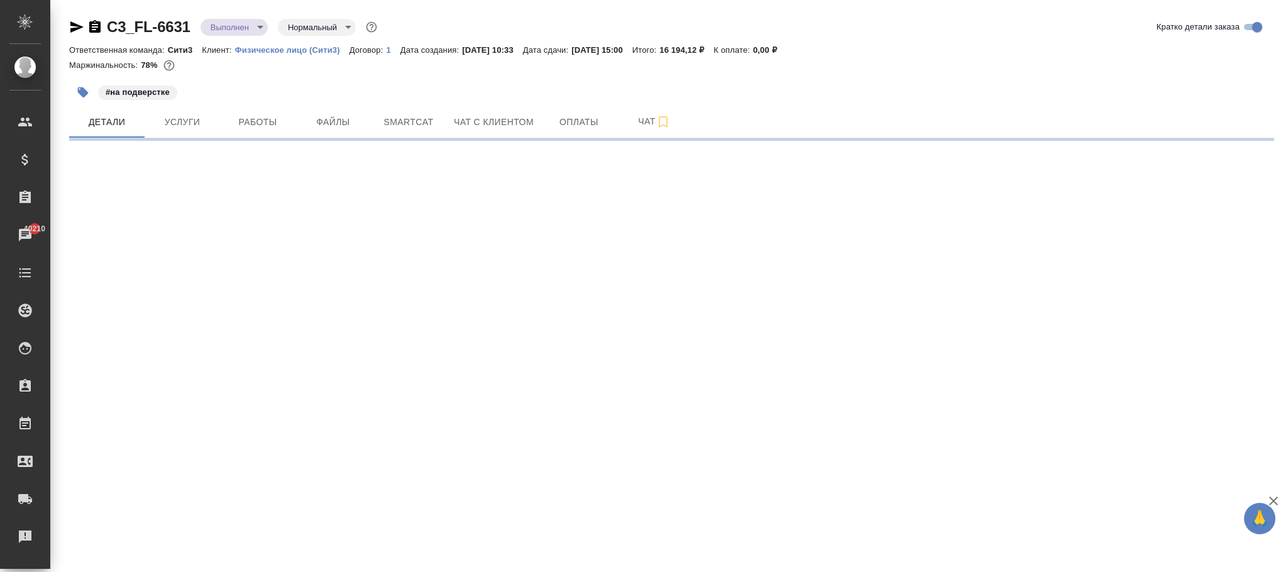
select select "RU"
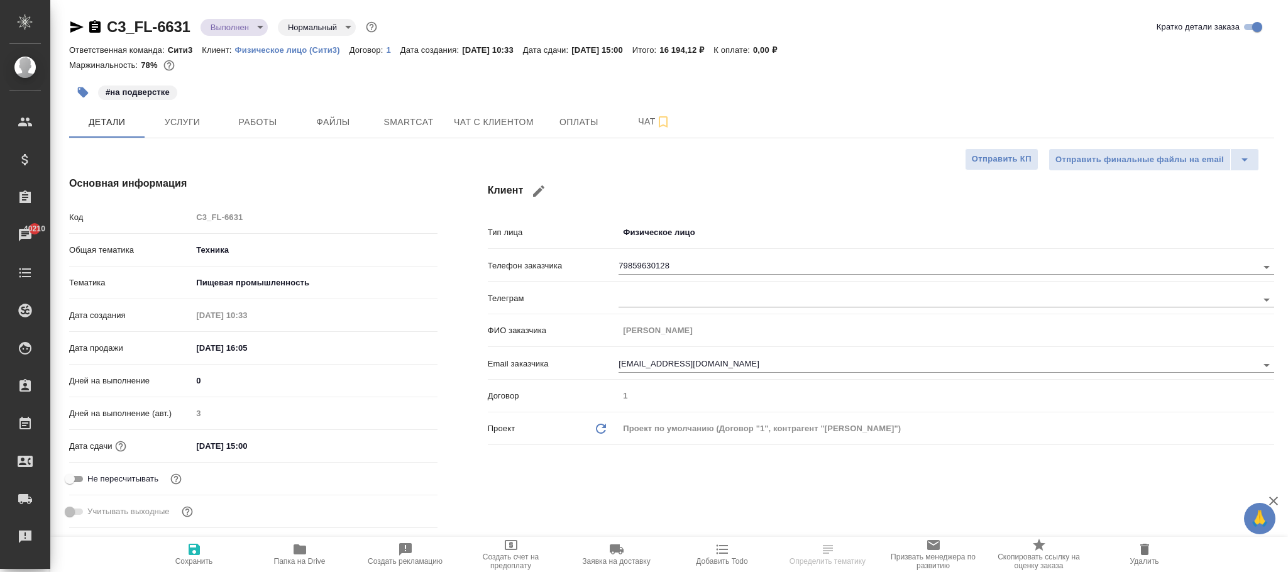
type textarea "x"
click at [202, 541] on button "Сохранить" at bounding box center [194, 554] width 106 height 35
type textarea "x"
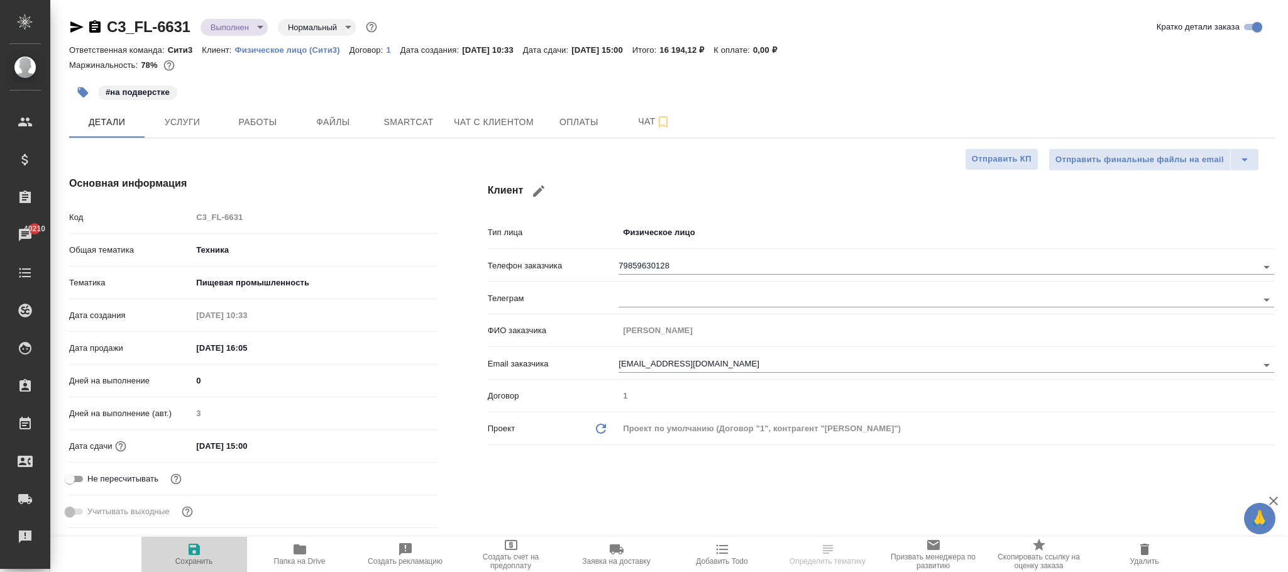
type textarea "x"
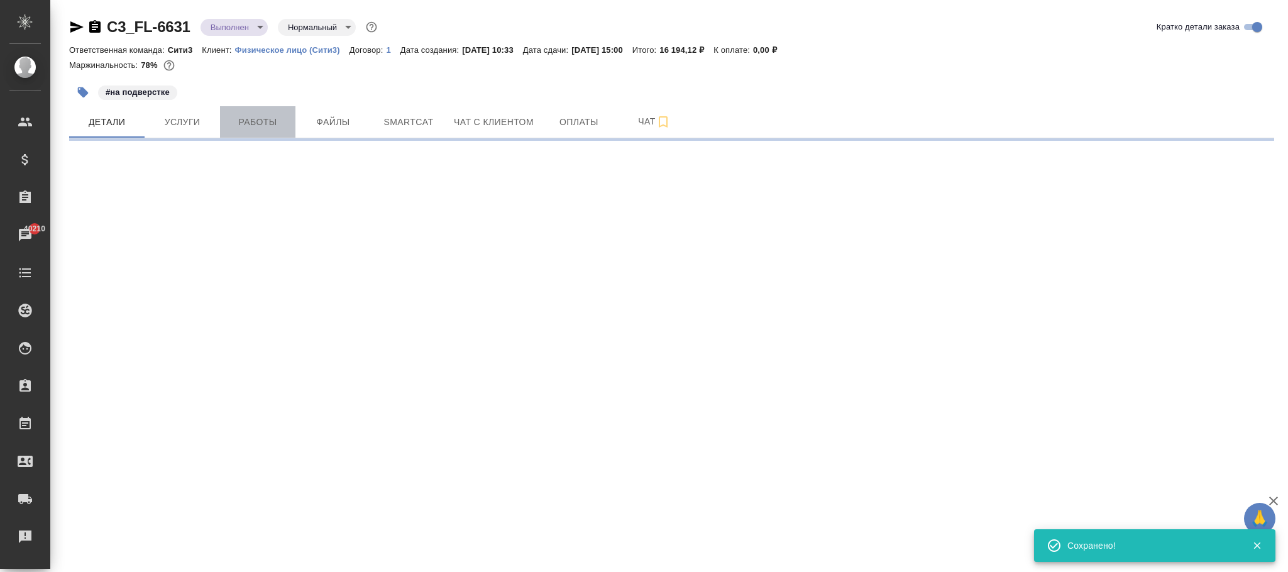
click at [268, 121] on span "Работы" at bounding box center [258, 122] width 60 height 16
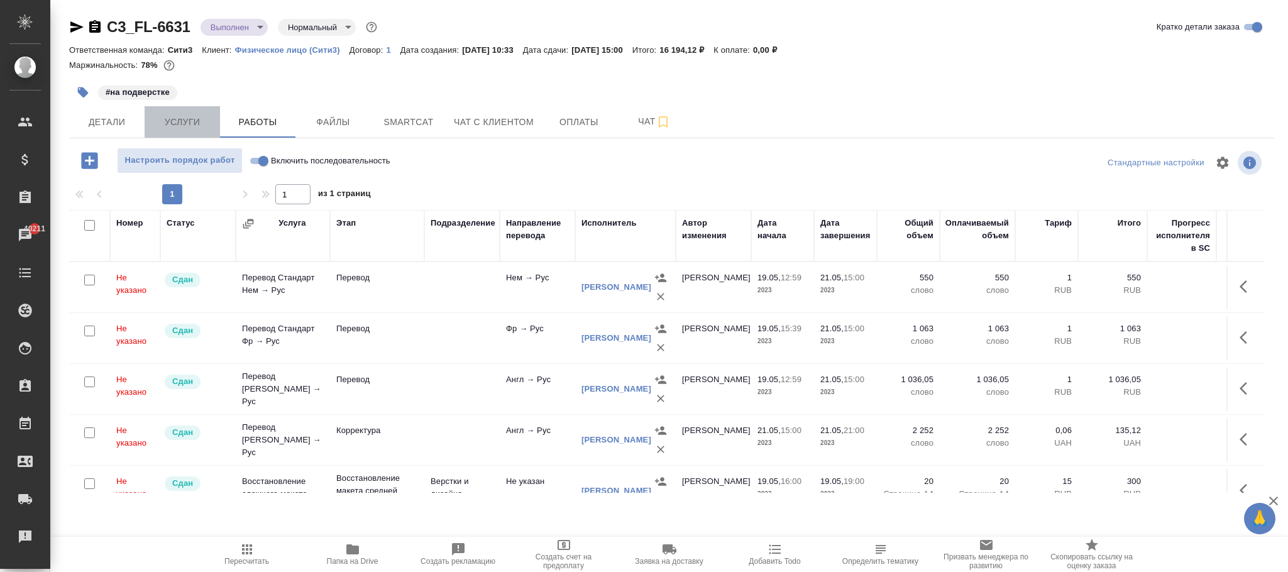
click at [187, 123] on span "Услуги" at bounding box center [182, 122] width 60 height 16
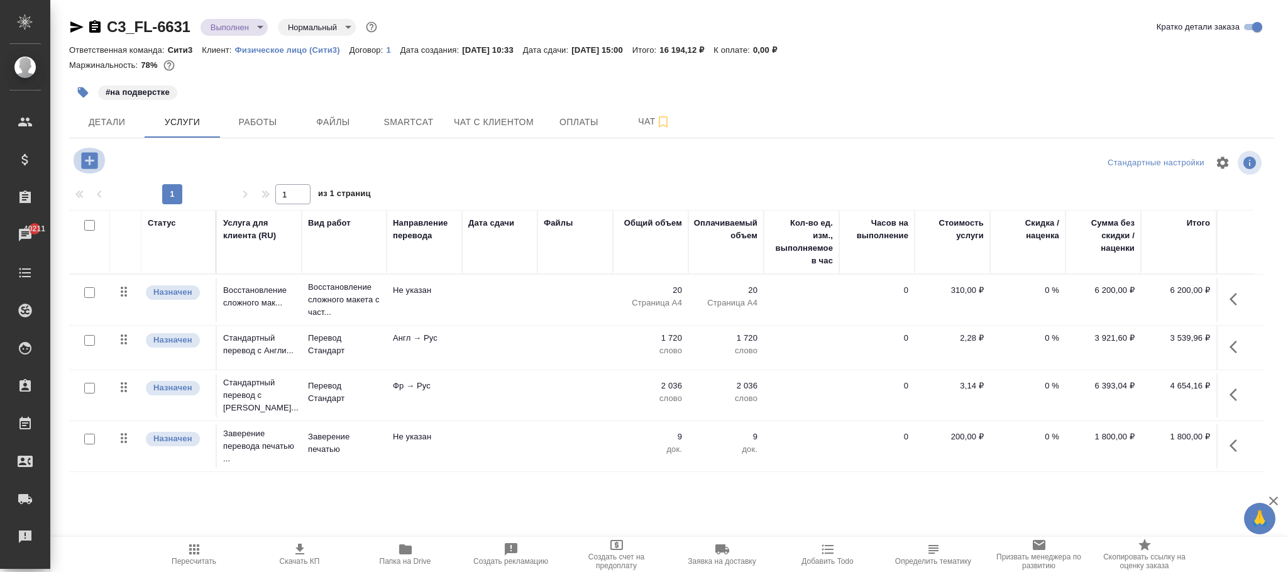
click at [92, 155] on icon "button" at bounding box center [89, 160] width 16 height 16
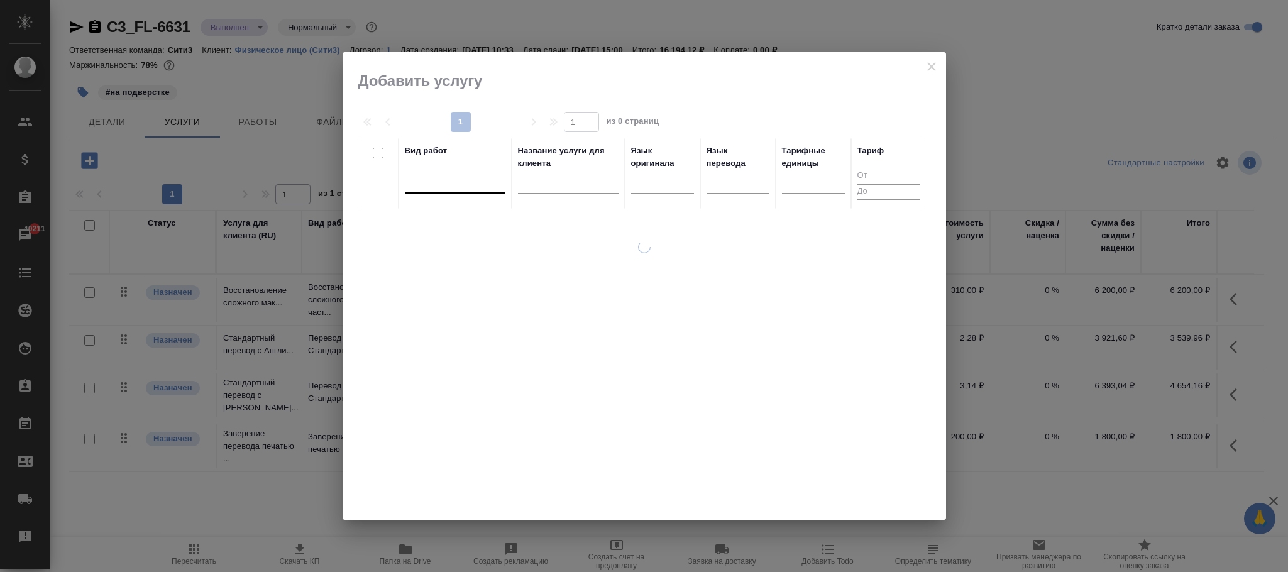
click at [458, 185] on div at bounding box center [455, 181] width 101 height 18
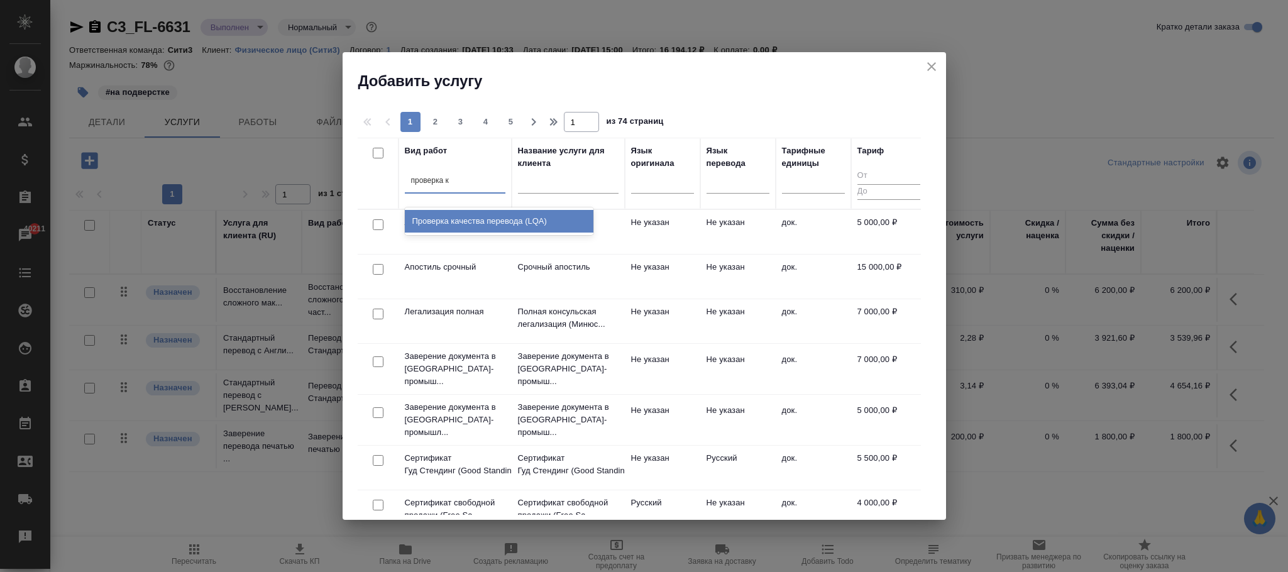
type input "проверка ка"
drag, startPoint x: 480, startPoint y: 217, endPoint x: 519, endPoint y: 219, distance: 39.0
click at [482, 217] on div "Проверка качества перевода (LQA)" at bounding box center [499, 221] width 189 height 23
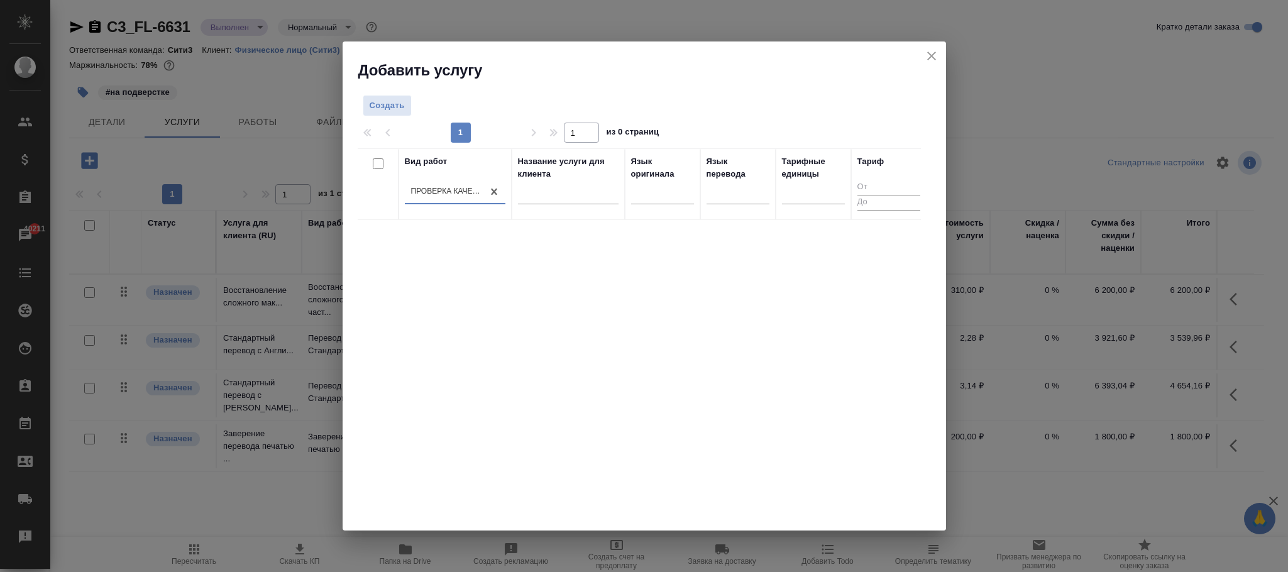
click at [930, 53] on icon "close" at bounding box center [931, 56] width 9 height 9
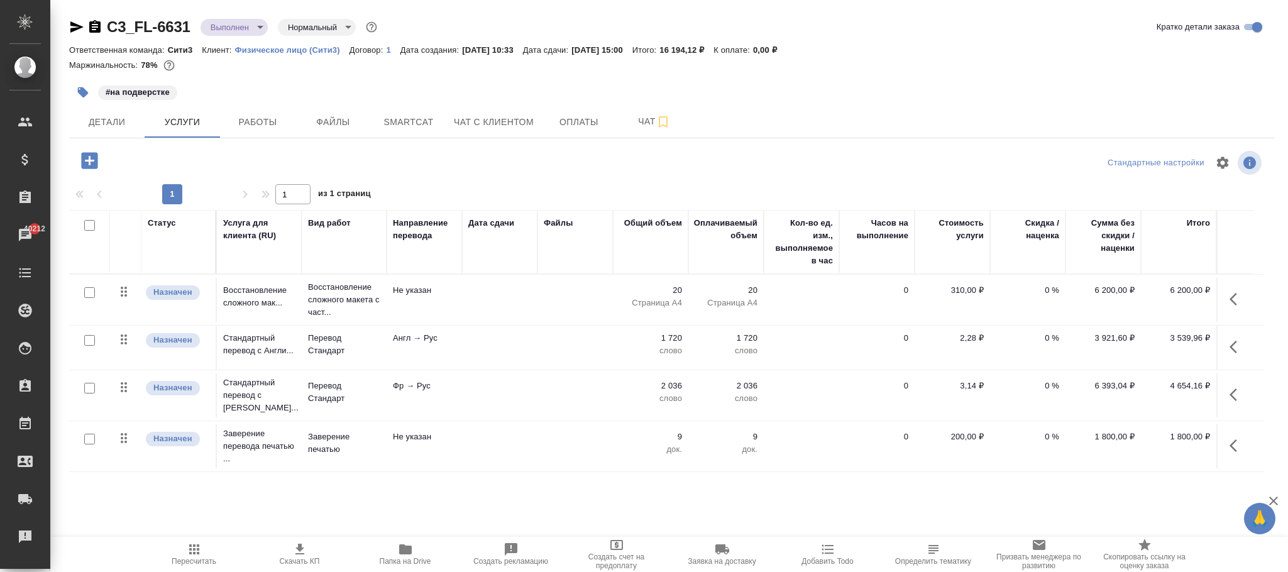
click at [387, 49] on p "1" at bounding box center [393, 49] width 14 height 9
click at [87, 158] on icon "button" at bounding box center [89, 160] width 16 height 16
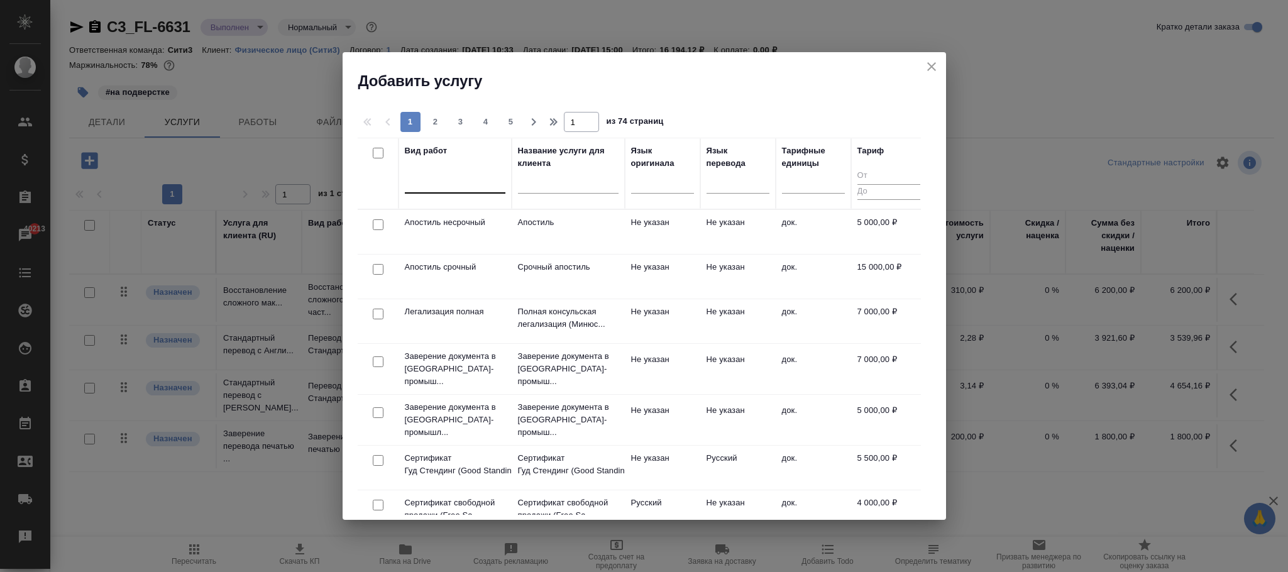
click at [442, 174] on div at bounding box center [455, 181] width 101 height 18
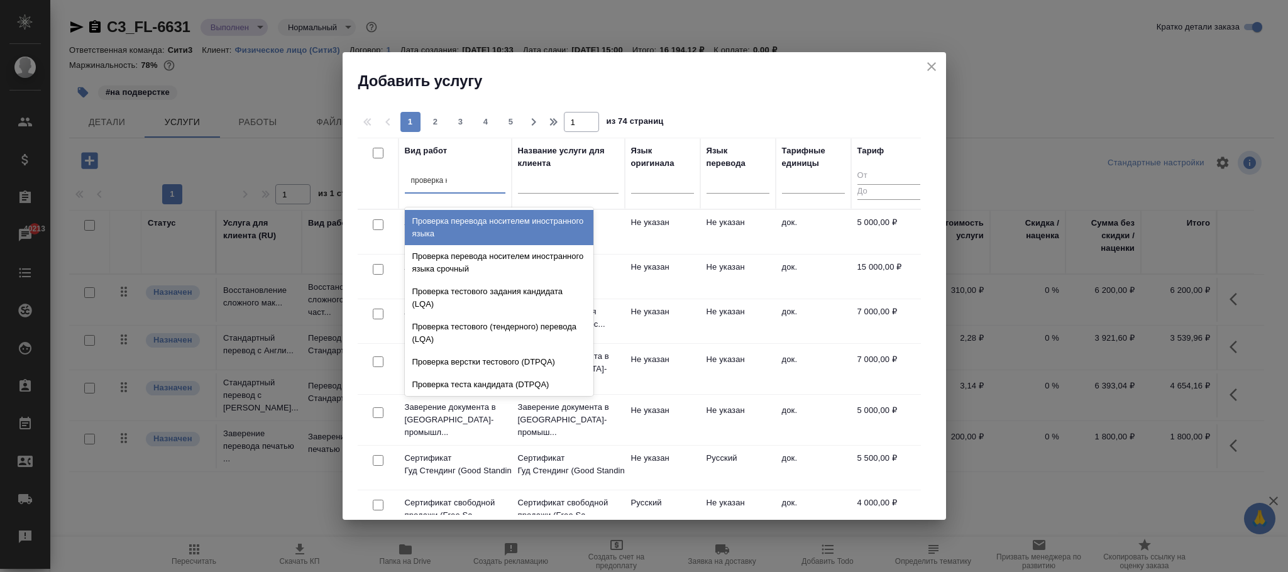
type input "проверка ка"
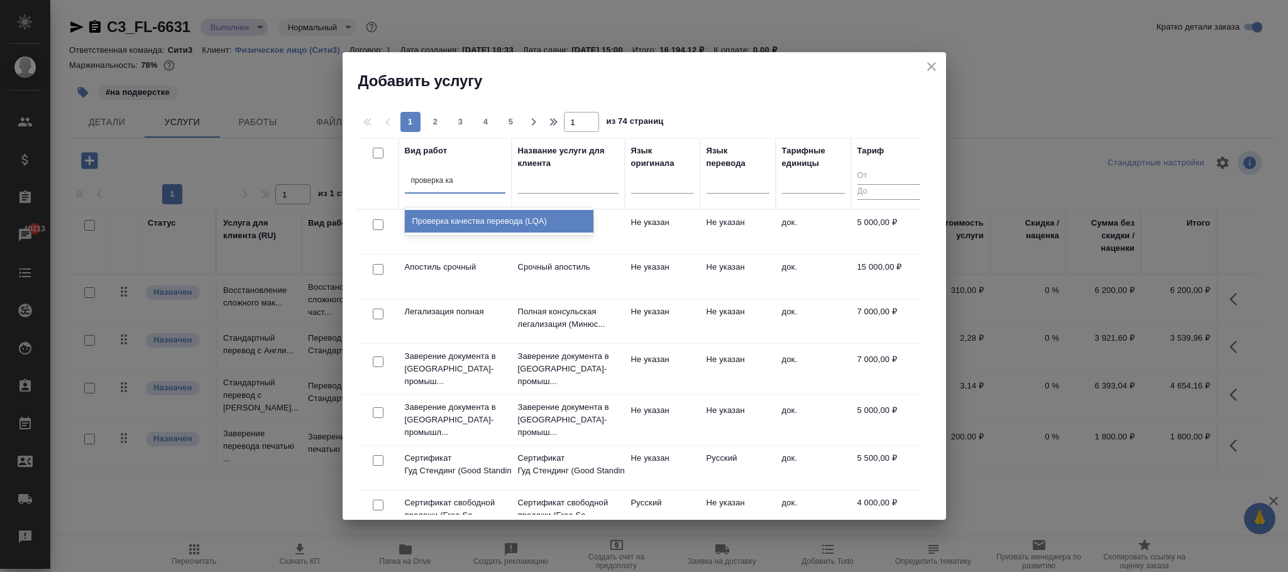
click at [514, 229] on div "Проверка качества перевода (LQA)" at bounding box center [499, 221] width 189 height 23
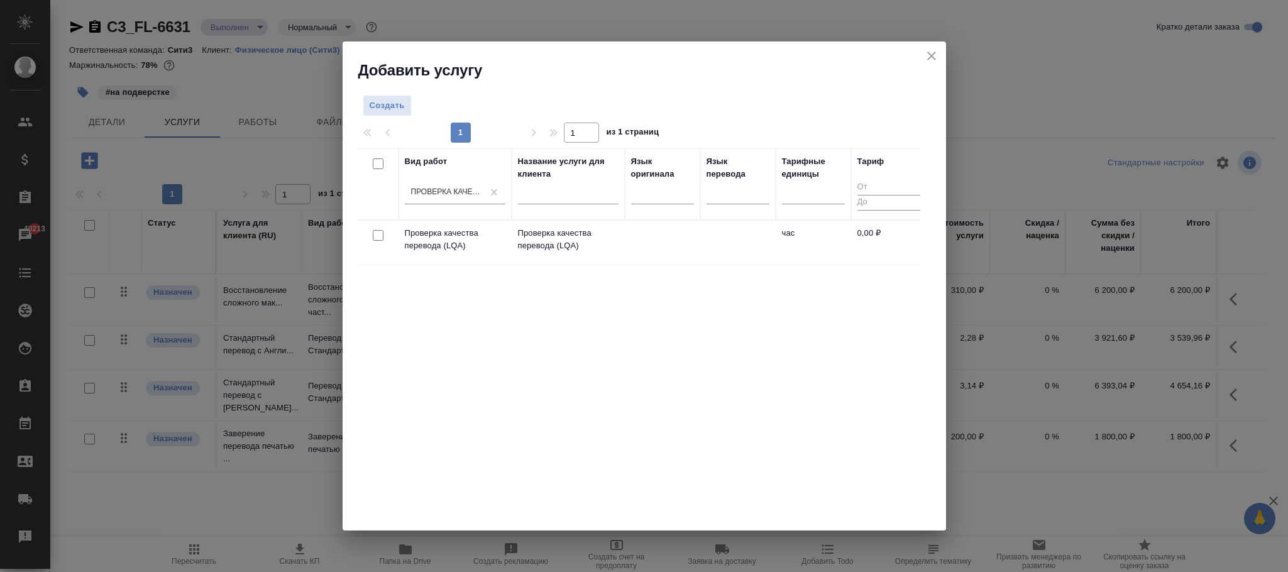
click at [650, 242] on td at bounding box center [662, 243] width 75 height 44
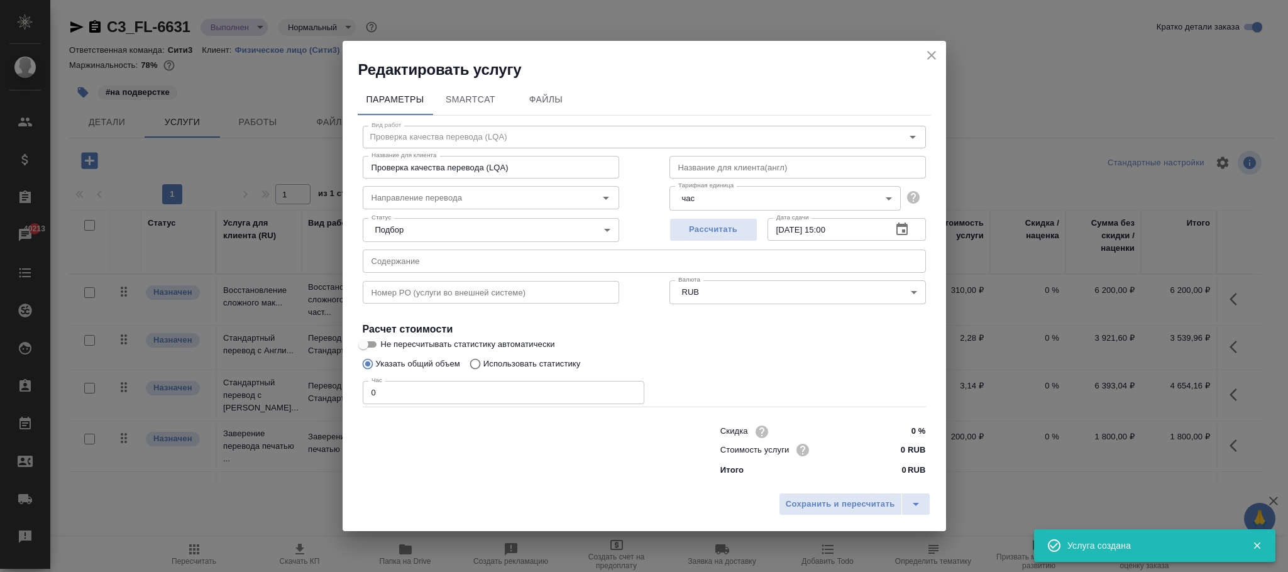
drag, startPoint x: 393, startPoint y: 398, endPoint x: 268, endPoint y: 392, distance: 125.3
click at [268, 392] on div "Редактировать услугу Параметры SmartCat Файлы Вид работ Проверка качества перев…" at bounding box center [644, 286] width 1288 height 572
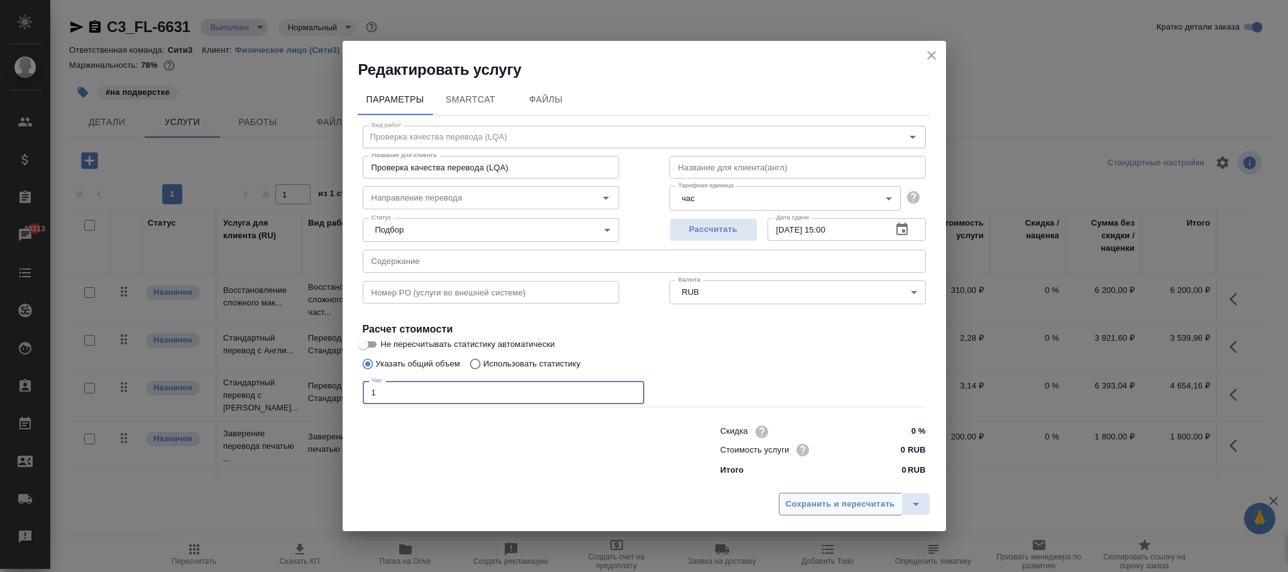
type input "1"
click at [838, 502] on span "Сохранить и пересчитать" at bounding box center [840, 504] width 109 height 14
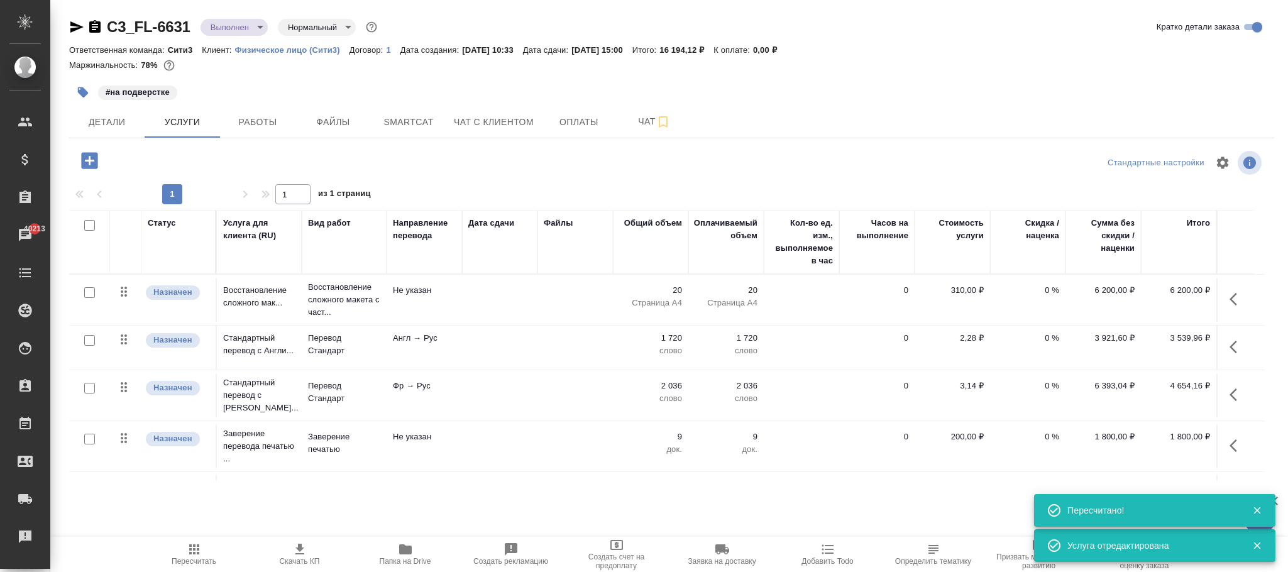
scroll to position [58, 0]
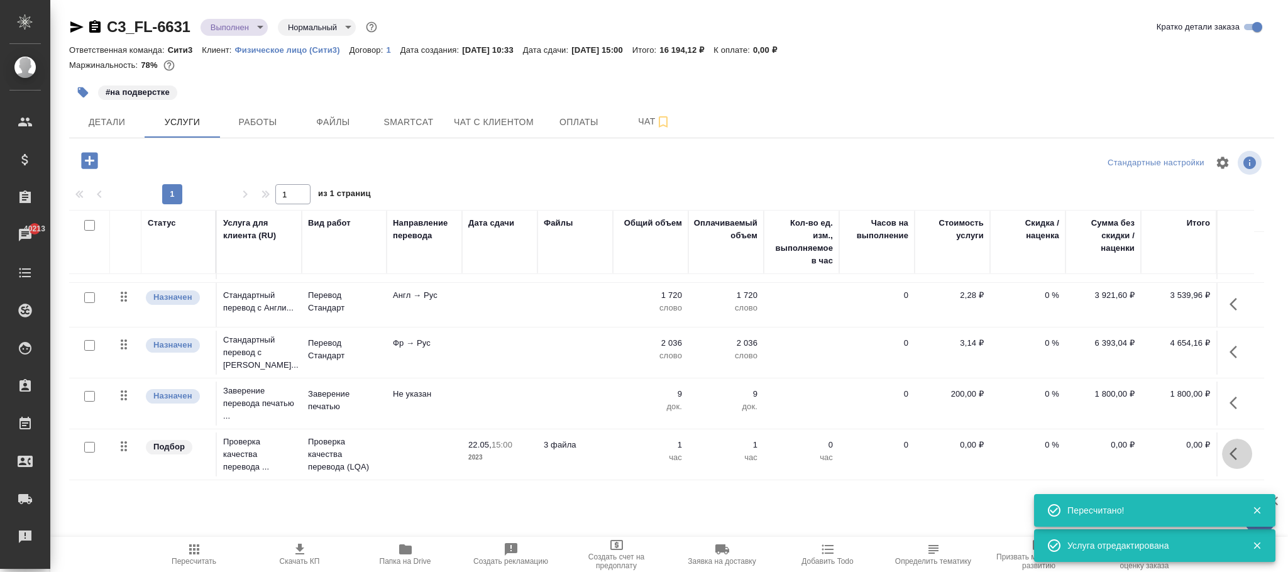
click at [1234, 446] on icon "button" at bounding box center [1237, 453] width 15 height 15
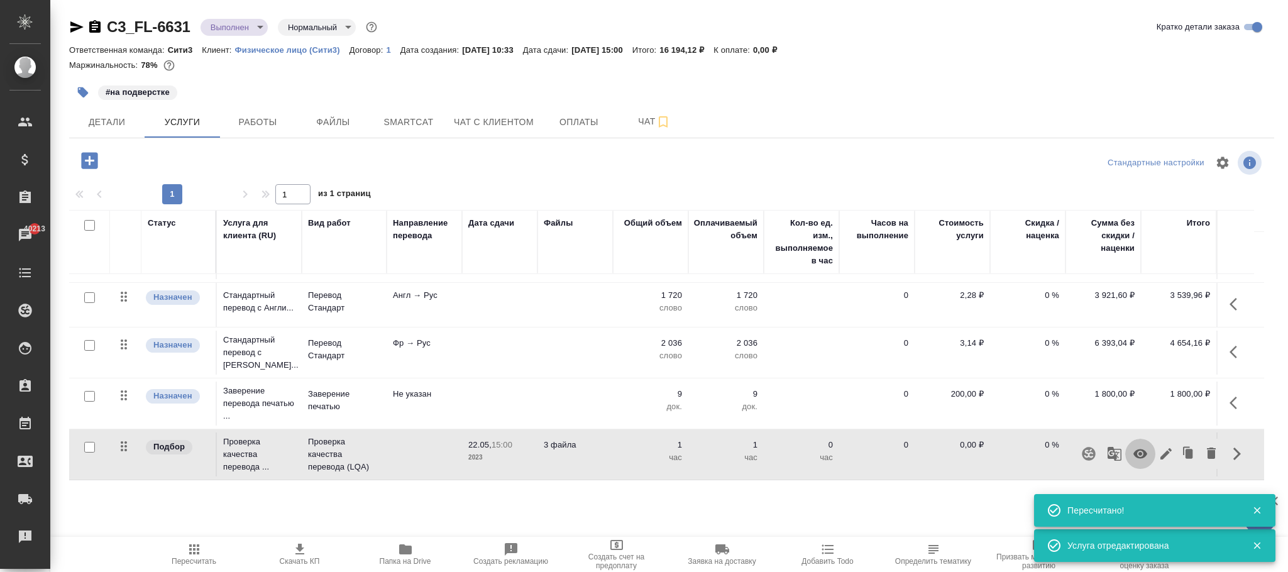
click at [1134, 450] on icon "button" at bounding box center [1141, 454] width 14 height 9
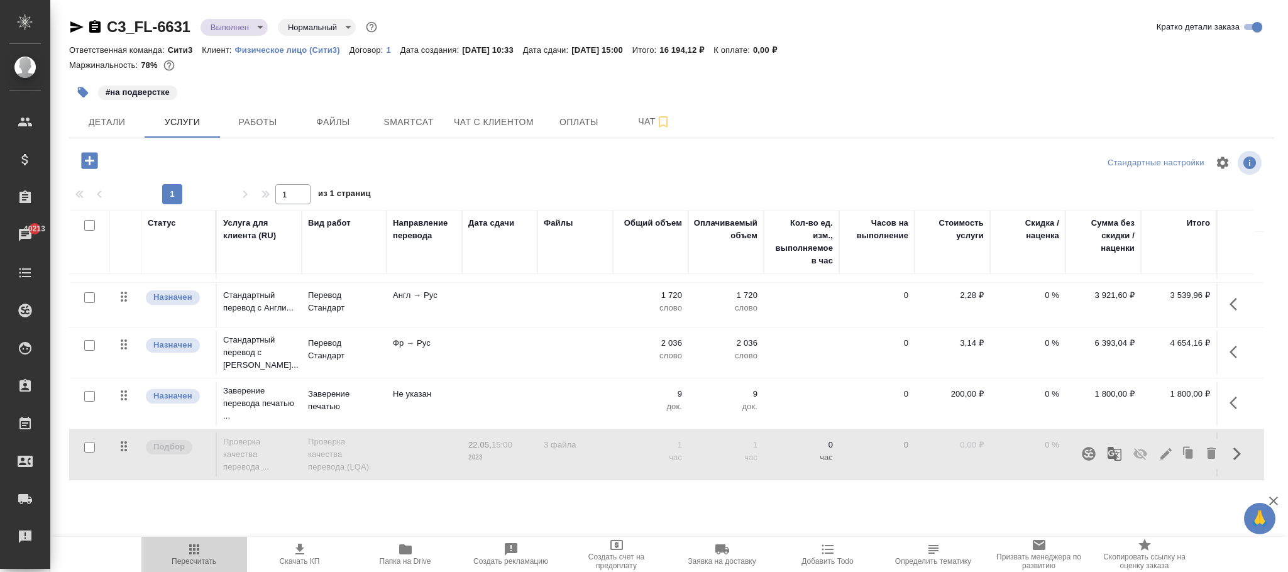
click at [204, 551] on span "Пересчитать" at bounding box center [194, 554] width 91 height 24
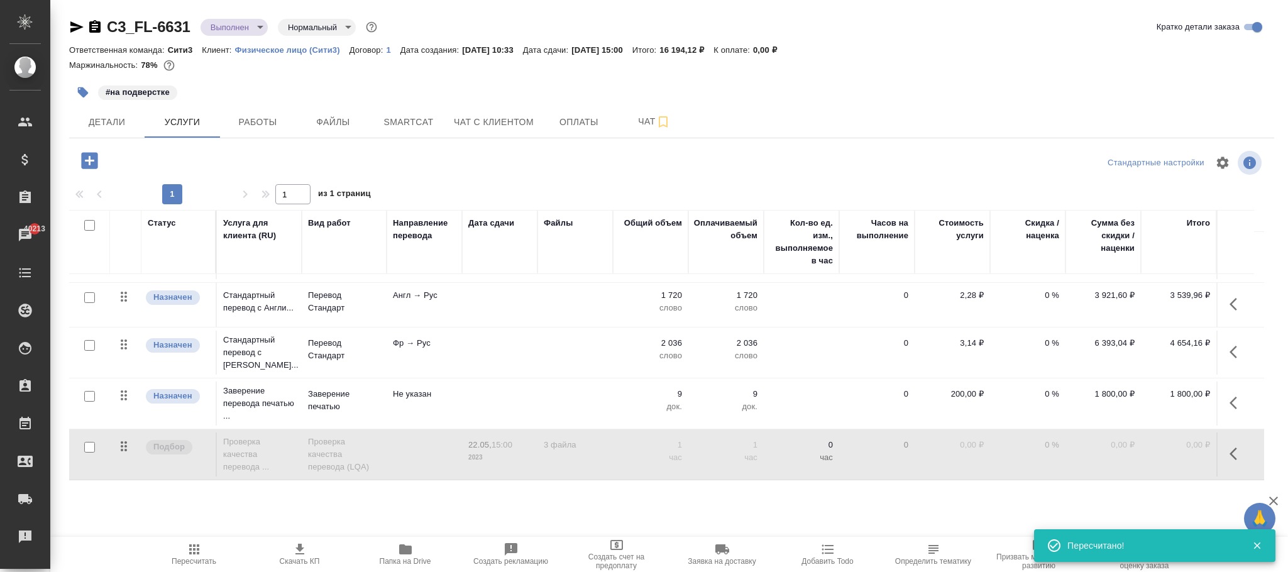
click at [853, 442] on td "0" at bounding box center [876, 455] width 75 height 44
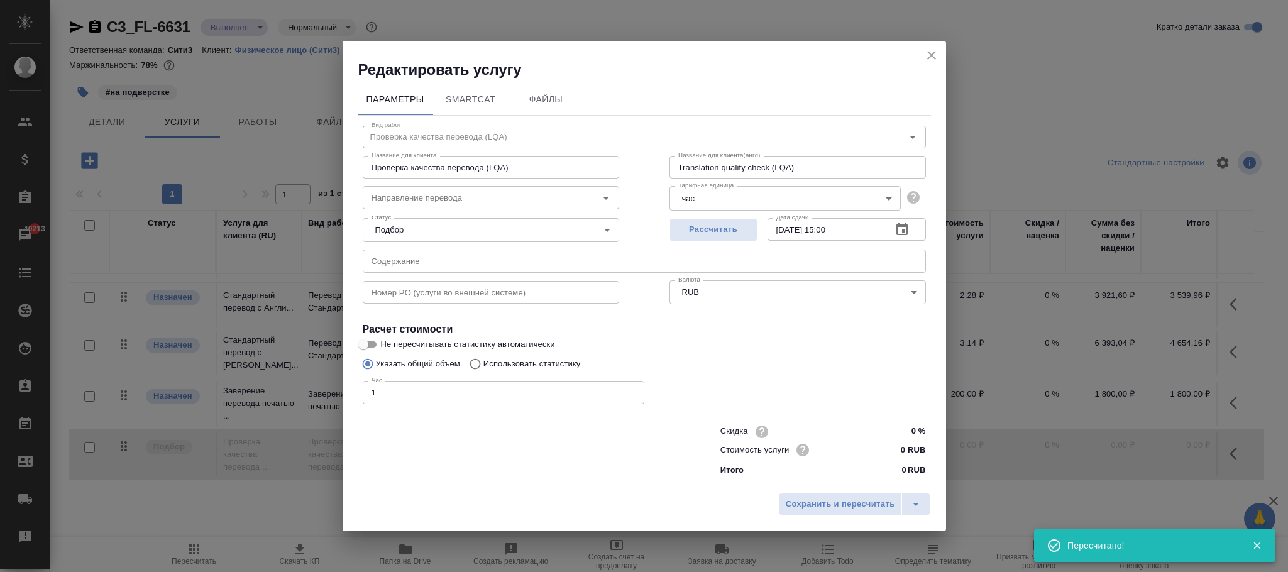
click at [868, 221] on input "[DATE] 15:00" at bounding box center [825, 229] width 114 height 23
drag, startPoint x: 866, startPoint y: 221, endPoint x: 679, endPoint y: 206, distance: 188.0
click at [679, 206] on div "Вид работ Проверка качества перевода (LQA) Вид работ Название для клиента Прове…" at bounding box center [644, 299] width 573 height 367
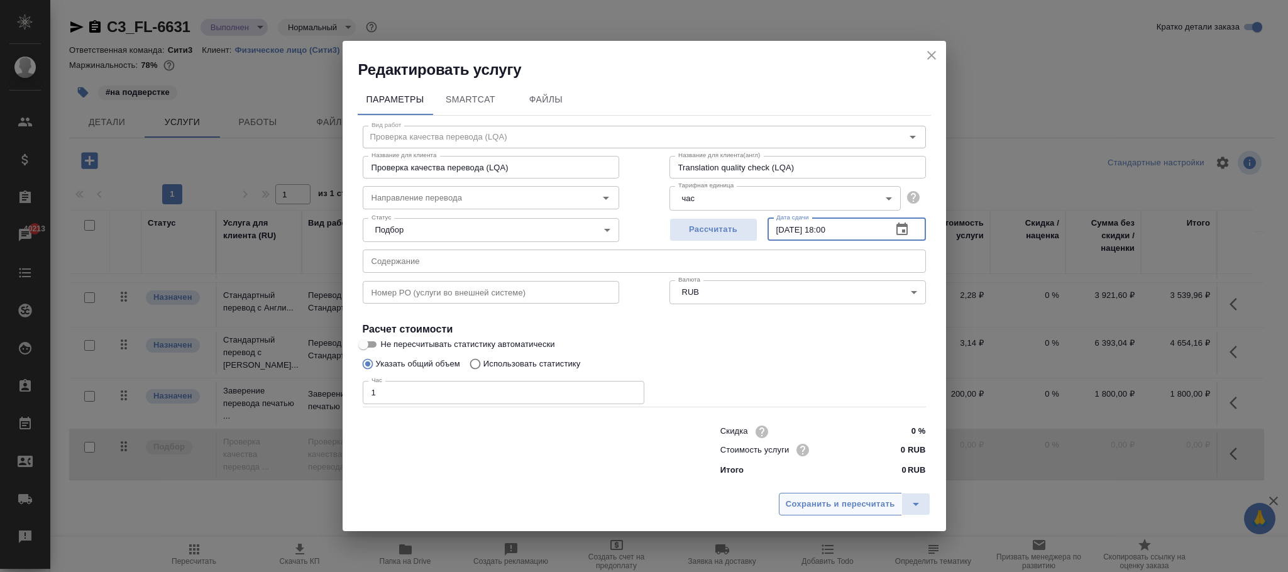
type input "[DATE] 18:00"
click at [839, 506] on span "Сохранить и пересчитать" at bounding box center [840, 504] width 109 height 14
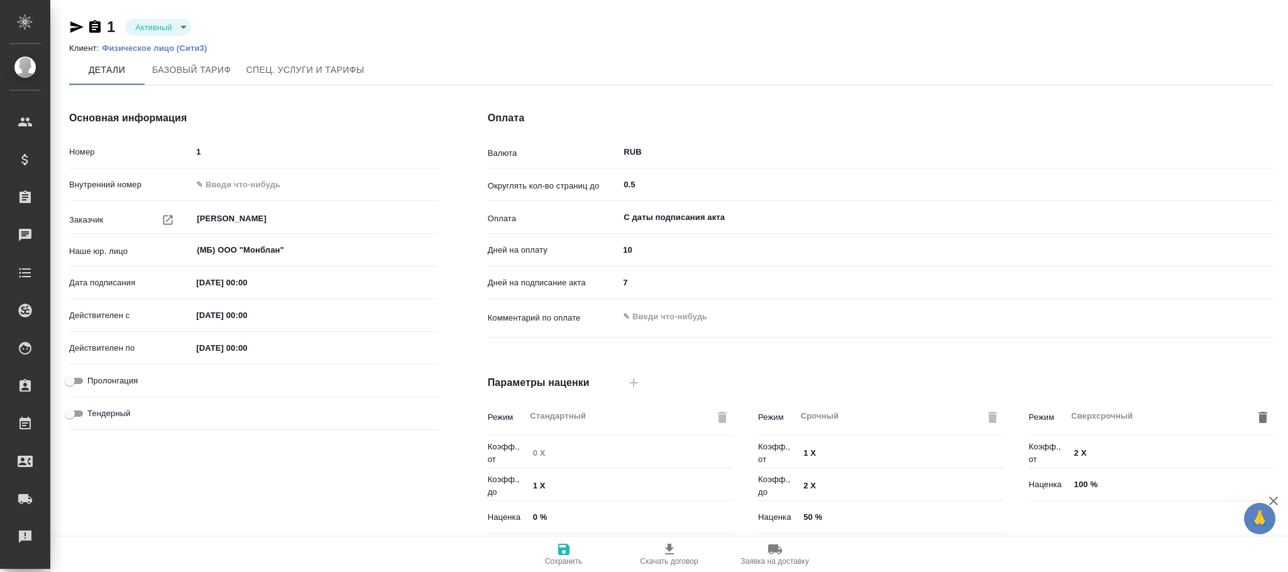
click at [325, 45] on ol "Клиент: Физическое лицо (Сити3)" at bounding box center [671, 48] width 1205 height 13
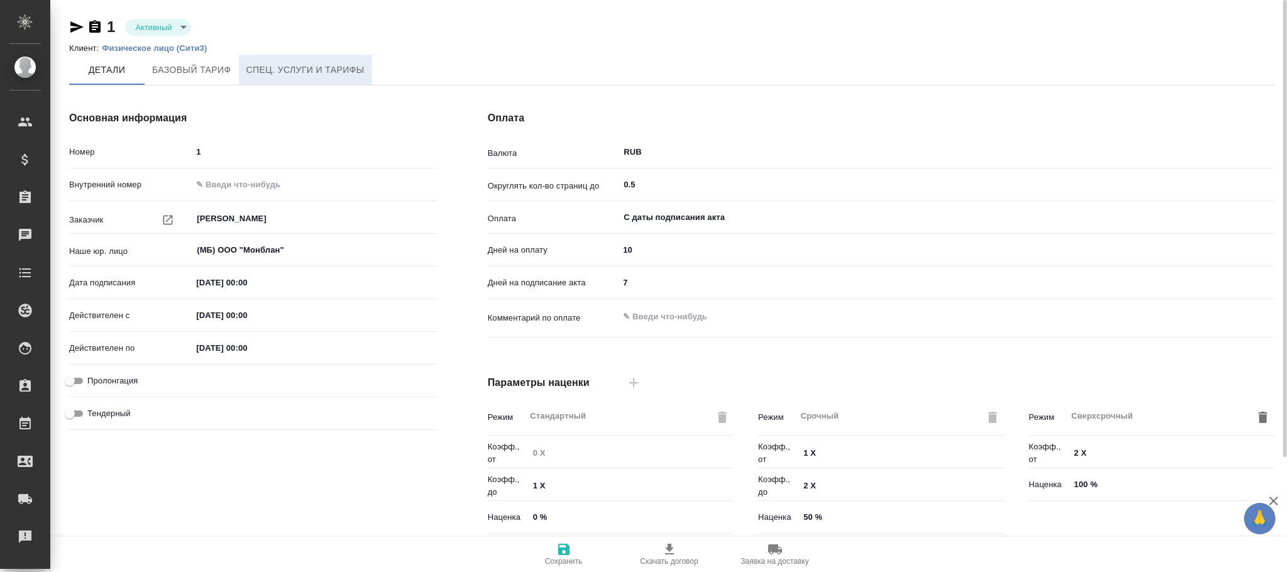
click at [324, 65] on span "Спец. услуги и тарифы" at bounding box center [305, 70] width 118 height 16
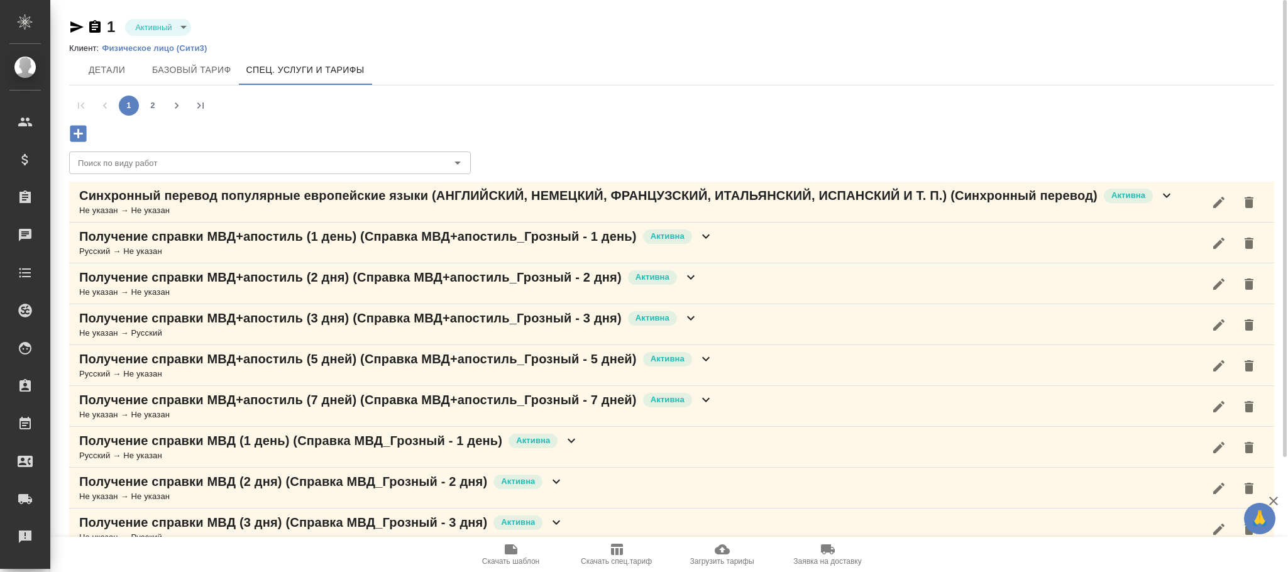
click at [75, 136] on icon "button" at bounding box center [78, 133] width 16 height 16
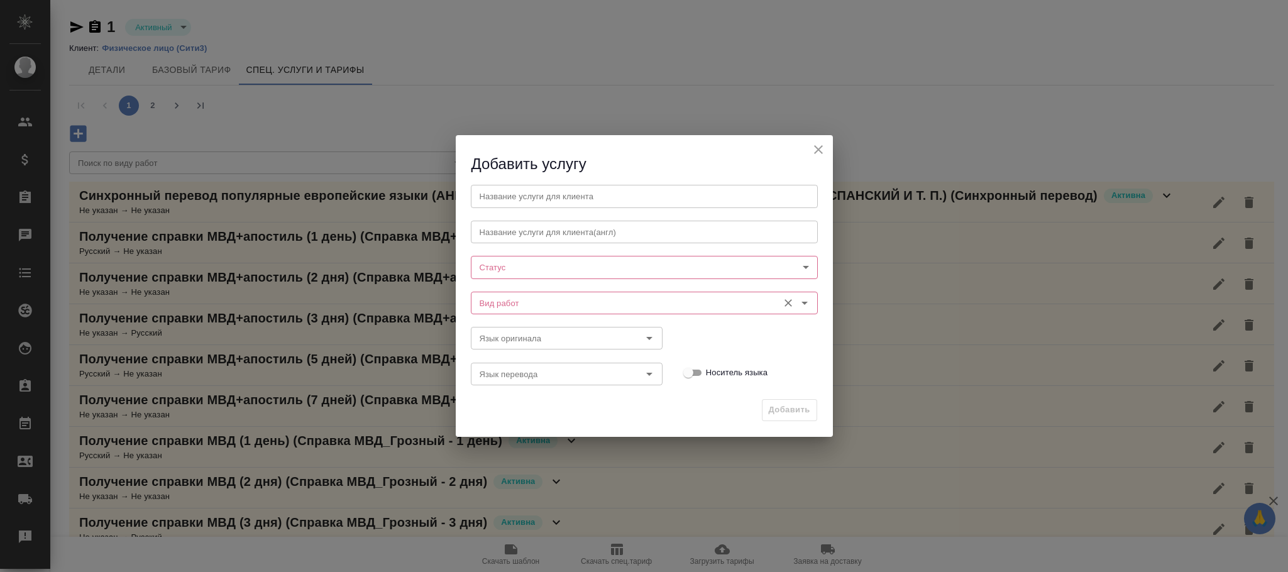
click at [519, 304] on input "Вид работ" at bounding box center [623, 303] width 297 height 15
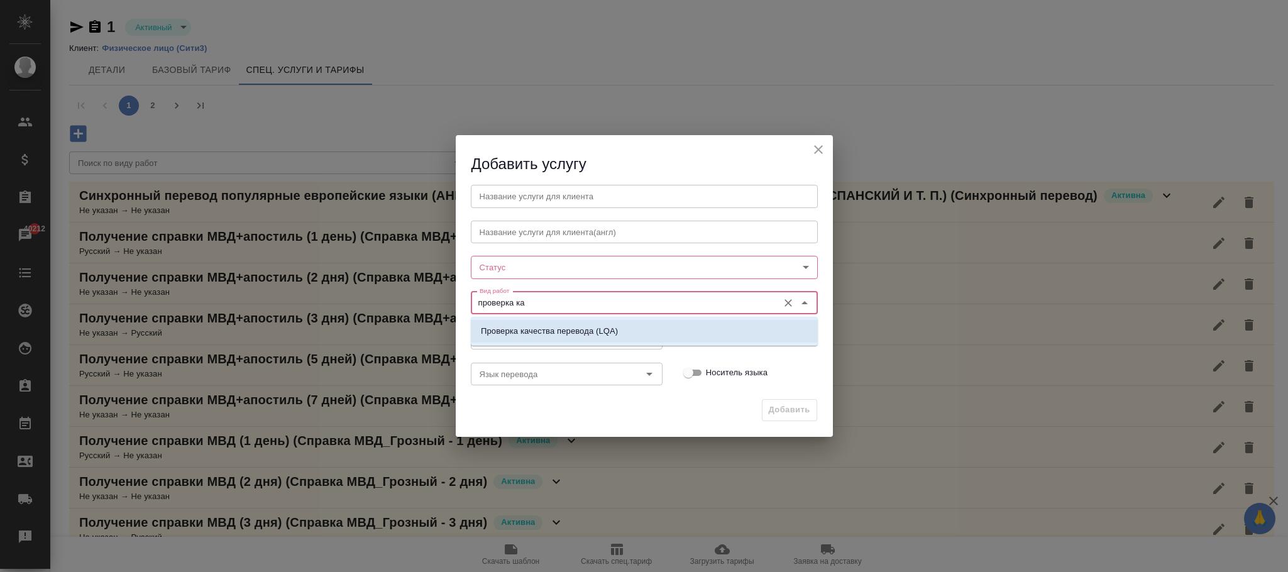
click at [541, 330] on p "Проверка качества перевода (LQA)" at bounding box center [549, 331] width 137 height 13
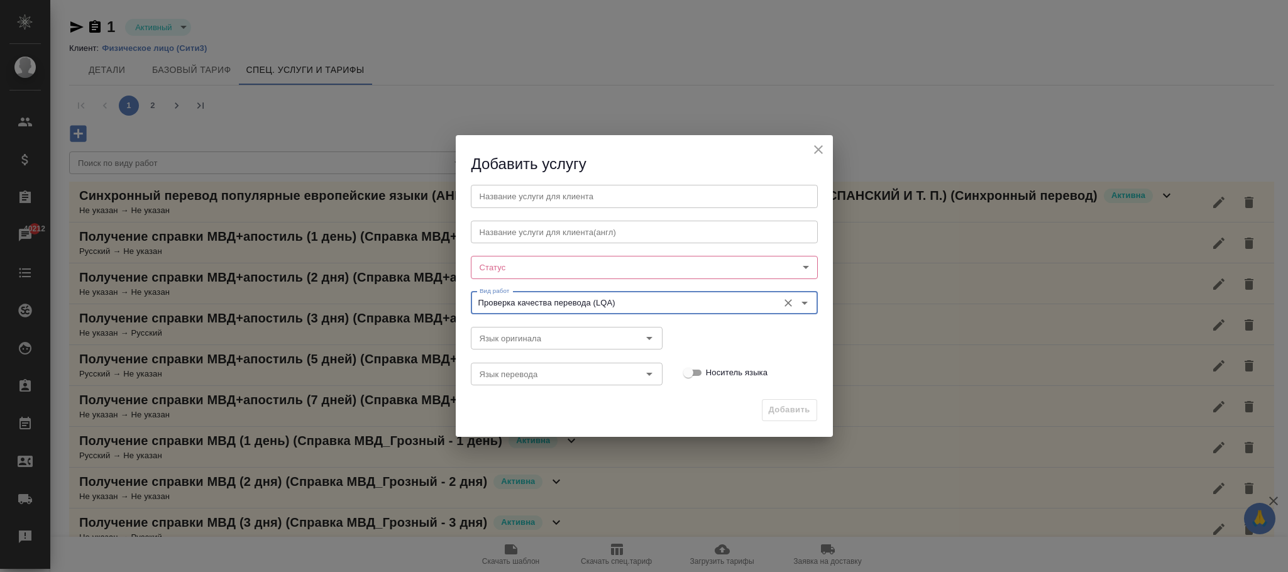
type input "Проверка качества перевода (LQA)"
click at [534, 258] on body "🙏 .cls-1 fill:#fff; AWATERA [PERSON_NAME]fokina Клиенты Спецификации Заказы 402…" at bounding box center [644, 286] width 1288 height 572
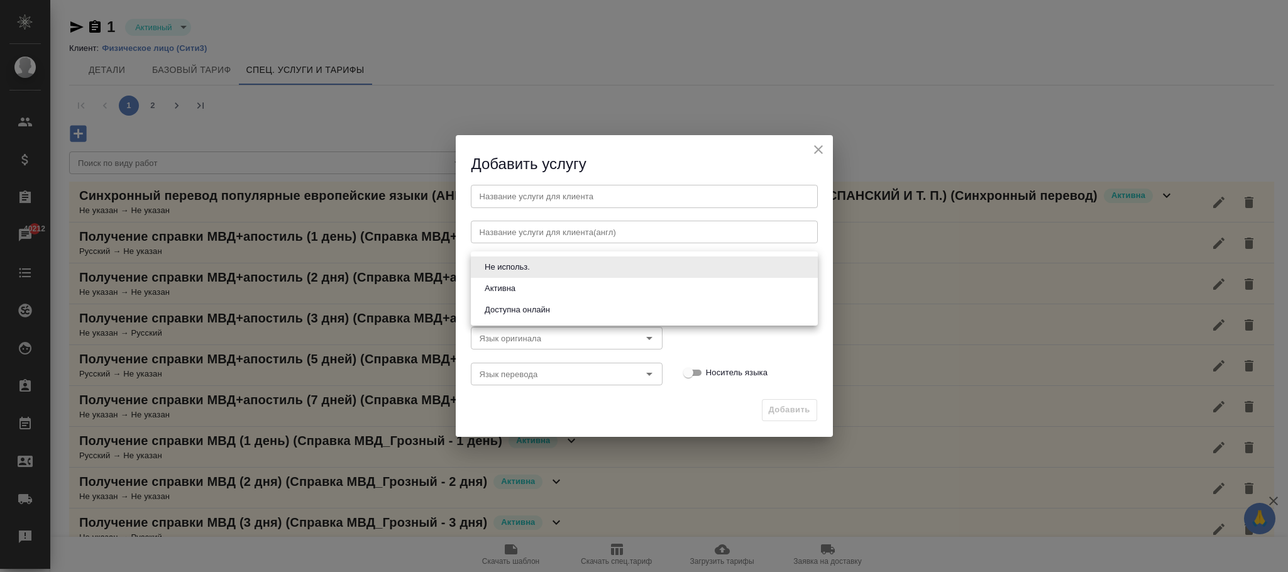
click at [521, 287] on li "Активна" at bounding box center [644, 288] width 347 height 21
type input "active"
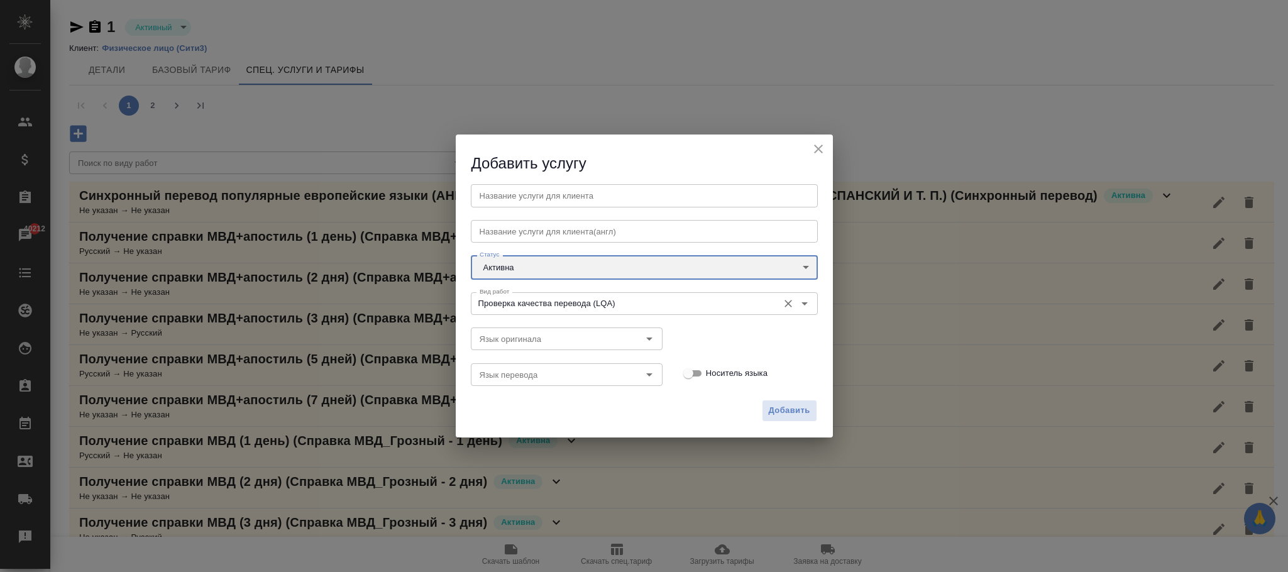
drag, startPoint x: 663, startPoint y: 311, endPoint x: 536, endPoint y: 302, distance: 127.4
click at [459, 290] on div "Вид работ Проверка качества перевода (LQA) Вид работ" at bounding box center [644, 302] width 372 height 55
drag, startPoint x: 541, startPoint y: 295, endPoint x: 525, endPoint y: 295, distance: 16.3
click at [525, 295] on div "Вид работ Проверка качества перевода (LQA) Вид работ" at bounding box center [644, 302] width 347 height 30
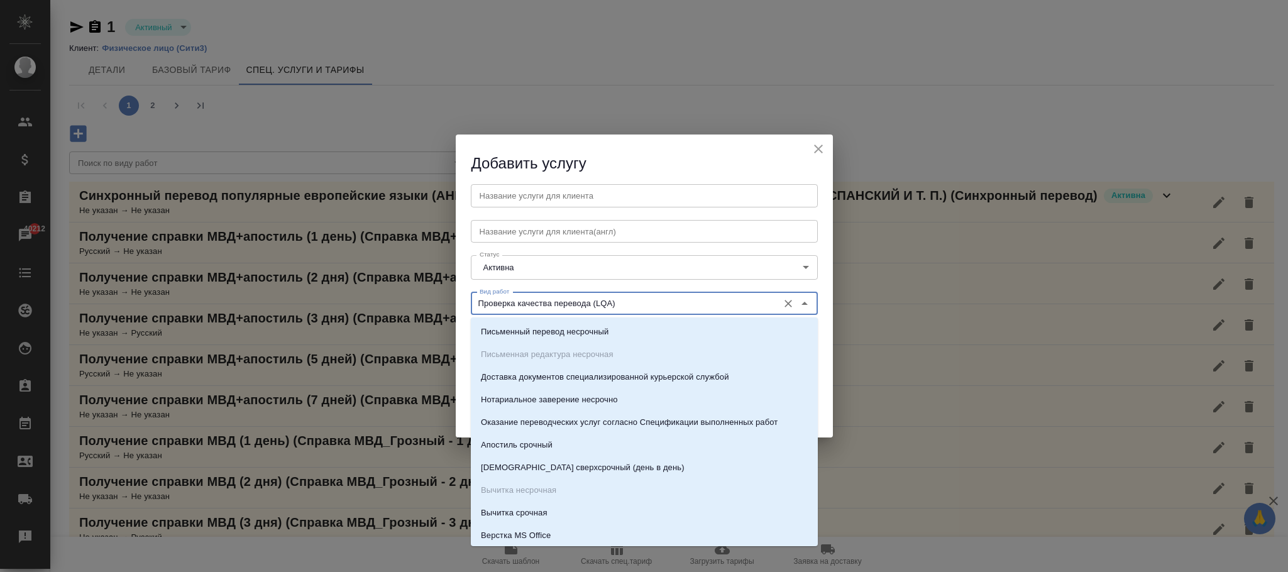
click at [604, 194] on input "text" at bounding box center [644, 195] width 347 height 23
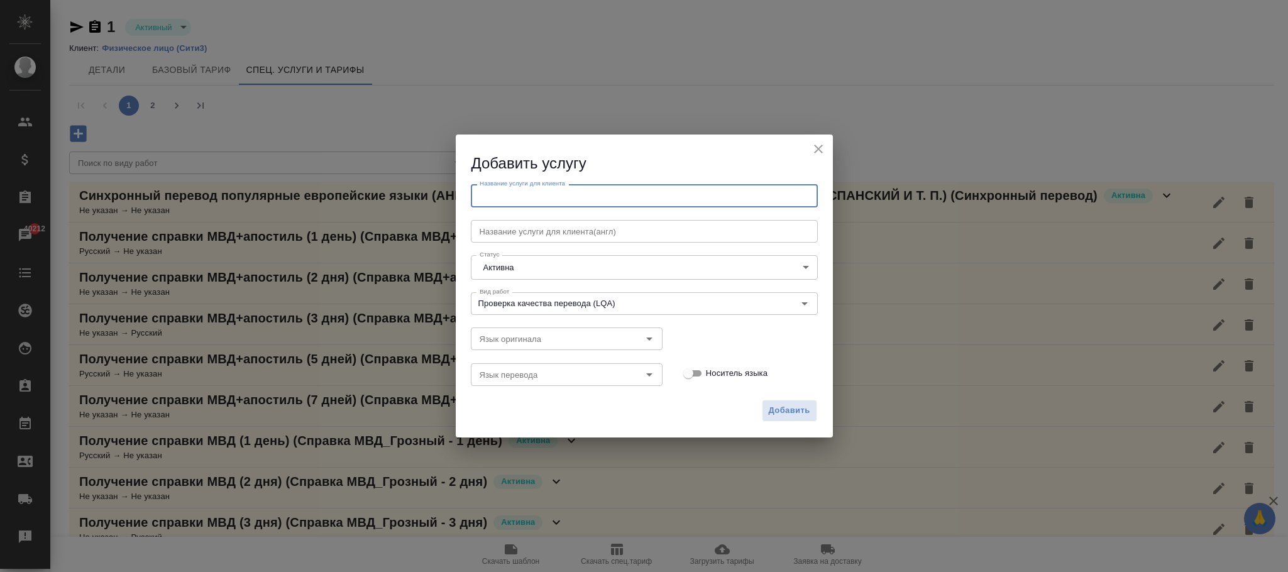
paste input "Проверка качества перевода (LQA)"
type input "Проверка качества перевода (LQA)"
drag, startPoint x: 800, startPoint y: 413, endPoint x: 610, endPoint y: 294, distance: 224.0
click at [799, 413] on span "Добавить" at bounding box center [789, 411] width 41 height 14
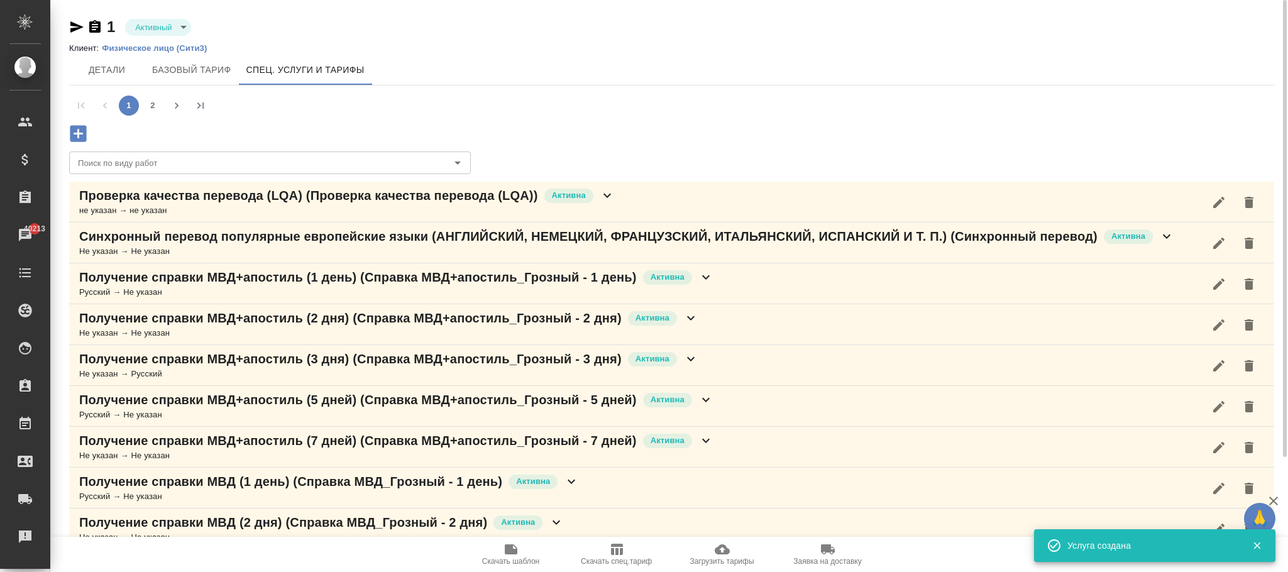
click at [610, 194] on icon at bounding box center [608, 196] width 8 height 4
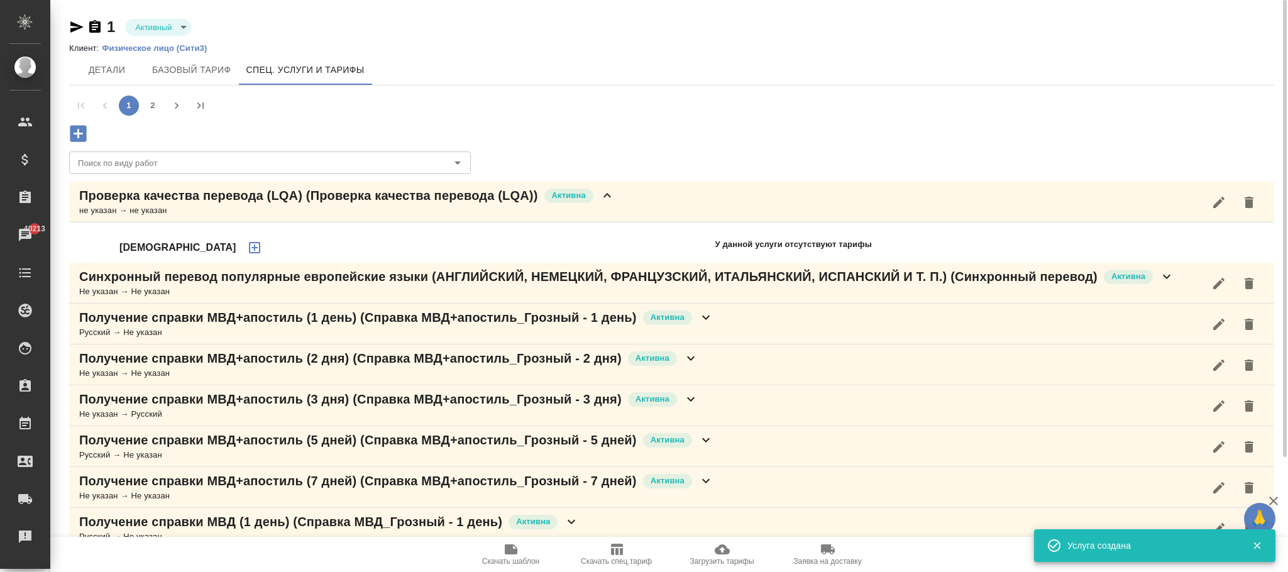
click at [247, 248] on icon "button" at bounding box center [254, 247] width 15 height 15
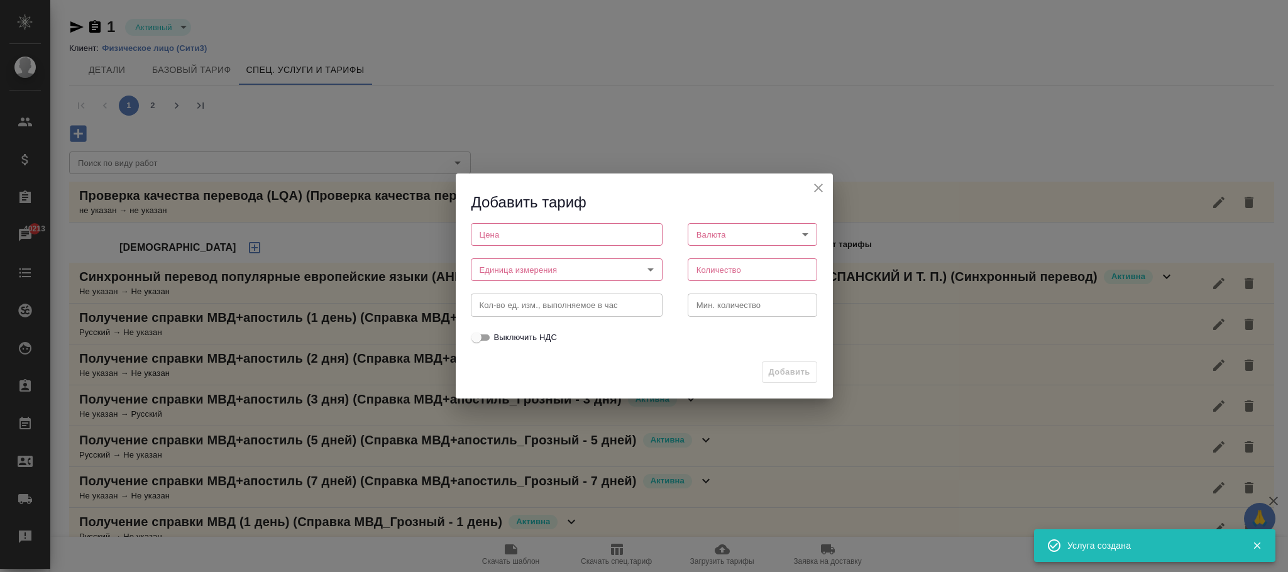
click at [500, 231] on input "number" at bounding box center [567, 234] width 192 height 23
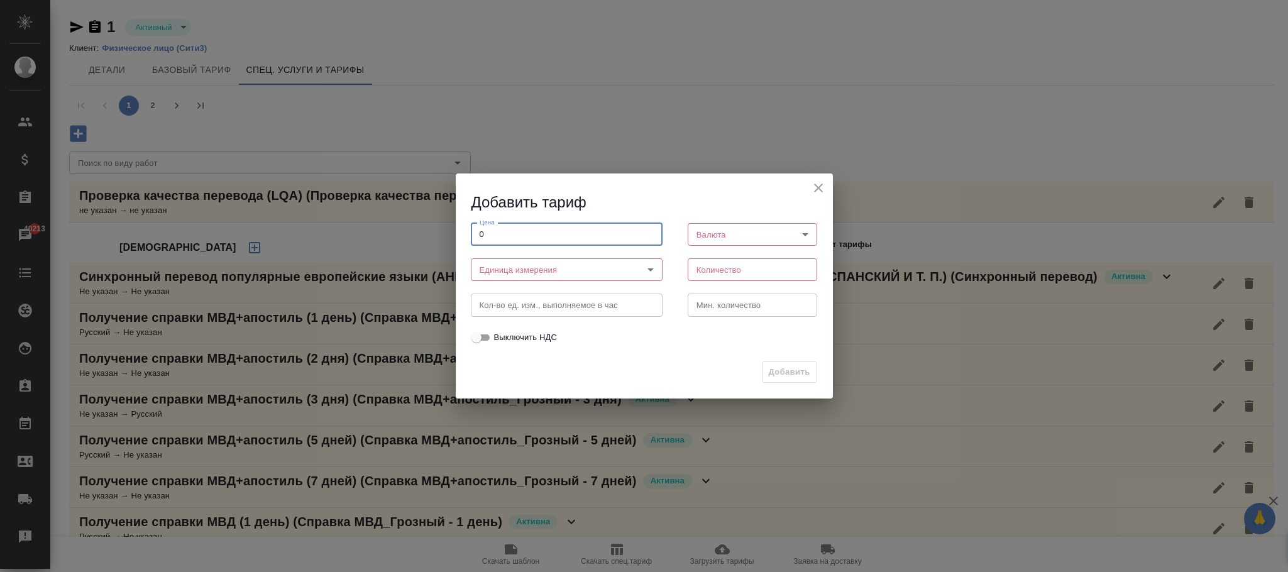
type input "0"
click at [531, 274] on body "🙏 .cls-1 fill:#fff; AWATERA [PERSON_NAME]fokina Клиенты Спецификации Заказы 402…" at bounding box center [644, 286] width 1288 height 572
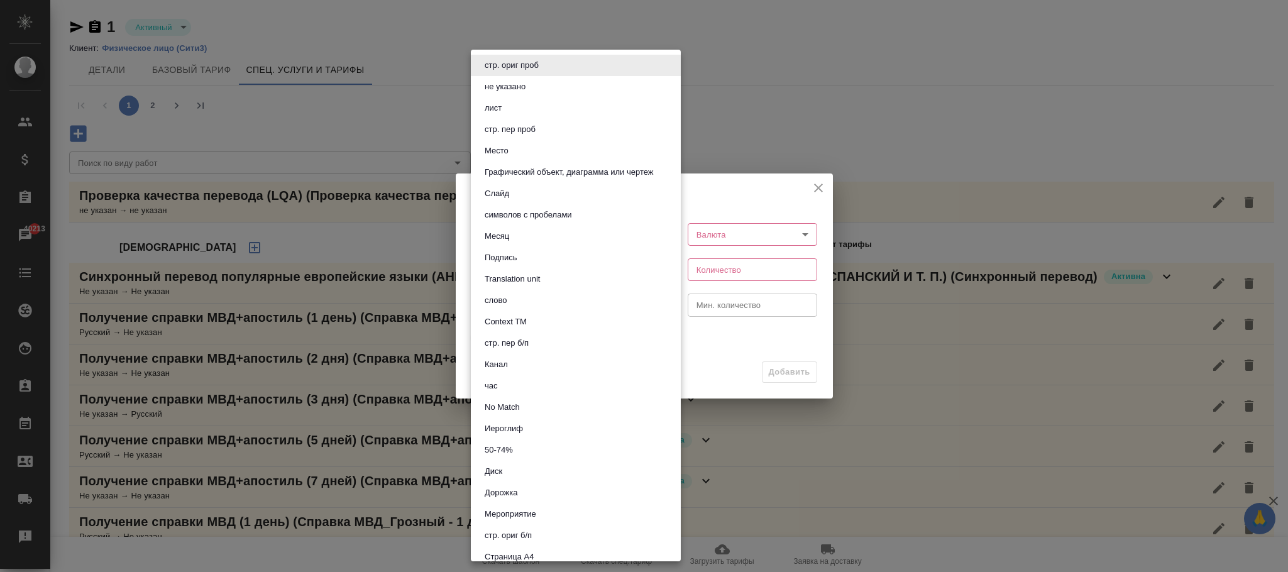
click at [519, 379] on li "час" at bounding box center [576, 385] width 210 height 21
type input "5a8b1489cc6b4906c91bfd93"
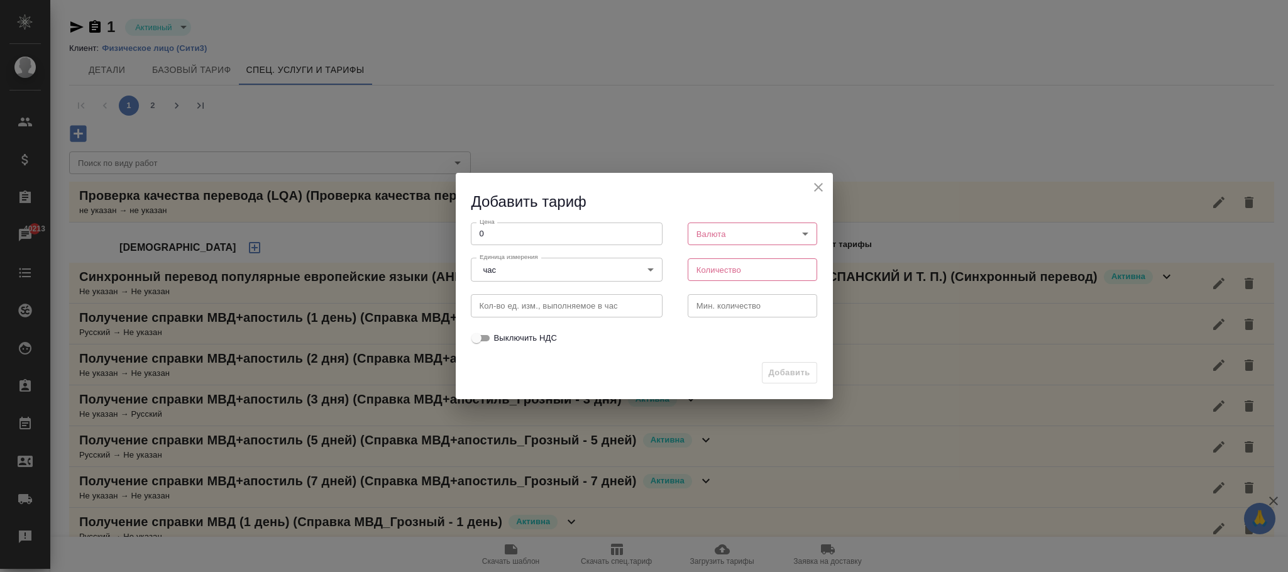
click at [730, 238] on body "🙏 .cls-1 fill:#fff; AWATERA Фокина Наталья n.fokina Клиенты Спецификации Заказы…" at bounding box center [644, 286] width 1288 height 572
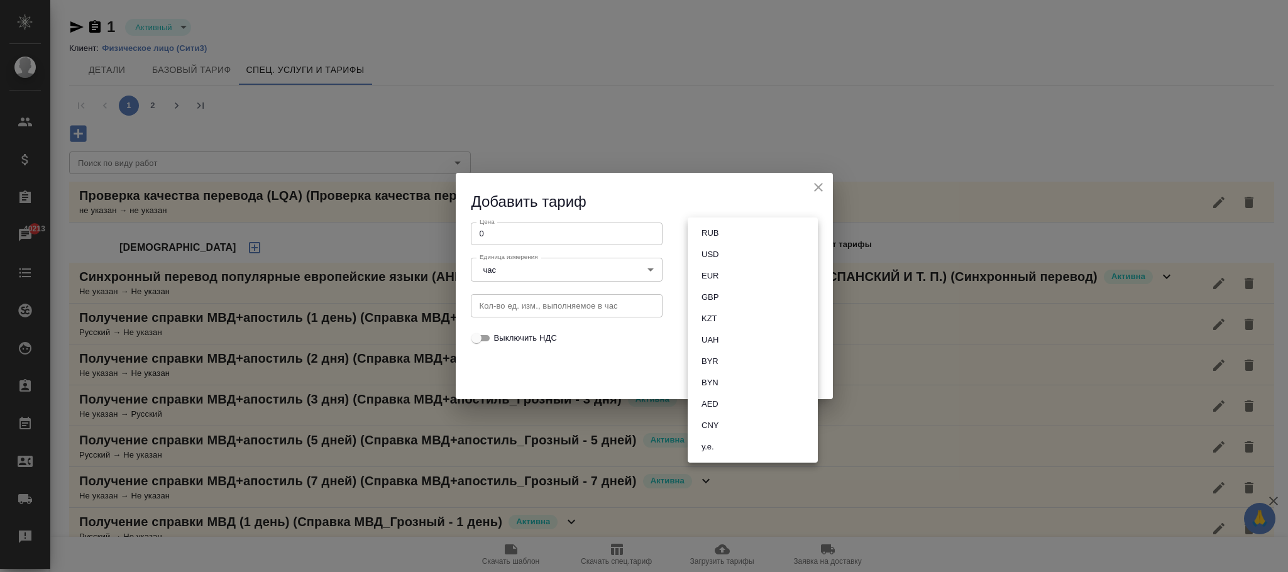
click at [717, 232] on button "RUB" at bounding box center [710, 233] width 25 height 14
type input "RUB"
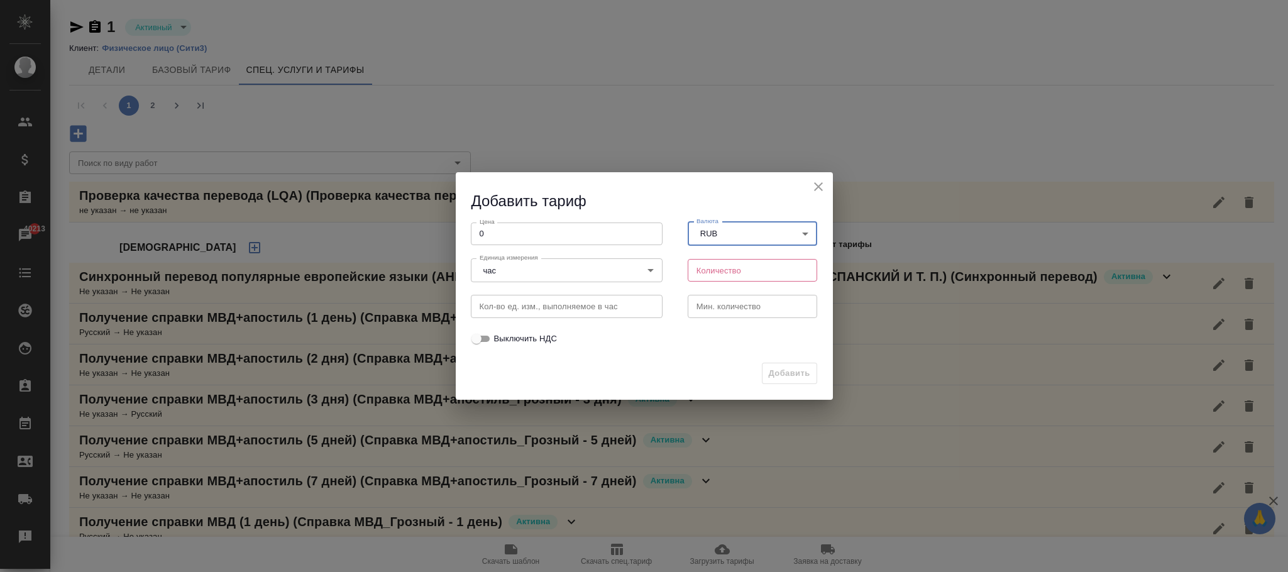
drag, startPoint x: 704, startPoint y: 265, endPoint x: 812, endPoint y: 363, distance: 145.5
click at [705, 266] on input "number" at bounding box center [753, 270] width 130 height 23
type input "1"
click at [790, 387] on div "Добавить" at bounding box center [644, 379] width 377 height 44
click at [794, 379] on span "Добавить" at bounding box center [789, 374] width 41 height 14
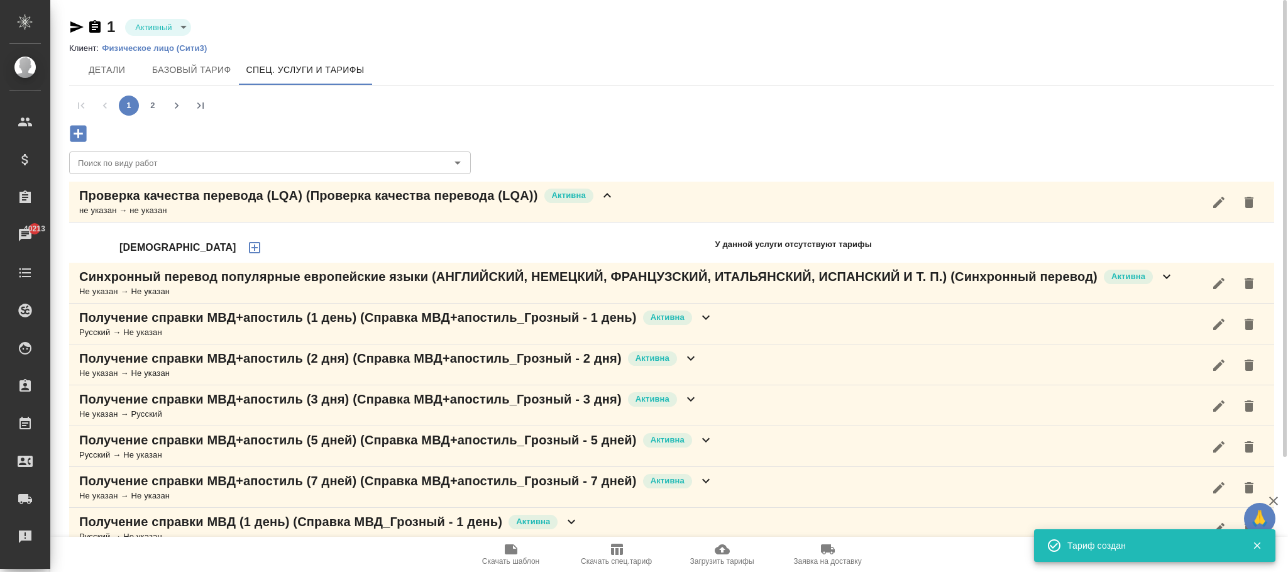
click at [787, 298] on div "Не указан → Не указан" at bounding box center [626, 291] width 1095 height 13
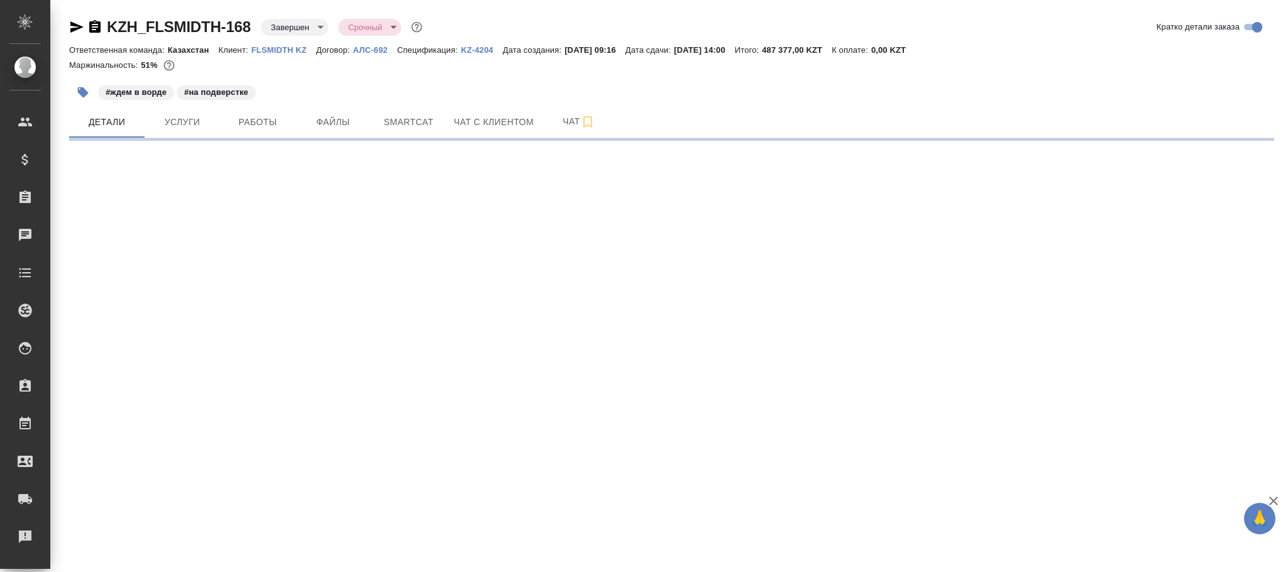
select select "RU"
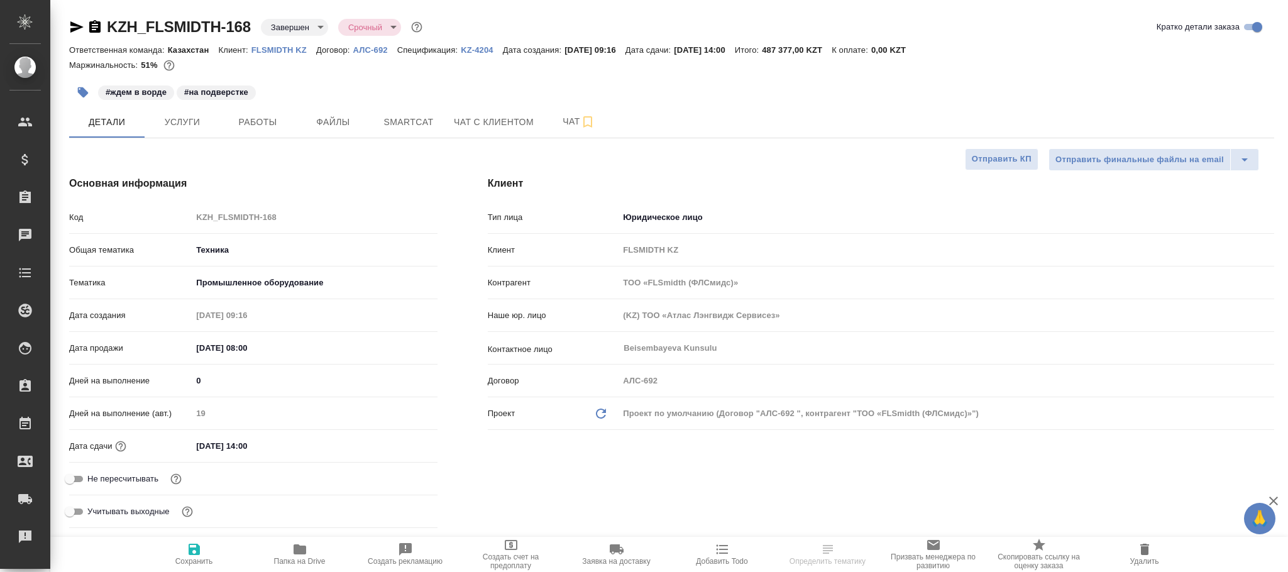
click at [297, 31] on body "🙏 .cls-1 fill:#fff; AWATERA [PERSON_NAME]fokina Клиенты Спецификации Заказы Чат…" at bounding box center [644, 286] width 1288 height 572
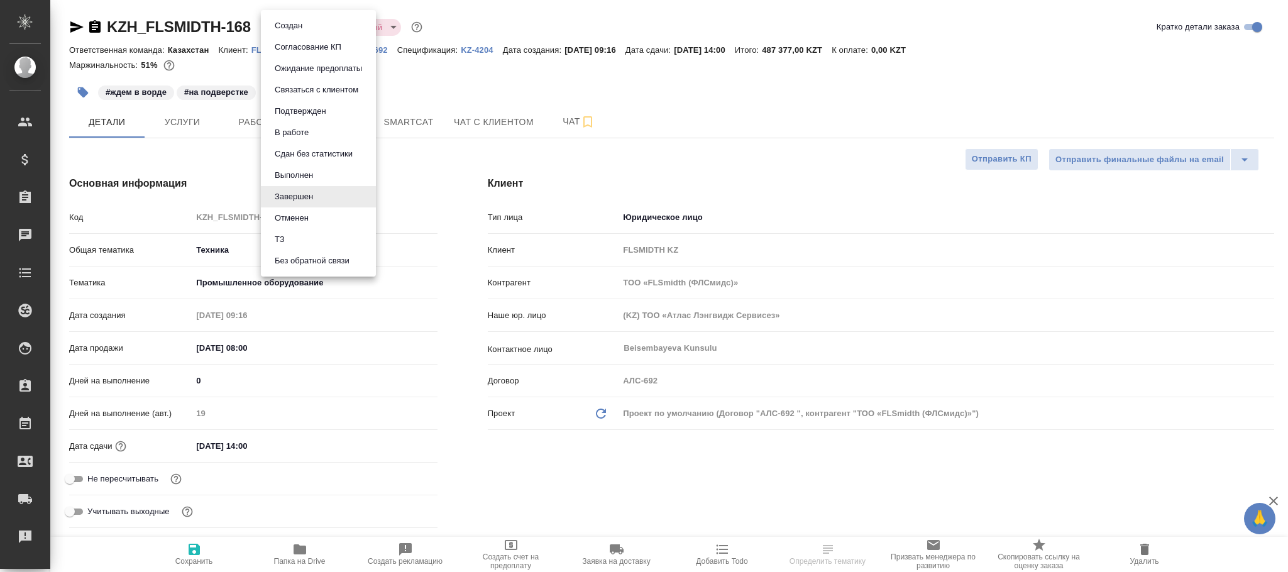
type textarea "x"
click at [302, 170] on button "Выполнен" at bounding box center [294, 176] width 46 height 14
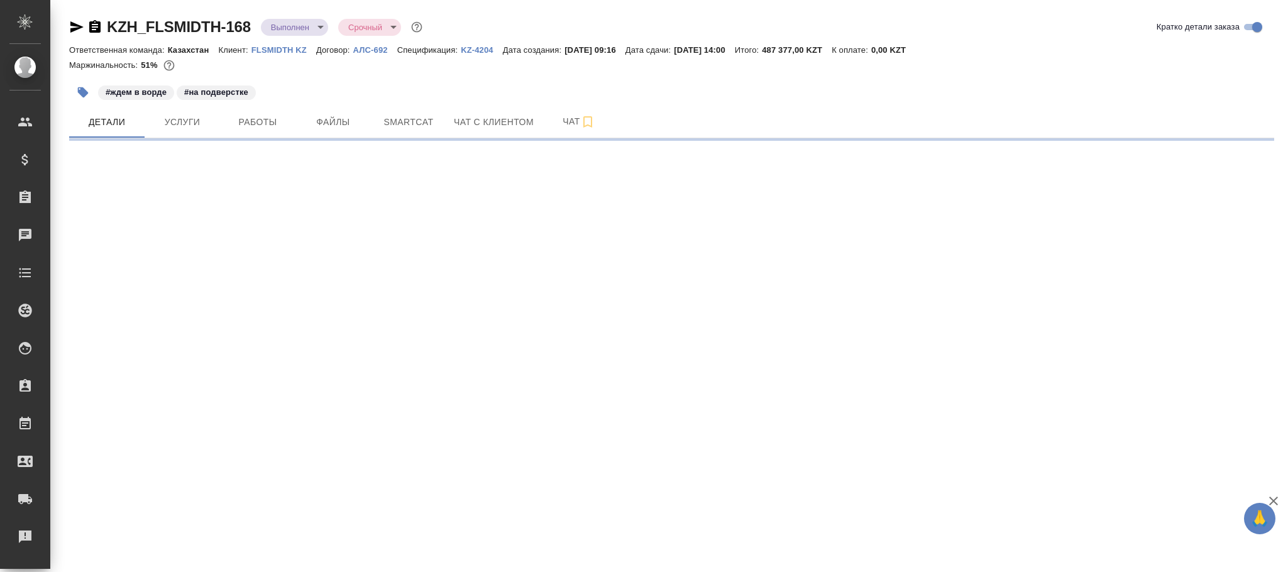
select select "RU"
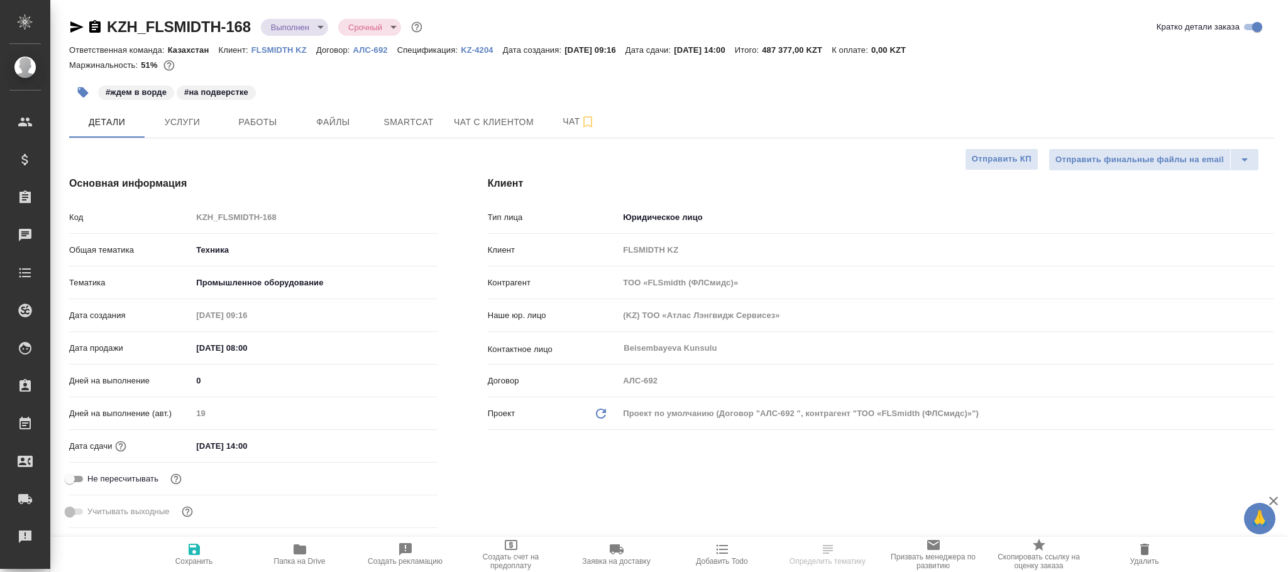
type textarea "x"
click at [202, 553] on span "Сохранить" at bounding box center [194, 554] width 91 height 24
type textarea "x"
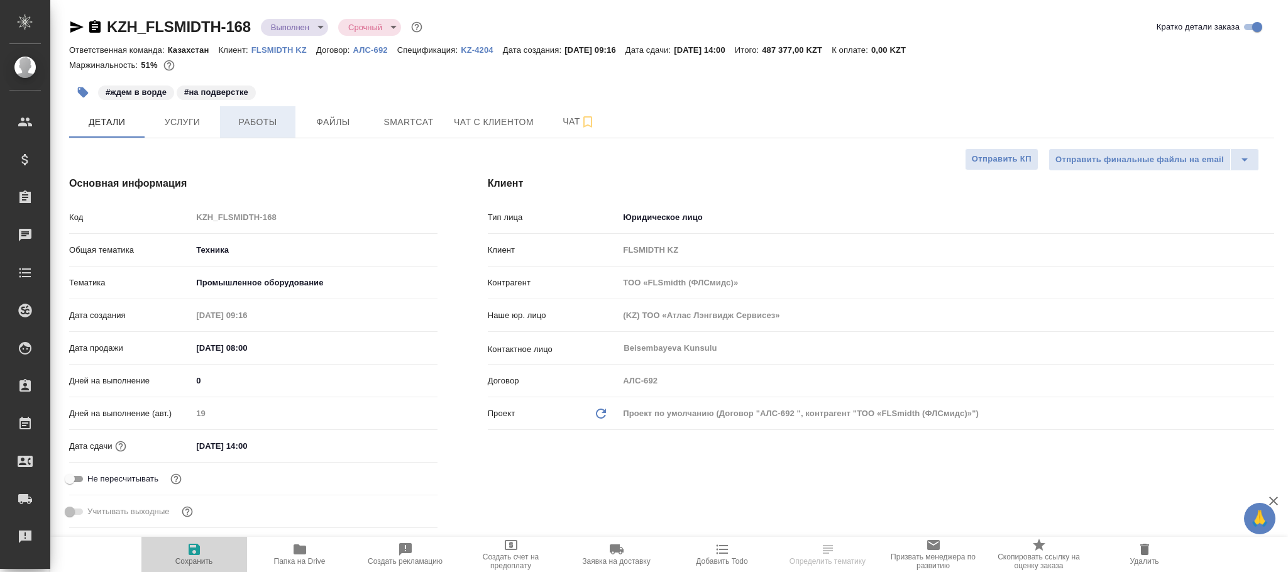
type textarea "x"
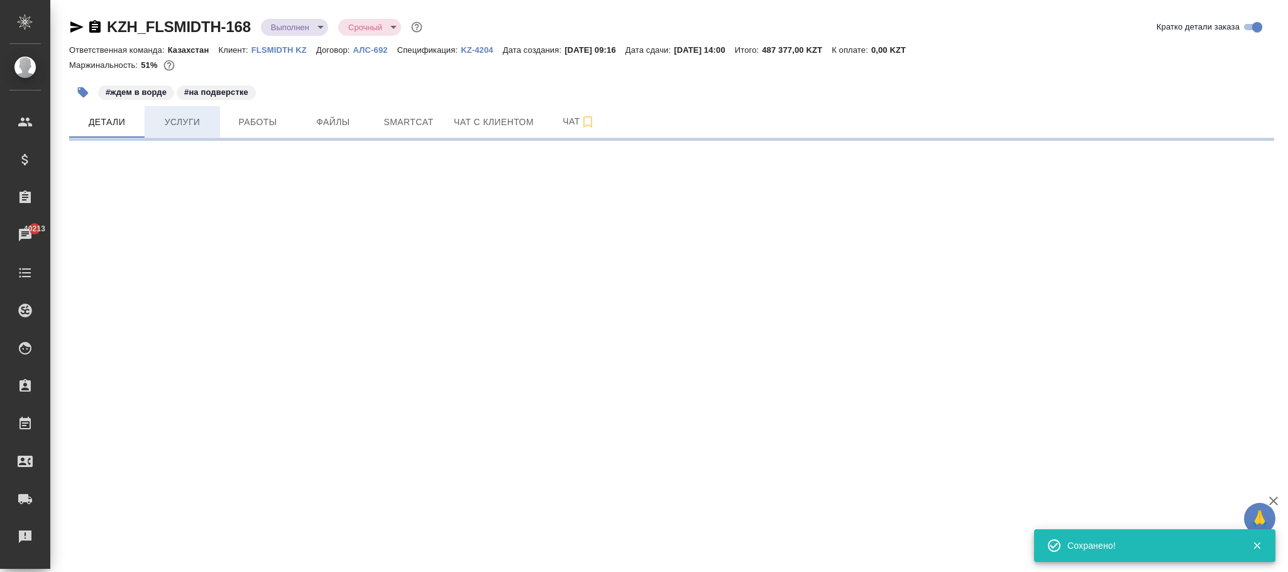
select select "RU"
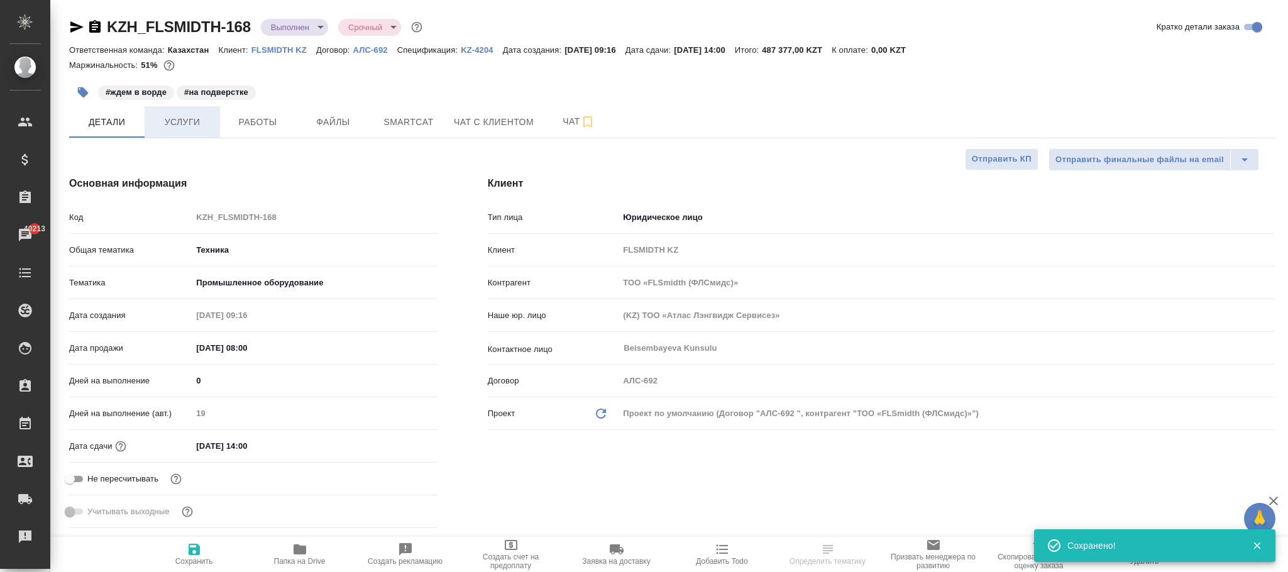
click at [180, 118] on span "Услуги" at bounding box center [182, 122] width 60 height 16
type textarea "x"
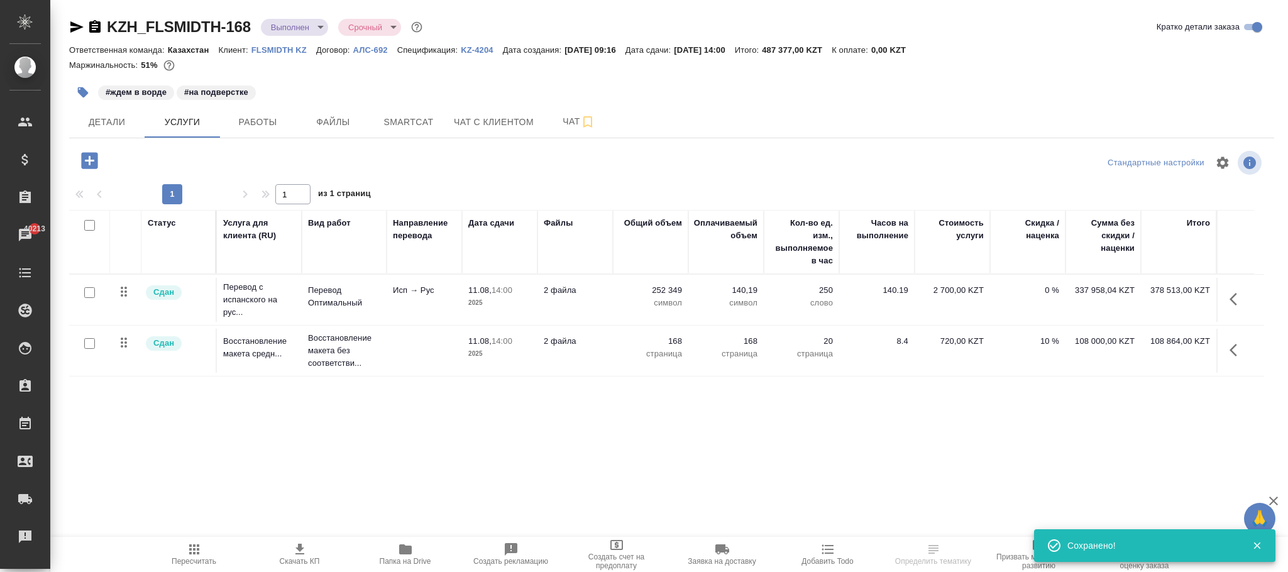
click at [86, 161] on icon "button" at bounding box center [90, 161] width 22 height 22
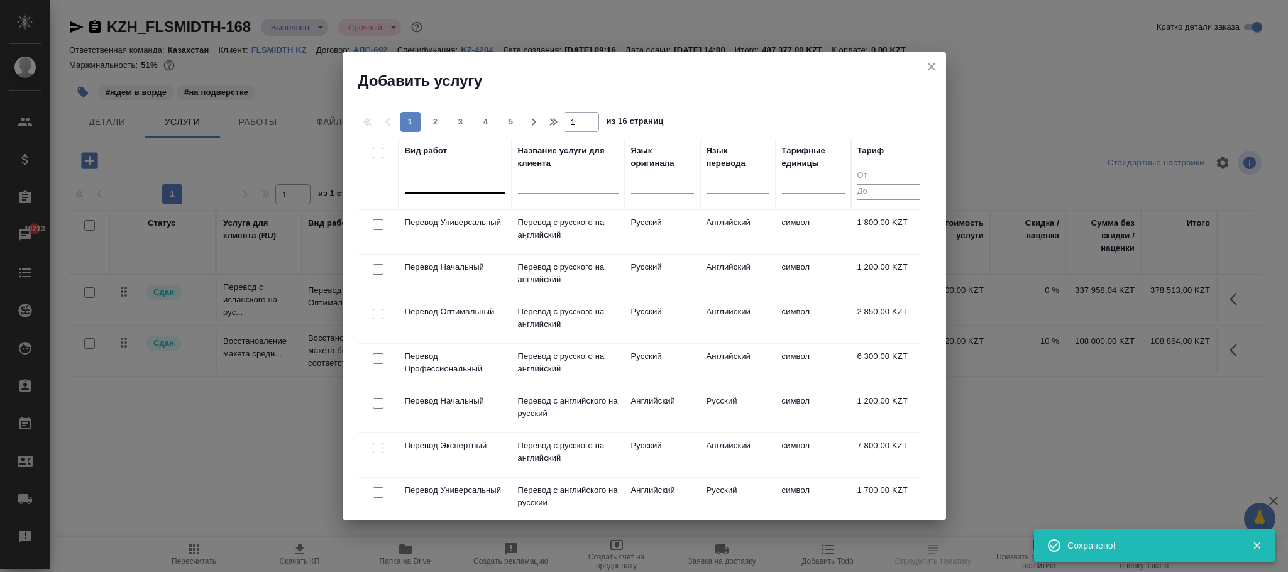
click at [459, 189] on div at bounding box center [455, 181] width 101 height 18
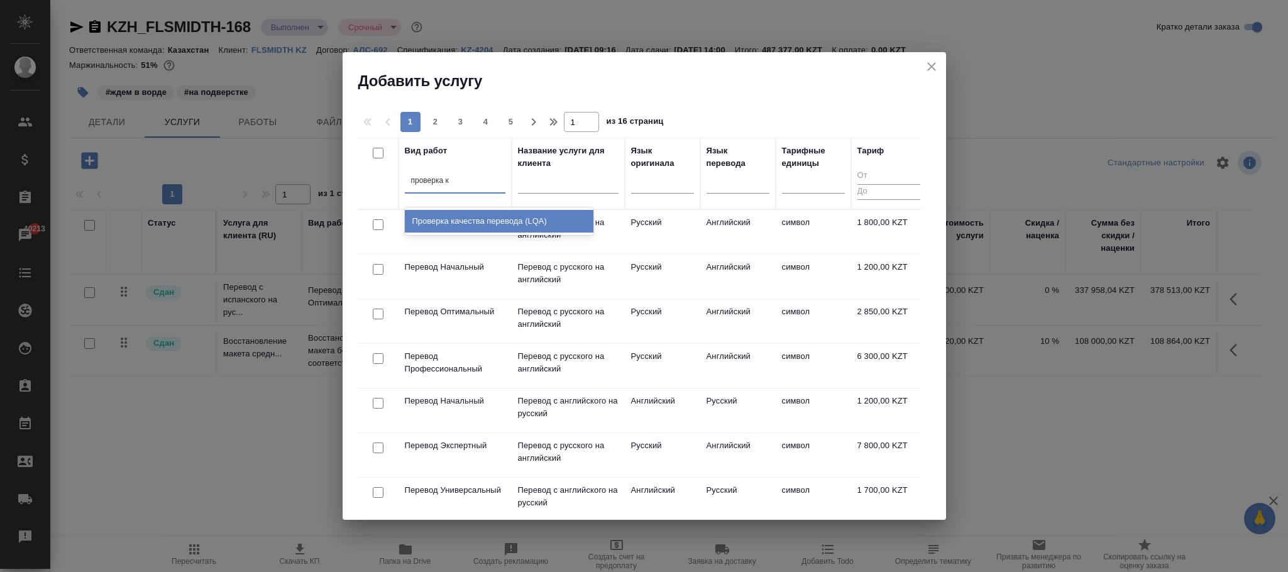
type input "проверка ка"
click at [504, 226] on div "Проверка качества перевода (LQA)" at bounding box center [499, 221] width 189 height 23
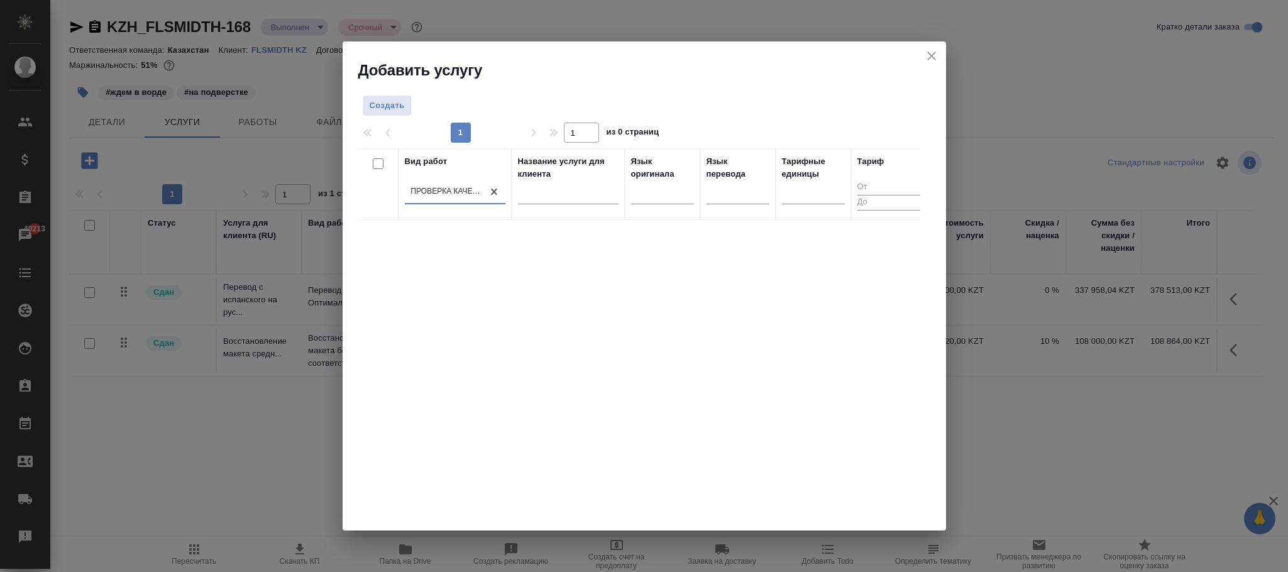
click at [938, 50] on icon "close" at bounding box center [931, 55] width 15 height 15
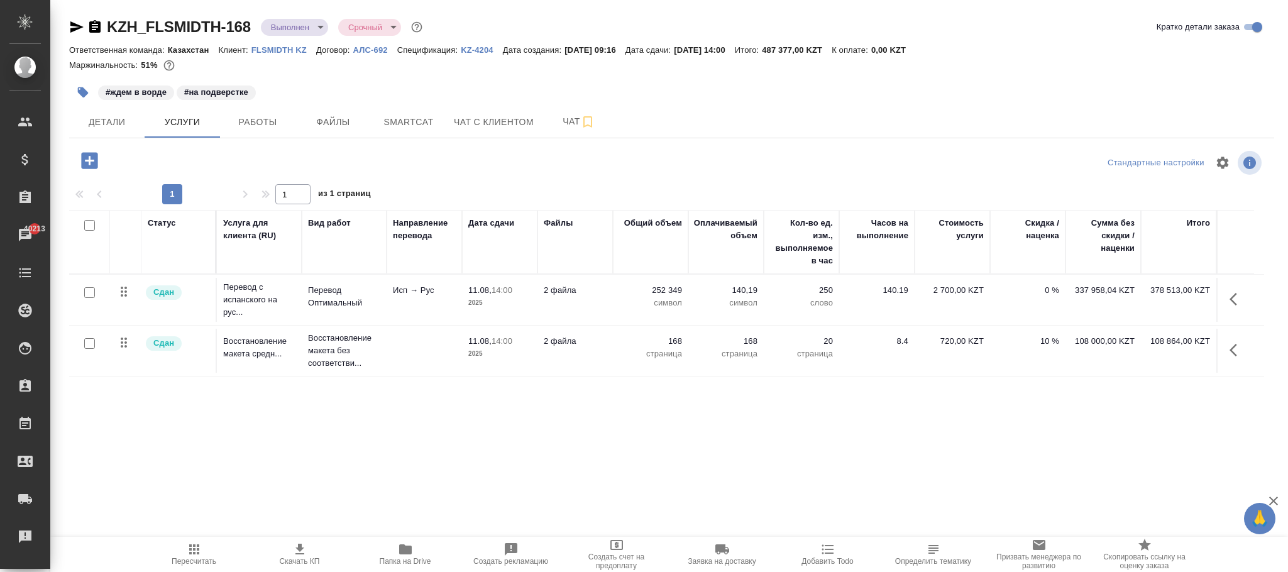
click at [479, 53] on p "KZ-4204" at bounding box center [482, 49] width 42 height 9
click at [370, 48] on p "АЛС-692" at bounding box center [375, 49] width 44 height 9
click at [95, 160] on icon "button" at bounding box center [89, 160] width 16 height 16
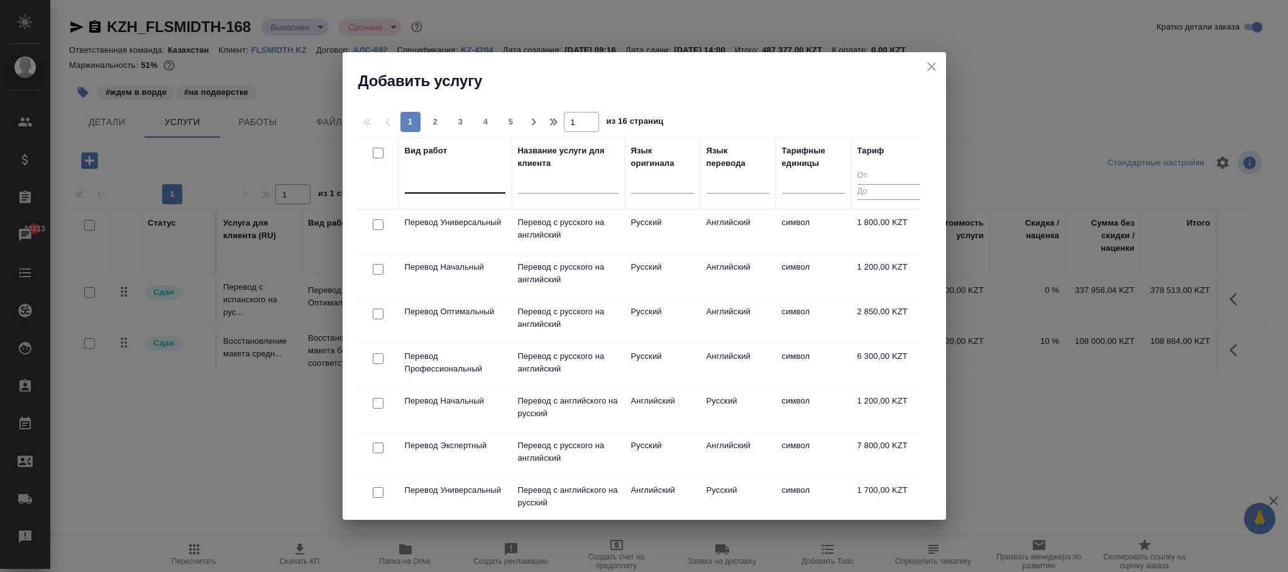
click at [455, 185] on div at bounding box center [455, 181] width 101 height 18
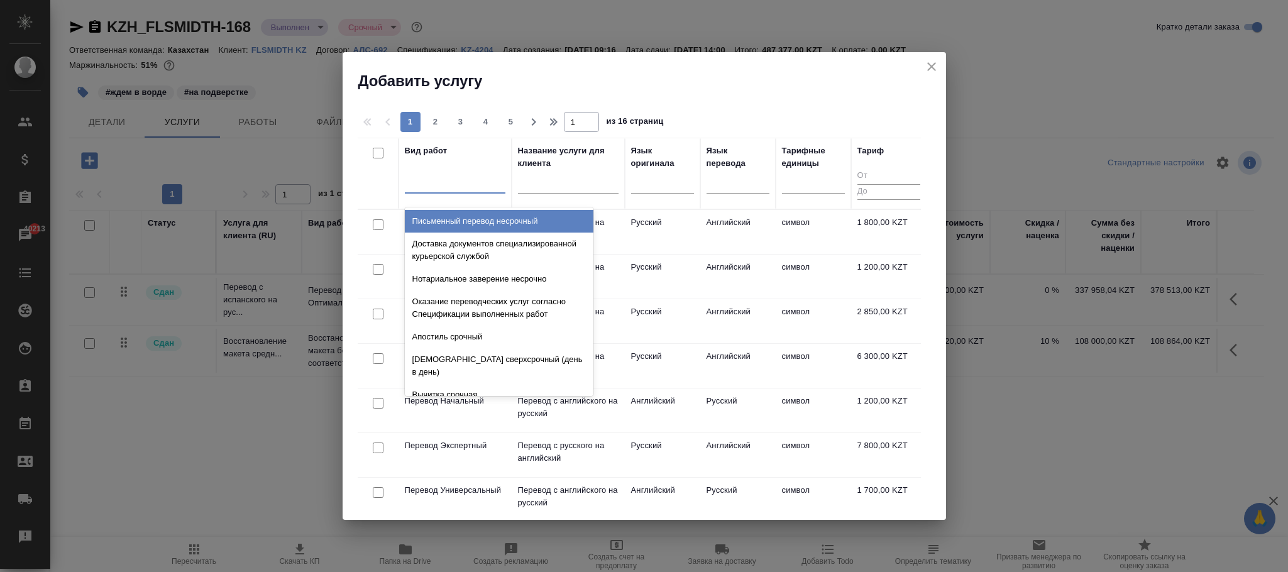
paste input "Проверка качества перевода (LQA)"
type input "Проверка качества перевода (LQA)"
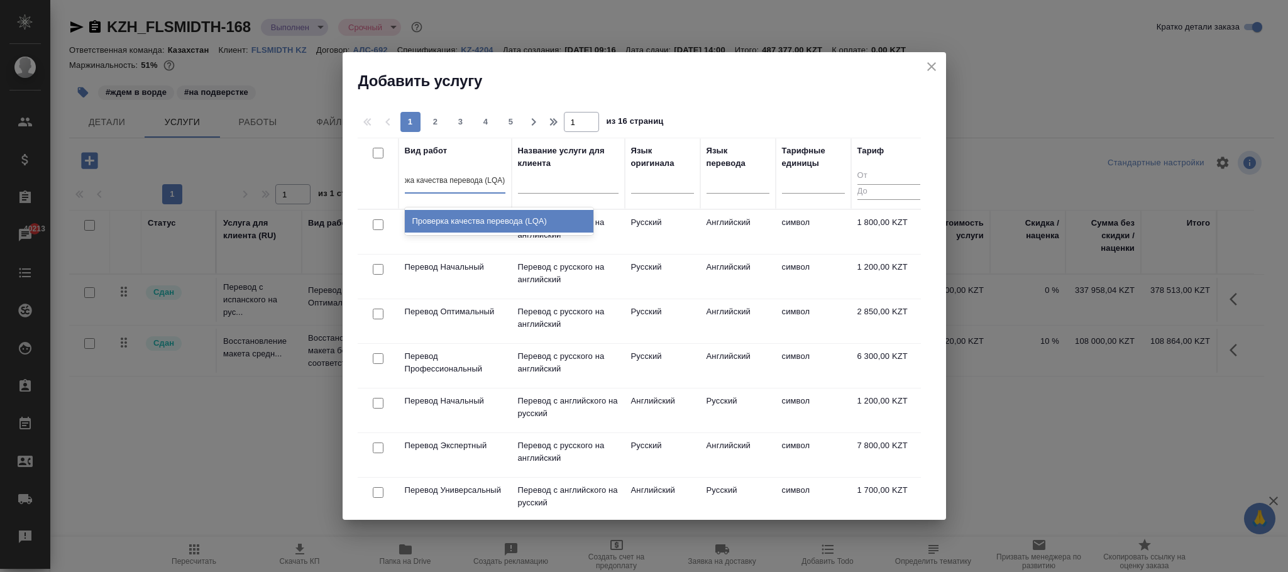
click at [519, 216] on div "Проверка качества перевода (LQA)" at bounding box center [499, 221] width 189 height 23
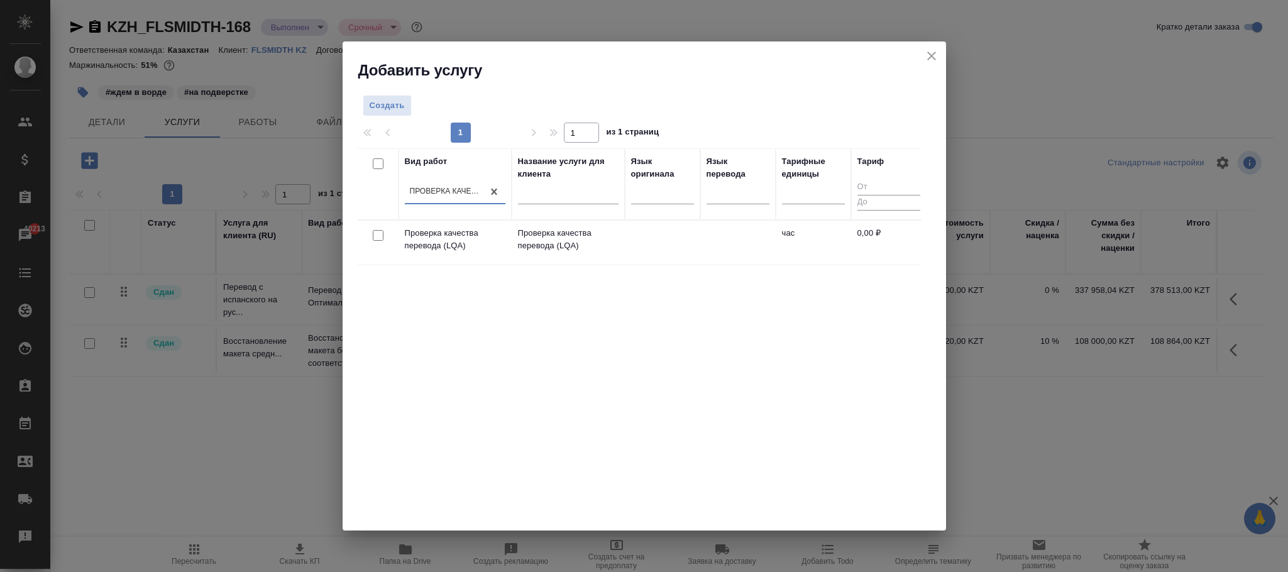
scroll to position [0, 1]
click at [682, 240] on td at bounding box center [662, 243] width 75 height 44
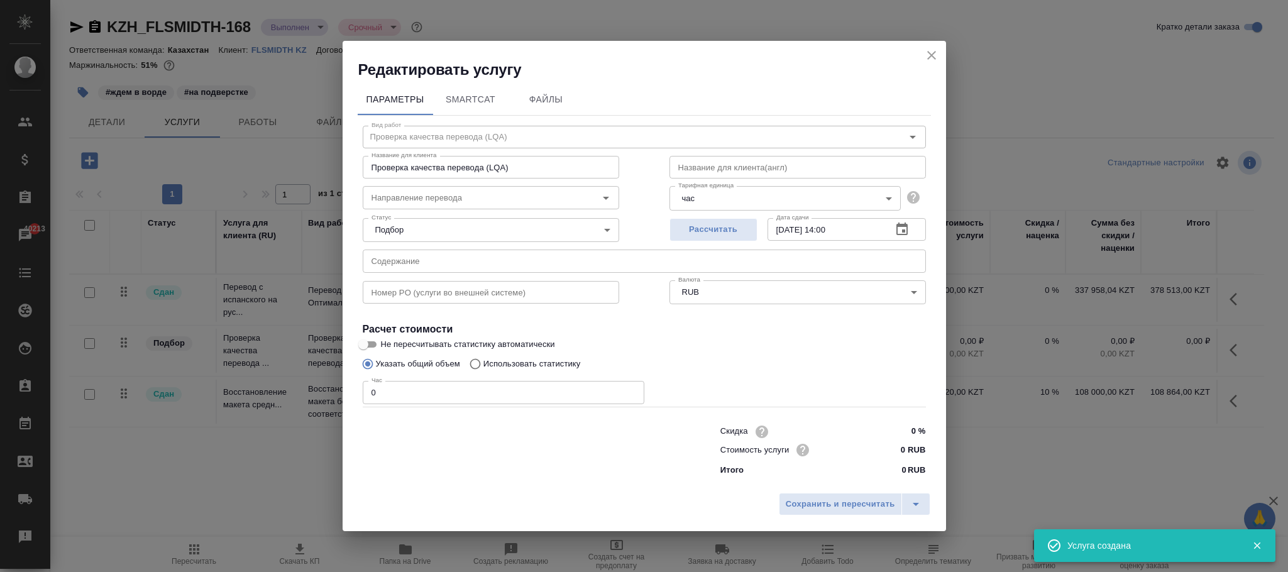
drag, startPoint x: 410, startPoint y: 387, endPoint x: 343, endPoint y: 387, distance: 66.6
click at [343, 387] on div "Параметры SmartCat Файлы Вид работ Проверка качества перевода (LQA) Вид работ Н…" at bounding box center [645, 283] width 604 height 407
type input "1"
click at [845, 511] on span "Сохранить и пересчитать" at bounding box center [840, 504] width 109 height 14
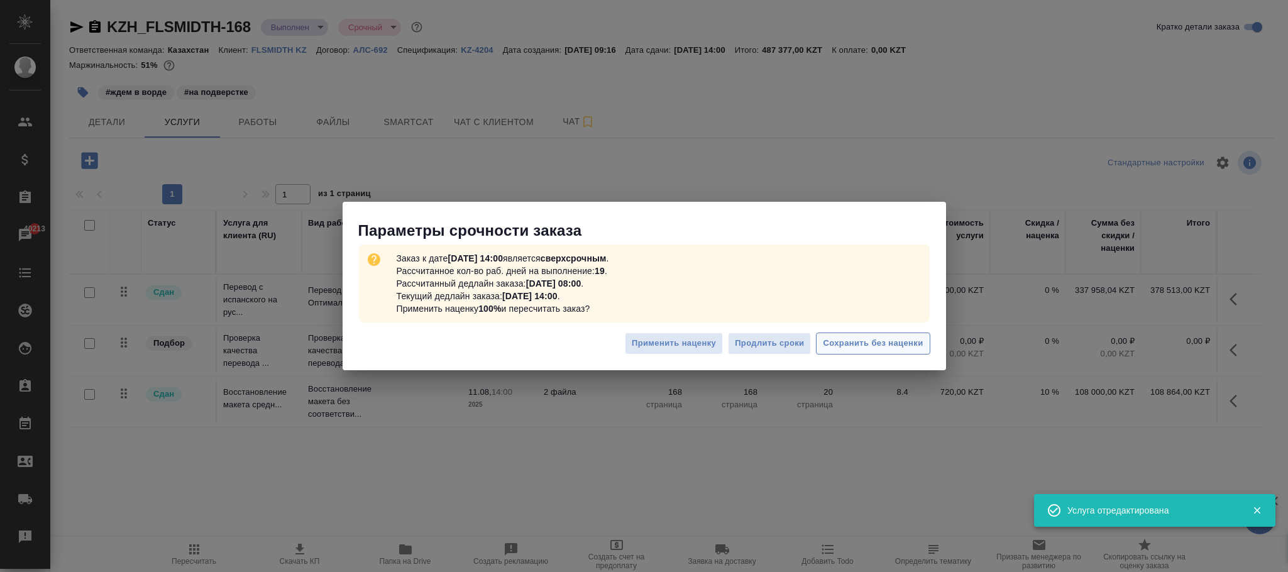
click at [893, 342] on span "Сохранить без наценки" at bounding box center [873, 343] width 100 height 14
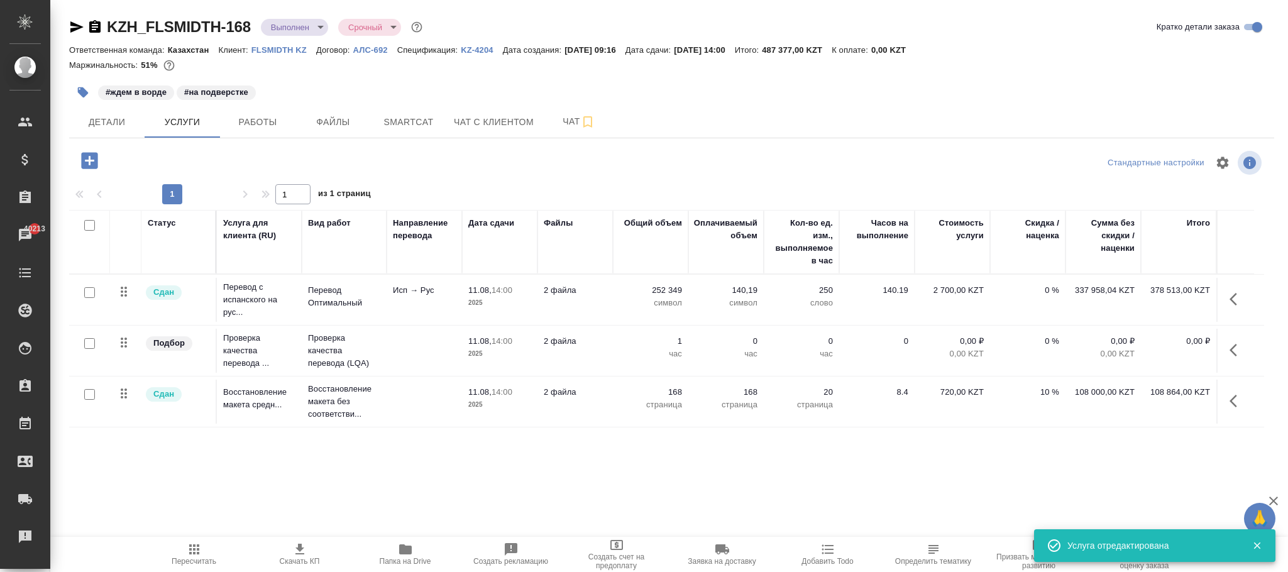
click at [1236, 350] on icon "button" at bounding box center [1237, 350] width 15 height 15
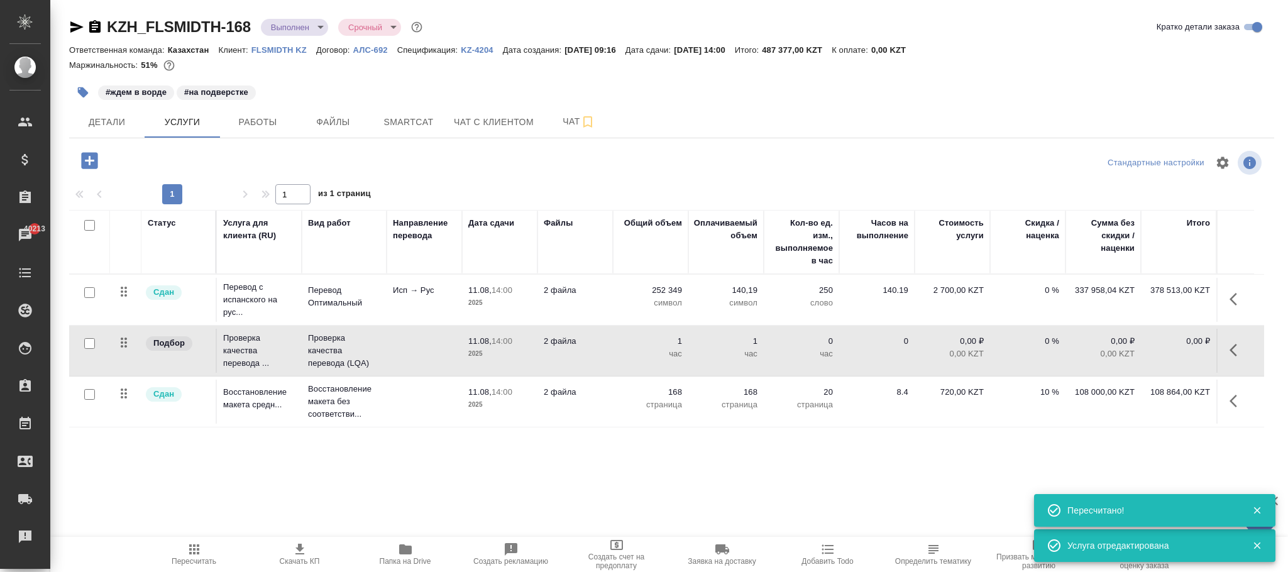
click at [1146, 358] on td "0,00 ₽" at bounding box center [1178, 351] width 75 height 44
click at [1236, 353] on icon "button" at bounding box center [1237, 350] width 15 height 15
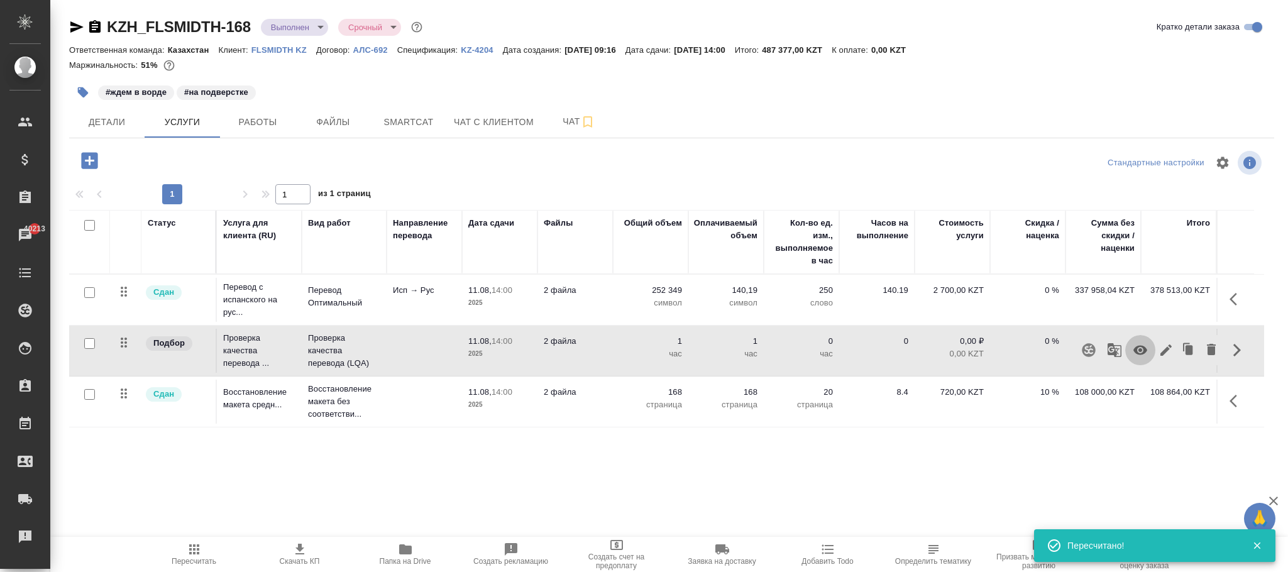
click at [1141, 351] on icon "button" at bounding box center [1141, 350] width 14 height 9
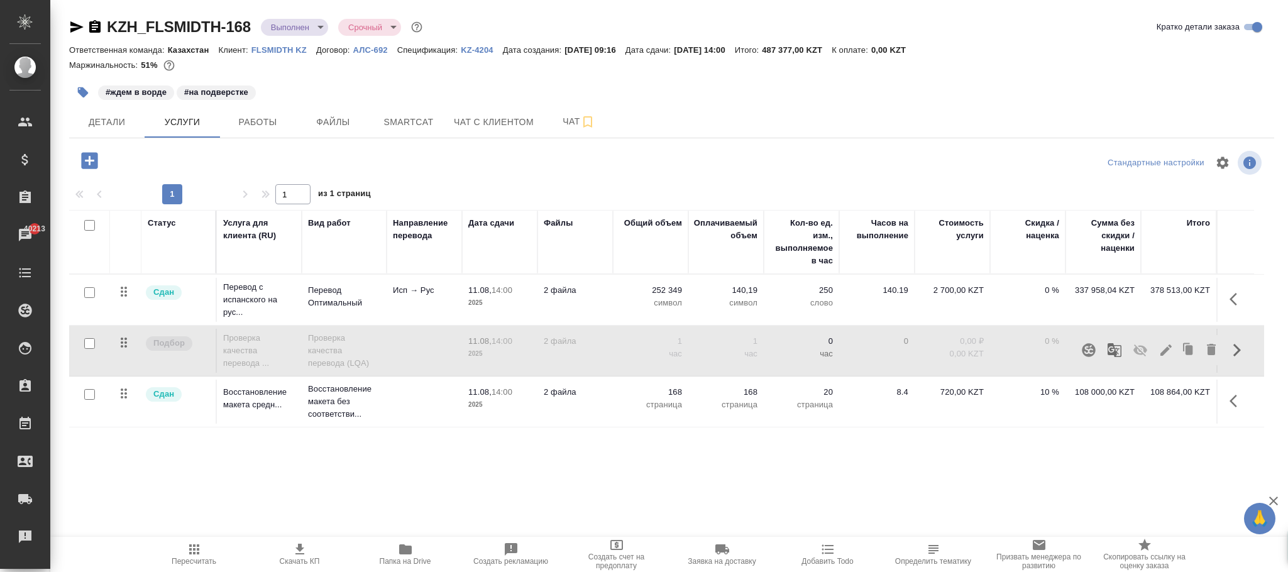
click at [822, 355] on p "час" at bounding box center [801, 354] width 63 height 13
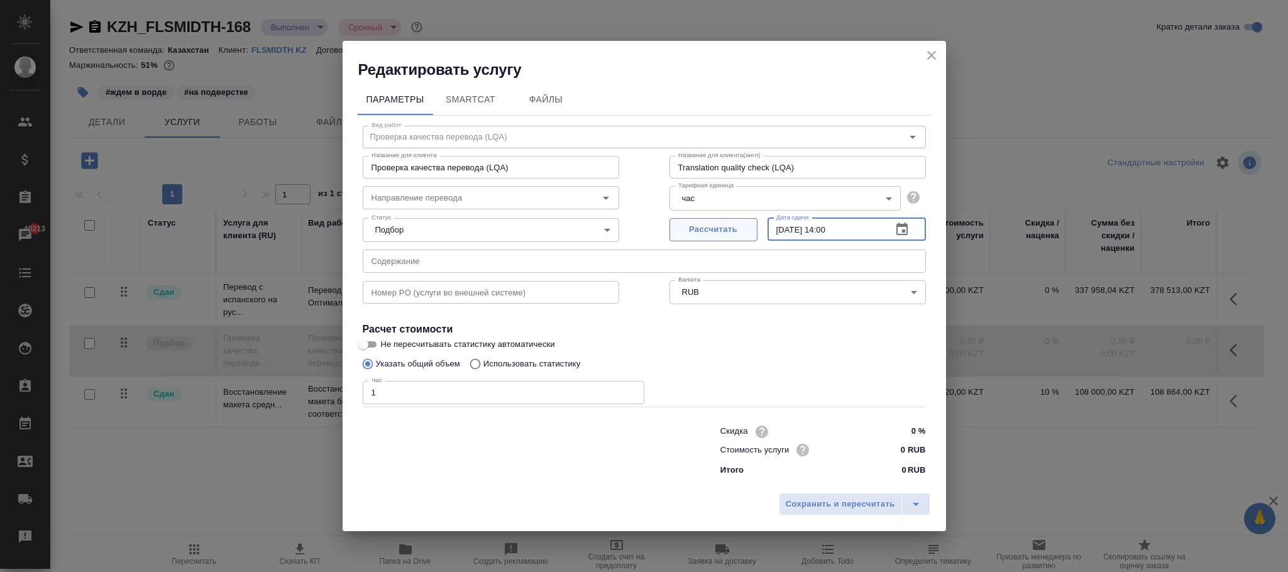
drag, startPoint x: 866, startPoint y: 233, endPoint x: 722, endPoint y: 226, distance: 144.1
click at [721, 227] on div "Рассчитать Дата сдачи 11.08.2025 14:00 Дата сдачи" at bounding box center [798, 228] width 257 height 30
type input "25.08.2025 18:00"
click at [840, 493] on button "Сохранить и пересчитать" at bounding box center [840, 504] width 123 height 23
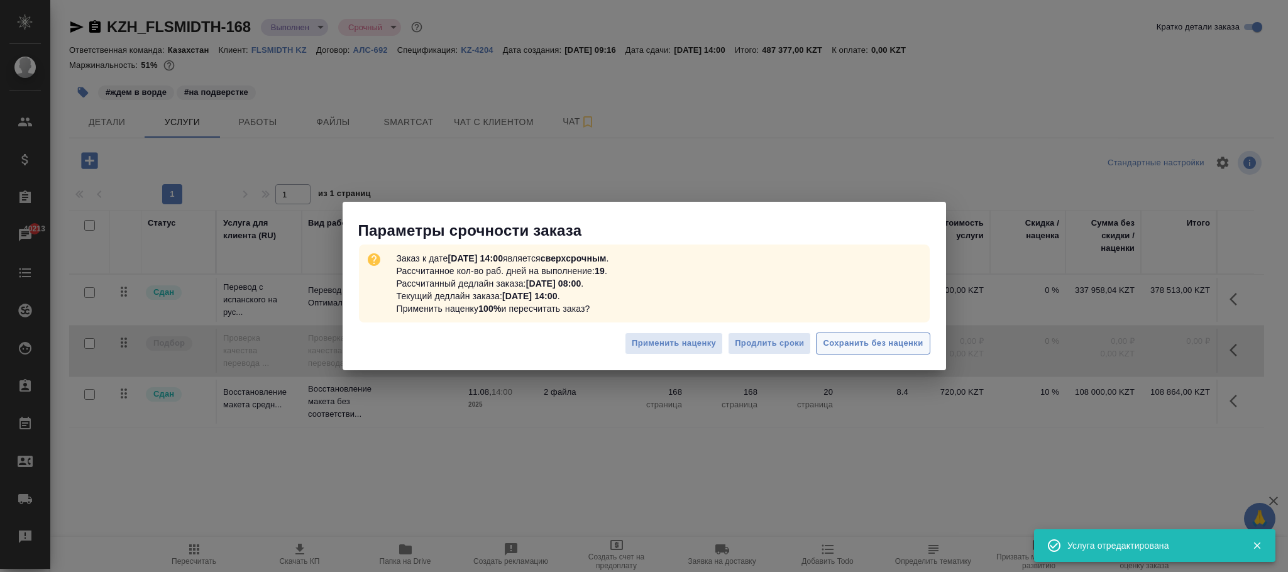
click at [868, 348] on span "Сохранить без наценки" at bounding box center [873, 343] width 100 height 14
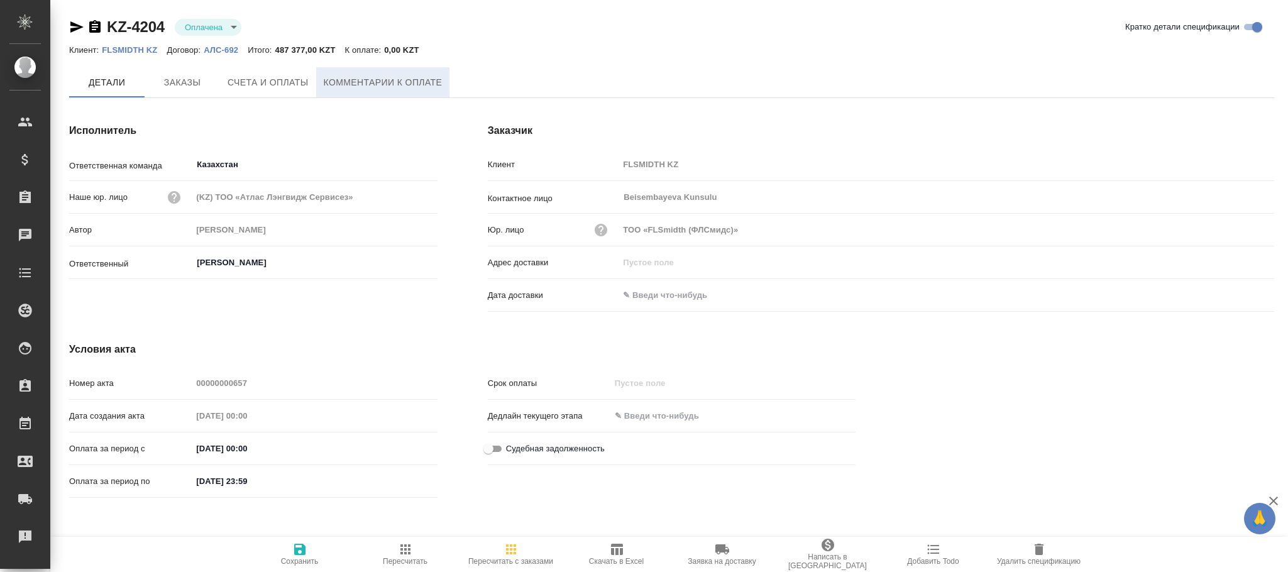
click at [378, 85] on span "Комментарии к оплате" at bounding box center [383, 83] width 119 height 16
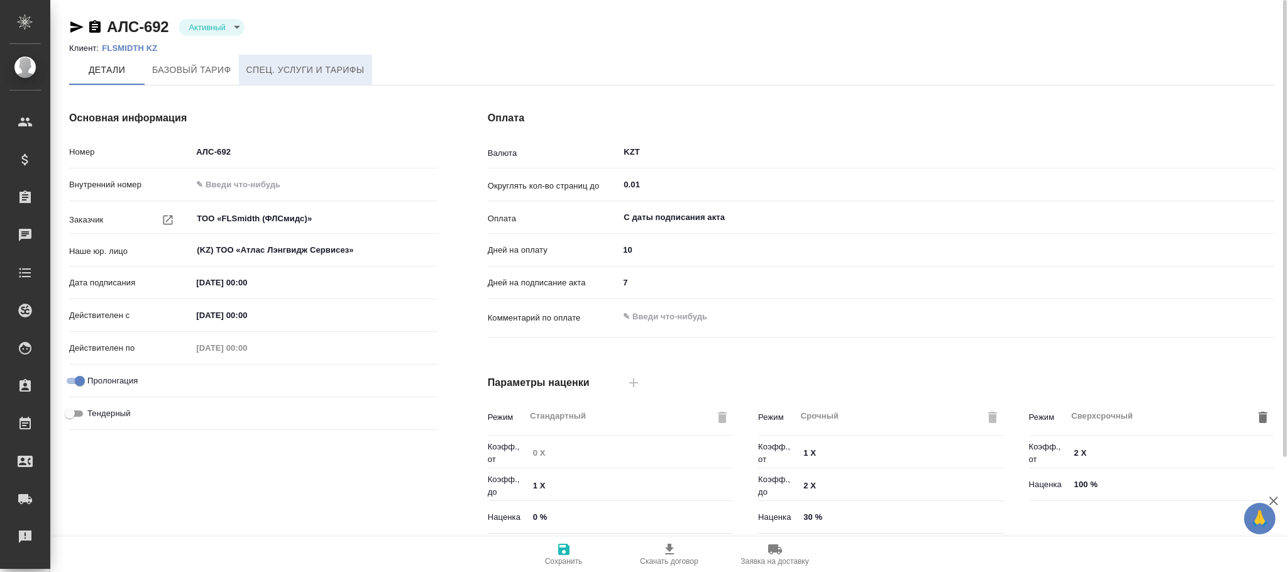
click at [321, 76] on span "Спец. услуги и тарифы" at bounding box center [305, 70] width 118 height 16
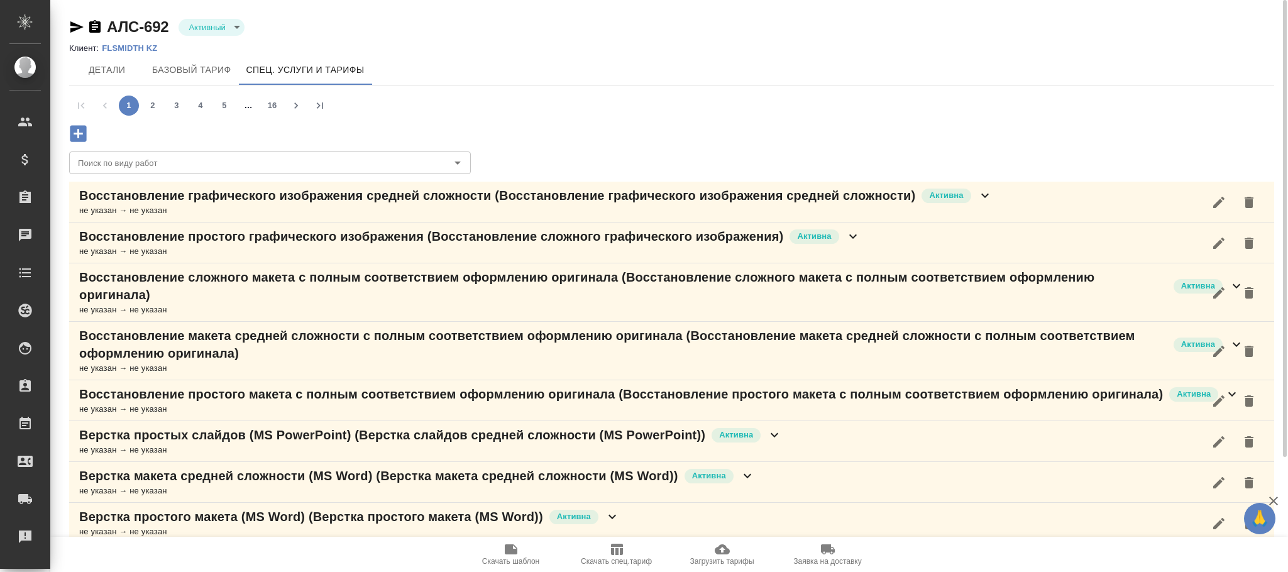
click at [83, 138] on icon "button" at bounding box center [78, 133] width 16 height 16
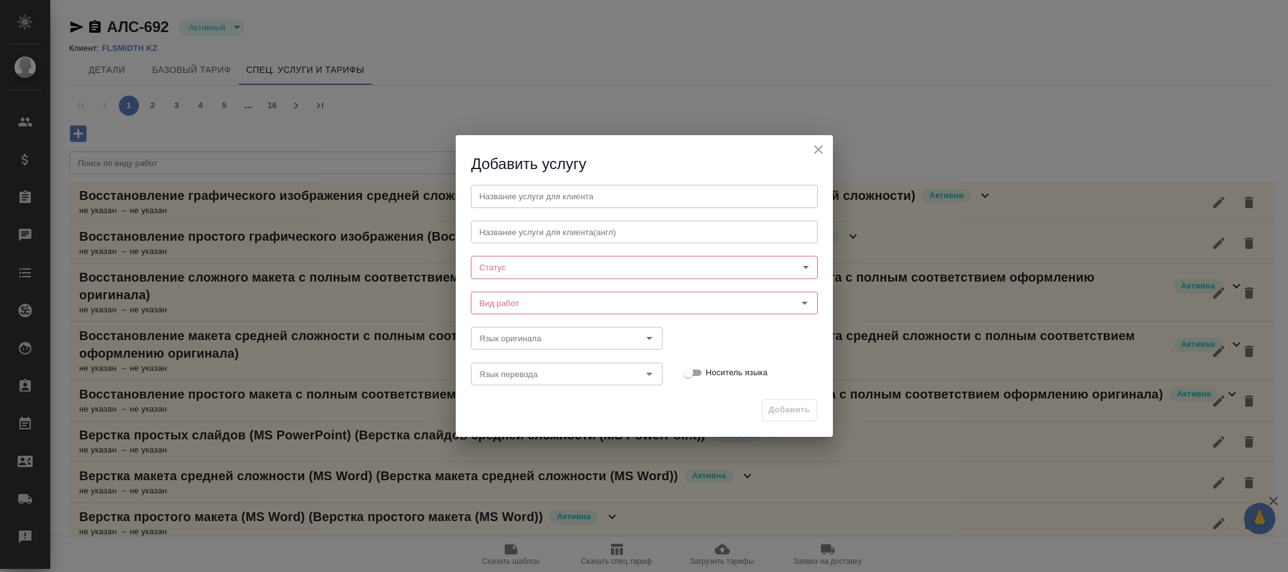
click at [496, 263] on body "🙏 .cls-1 fill:#fff; AWATERA [PERSON_NAME]fokina Клиенты Спецификации Заказы Чат…" at bounding box center [644, 286] width 1288 height 572
click at [496, 292] on button "Активна" at bounding box center [500, 289] width 38 height 14
type input "active"
click at [496, 297] on input "Вид работ" at bounding box center [623, 303] width 297 height 15
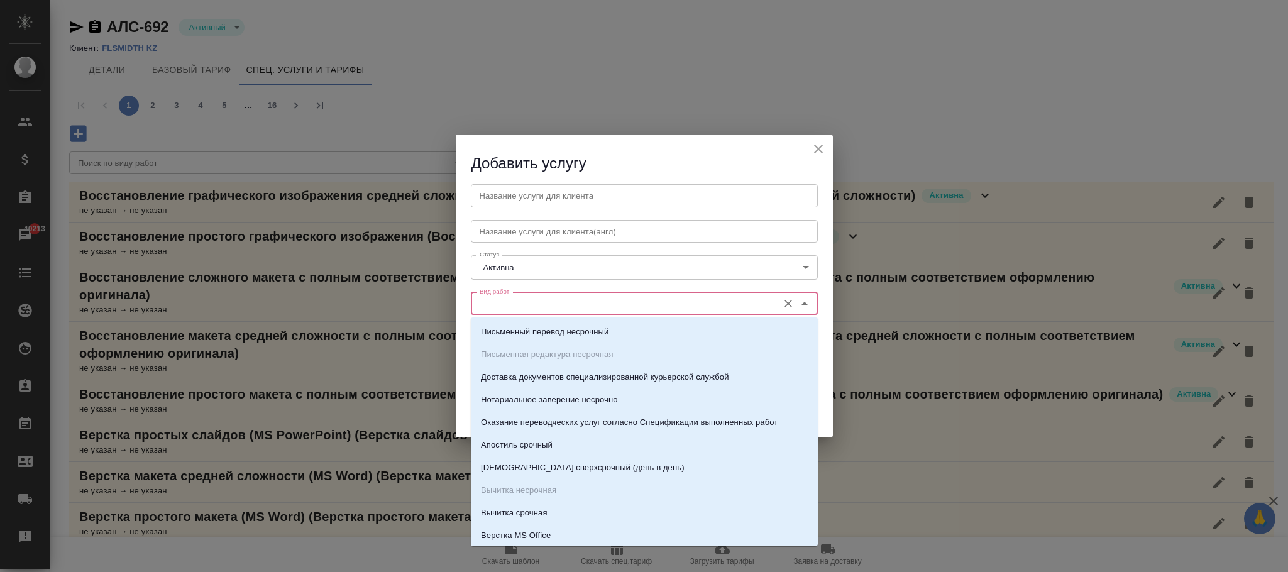
paste input "KZH_FLSMIDTH-168"
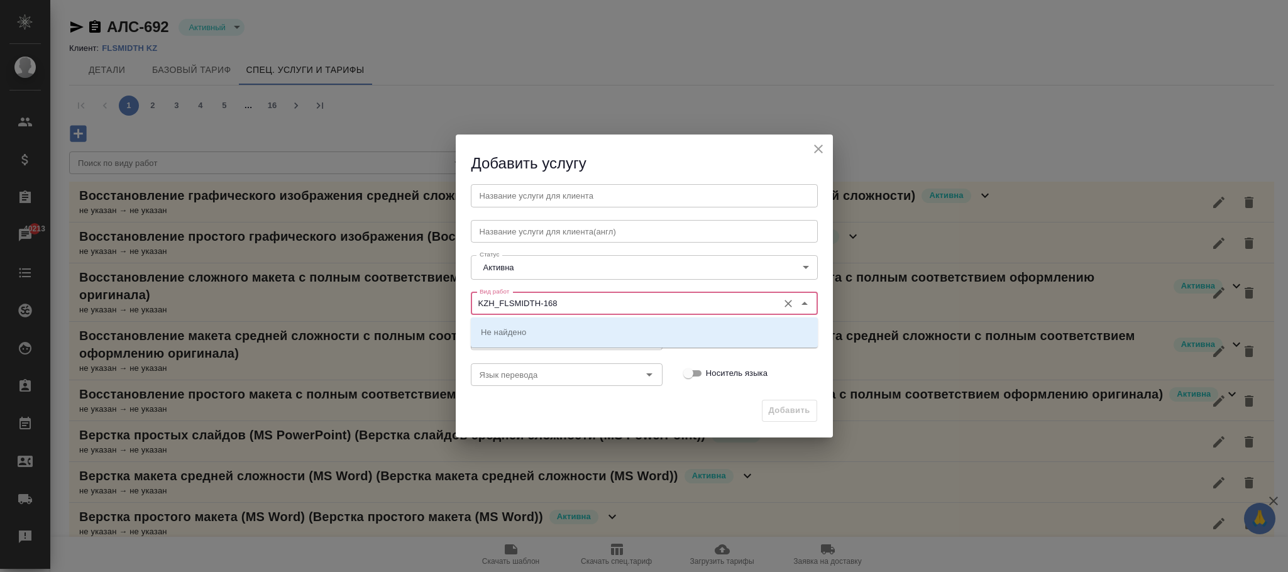
drag, startPoint x: 585, startPoint y: 301, endPoint x: 325, endPoint y: 299, distance: 259.7
click at [325, 299] on div "Добавить услугу Название услуги для клиента Название услуги для клиента Названи…" at bounding box center [644, 286] width 1288 height 572
click at [546, 326] on p "Проверка качества перевода (LQA)" at bounding box center [549, 332] width 137 height 13
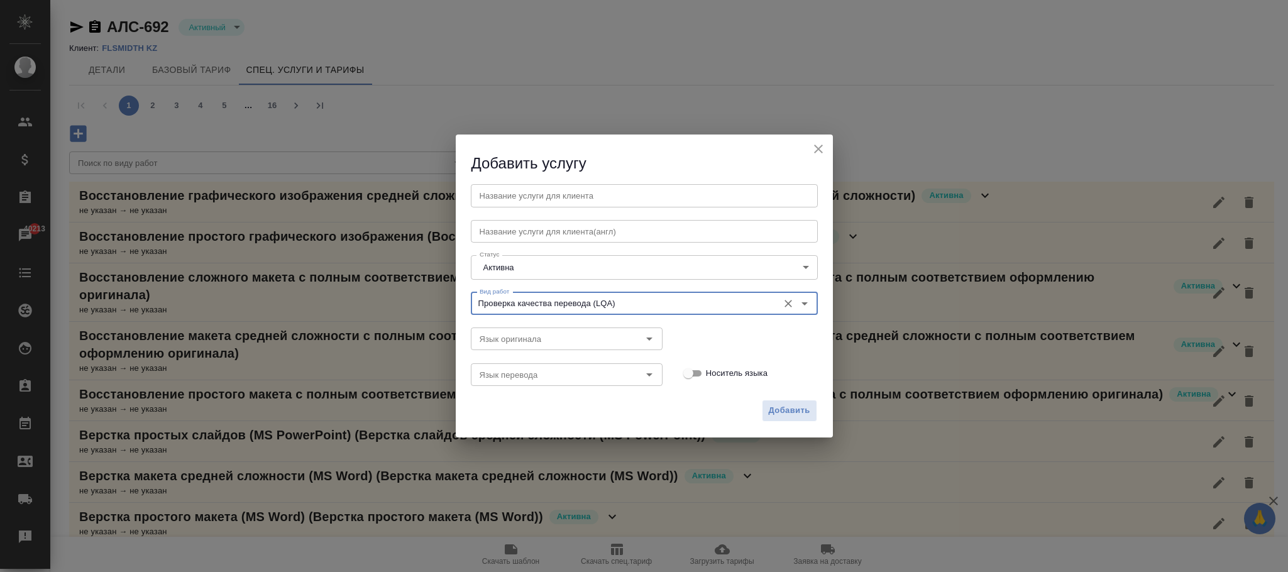
drag, startPoint x: 640, startPoint y: 294, endPoint x: 523, endPoint y: 313, distance: 119.1
click at [461, 293] on div "Вид работ Проверка качества перевода (LQA) Вид работ" at bounding box center [644, 302] width 372 height 55
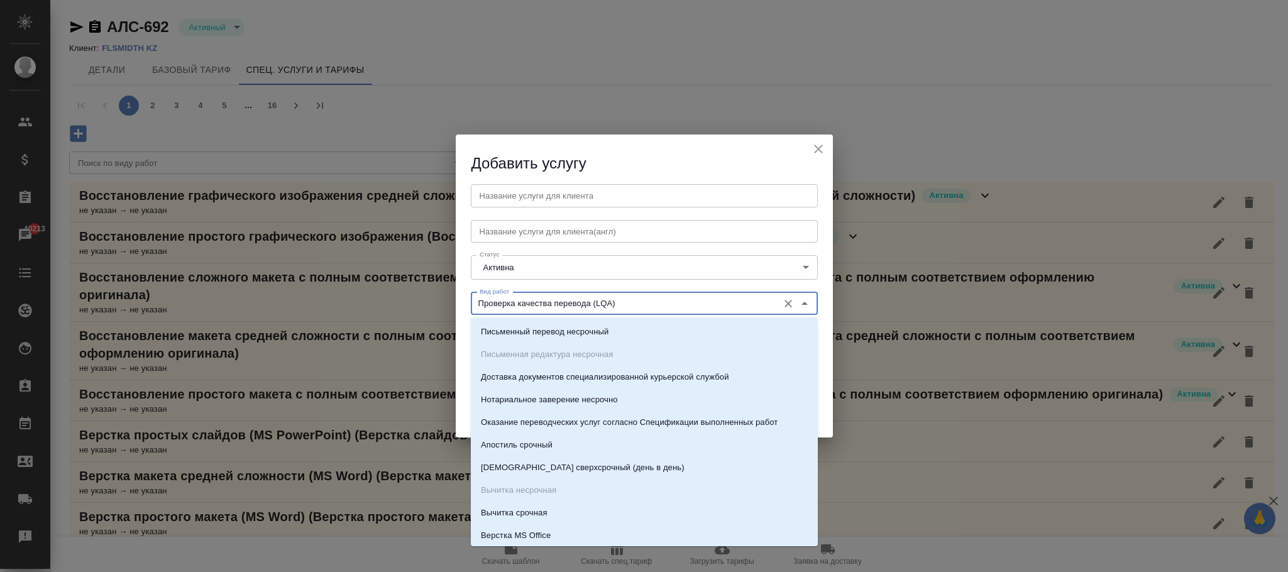
drag, startPoint x: 647, startPoint y: 304, endPoint x: 466, endPoint y: 302, distance: 181.1
click at [466, 302] on div "Вид работ Проверка качества перевода (LQA) Вид работ" at bounding box center [644, 302] width 372 height 55
type input "Проверка качества перевода (LQA)"
click at [544, 199] on input "text" at bounding box center [644, 195] width 347 height 23
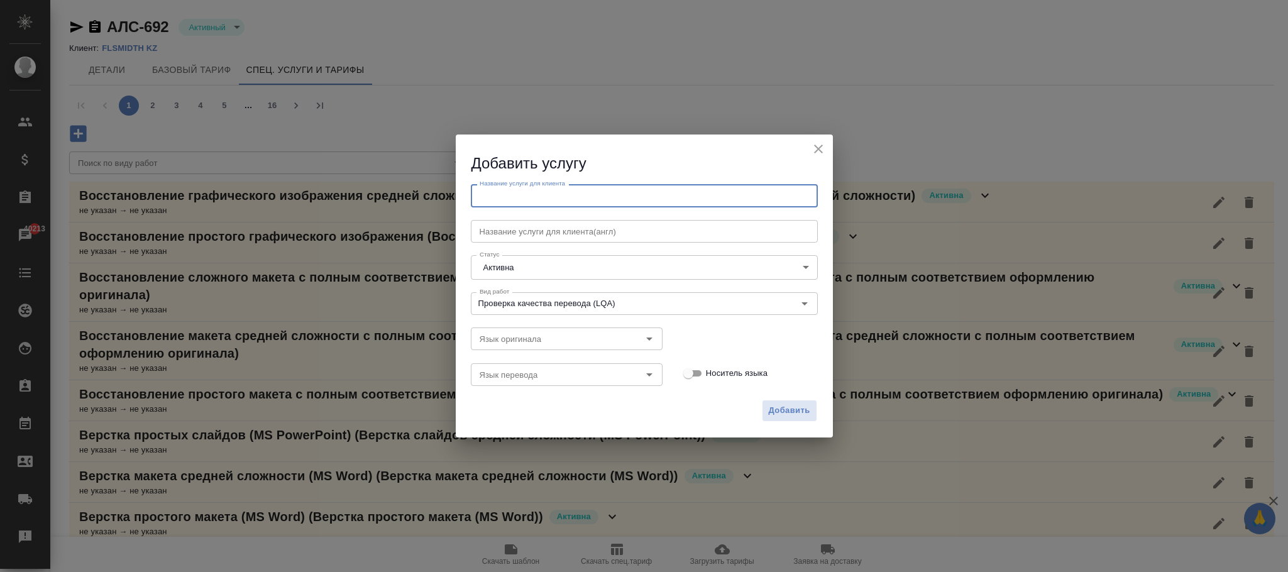
paste input "Проверка качества перевода (LQA)"
type input "Проверка качества перевода (LQA)"
click at [785, 408] on span "Добавить" at bounding box center [789, 411] width 41 height 14
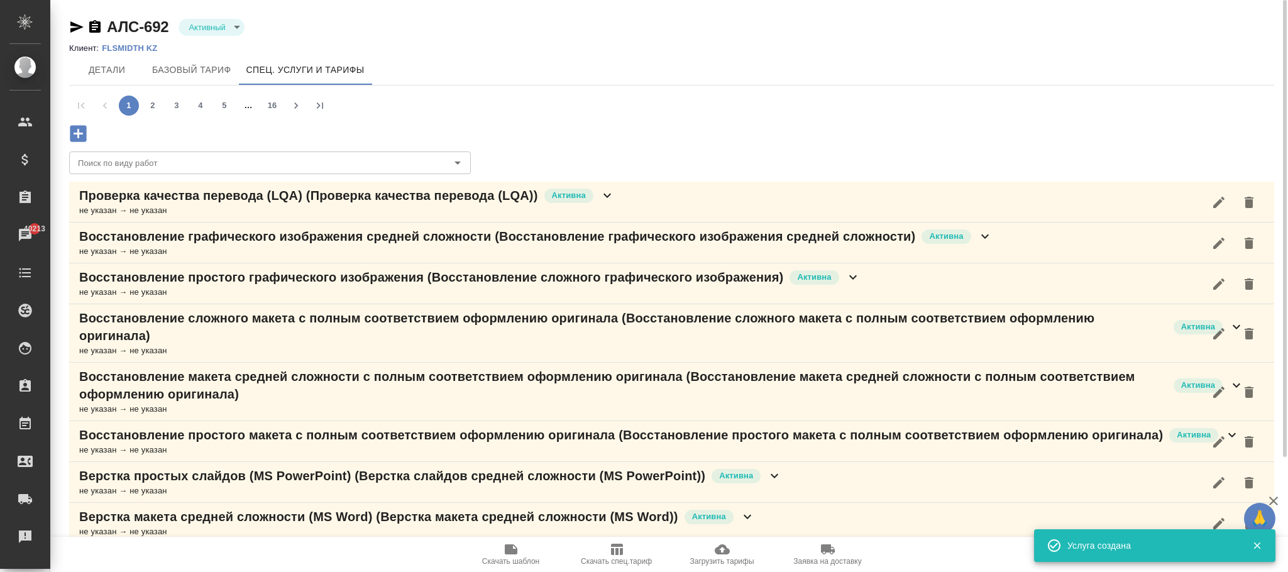
drag, startPoint x: 606, startPoint y: 195, endPoint x: 477, endPoint y: 289, distance: 159.3
click at [607, 195] on icon at bounding box center [607, 195] width 15 height 15
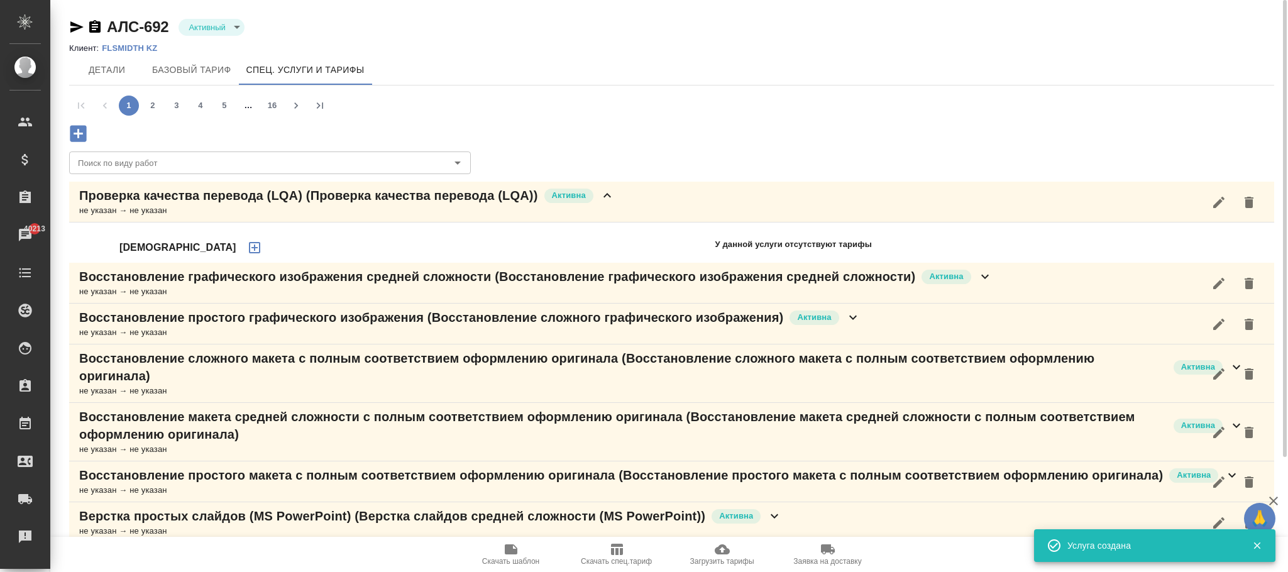
click at [249, 249] on icon "button" at bounding box center [254, 247] width 11 height 11
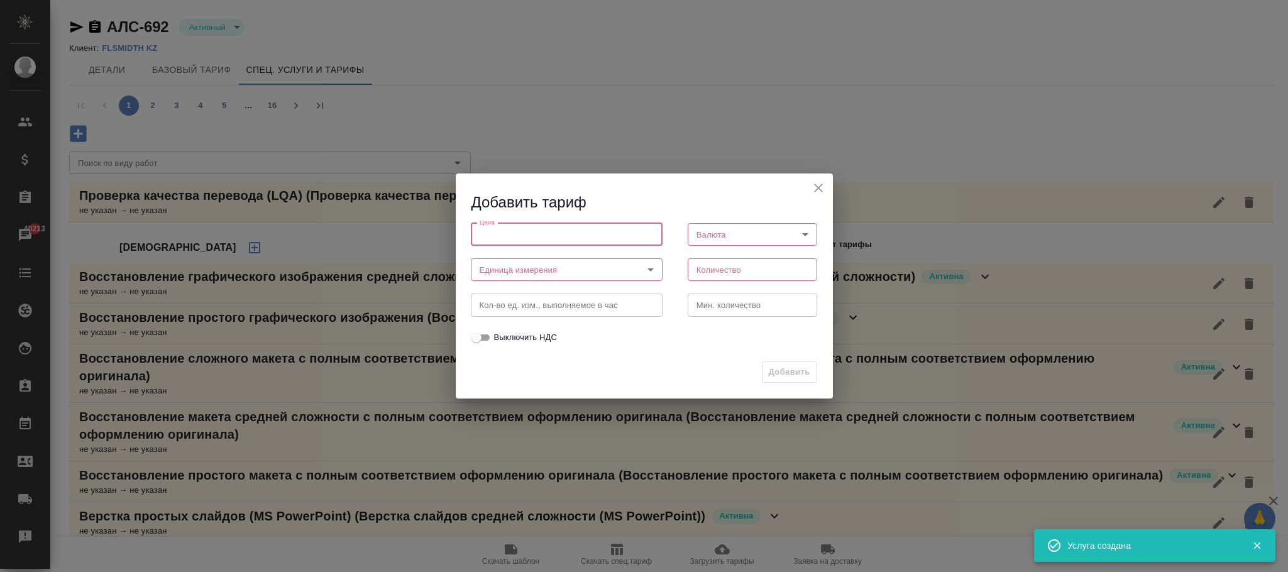
click at [506, 229] on input "number" at bounding box center [567, 234] width 192 height 23
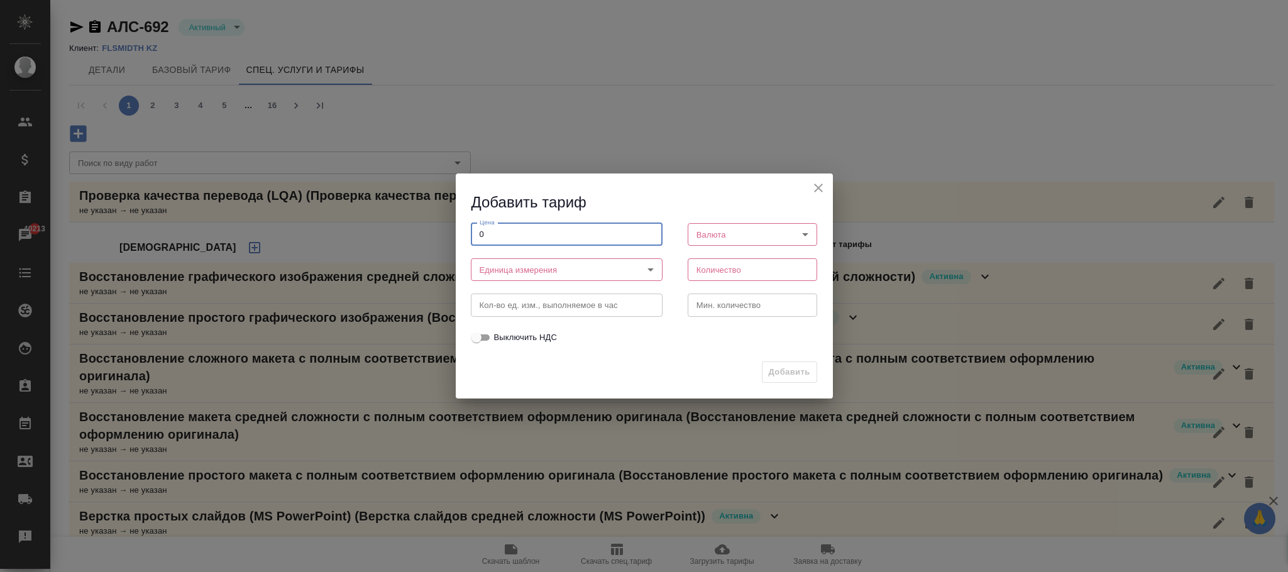
type input "0"
click at [517, 274] on body "🙏 .cls-1 fill:#fff; AWATERA [PERSON_NAME]fokina Клиенты Спецификации Заказы 402…" at bounding box center [644, 286] width 1288 height 572
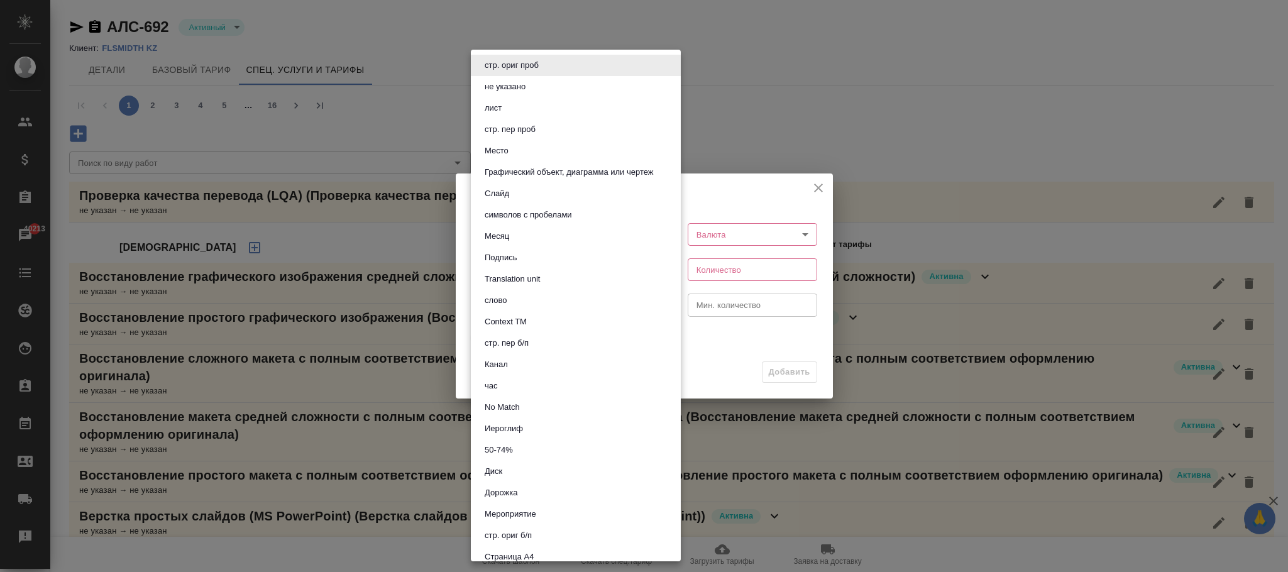
drag, startPoint x: 517, startPoint y: 385, endPoint x: 747, endPoint y: 251, distance: 266.6
click at [516, 387] on li "час" at bounding box center [576, 385] width 210 height 21
type input "5a8b1489cc6b4906c91bfd93"
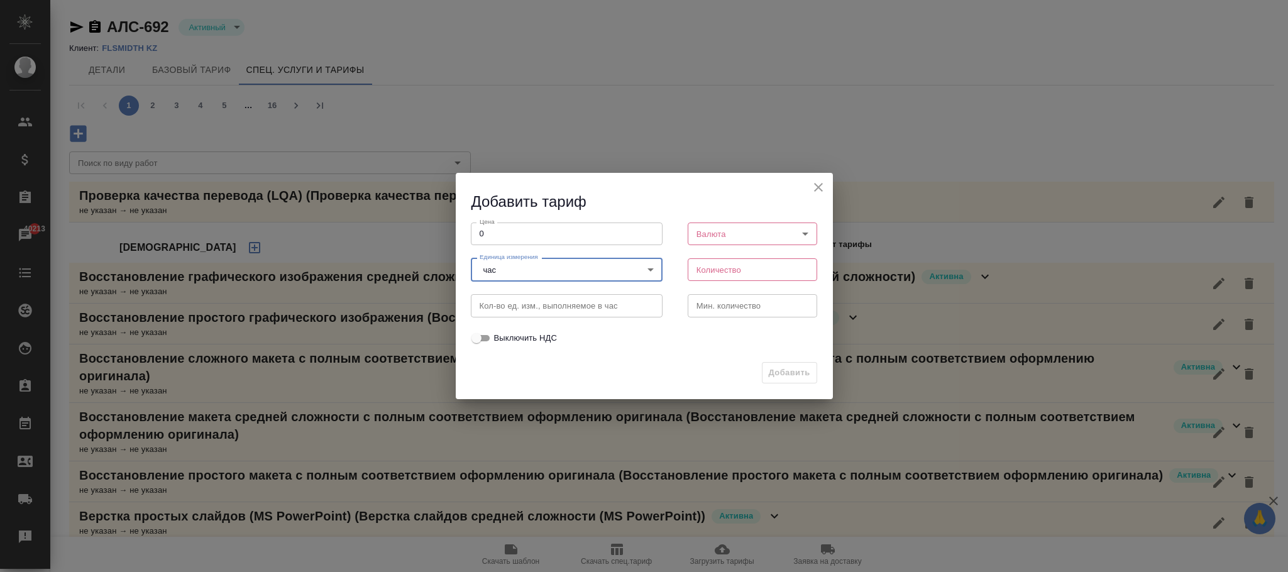
click at [738, 234] on body "🙏 .cls-1 fill:#fff; AWATERA [PERSON_NAME]fokina Клиенты Спецификации Заказы 402…" at bounding box center [644, 286] width 1288 height 572
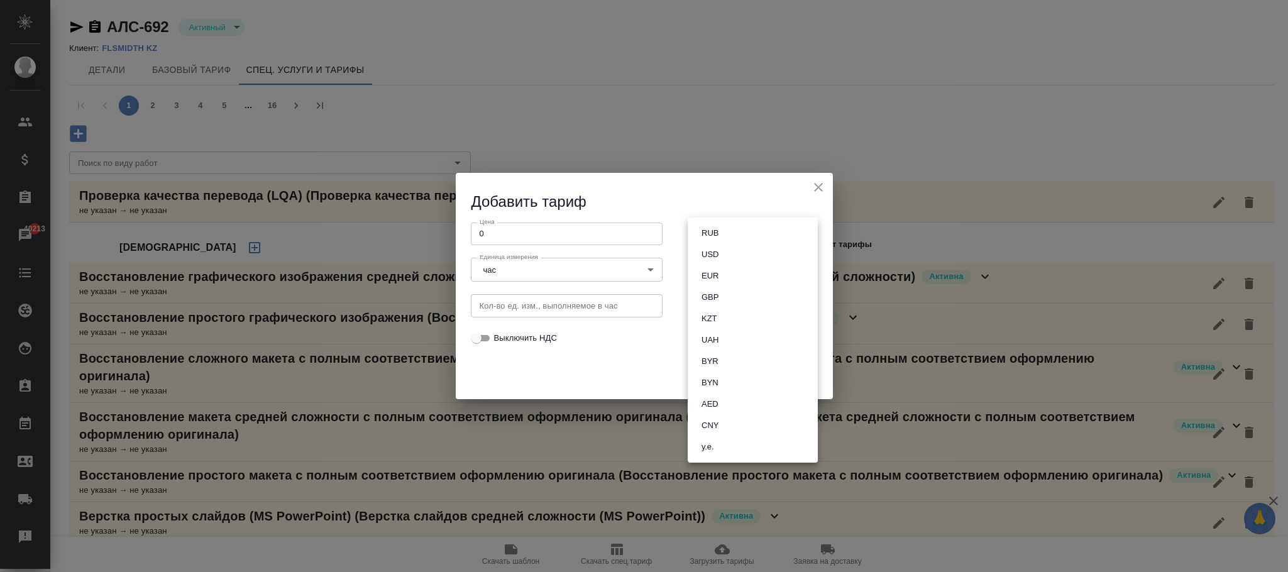
click at [726, 232] on li "RUB" at bounding box center [753, 233] width 130 height 21
type input "RUB"
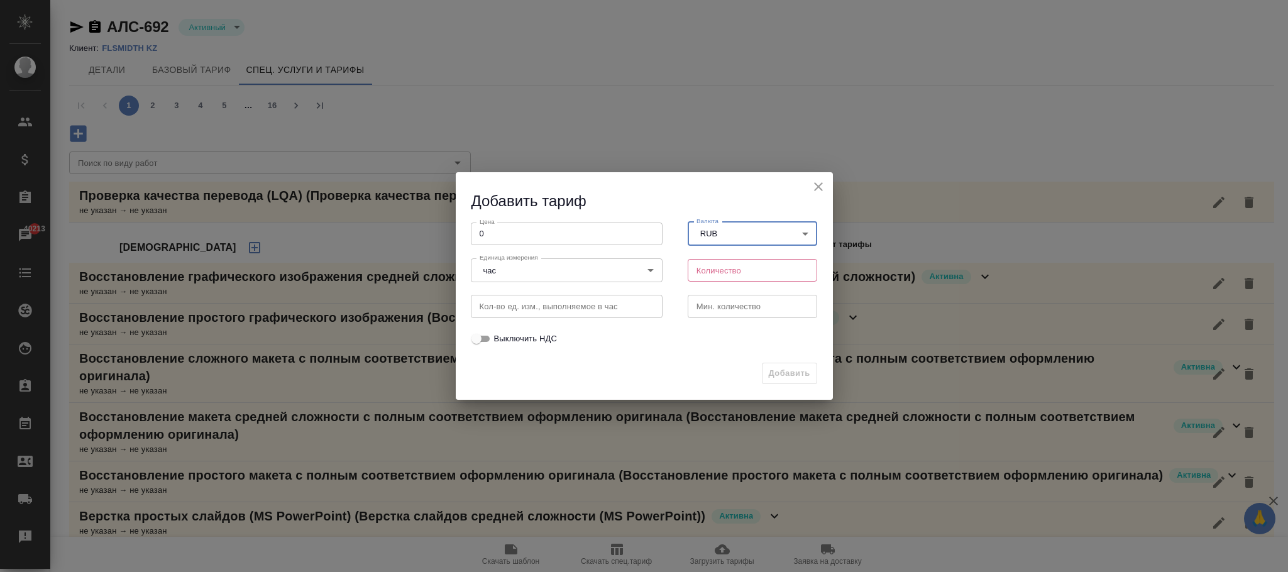
click at [707, 275] on input "number" at bounding box center [753, 270] width 130 height 23
type input "1"
click at [781, 368] on span "Добавить" at bounding box center [789, 374] width 41 height 14
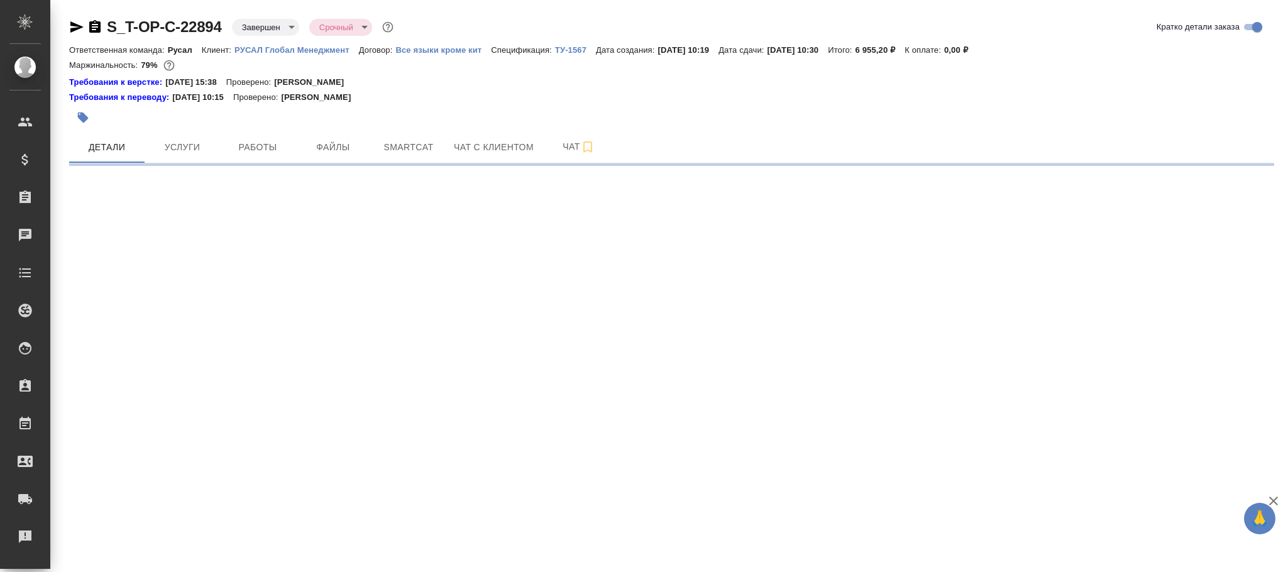
select select "RU"
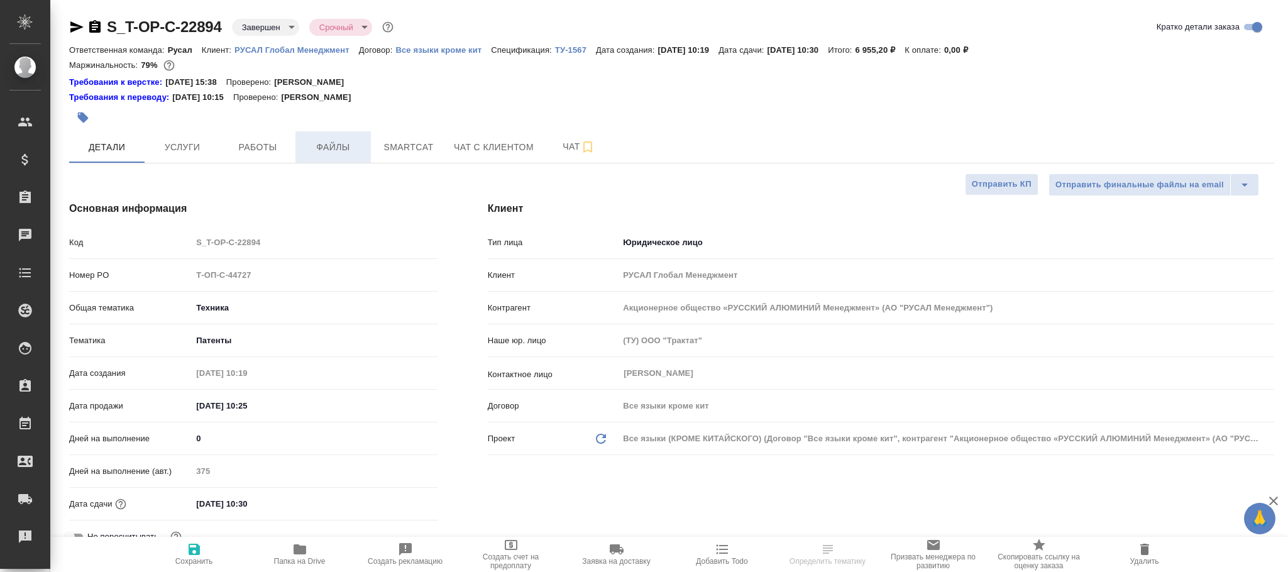
type textarea "x"
click at [194, 147] on span "Услуги" at bounding box center [182, 148] width 60 height 16
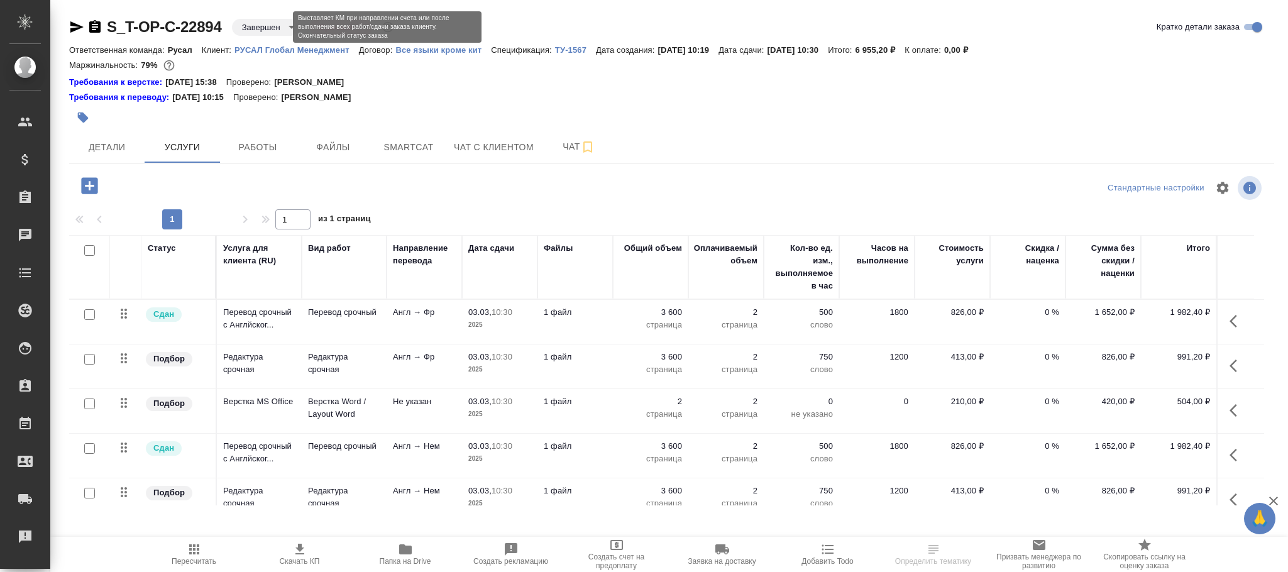
click at [274, 25] on body "🙏 .cls-1 fill:#fff; AWATERA [PERSON_NAME]fokina Клиенты Спецификации Заказы Чат…" at bounding box center [644, 286] width 1288 height 572
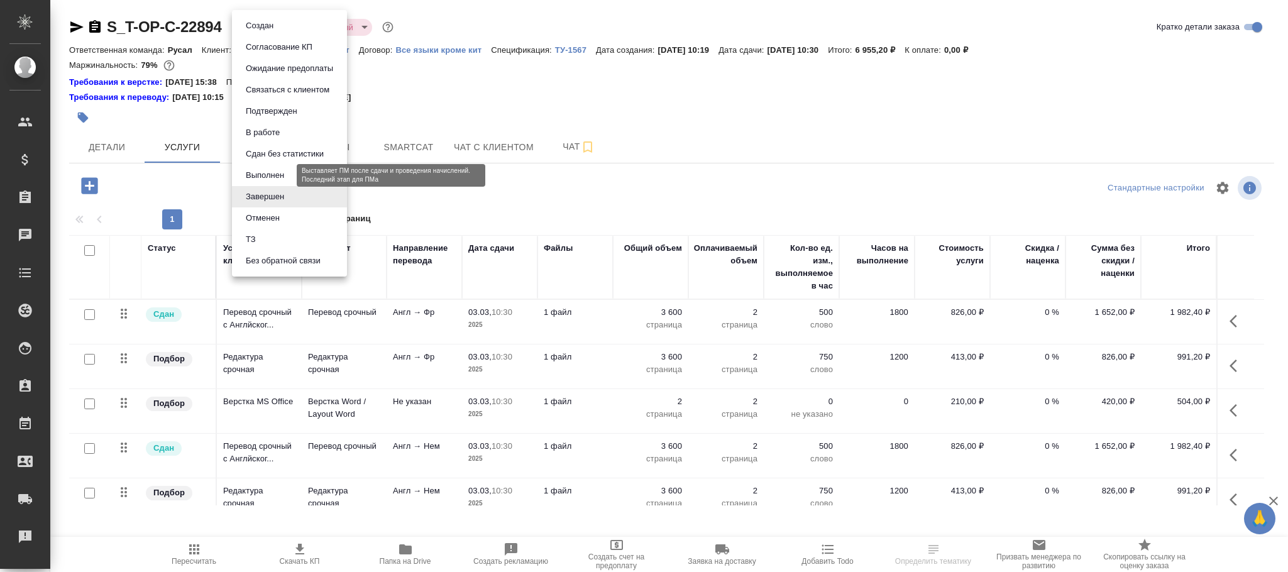
click at [268, 175] on button "Выполнен" at bounding box center [265, 176] width 46 height 14
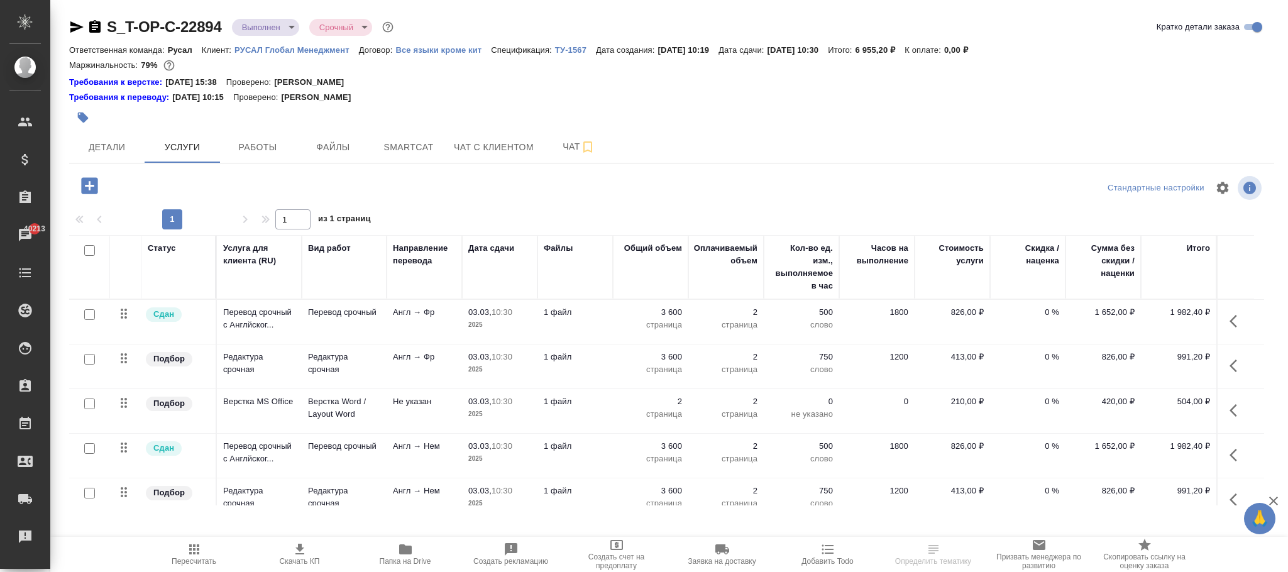
click at [89, 189] on icon "button" at bounding box center [90, 186] width 22 height 22
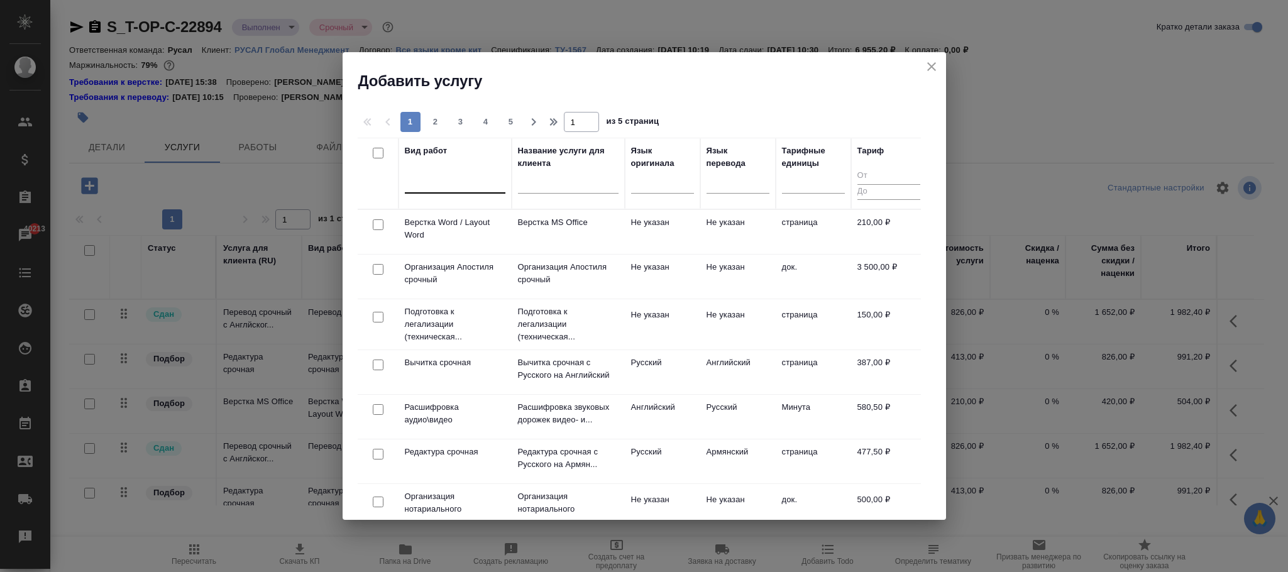
click at [462, 175] on div at bounding box center [455, 181] width 101 height 18
type input "проверка ка"
drag, startPoint x: 515, startPoint y: 217, endPoint x: 558, endPoint y: 217, distance: 43.4
click at [517, 217] on div "Проверка качества перевода (LQA)" at bounding box center [499, 221] width 189 height 23
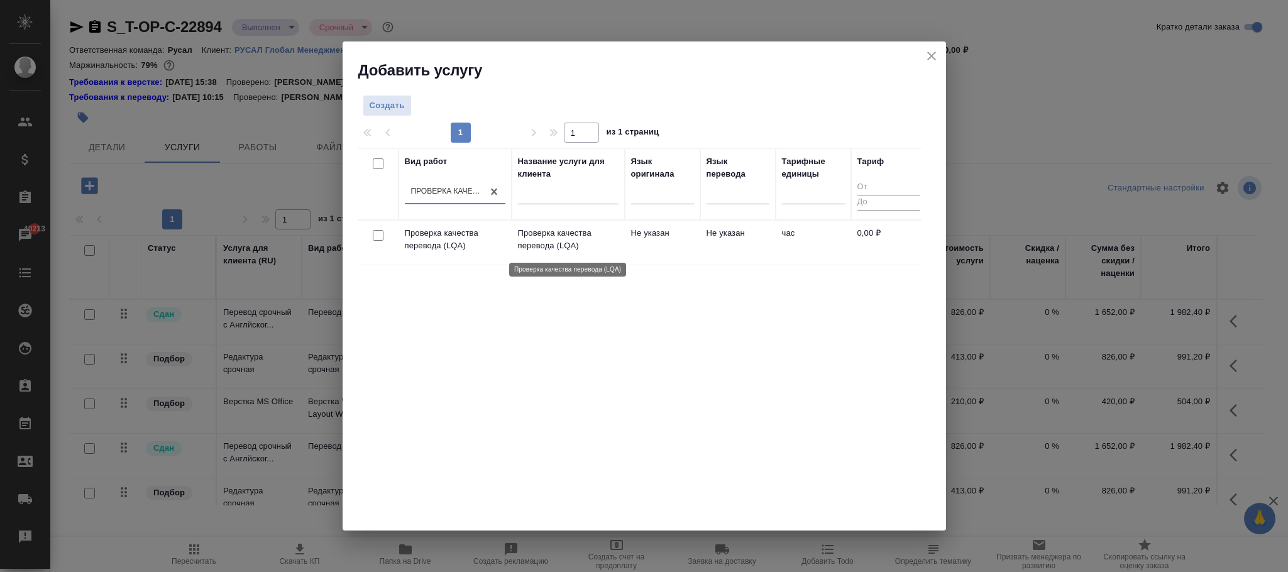
click at [570, 238] on p "Проверка качества перевода (LQA)" at bounding box center [568, 239] width 101 height 25
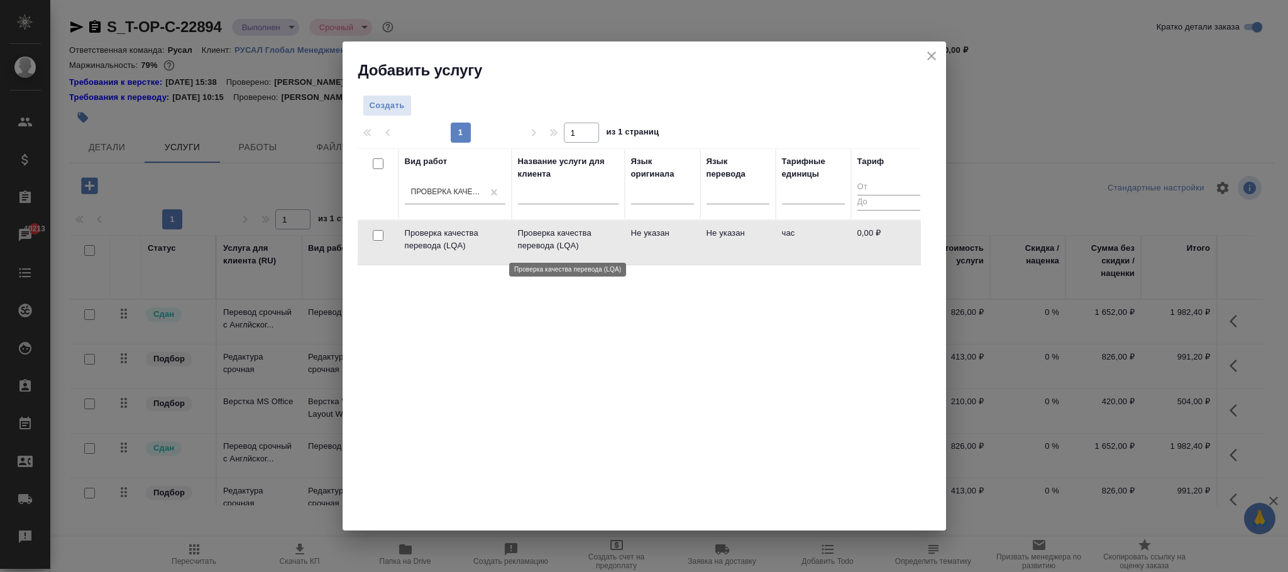
drag, startPoint x: 570, startPoint y: 238, endPoint x: 1183, endPoint y: 346, distance: 621.9
click at [574, 240] on p "Проверка качества перевода (LQA)" at bounding box center [568, 239] width 101 height 25
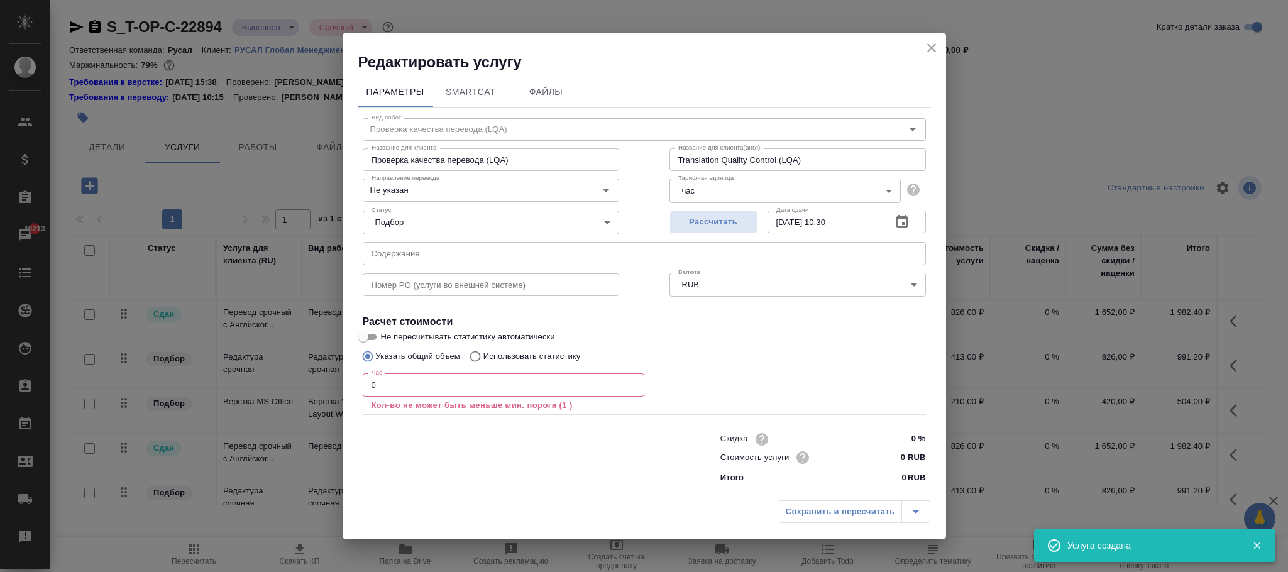
drag, startPoint x: 429, startPoint y: 382, endPoint x: 309, endPoint y: 368, distance: 120.2
click at [309, 368] on div "Редактировать услугу Параметры SmartCat Файлы Вид работ Проверка качества перев…" at bounding box center [644, 286] width 1288 height 572
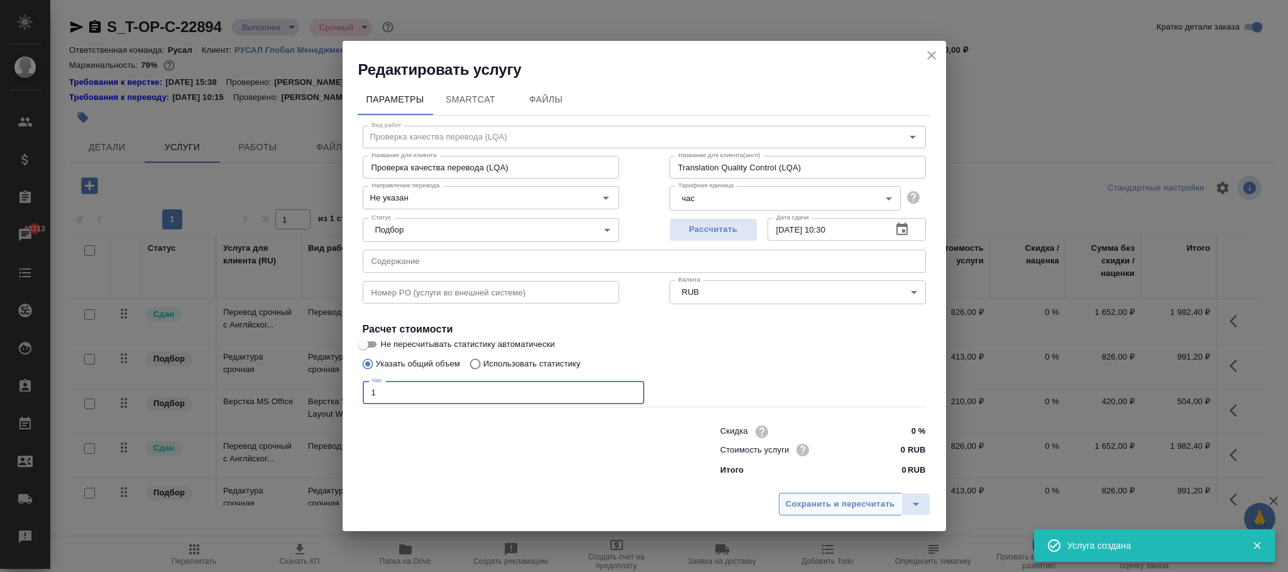
type input "1"
click at [824, 498] on span "Сохранить и пересчитать" at bounding box center [840, 504] width 109 height 14
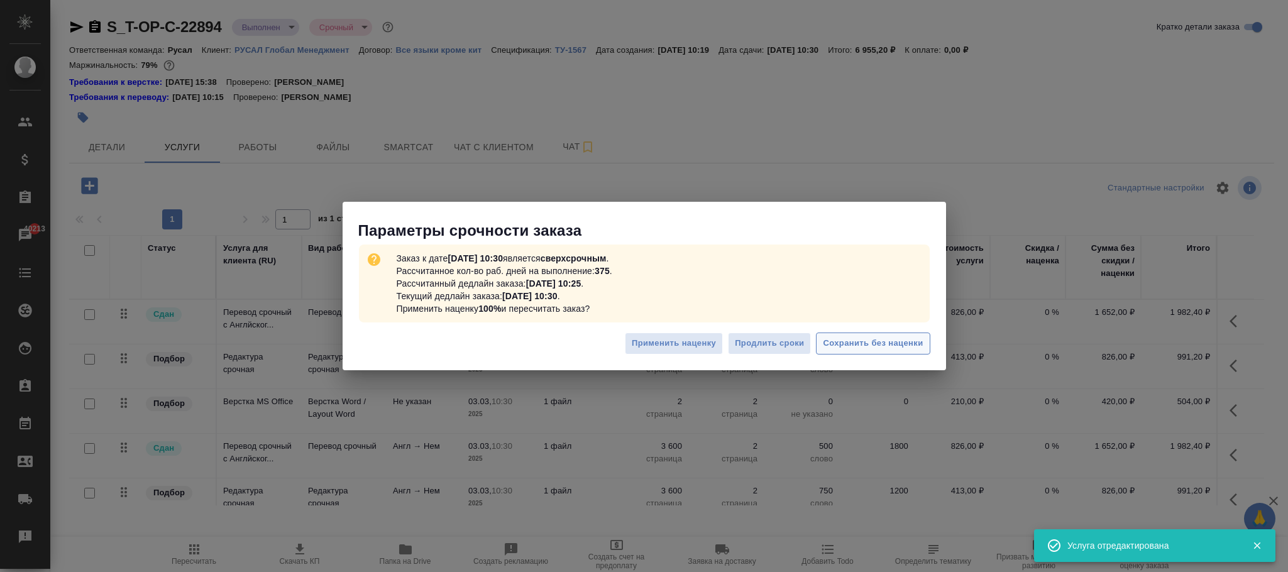
click at [919, 349] on span "Сохранить без наценки" at bounding box center [873, 343] width 100 height 14
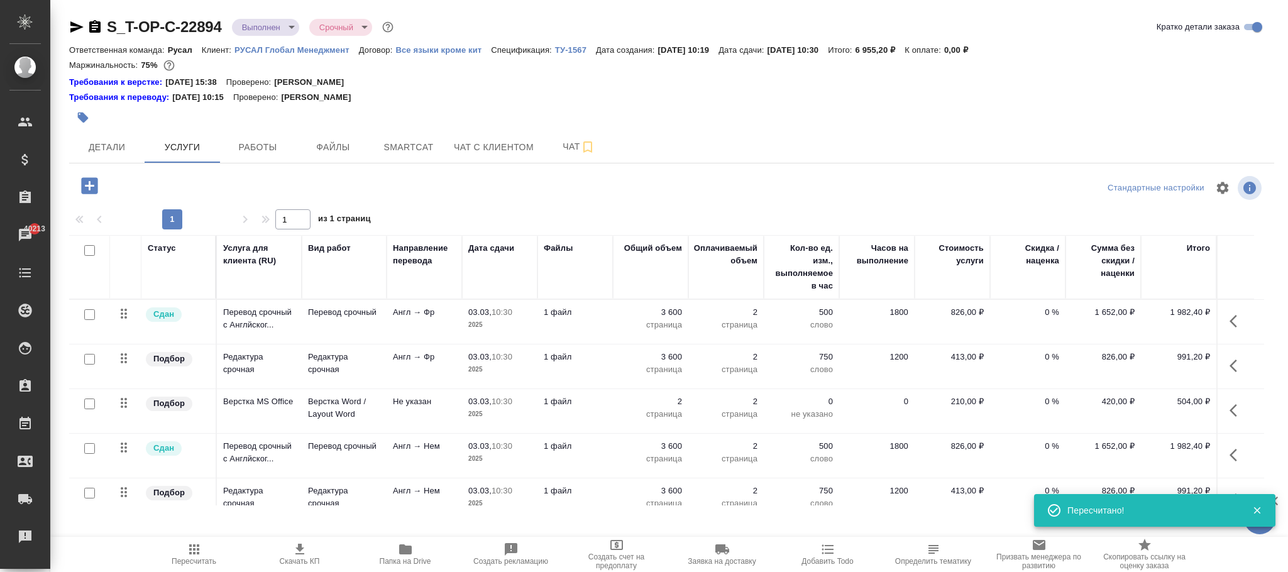
scroll to position [130, 0]
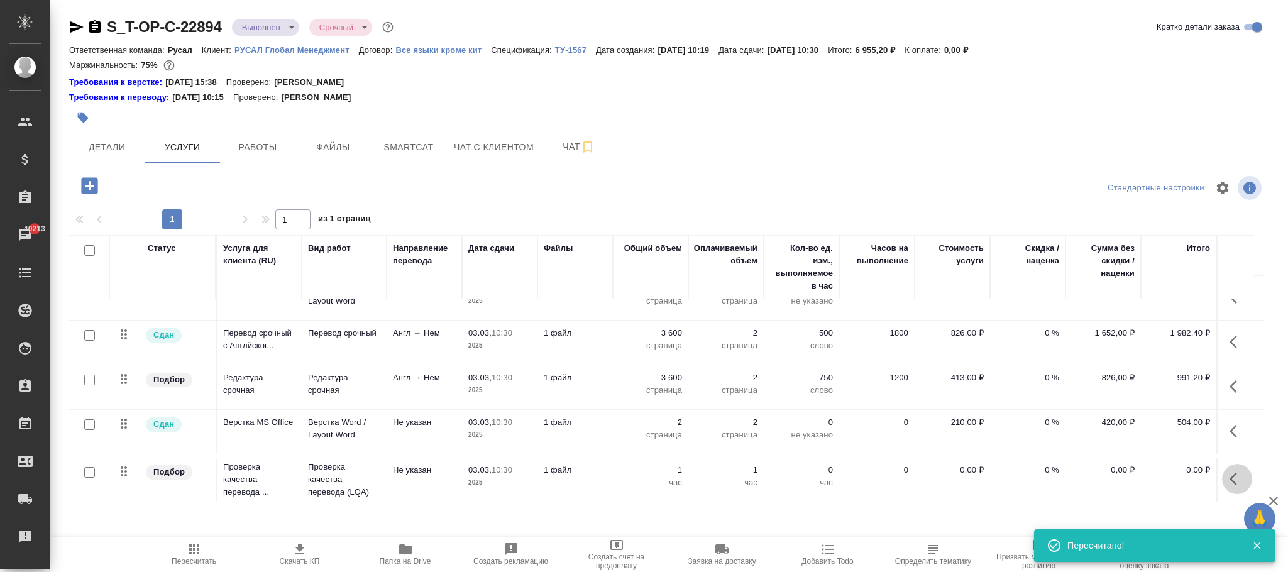
click at [1230, 473] on icon "button" at bounding box center [1234, 479] width 8 height 13
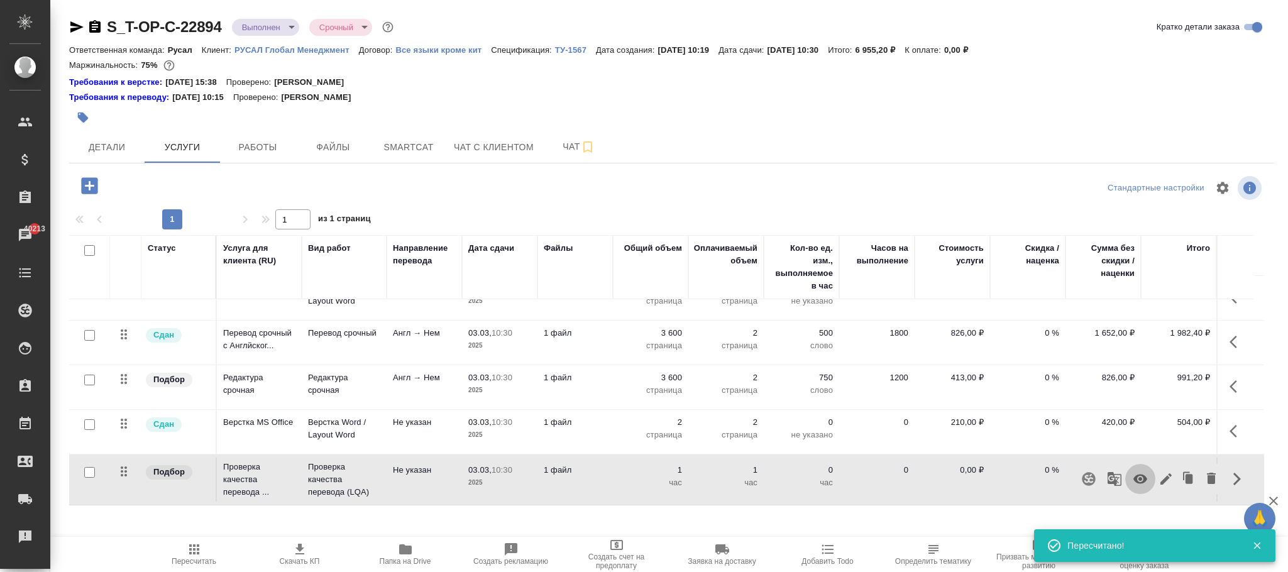
click at [1151, 465] on button "button" at bounding box center [1141, 479] width 30 height 30
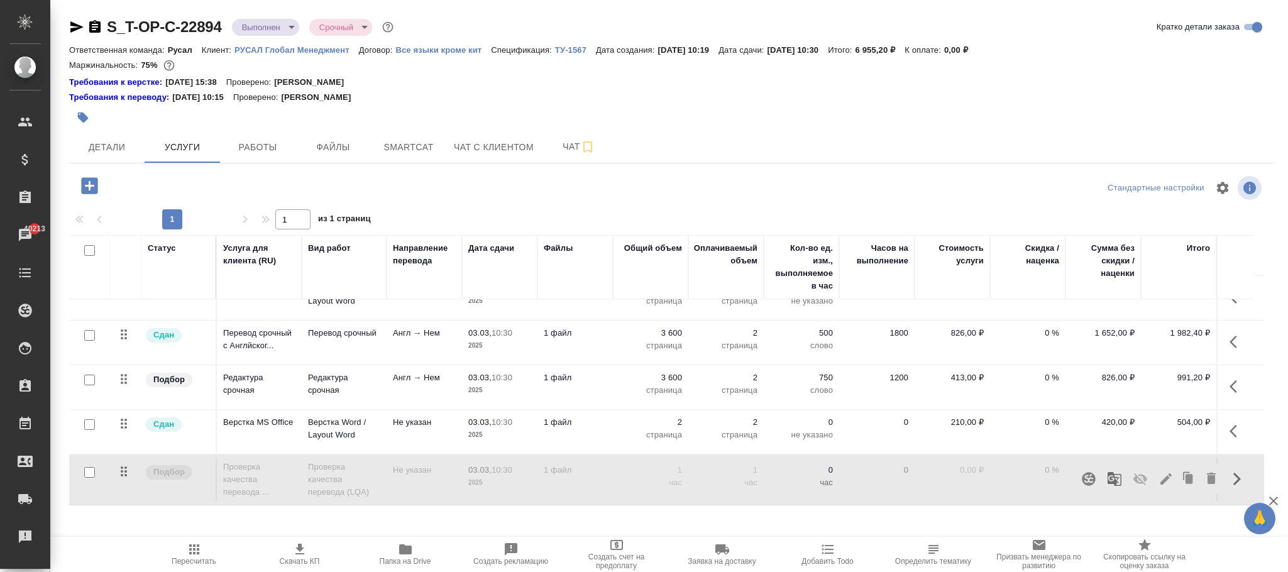
click at [819, 464] on p "0" at bounding box center [801, 470] width 63 height 13
click at [821, 464] on p "0" at bounding box center [801, 470] width 63 height 13
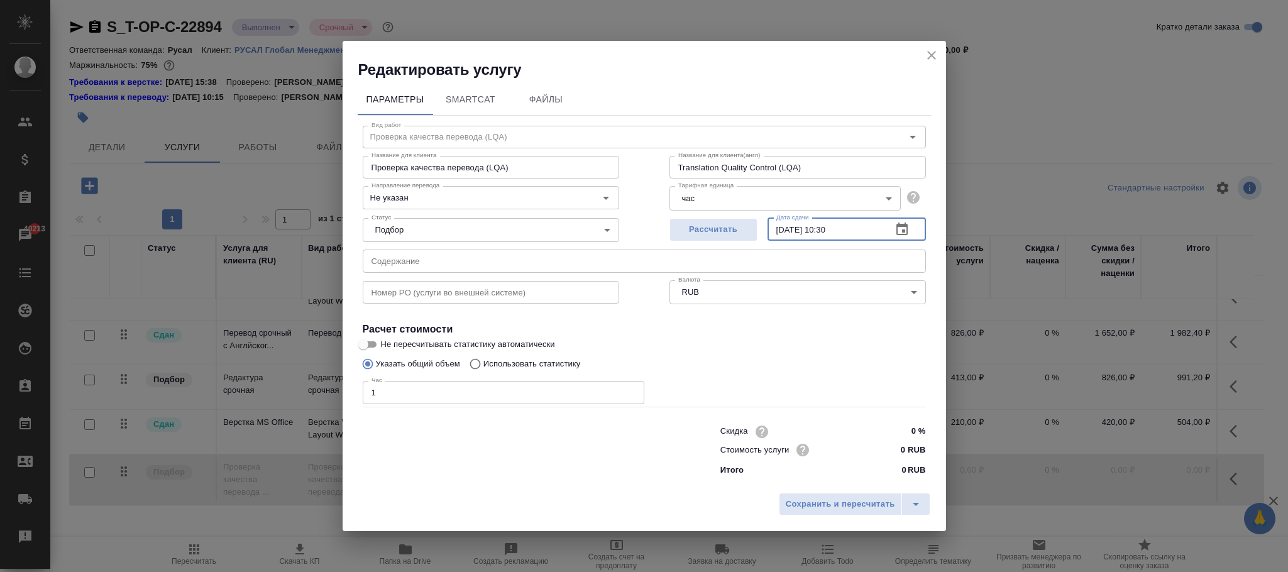
drag, startPoint x: 866, startPoint y: 219, endPoint x: 639, endPoint y: 227, distance: 227.1
click at [639, 227] on div "Статус Подбор none Статус Рассчитать Дата сдачи 03.03.2025 10:30 Дата сдачи" at bounding box center [645, 229] width 614 height 82
type input "25.08.2025 18:00"
click at [853, 502] on span "Сохранить и пересчитать" at bounding box center [840, 504] width 109 height 14
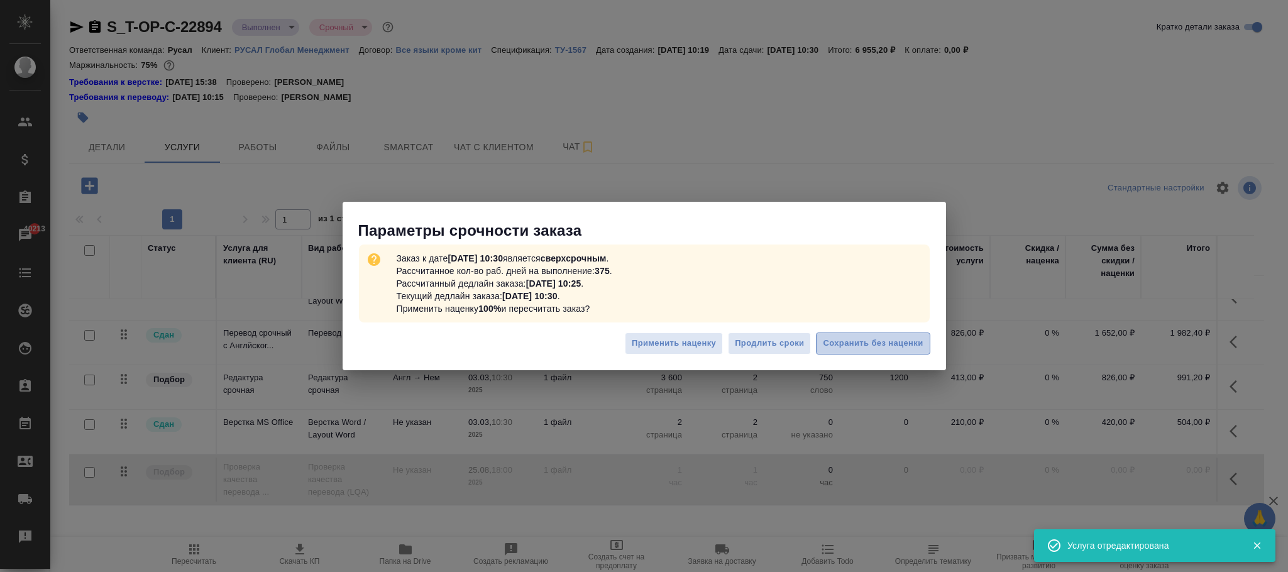
click at [871, 346] on span "Сохранить без наценки" at bounding box center [873, 343] width 100 height 14
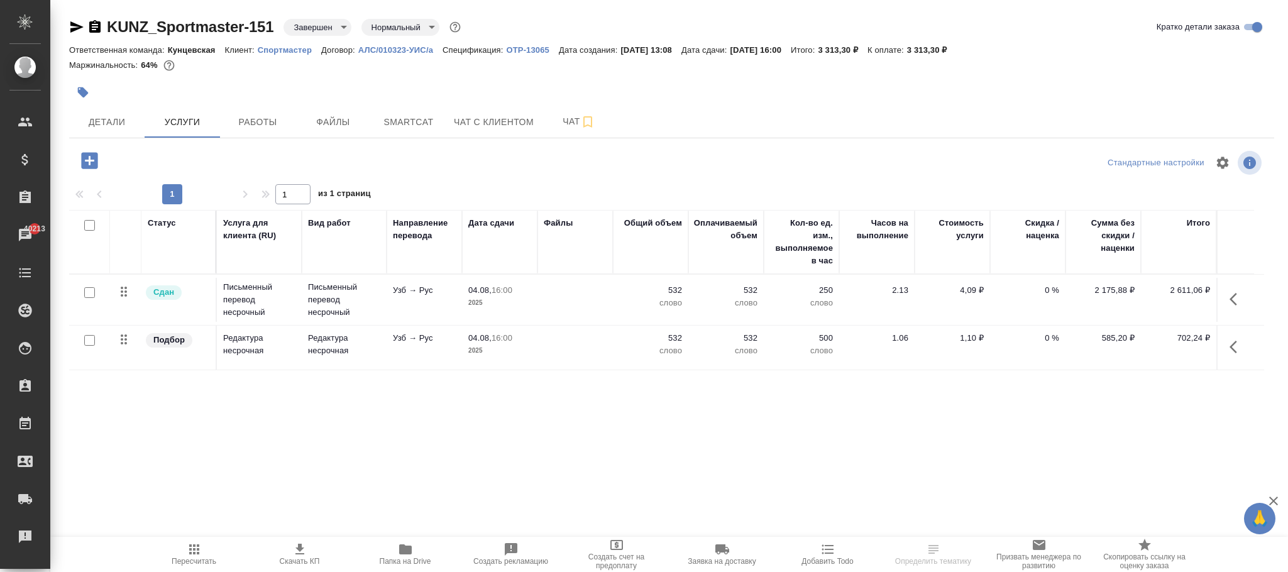
click at [970, 293] on p "4,09 ₽" at bounding box center [952, 290] width 63 height 13
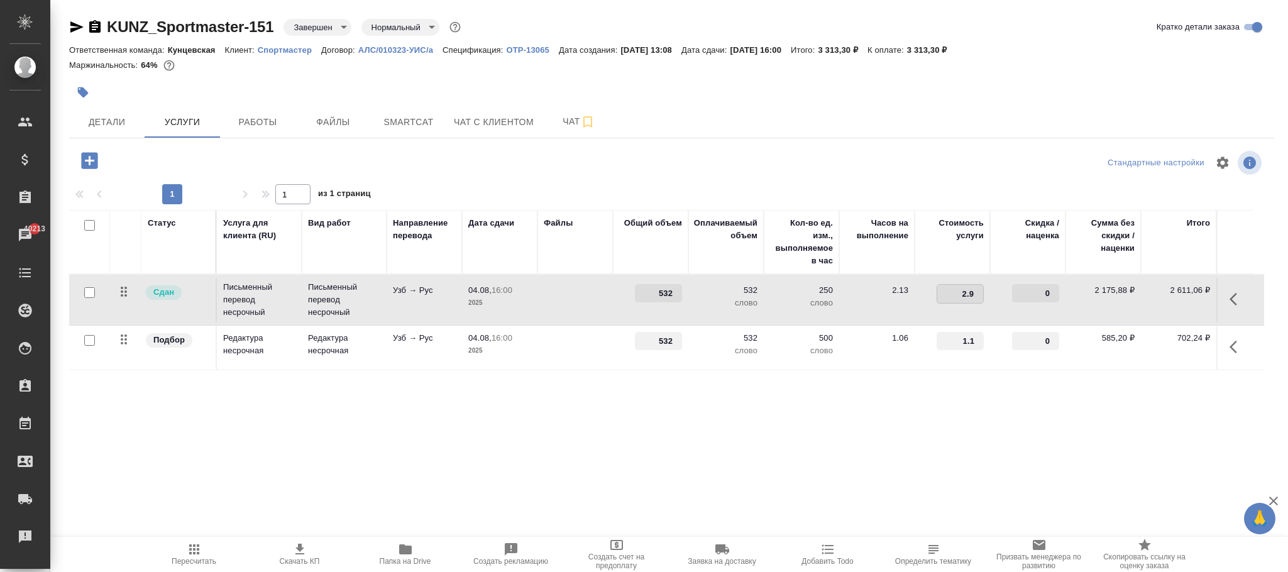
type input "2.99"
click at [921, 438] on div "Статус Услуга для клиента (RU) Вид работ Направление перевода Дата сдачи Файлы …" at bounding box center [666, 345] width 1195 height 270
click at [200, 158] on span "Сохранить и пересчитать" at bounding box center [178, 159] width 109 height 14
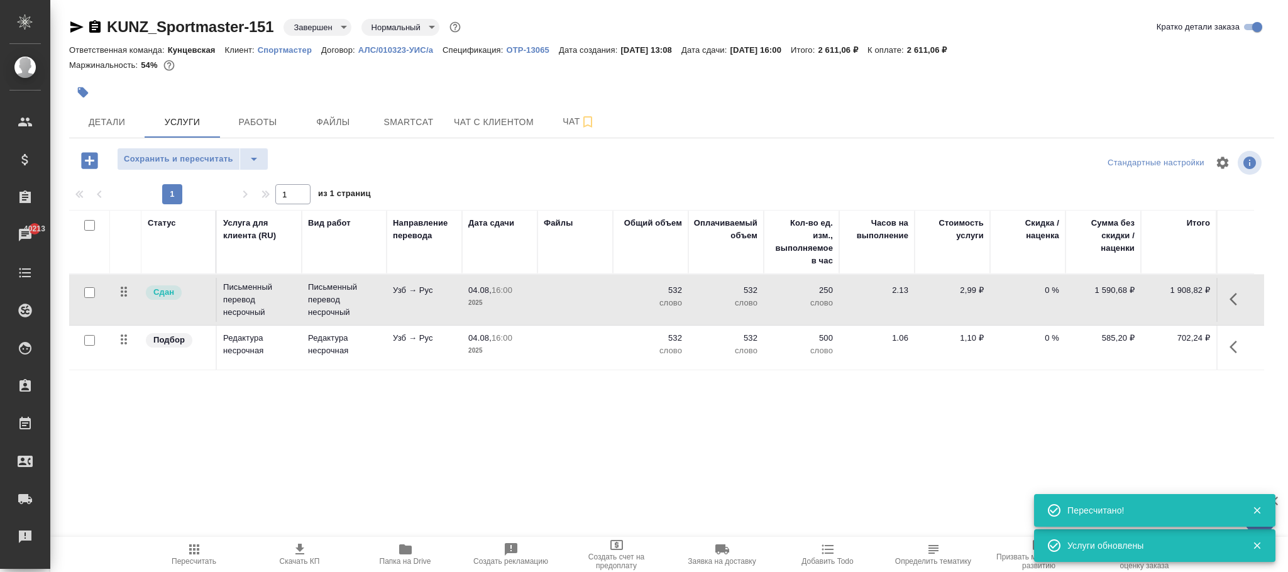
click at [970, 343] on p "1,10 ₽" at bounding box center [952, 338] width 63 height 13
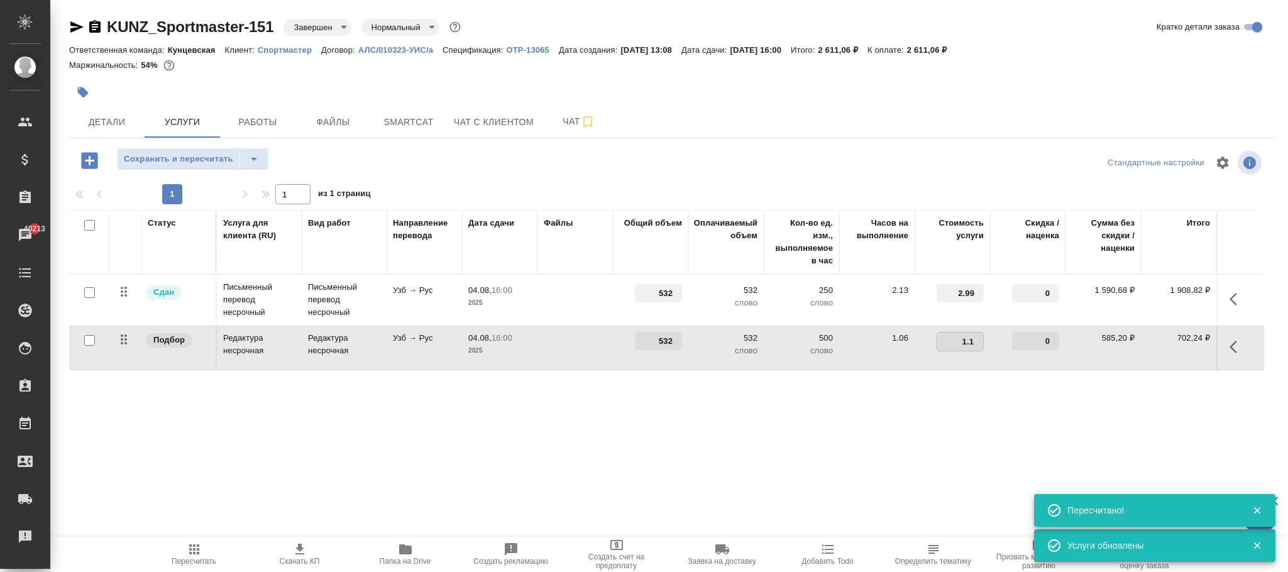
click at [970, 343] on input "1.1" at bounding box center [960, 342] width 46 height 18
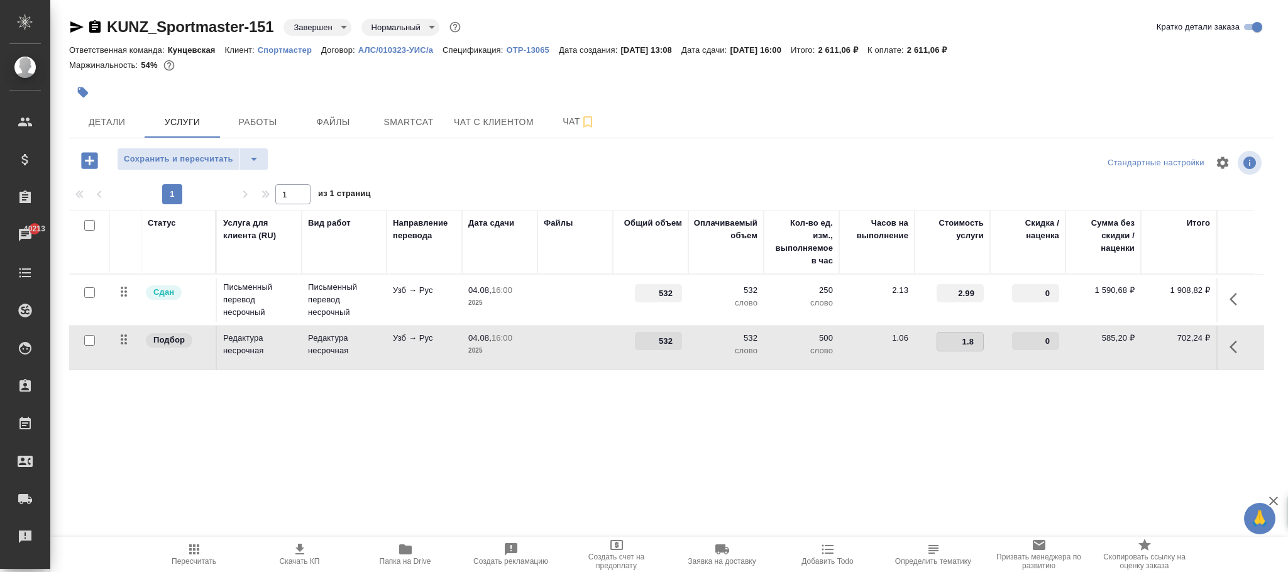
type input "1.83"
click at [634, 443] on div "Статус Услуга для клиента (RU) Вид работ Направление перевода Дата сдачи Файлы …" at bounding box center [666, 345] width 1195 height 270
click at [207, 159] on span "Сохранить и пересчитать" at bounding box center [178, 159] width 109 height 14
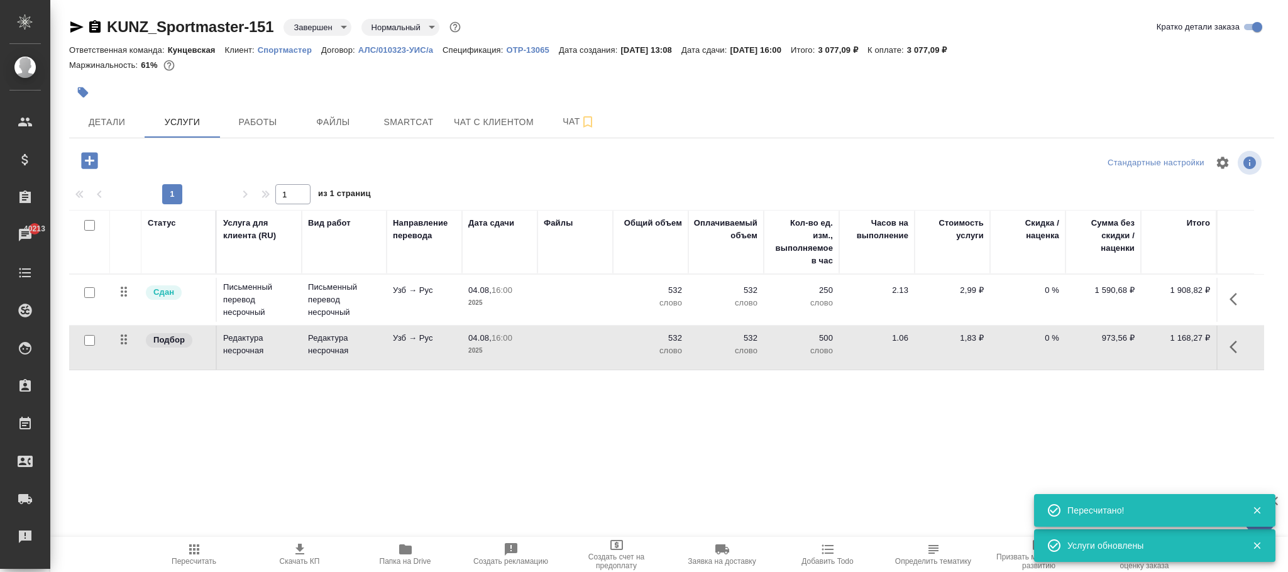
click at [194, 551] on icon "button" at bounding box center [194, 549] width 15 height 15
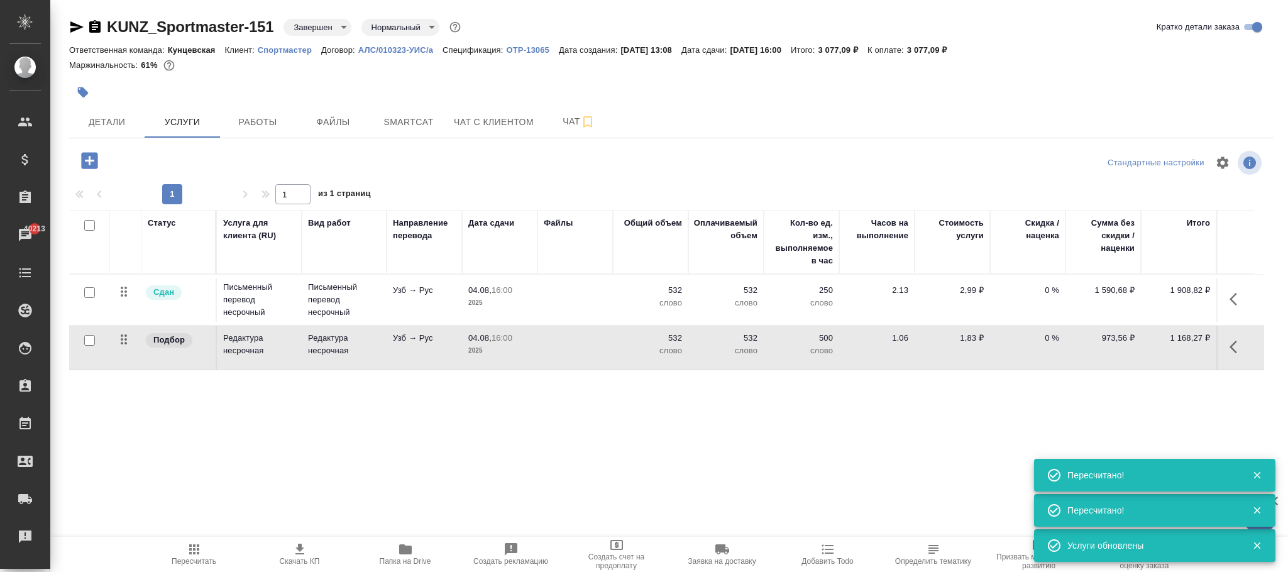
click at [200, 548] on icon "button" at bounding box center [194, 549] width 15 height 15
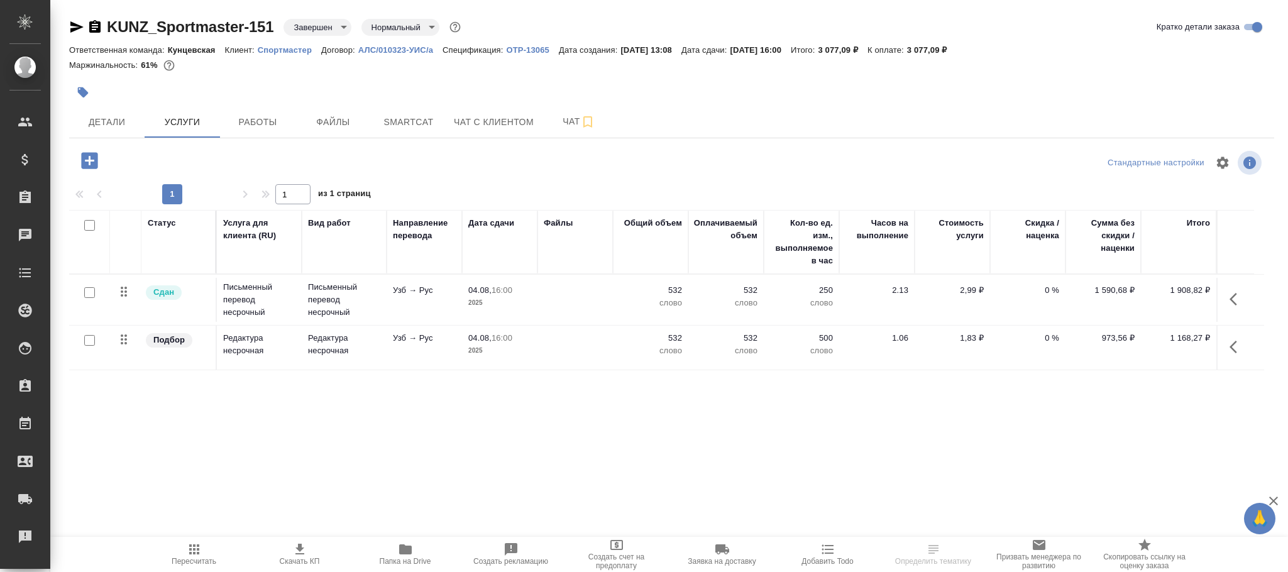
click at [538, 49] on p "OTP-13065" at bounding box center [532, 49] width 52 height 9
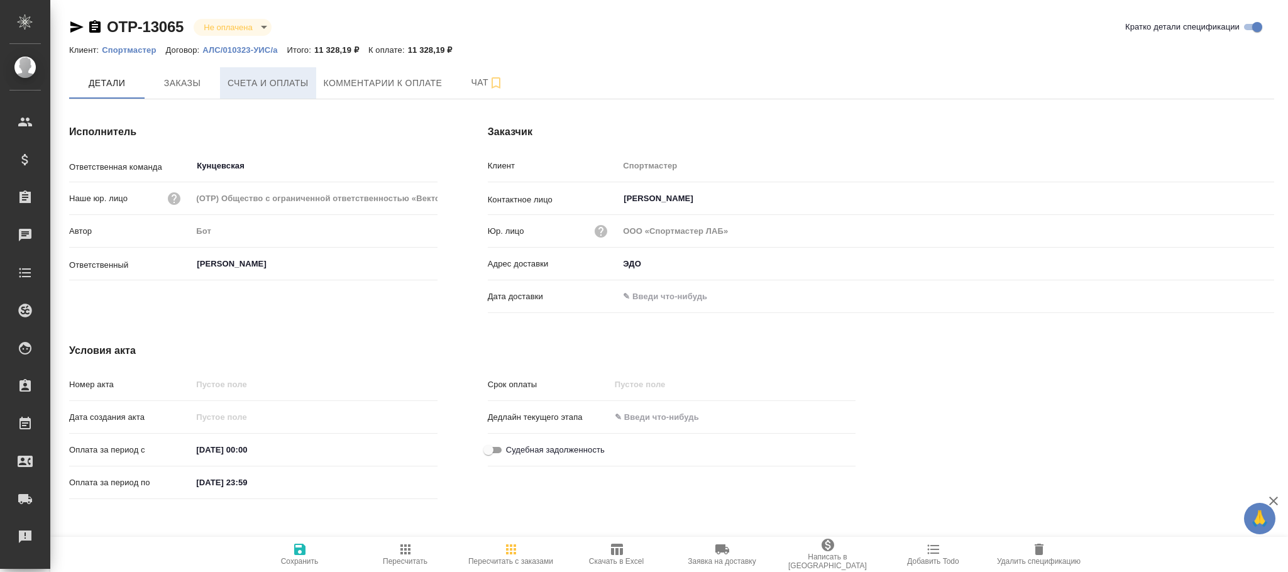
click at [275, 87] on span "Счета и оплаты" at bounding box center [268, 83] width 81 height 16
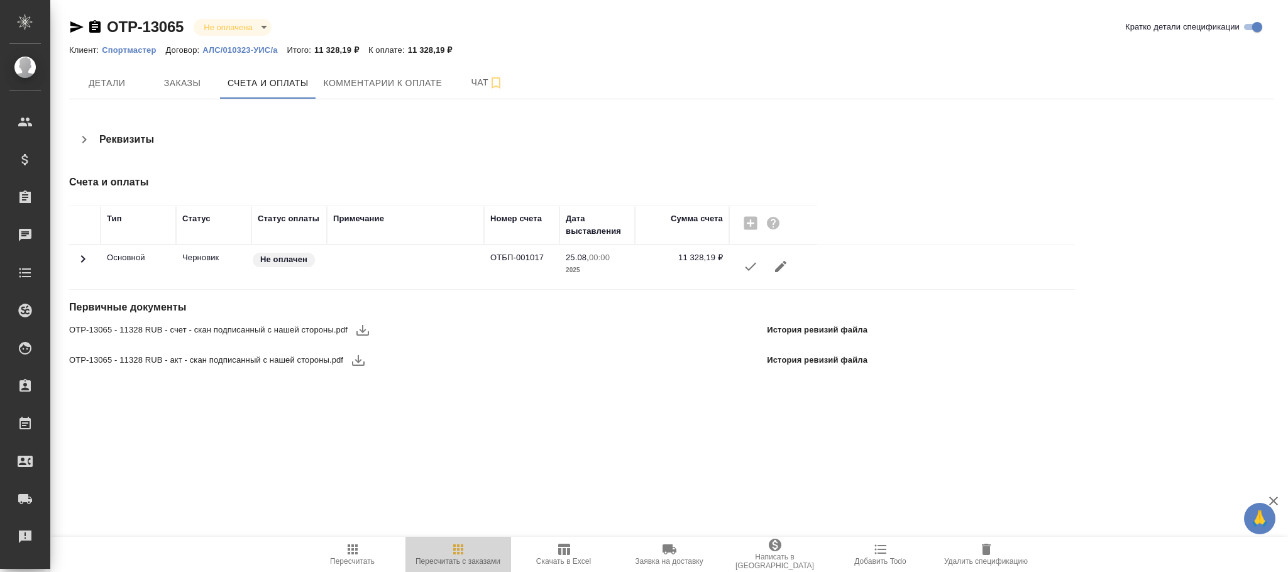
click at [451, 557] on span "Пересчитать с заказами" at bounding box center [458, 561] width 85 height 9
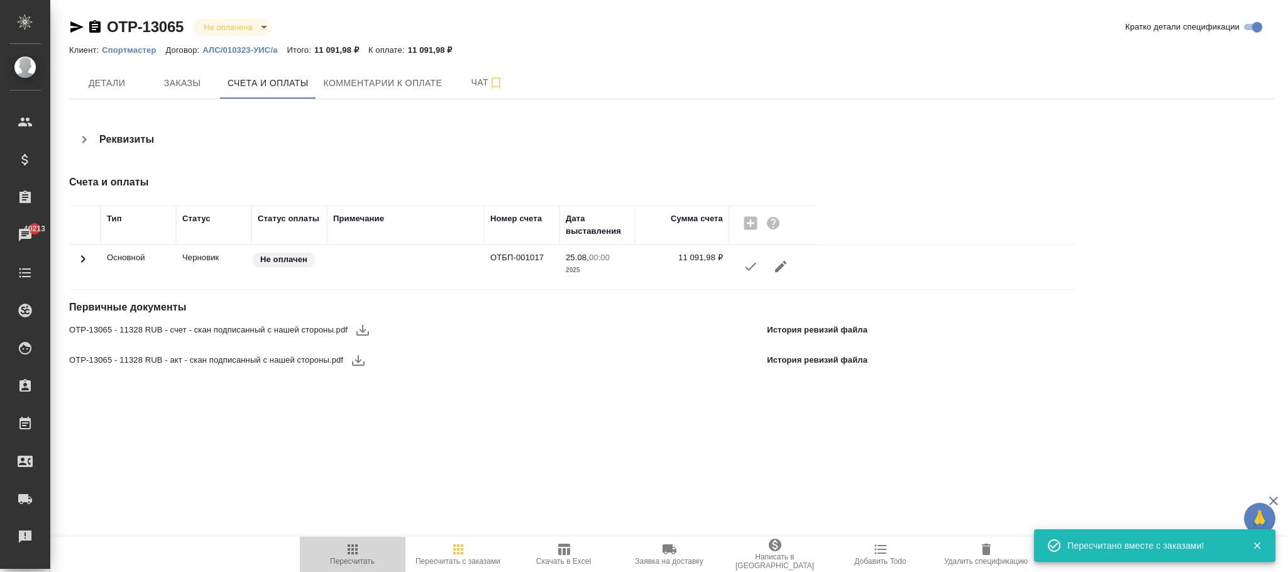
click at [357, 553] on icon "button" at bounding box center [352, 549] width 15 height 15
click at [353, 555] on icon "button" at bounding box center [352, 549] width 15 height 15
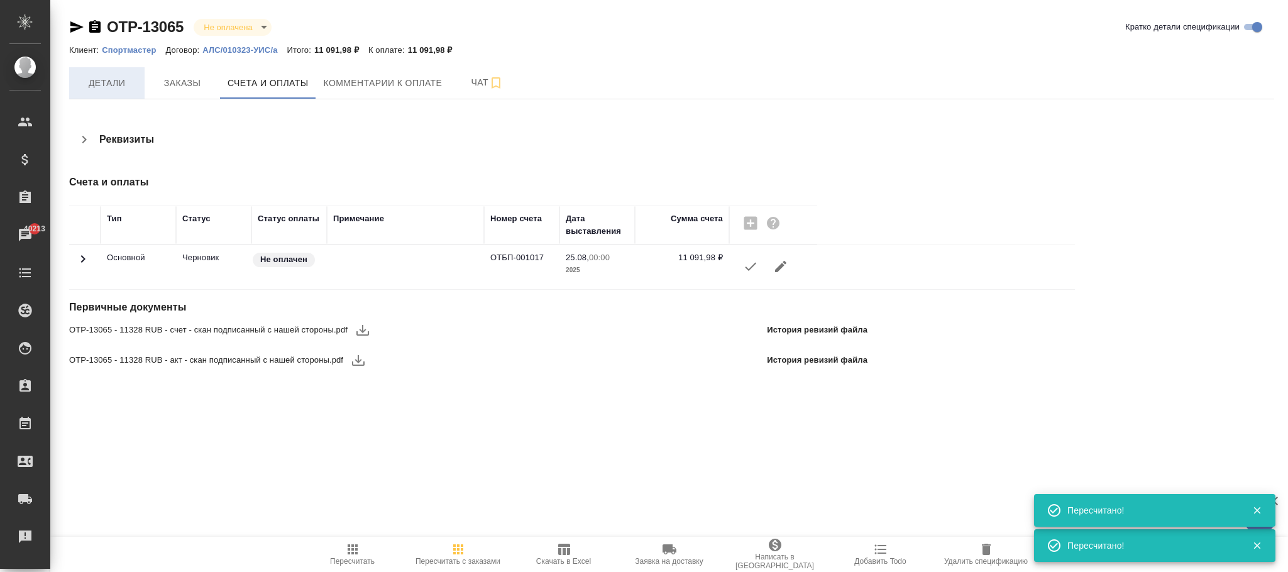
click at [121, 85] on span "Детали" at bounding box center [107, 83] width 60 height 16
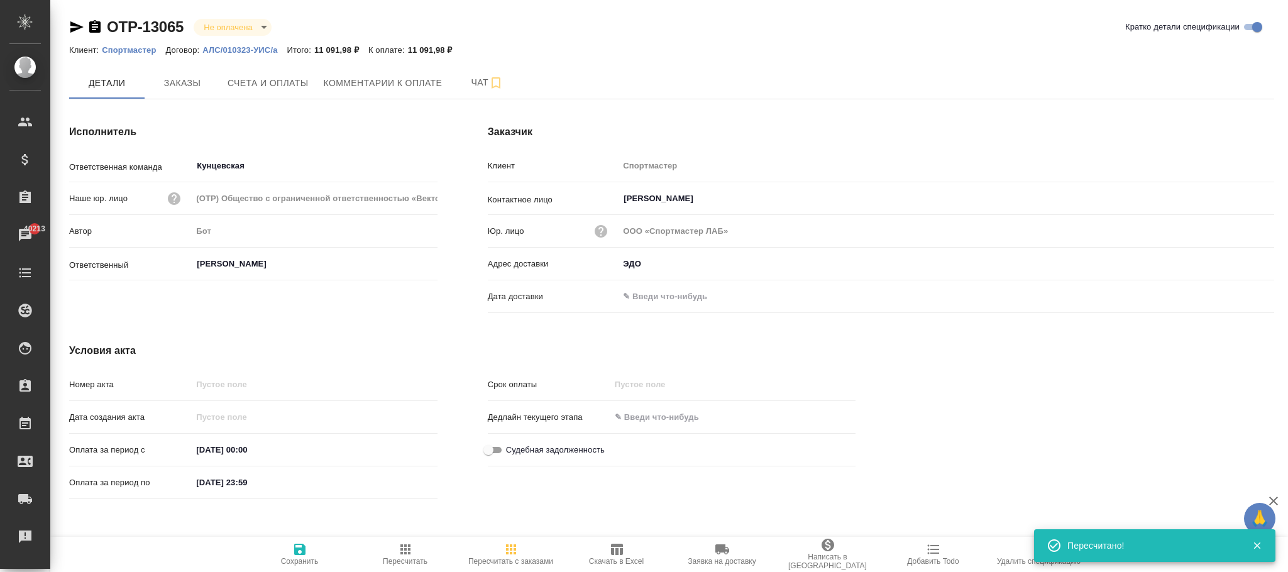
click at [301, 553] on icon "button" at bounding box center [299, 549] width 15 height 15
